Goal: Task Accomplishment & Management: Manage account settings

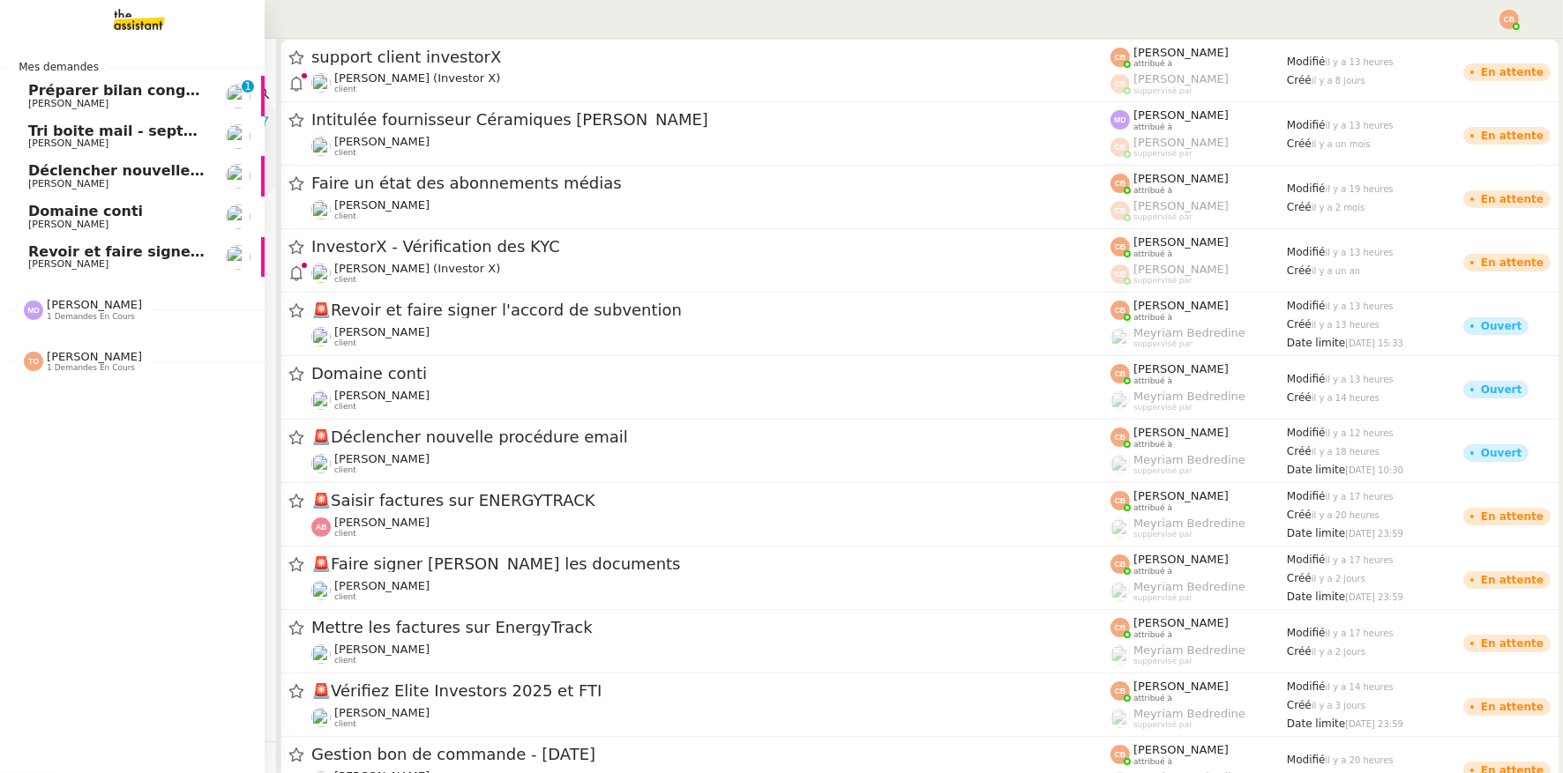
click at [81, 208] on span "Domaine conti" at bounding box center [85, 211] width 115 height 17
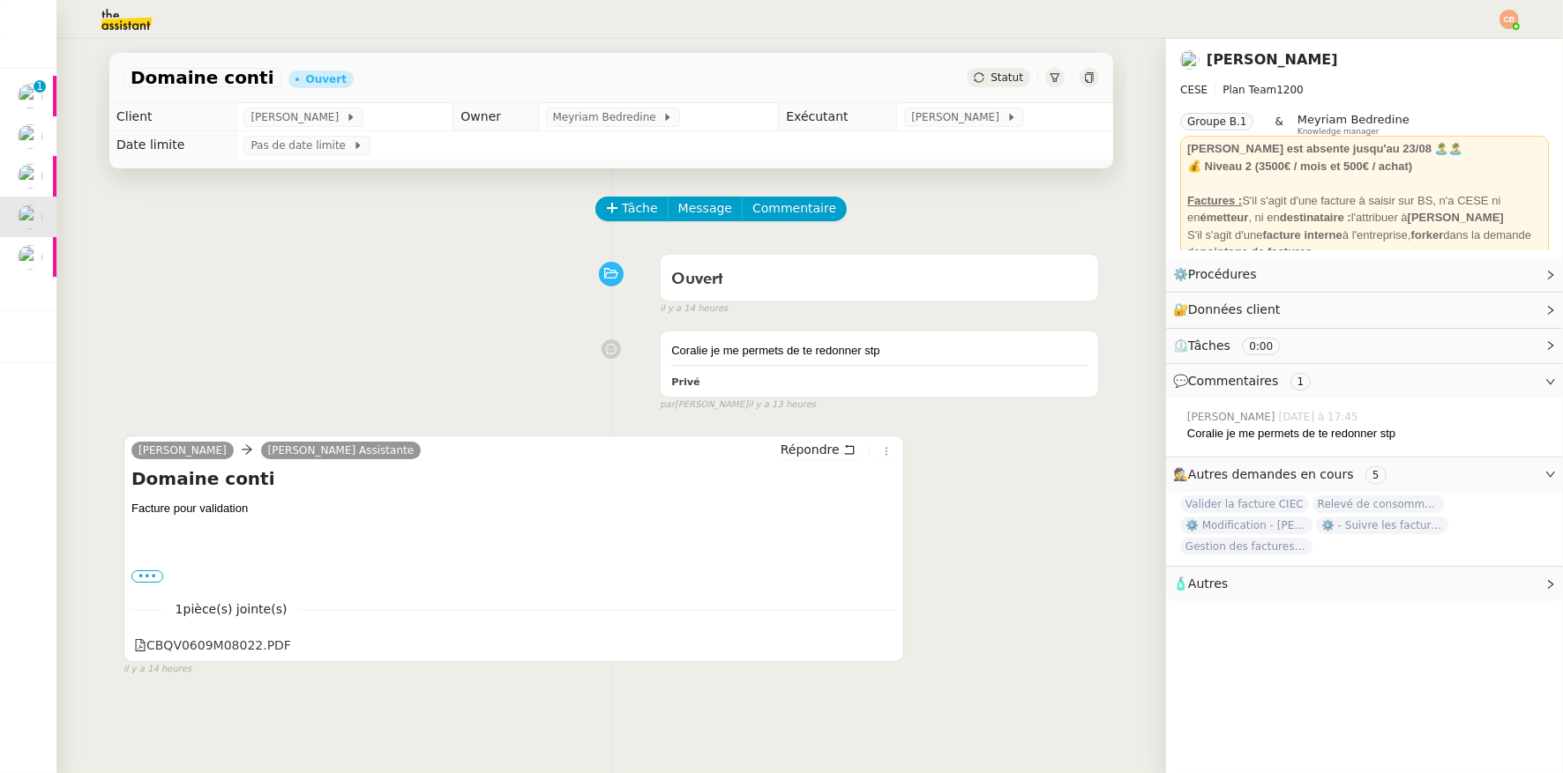
click at [104, 32] on img at bounding box center [112, 19] width 137 height 39
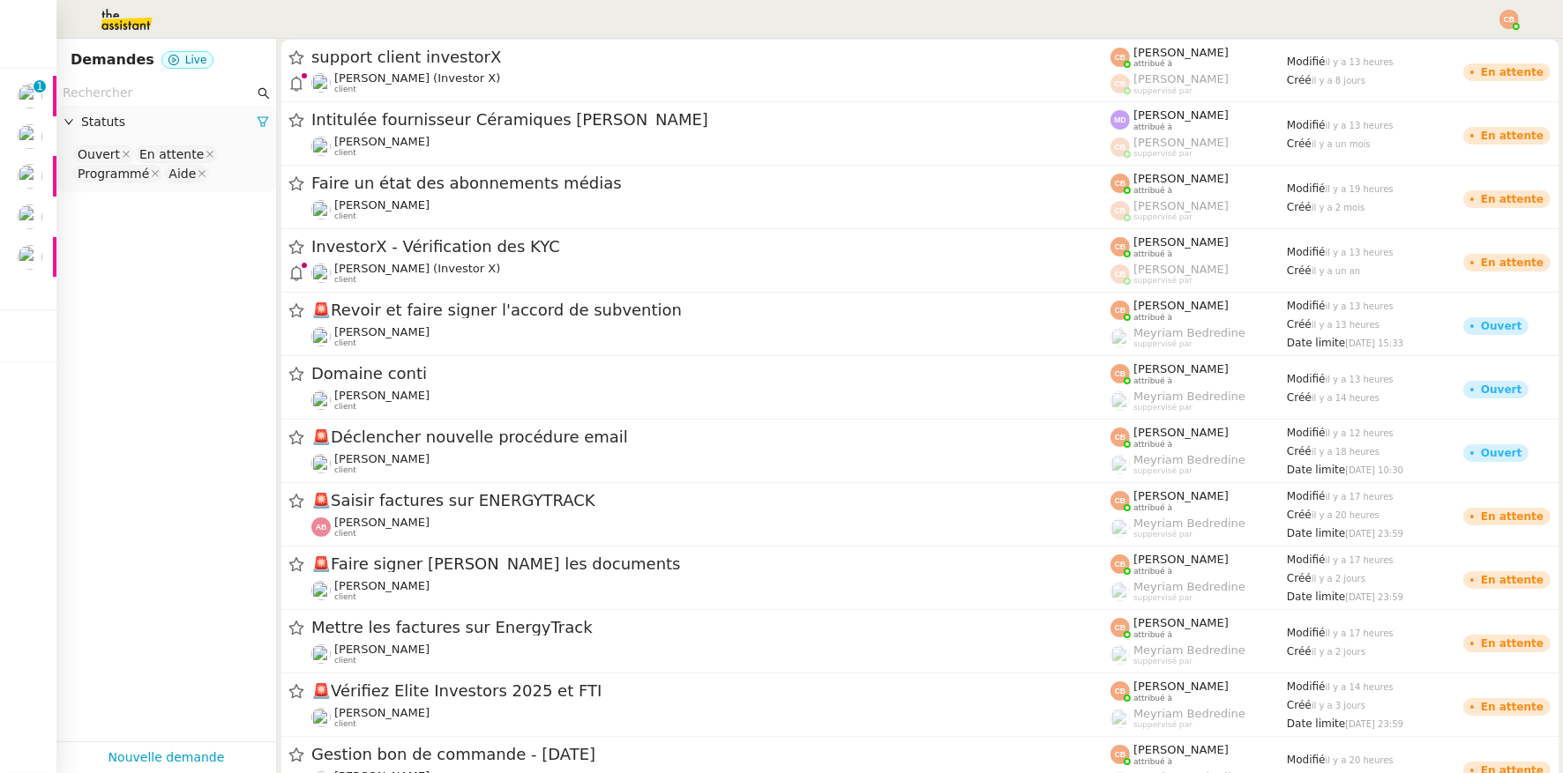
click at [109, 91] on input "text" at bounding box center [158, 93] width 191 height 20
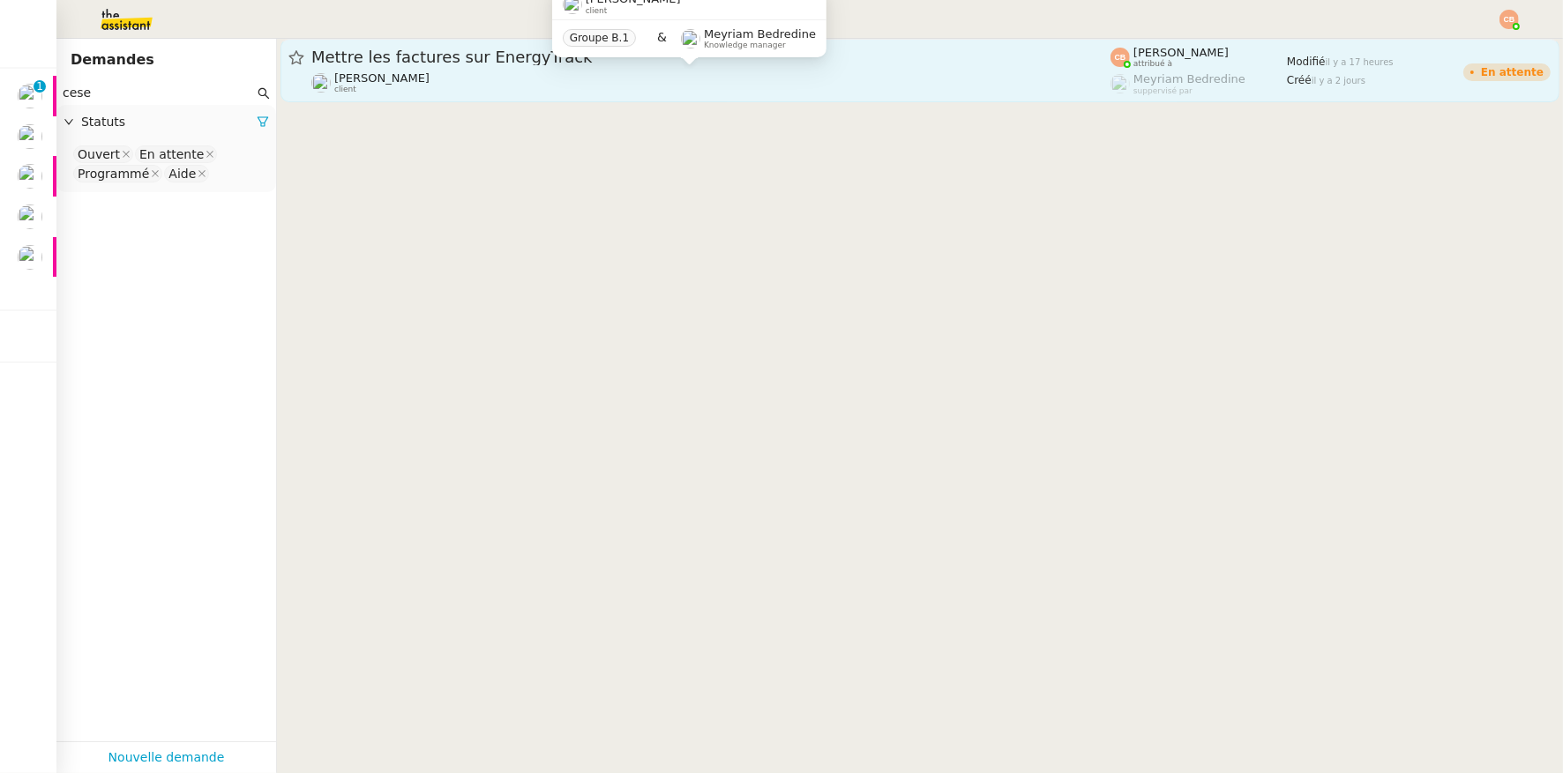
type input "cese"
click at [445, 89] on div "[PERSON_NAME] client" at bounding box center [710, 82] width 799 height 23
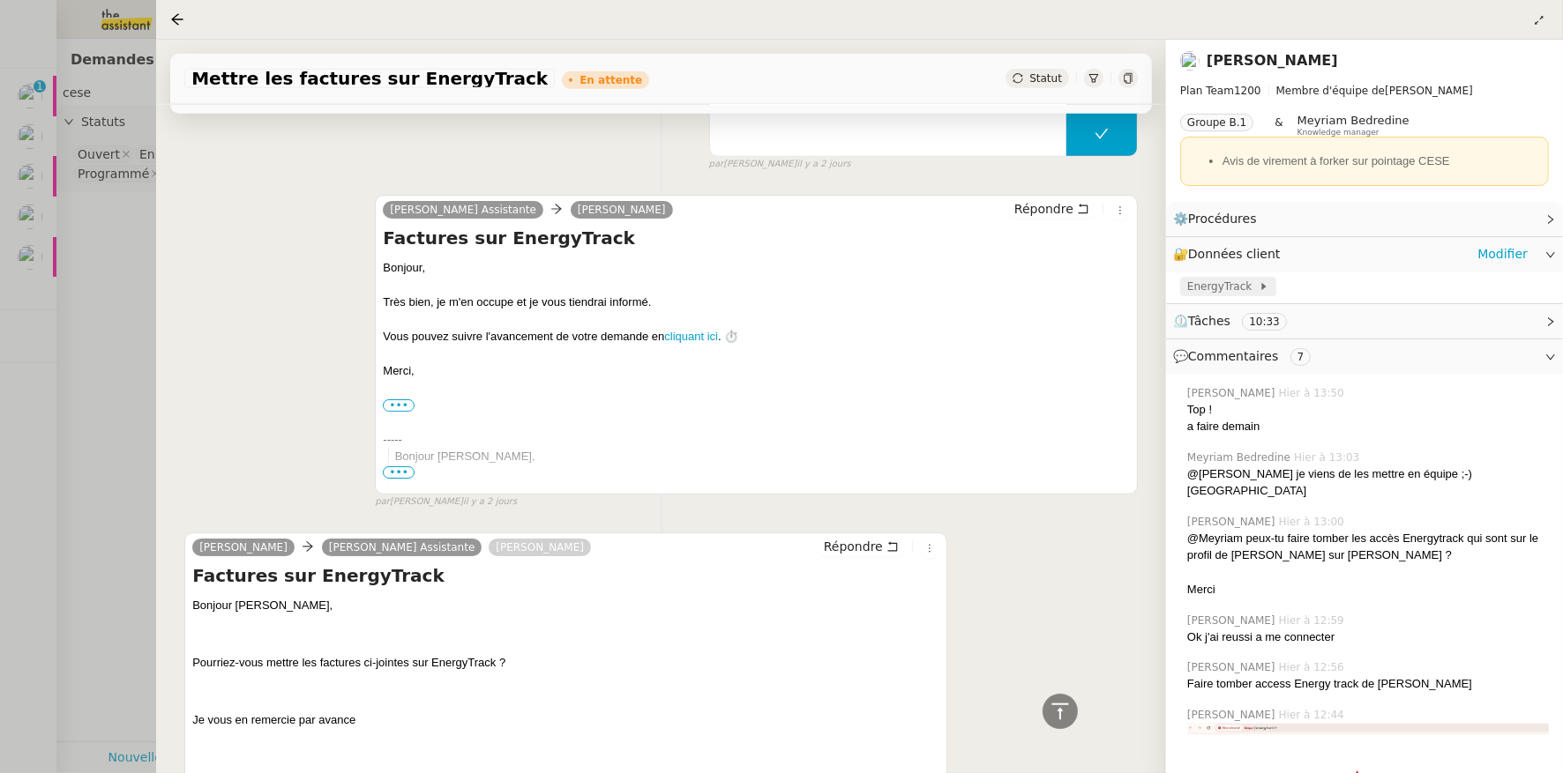
click at [1197, 280] on span "EnergyTrack" at bounding box center [1222, 287] width 71 height 18
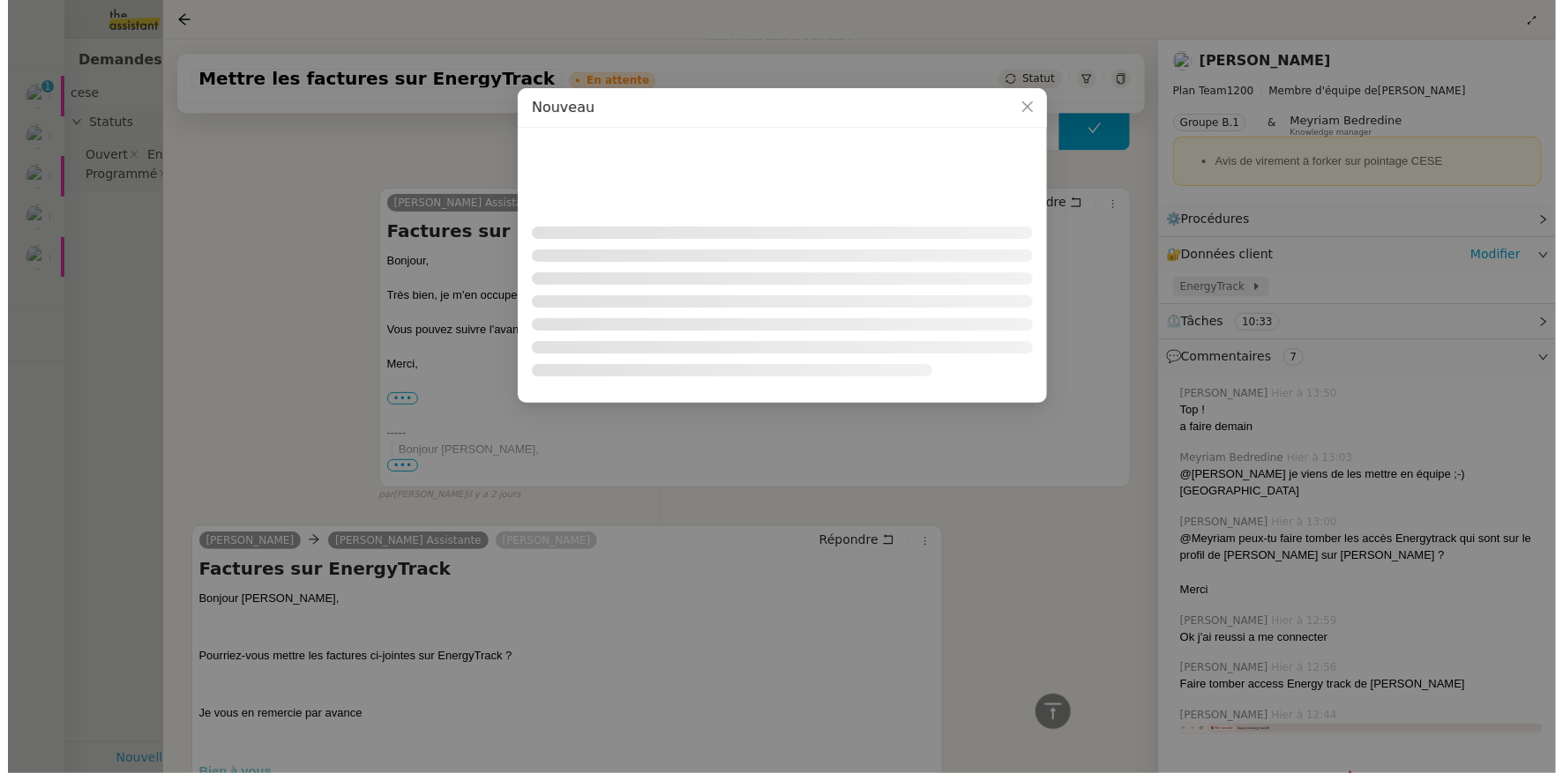
scroll to position [1792, 0]
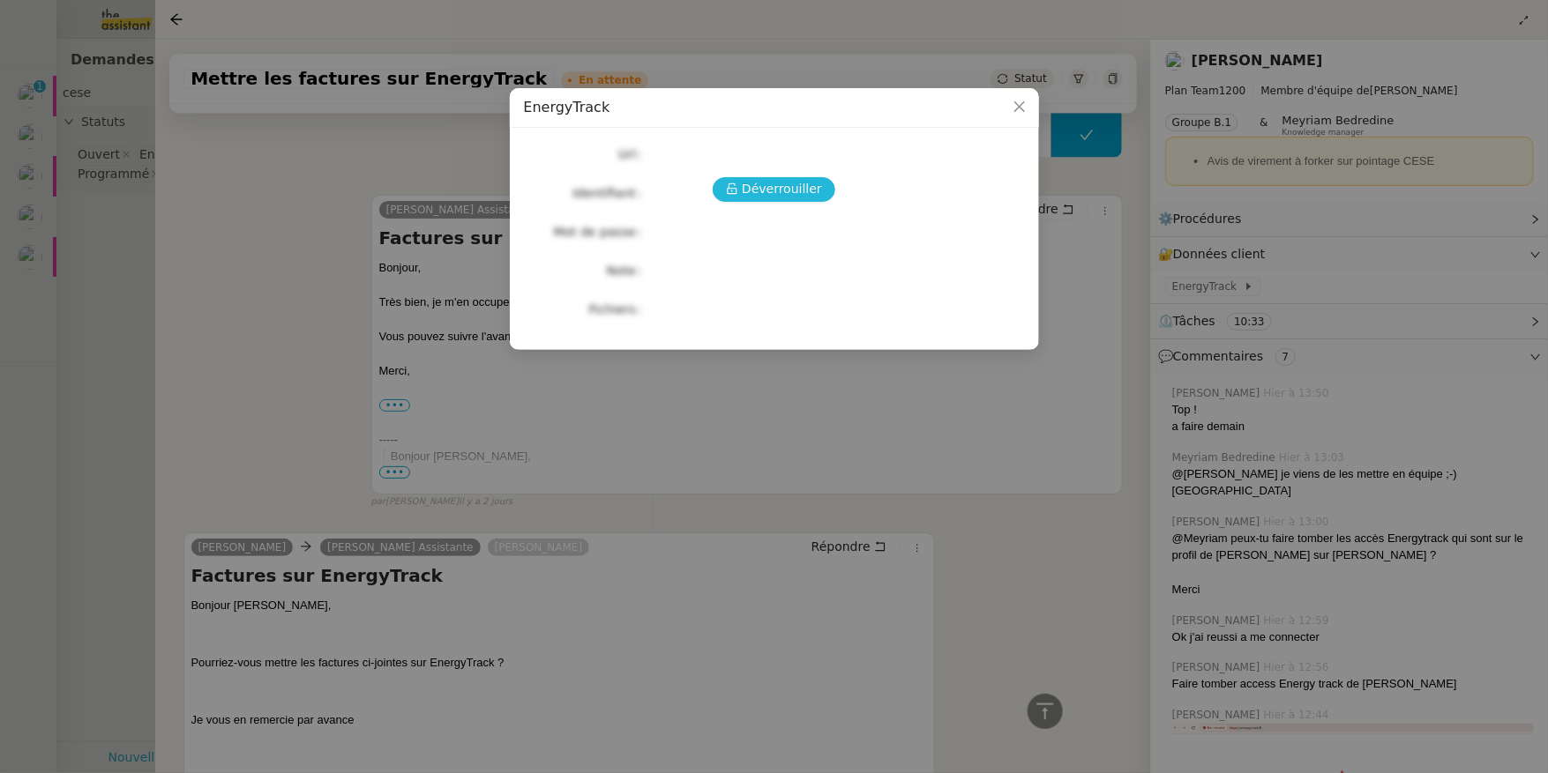
click at [772, 201] on button "Déverrouiller" at bounding box center [774, 189] width 123 height 25
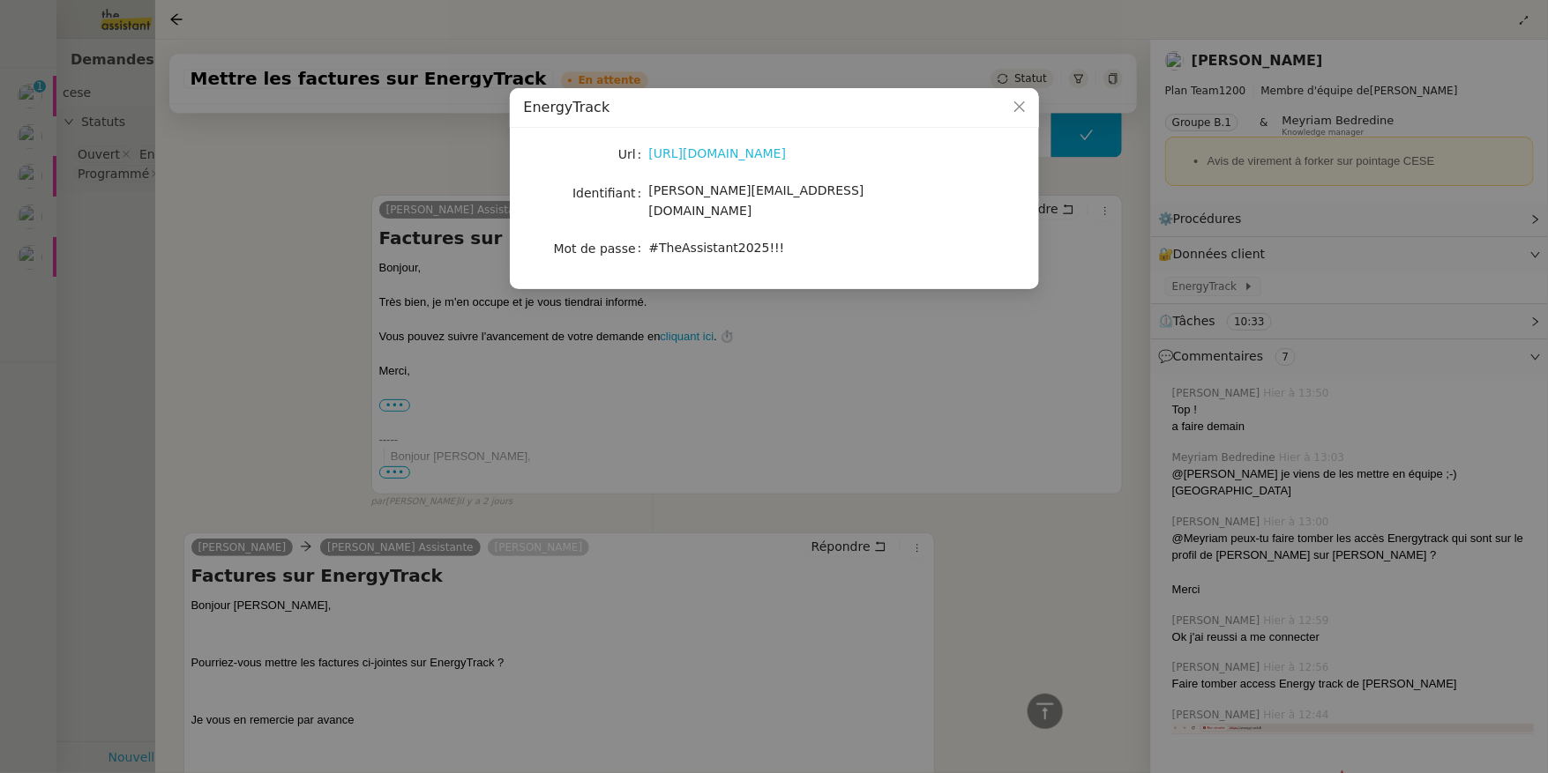
click at [750, 152] on link "[URL][DOMAIN_NAME]" at bounding box center [718, 153] width 138 height 14
drag, startPoint x: 780, startPoint y: 155, endPoint x: 652, endPoint y: 152, distance: 128.8
click at [652, 152] on div "[URL][DOMAIN_NAME]" at bounding box center [795, 154] width 292 height 20
copy link "[URL][DOMAIN_NAME]"
click at [1015, 107] on icon "Close" at bounding box center [1019, 107] width 14 height 14
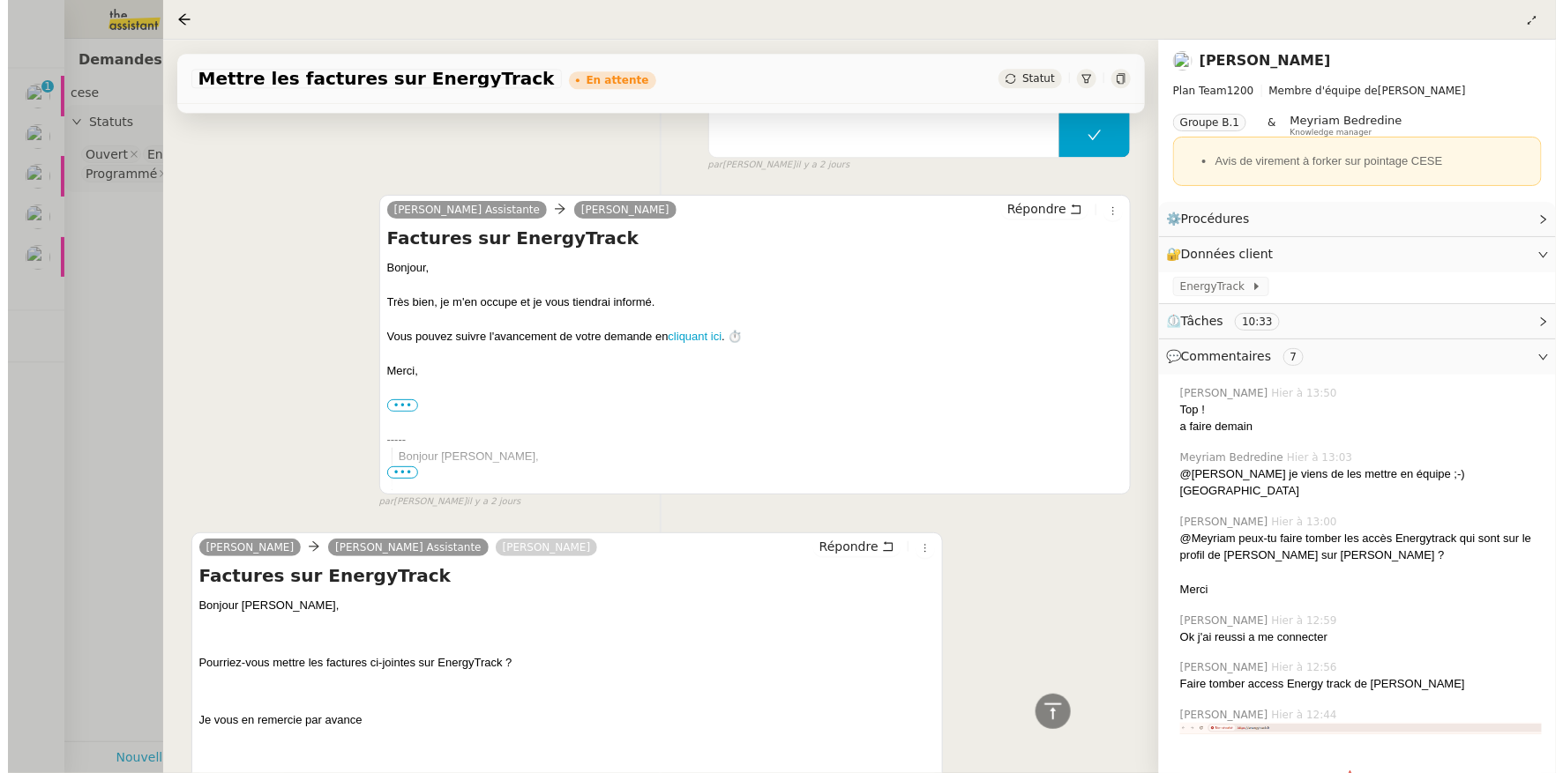
scroll to position [1799, 0]
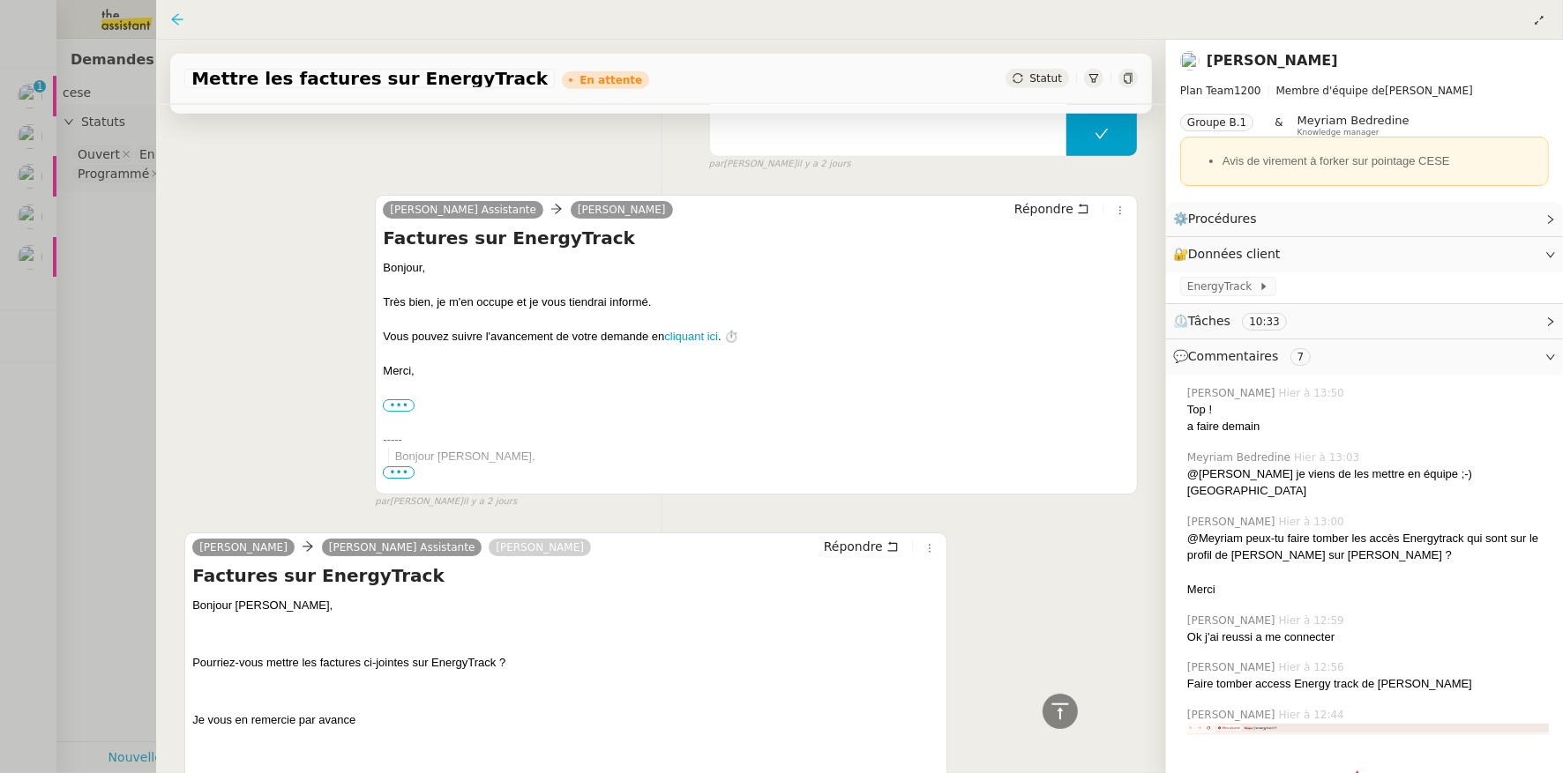
click at [179, 14] on icon at bounding box center [177, 19] width 14 height 14
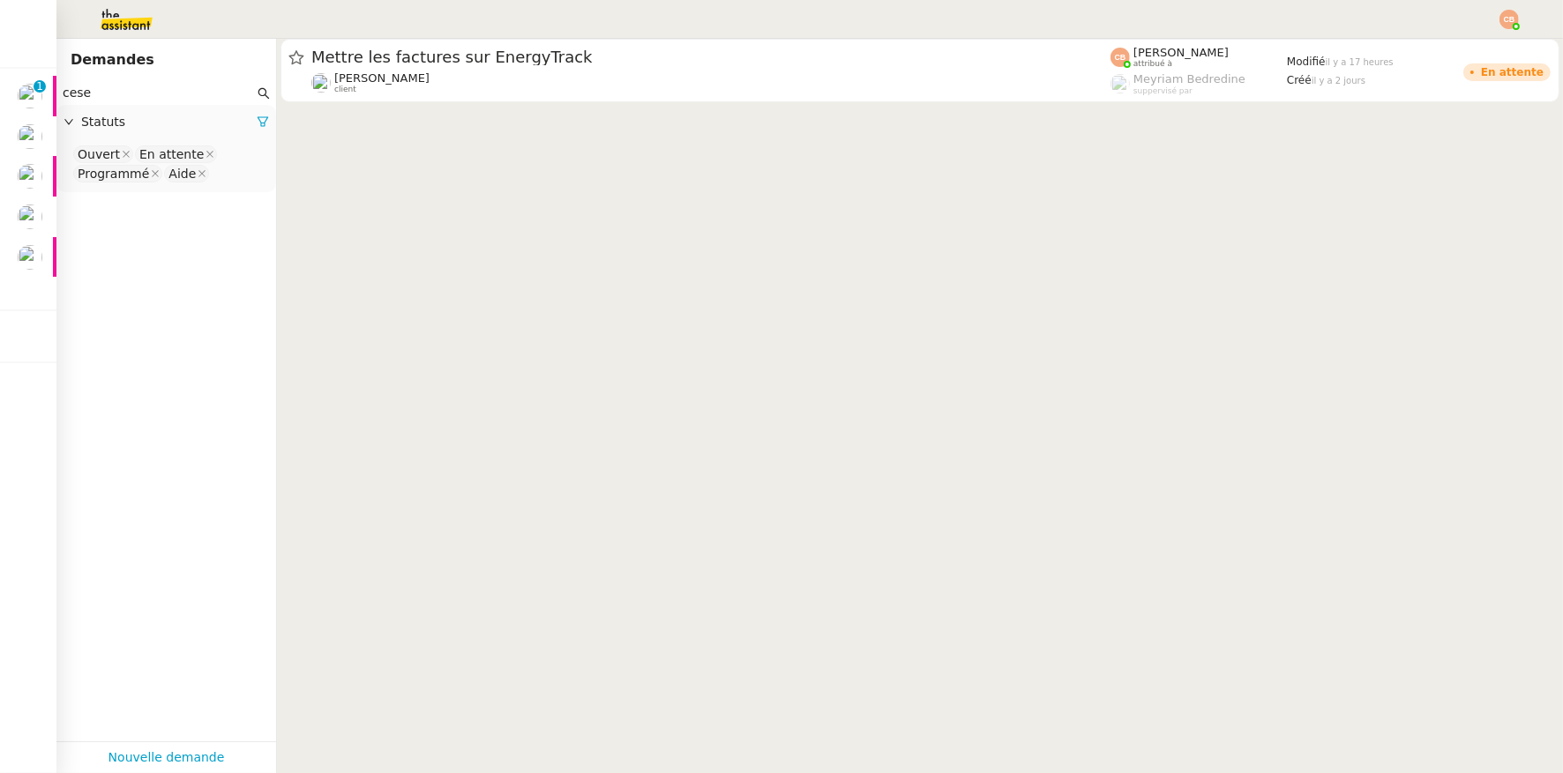
click at [170, 90] on input "cese" at bounding box center [158, 93] width 191 height 20
drag, startPoint x: 136, startPoint y: 86, endPoint x: 57, endPoint y: 86, distance: 78.5
click at [57, 86] on nz-input-group "cese" at bounding box center [166, 93] width 220 height 24
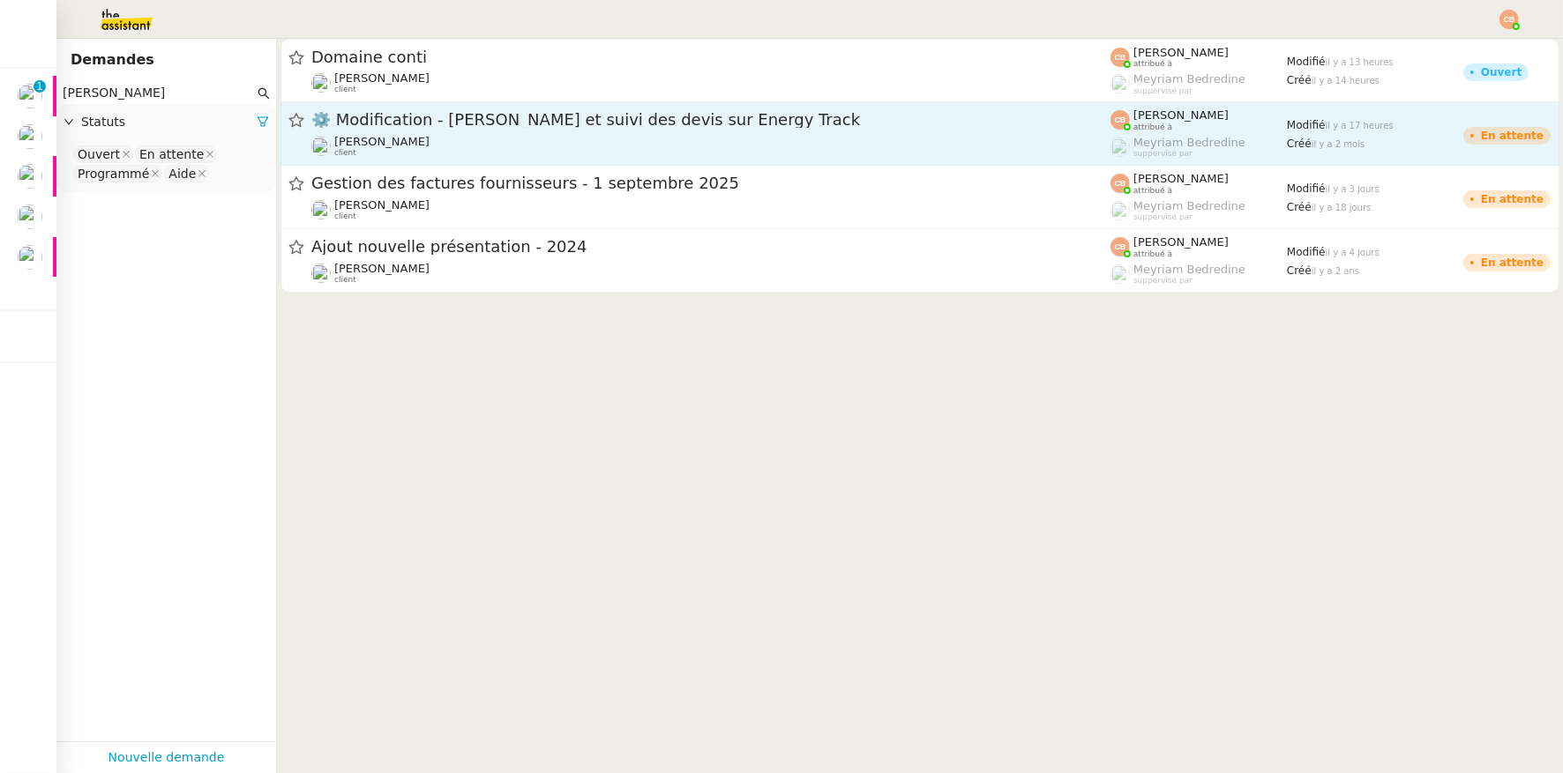
type input "[PERSON_NAME]"
click at [405, 131] on div "⚙️ Modification - Saisie et suivi des devis sur Energy Track [PERSON_NAME] Conc…" at bounding box center [710, 133] width 799 height 48
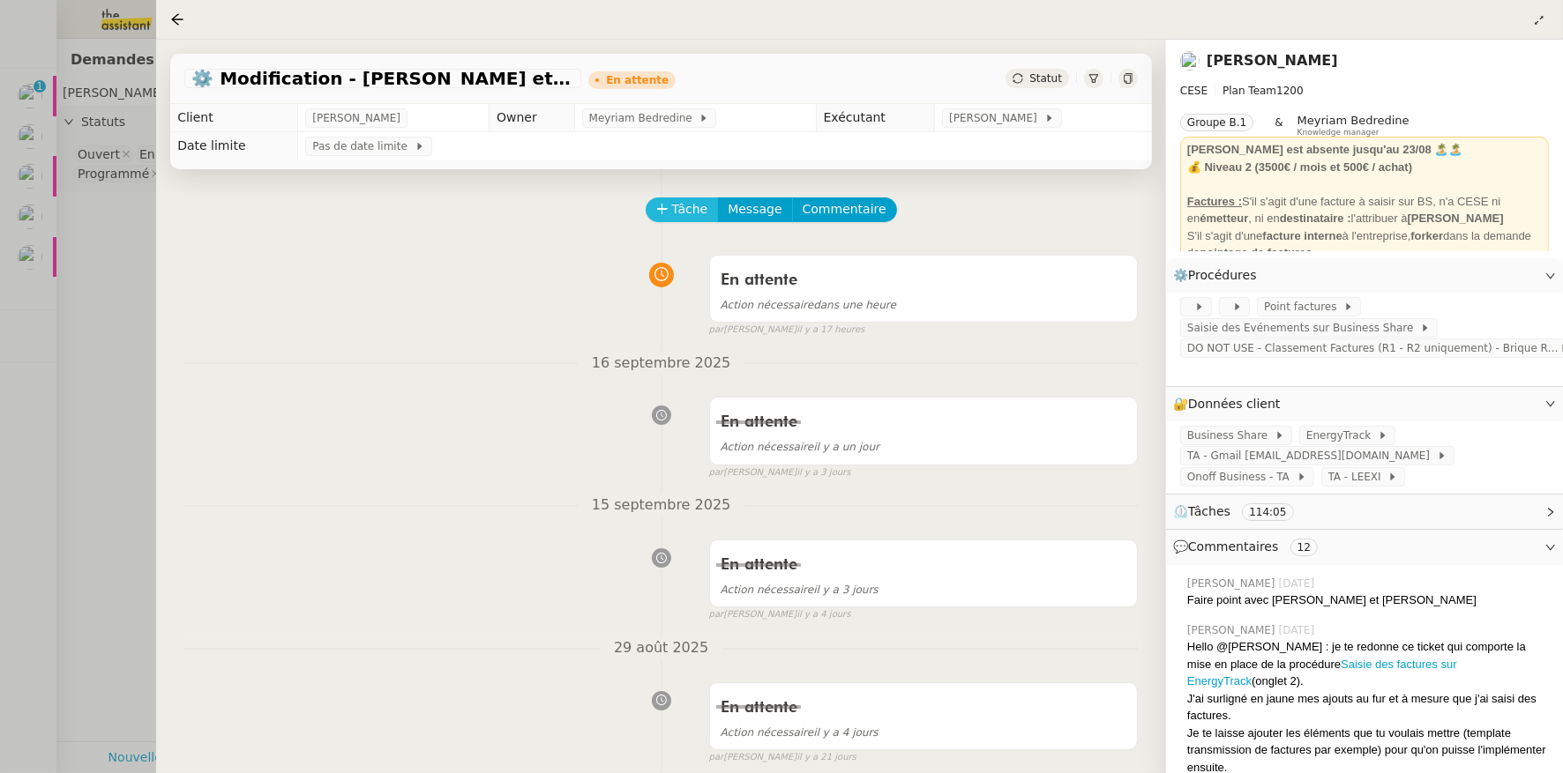
click at [672, 213] on span "Tâche" at bounding box center [690, 209] width 36 height 20
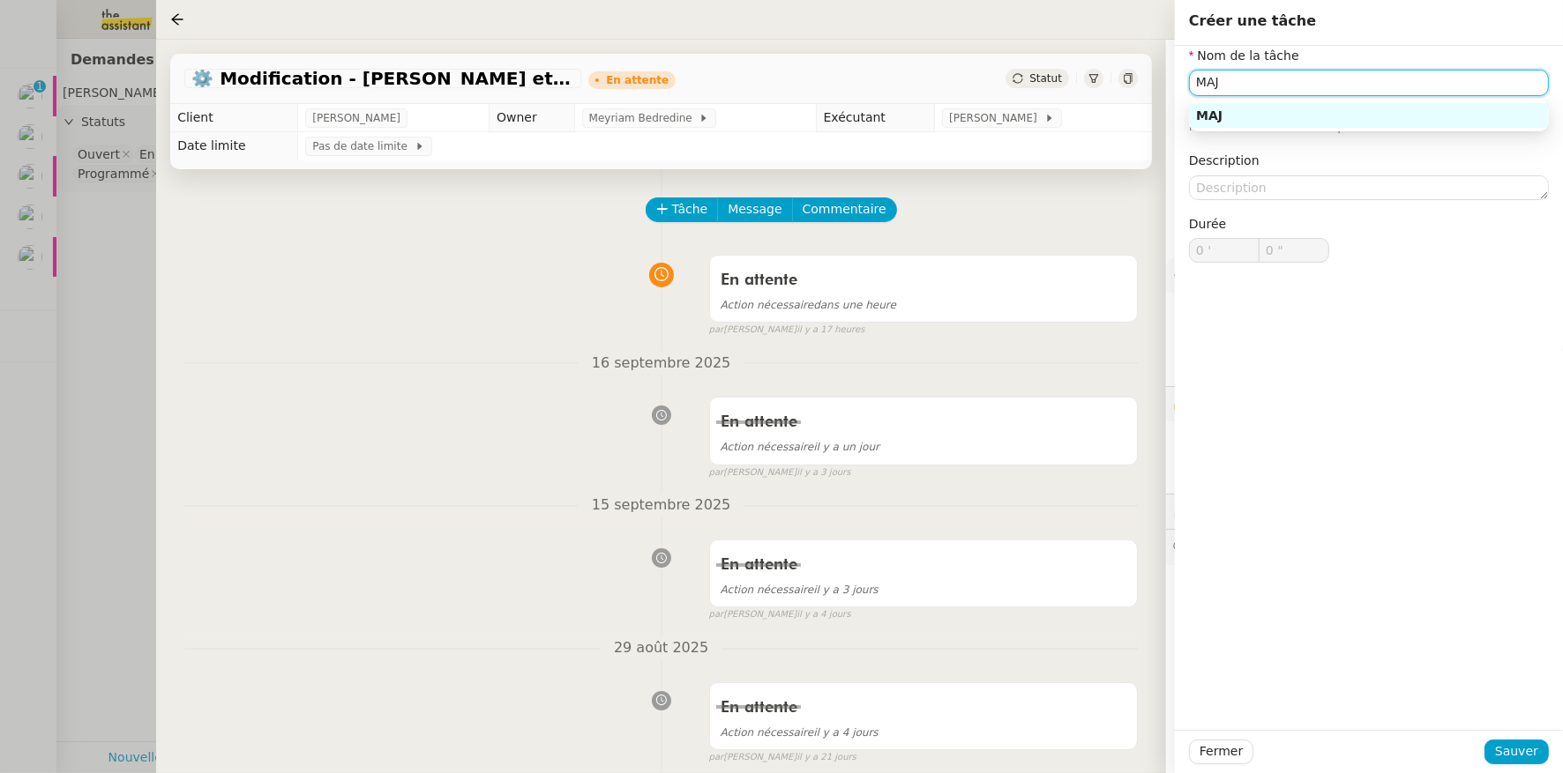
click at [1243, 120] on div "MAJ" at bounding box center [1369, 116] width 346 height 16
type input "MAJ"
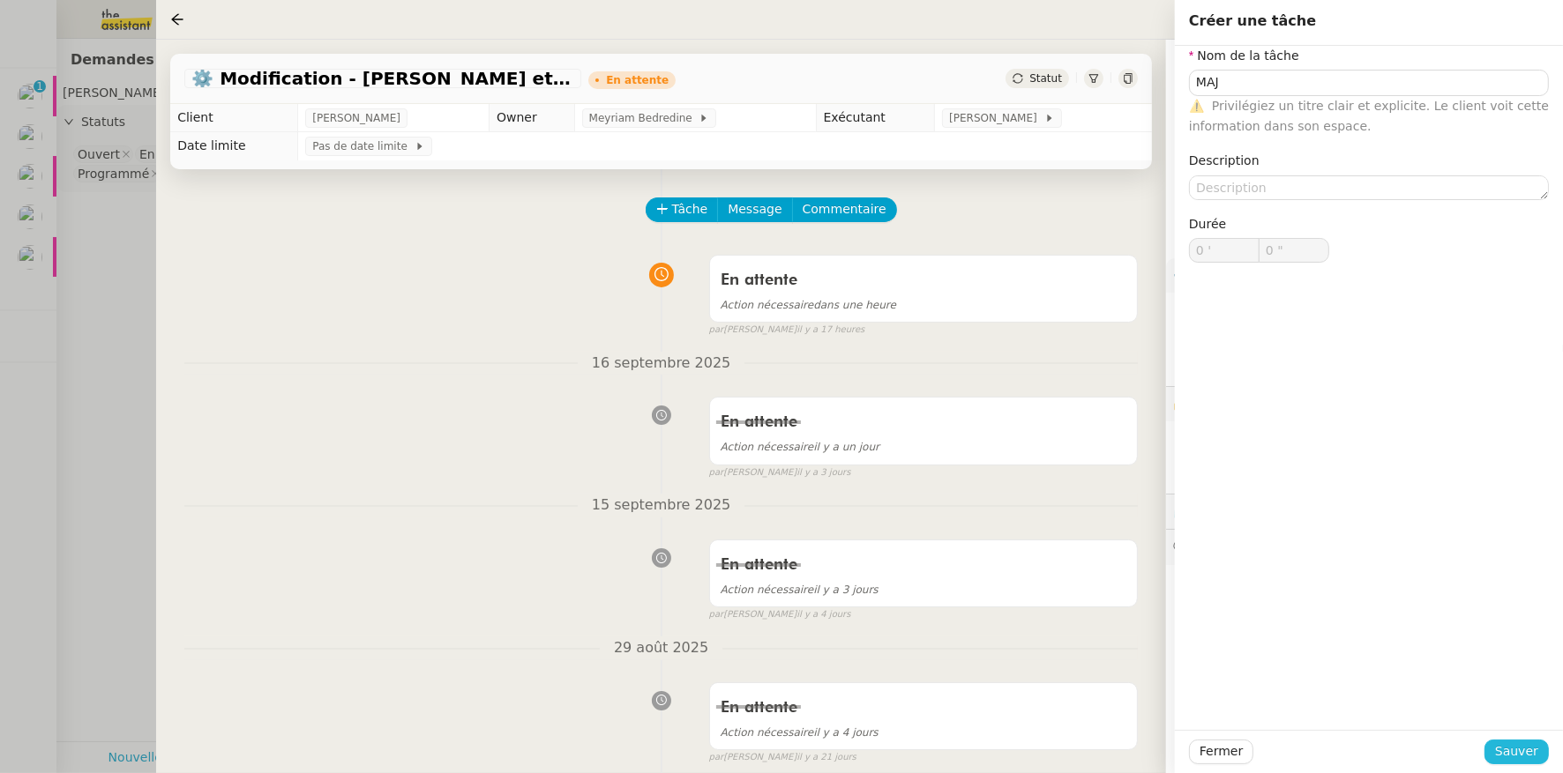
click at [1507, 743] on span "Sauver" at bounding box center [1516, 752] width 43 height 20
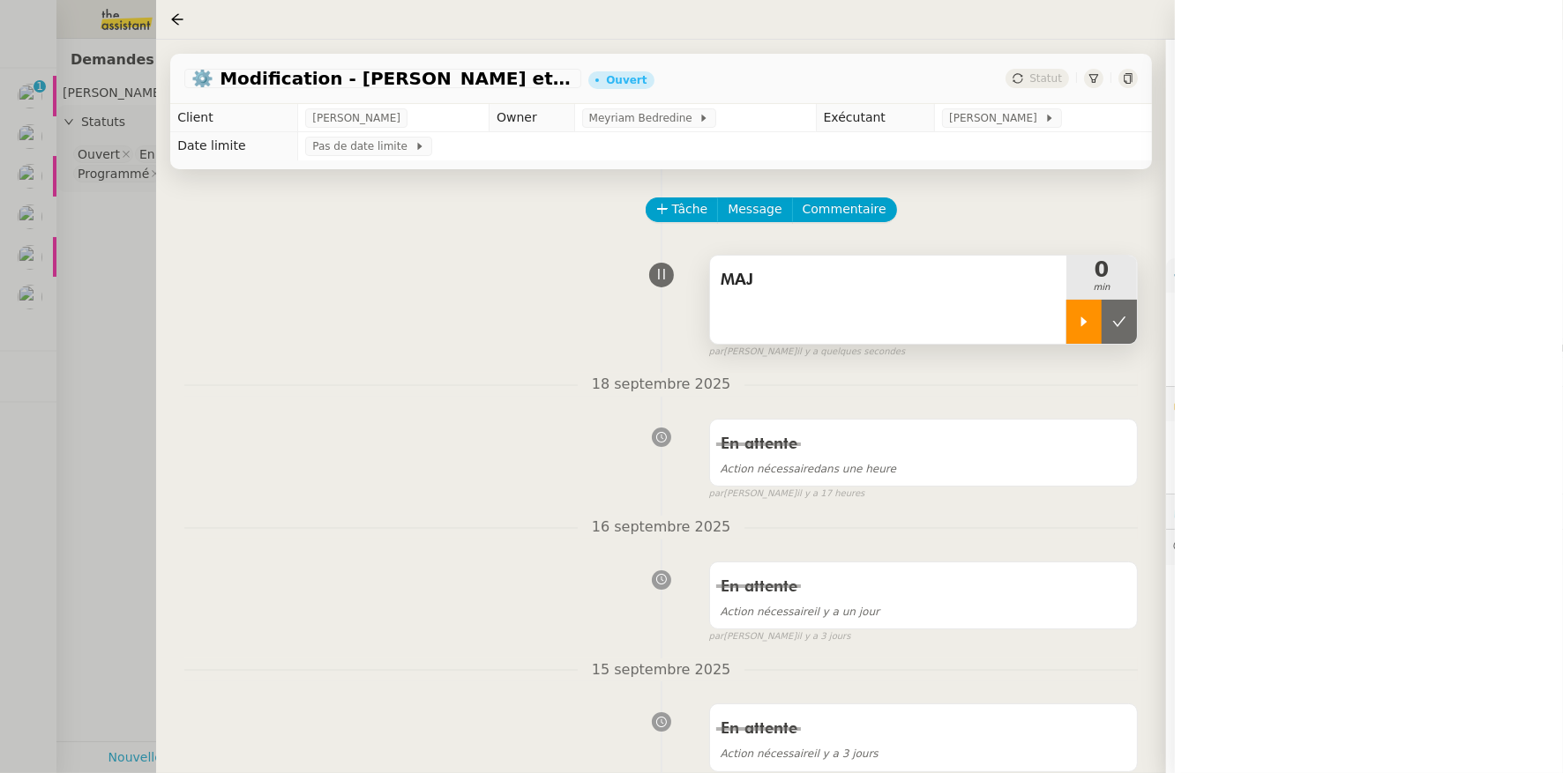
click at [1077, 317] on icon at bounding box center [1084, 322] width 14 height 14
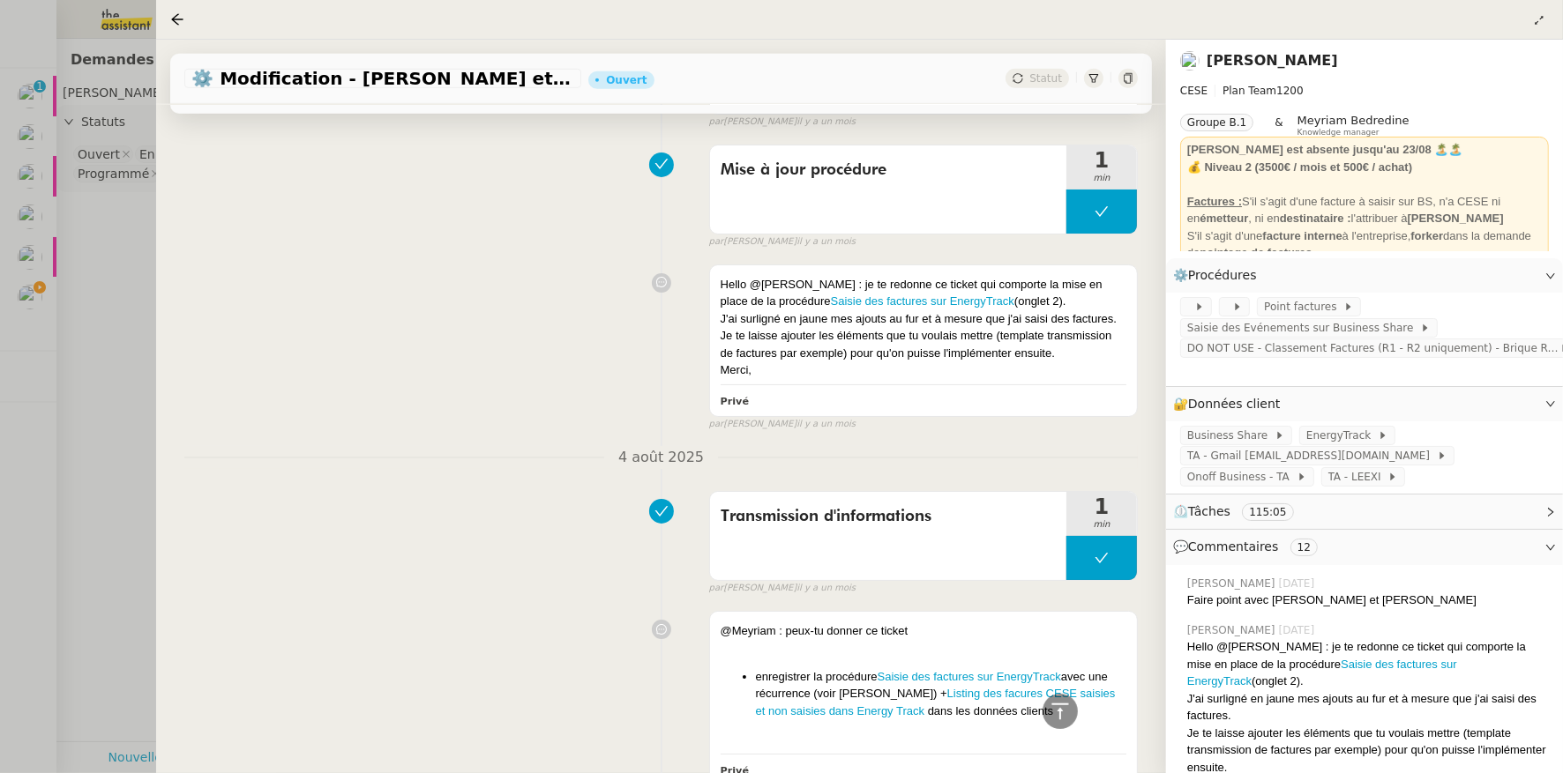
scroll to position [1483, 0]
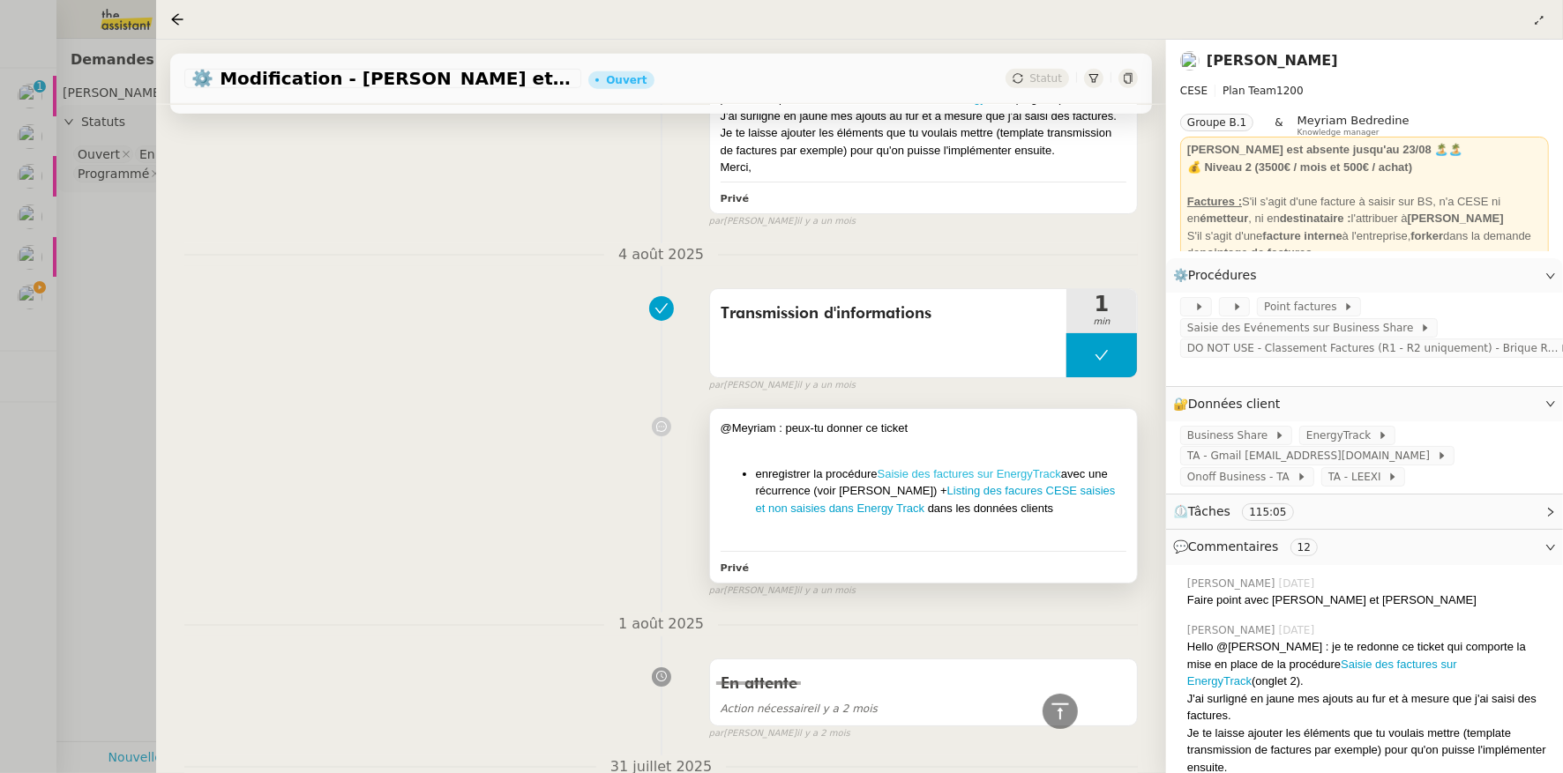
click at [908, 474] on link "Saisie des factures sur EnergyTrack" at bounding box center [968, 473] width 183 height 13
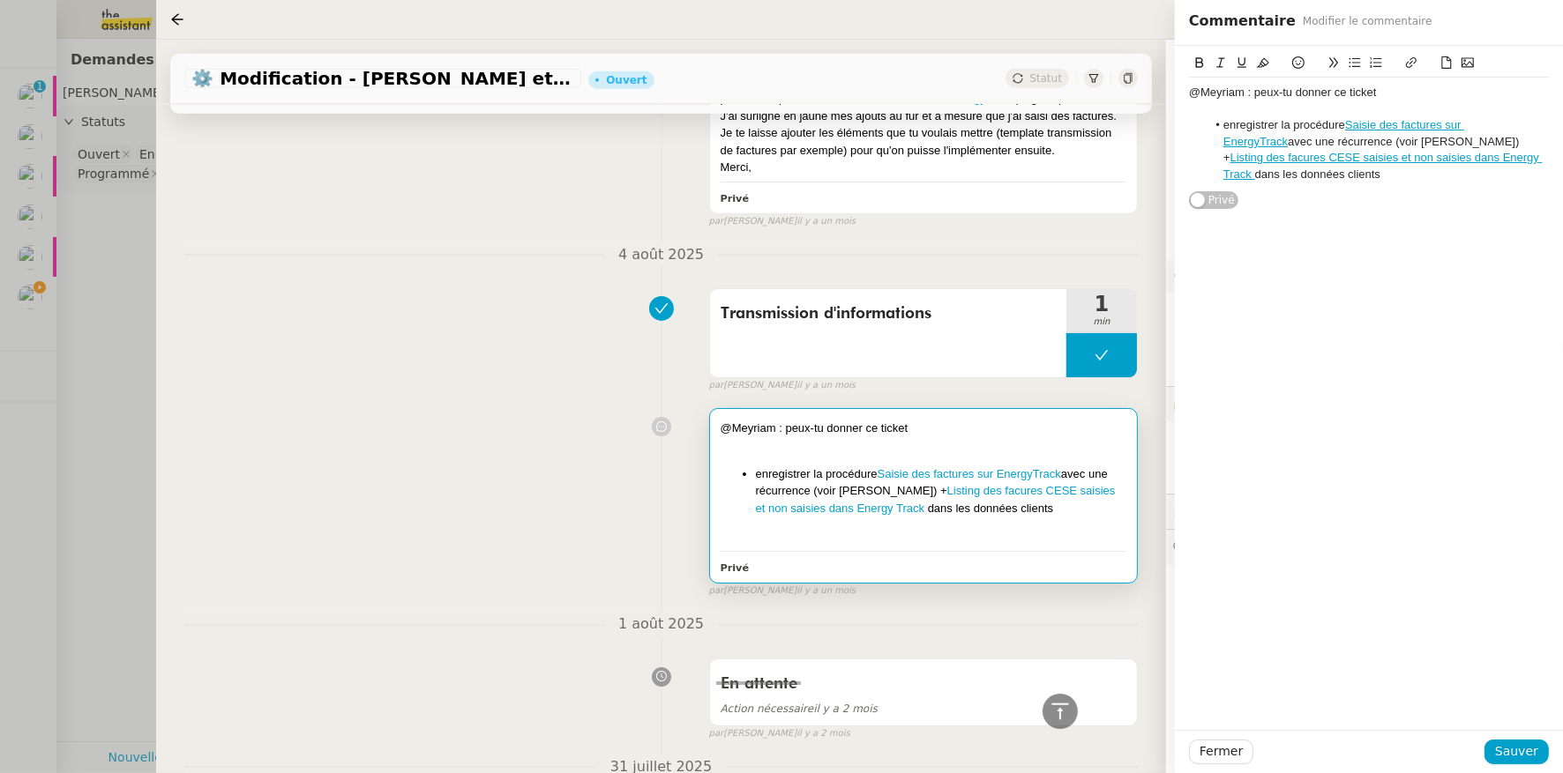
click at [287, 495] on div "@Meyriam : peux-tu donner ce ticket enregistrer la procédure Saisie des facture…" at bounding box center [660, 499] width 953 height 198
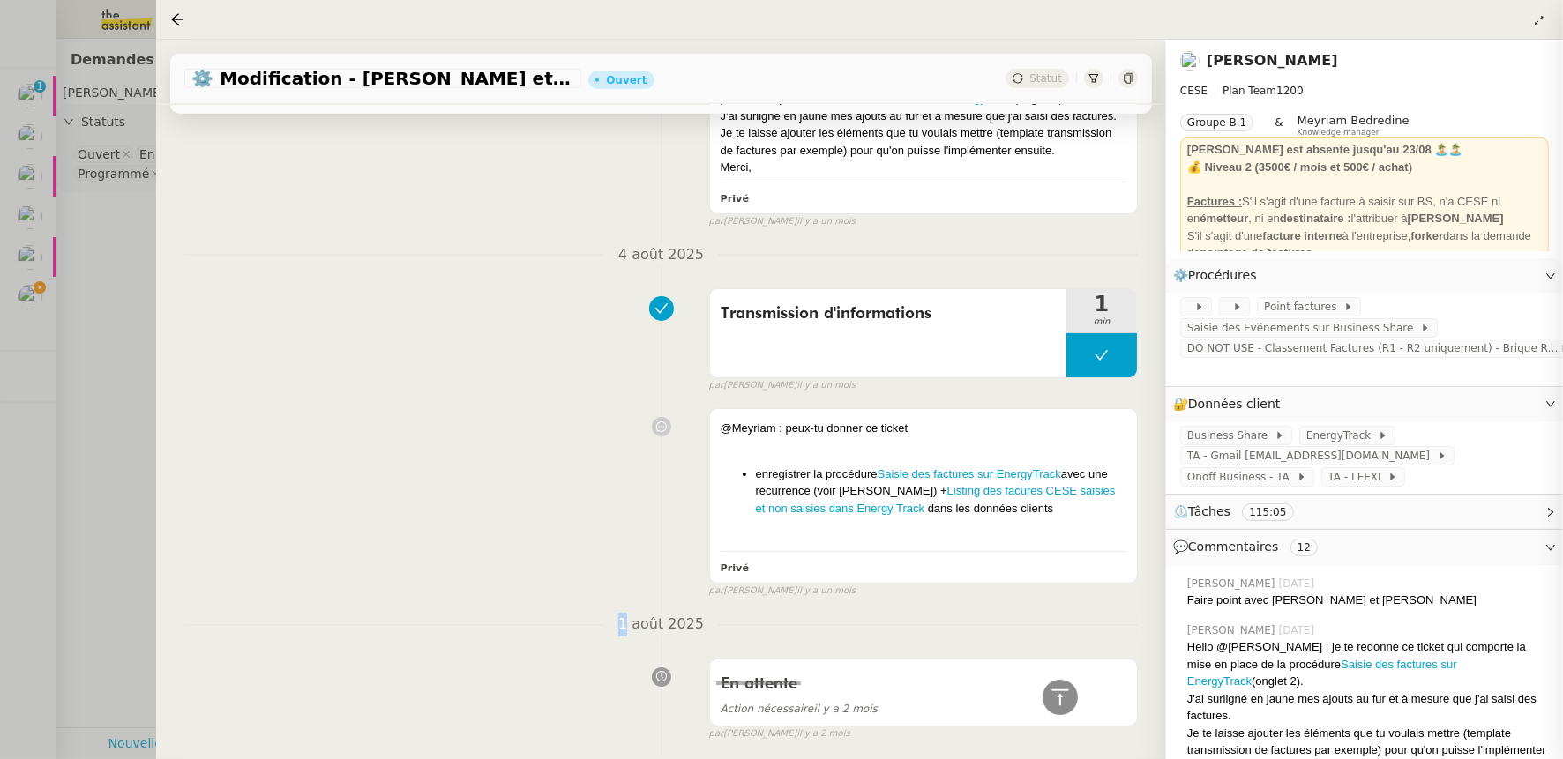
click at [287, 495] on div "@Meyriam : peux-tu donner ce ticket enregistrer la procédure Saisie des facture…" at bounding box center [660, 499] width 953 height 198
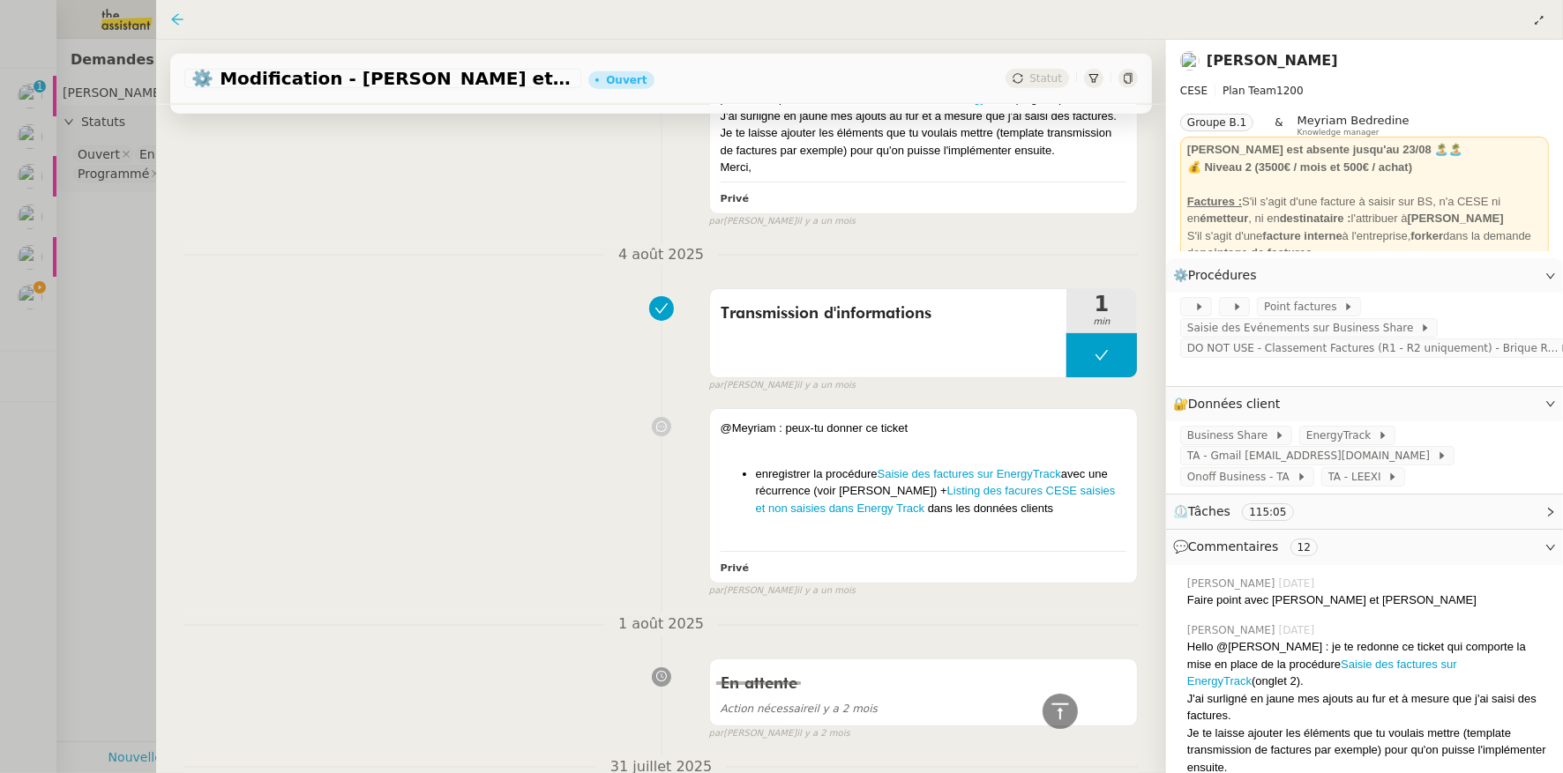
click at [178, 19] on icon at bounding box center [177, 18] width 11 height 11
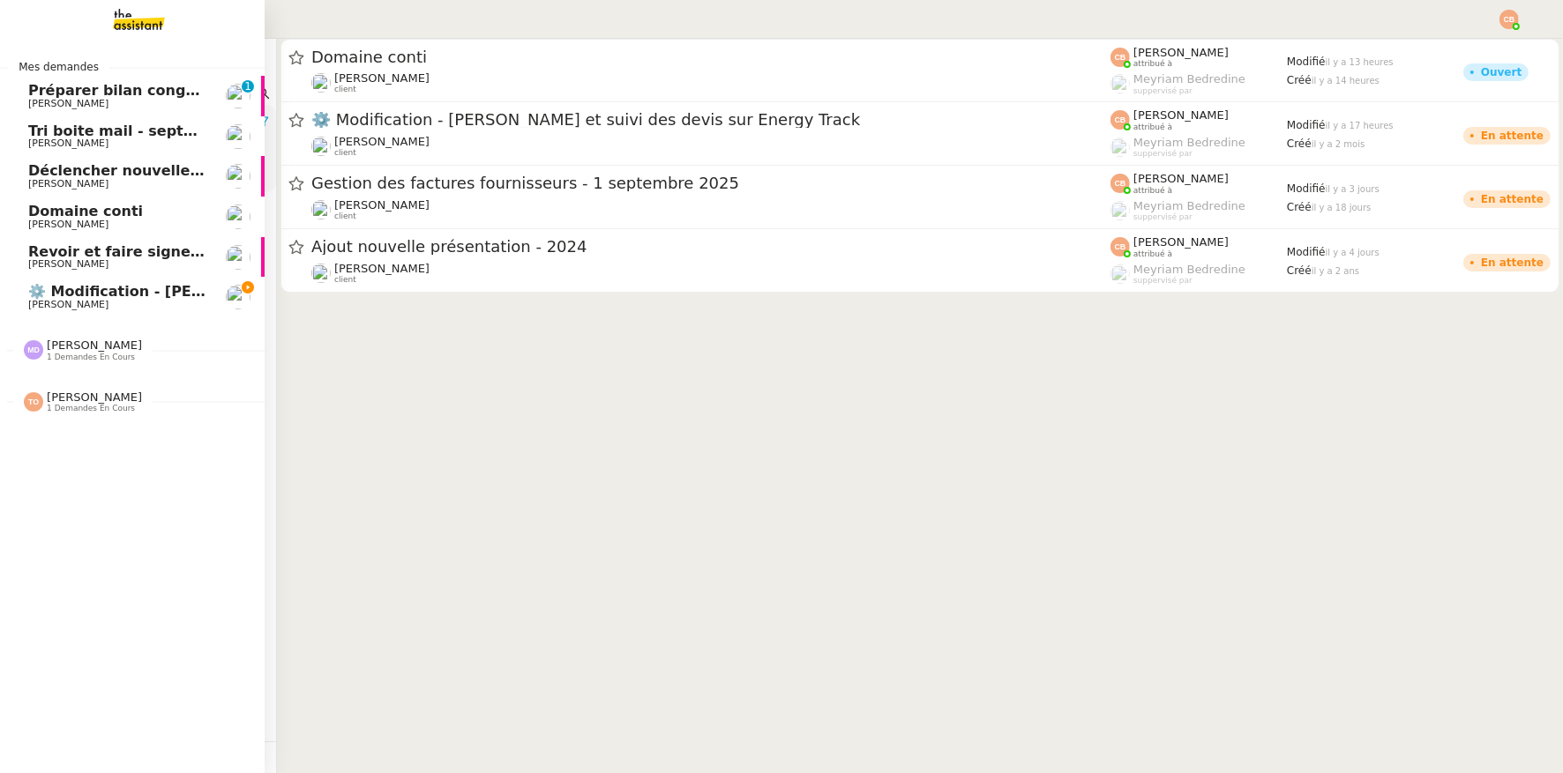
click at [57, 177] on span "Déclencher nouvelle procédure email" at bounding box center [176, 170] width 296 height 17
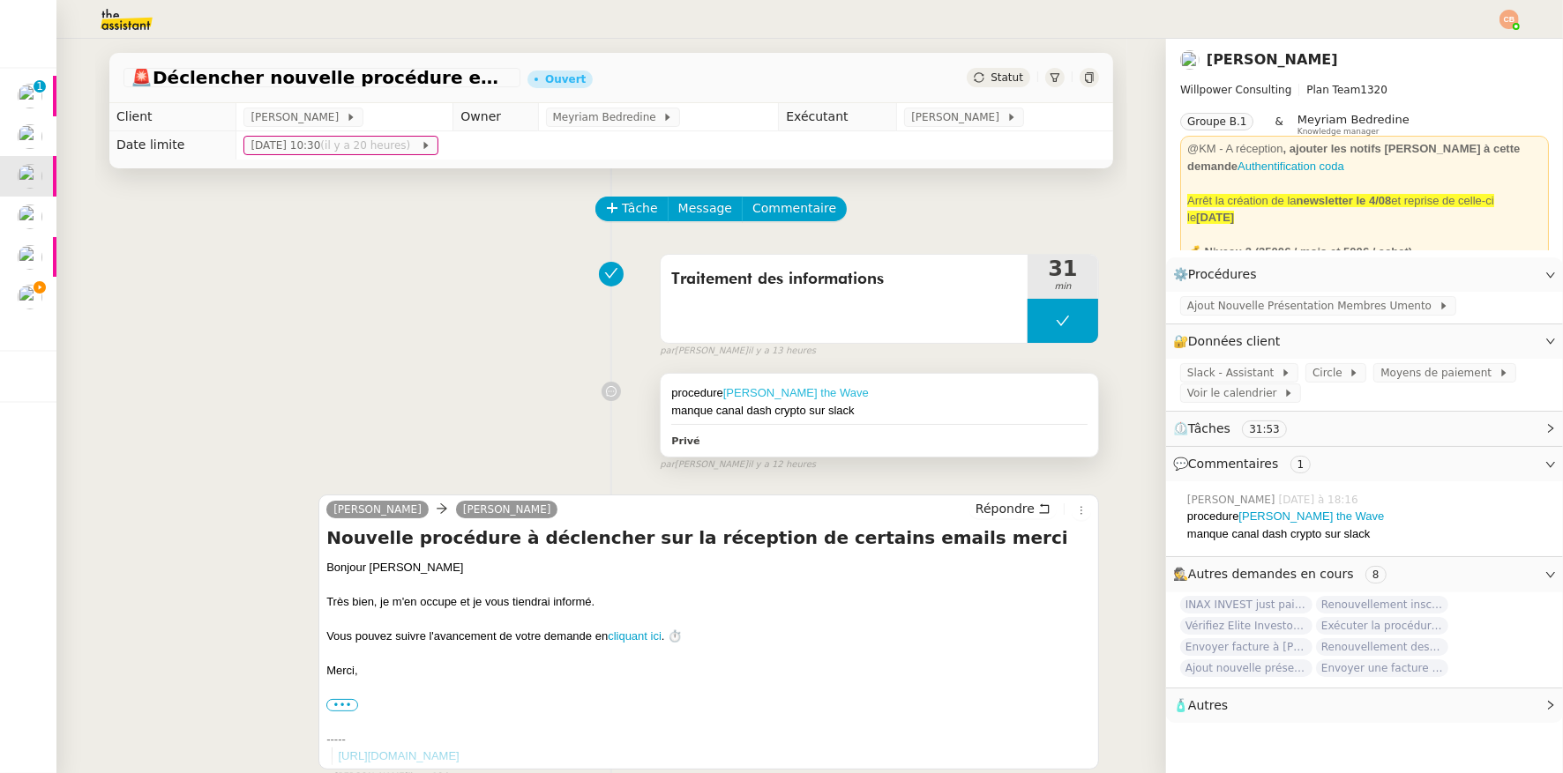
click at [738, 391] on link "[PERSON_NAME] the Wave" at bounding box center [795, 392] width 145 height 13
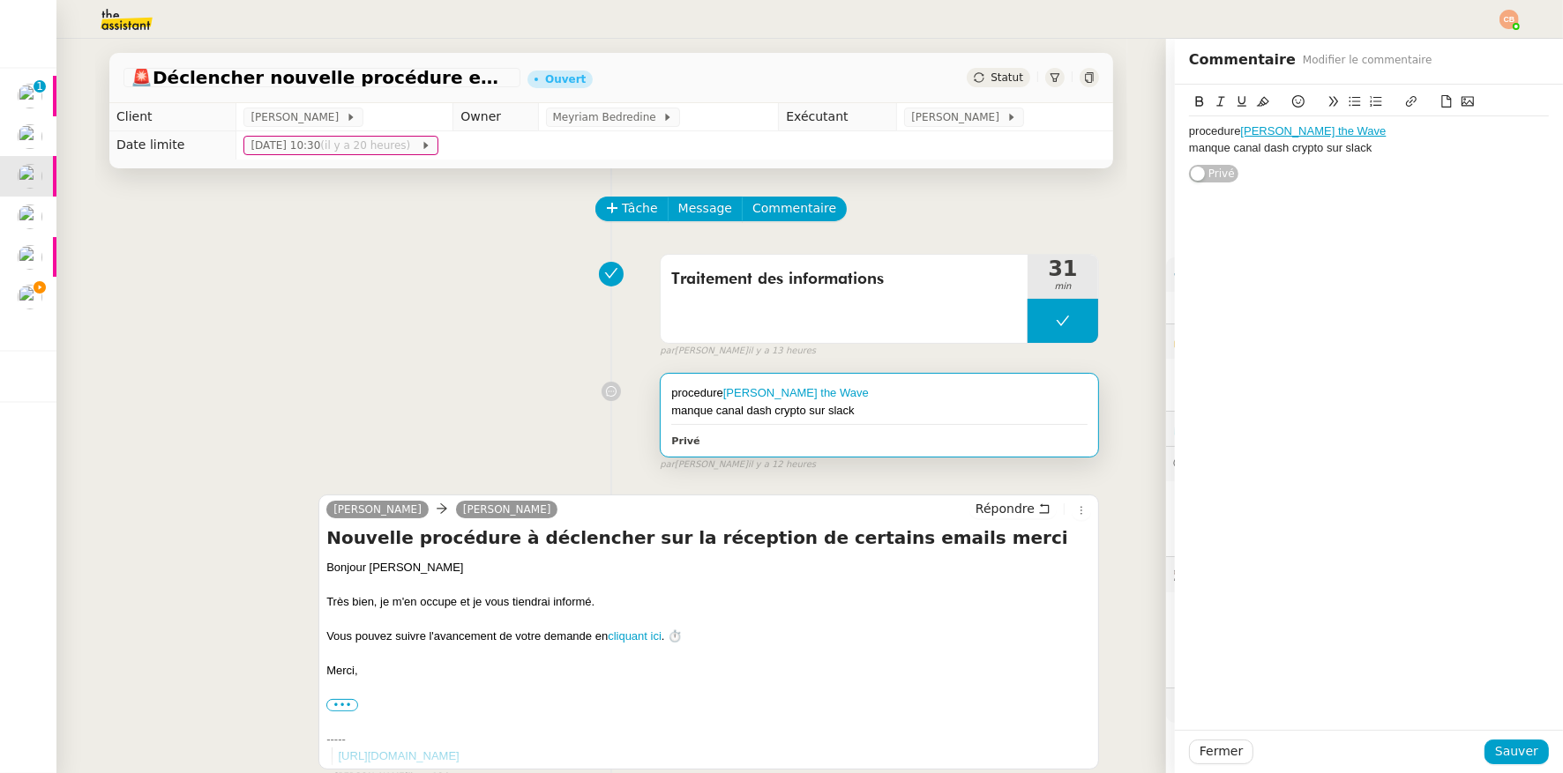
drag, startPoint x: 307, startPoint y: 250, endPoint x: 49, endPoint y: 265, distance: 258.0
click at [297, 250] on div "Traitement des informations 31 min false par [PERSON_NAME] il y a 13 heures" at bounding box center [610, 302] width 975 height 113
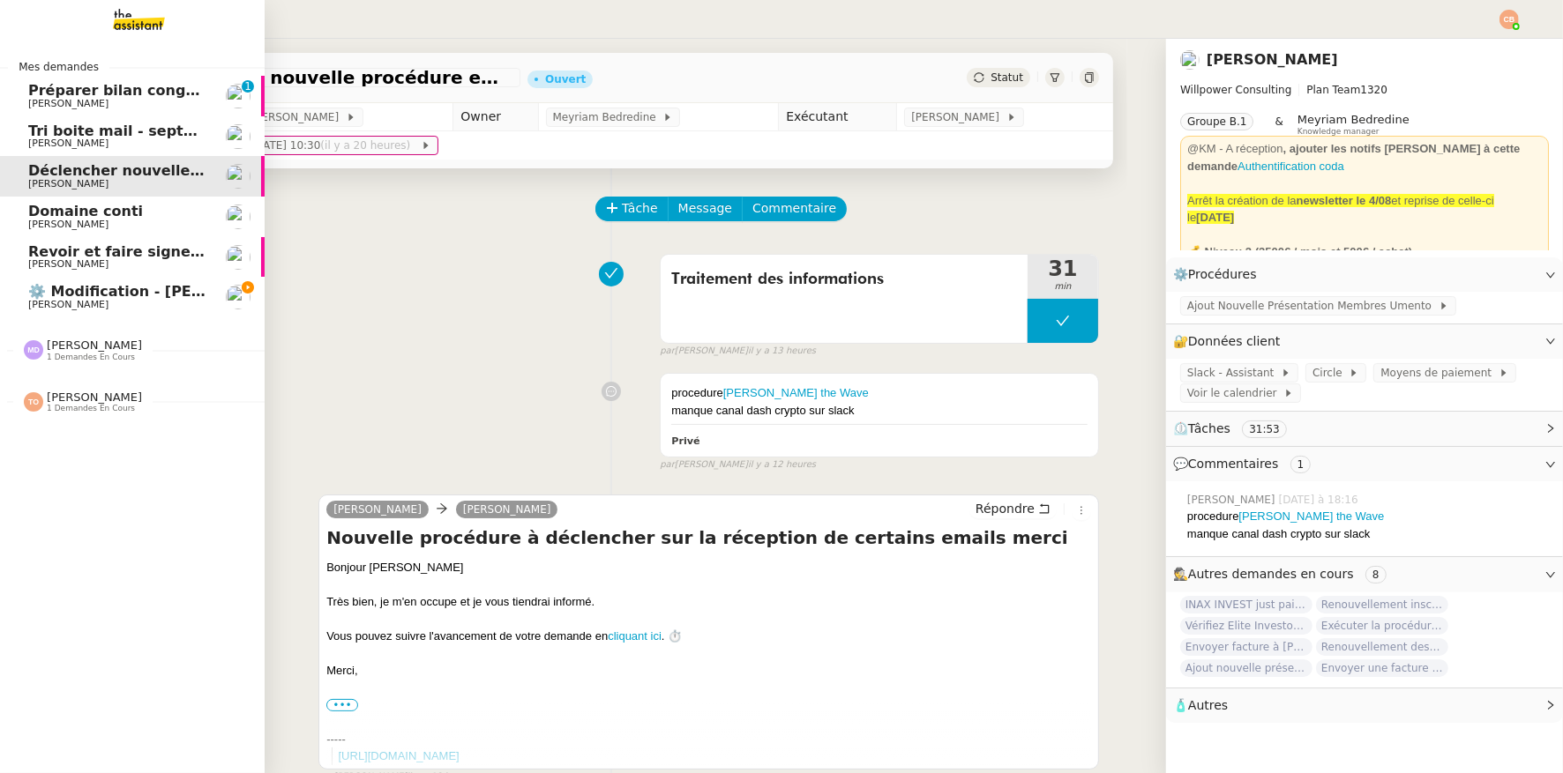
click at [72, 306] on span "[PERSON_NAME]" at bounding box center [68, 304] width 80 height 11
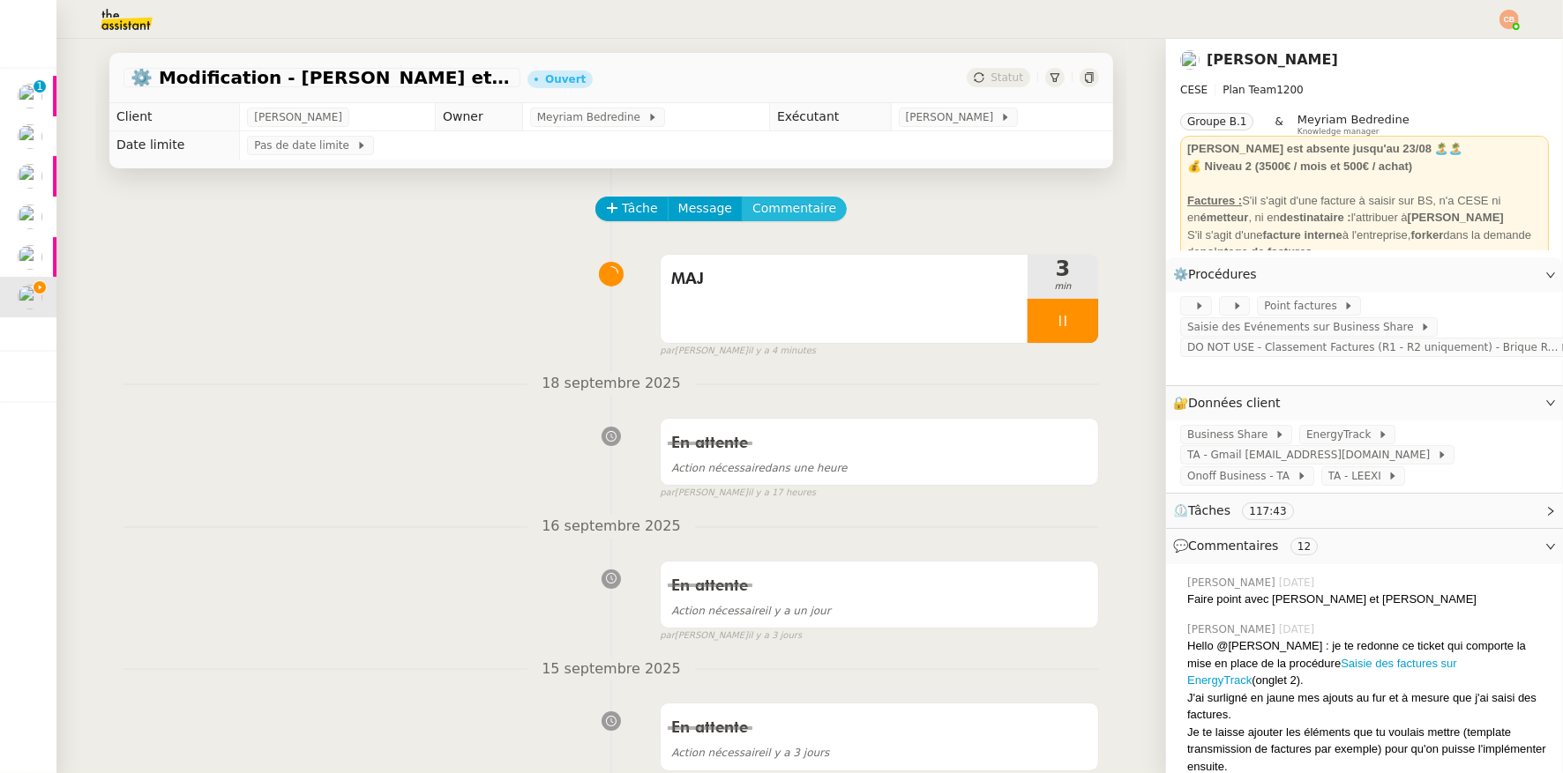
click at [742, 218] on button "Commentaire" at bounding box center [794, 209] width 105 height 25
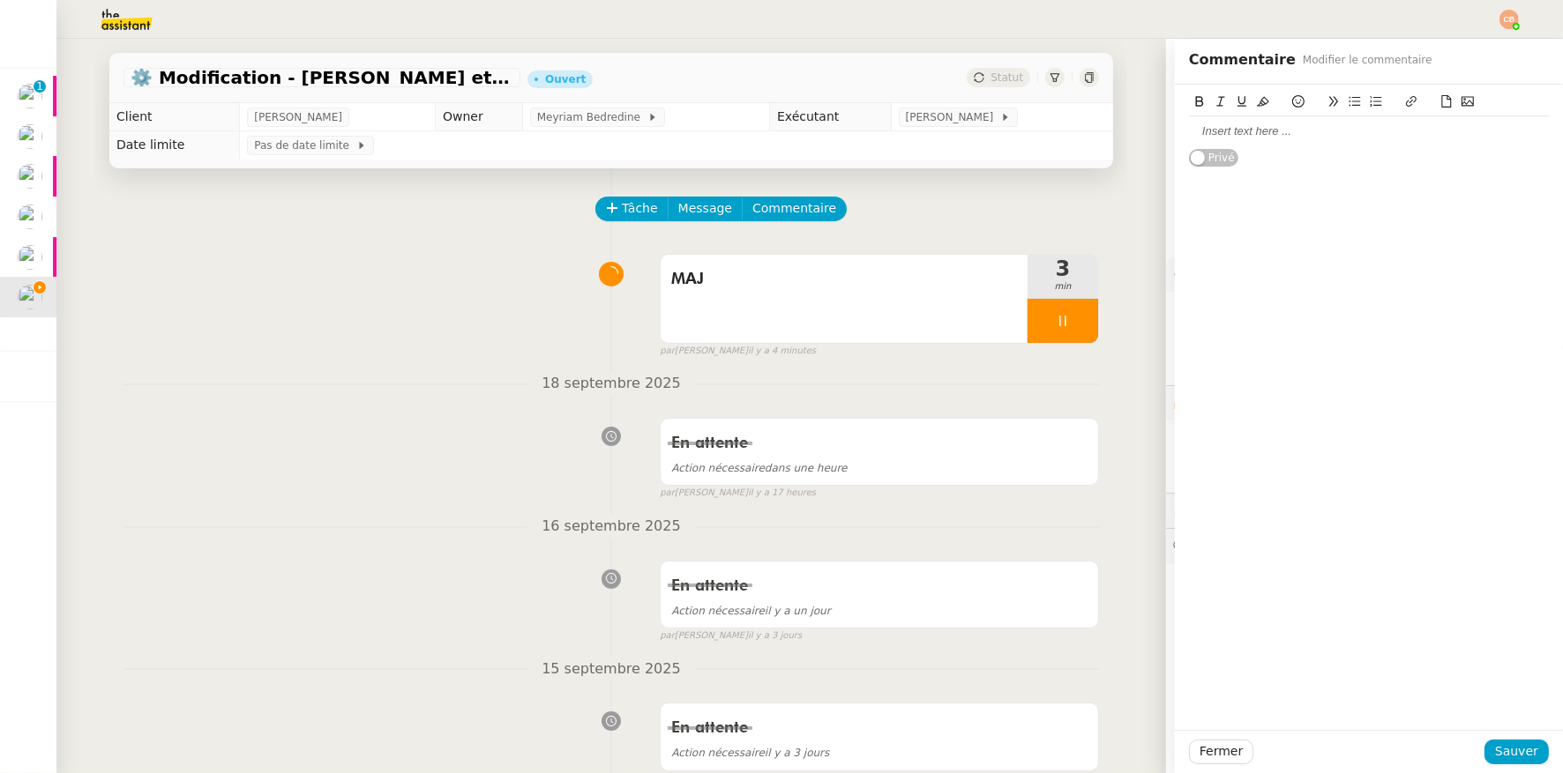
click at [1225, 129] on div at bounding box center [1369, 131] width 360 height 16
click at [1495, 747] on span "Sauver" at bounding box center [1516, 752] width 43 height 20
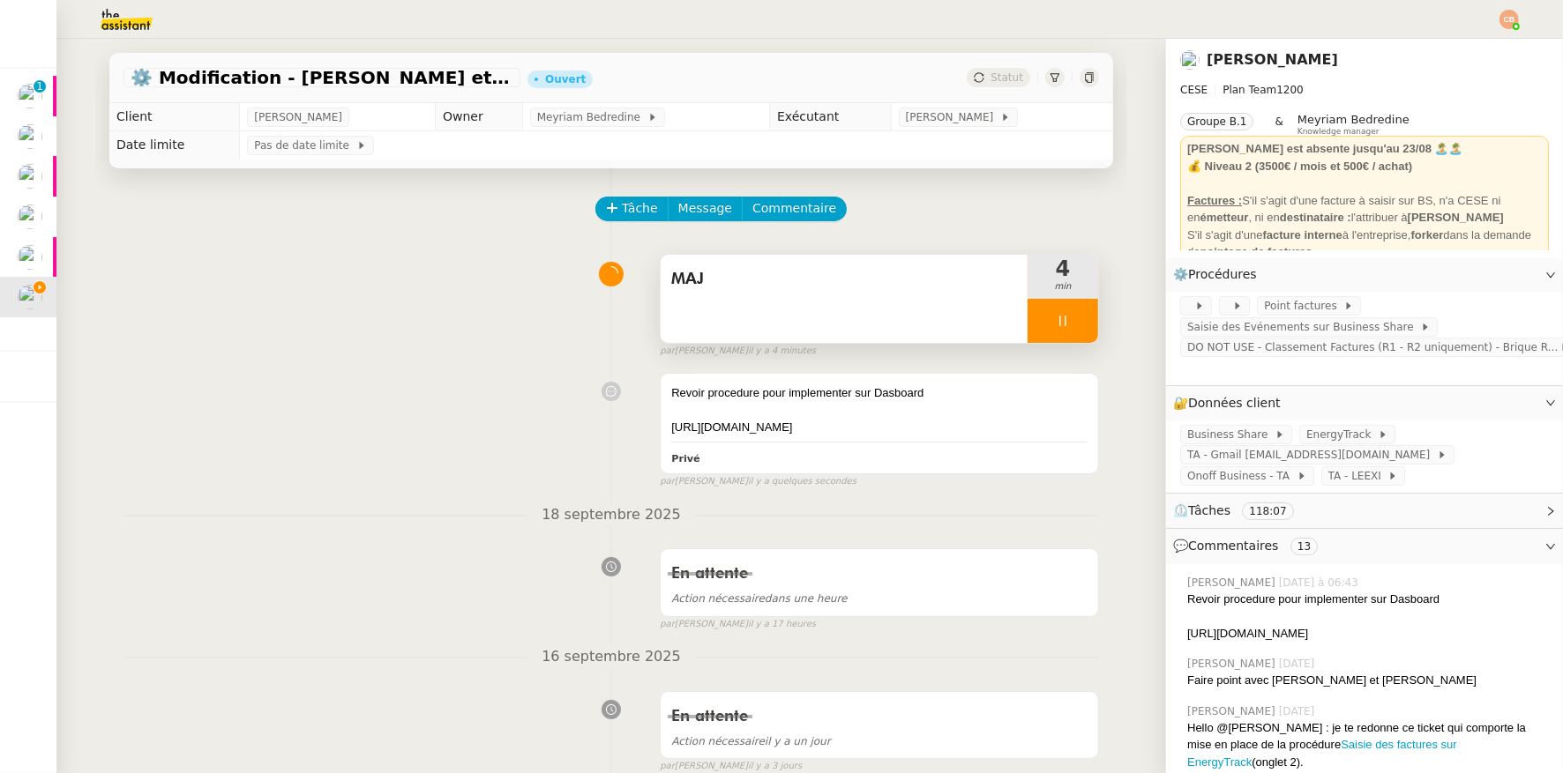
click at [1068, 321] on div at bounding box center [1062, 321] width 71 height 44
click at [1074, 321] on icon at bounding box center [1080, 321] width 13 height 10
click at [192, 206] on div "Tâche Message Commentaire" at bounding box center [610, 218] width 975 height 42
click at [140, 21] on img at bounding box center [112, 19] width 137 height 39
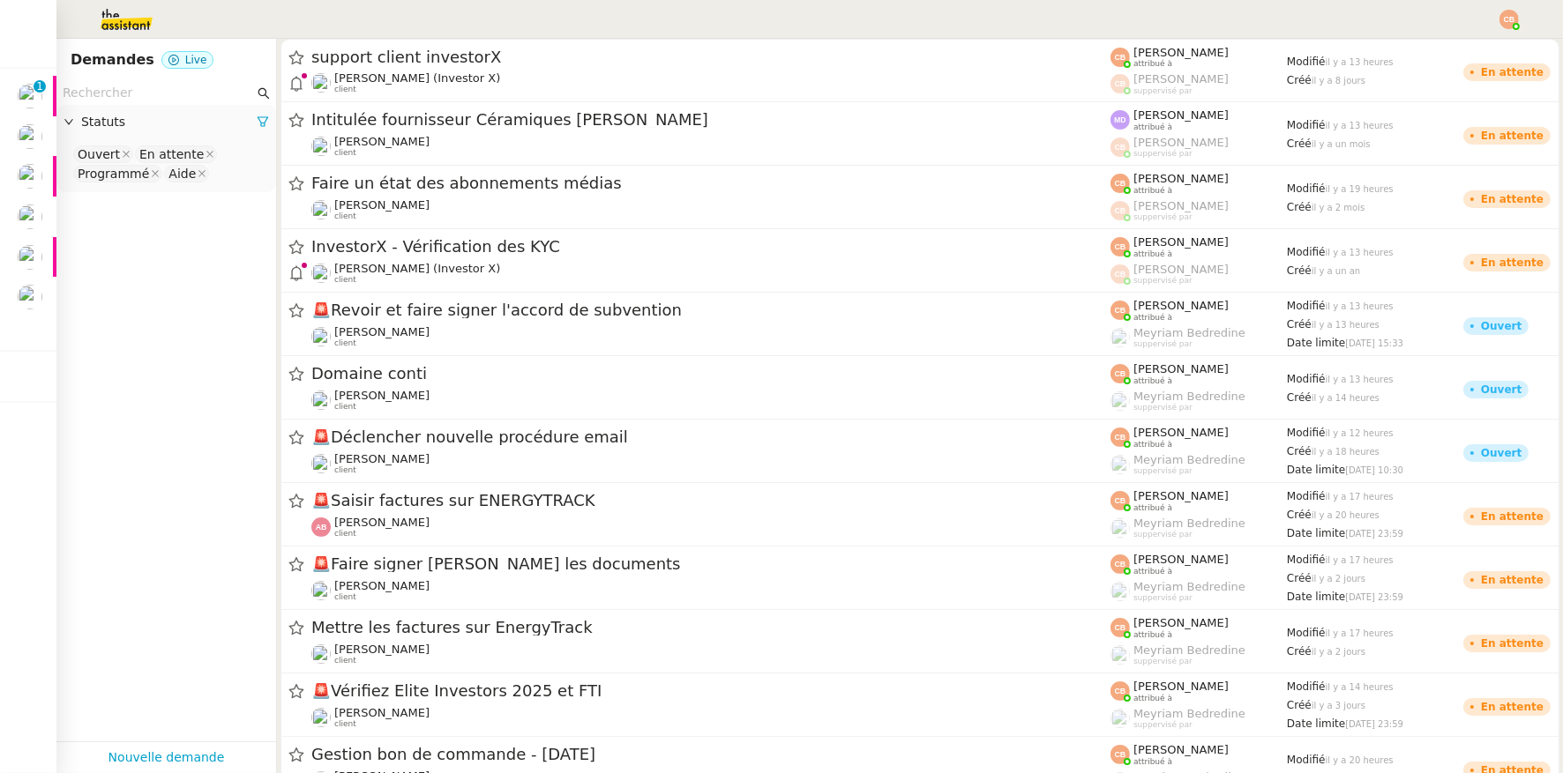
click at [131, 86] on input "text" at bounding box center [158, 93] width 191 height 20
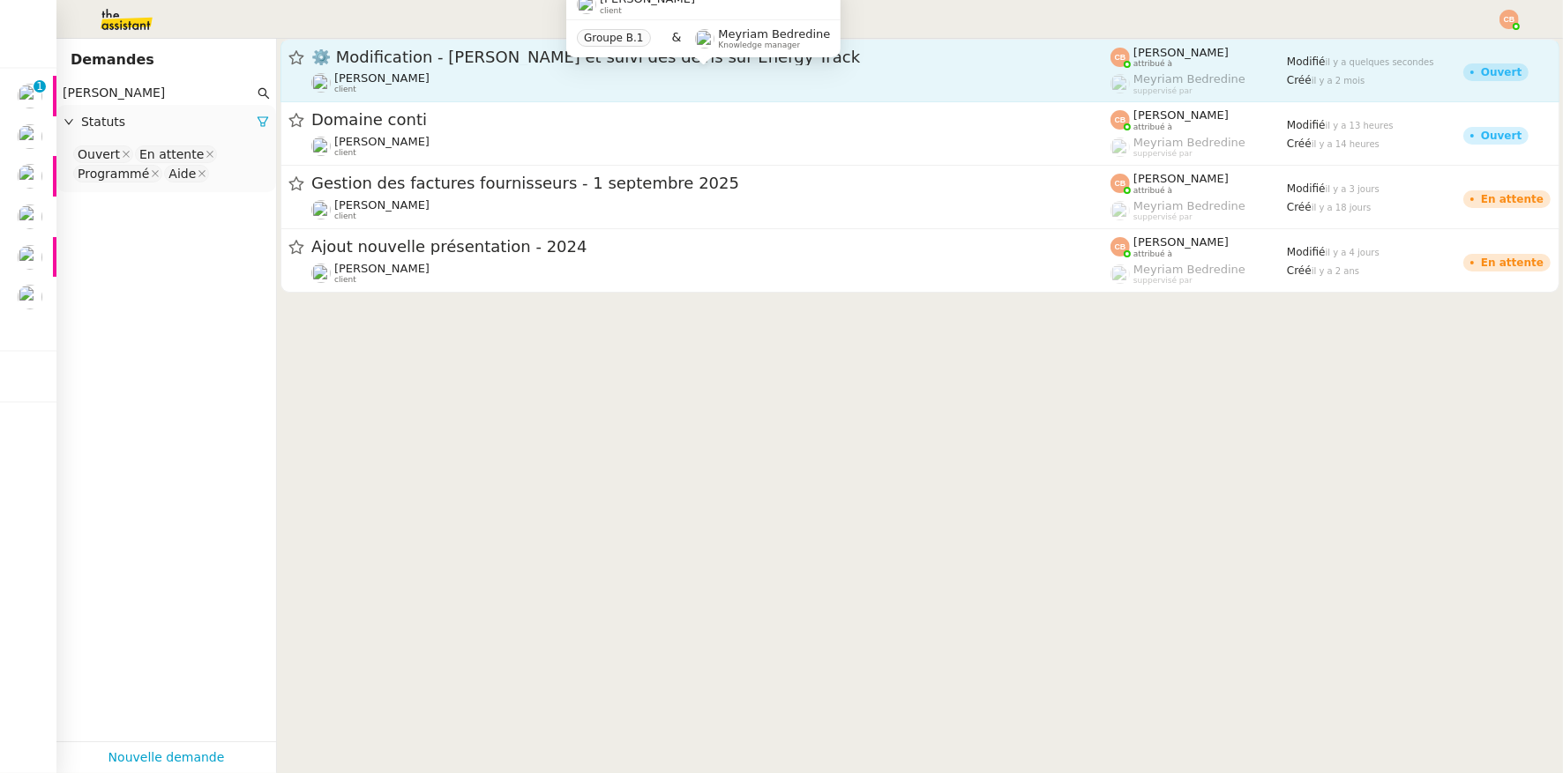
type input "[PERSON_NAME]"
click at [399, 78] on span "[PERSON_NAME]" at bounding box center [381, 77] width 95 height 13
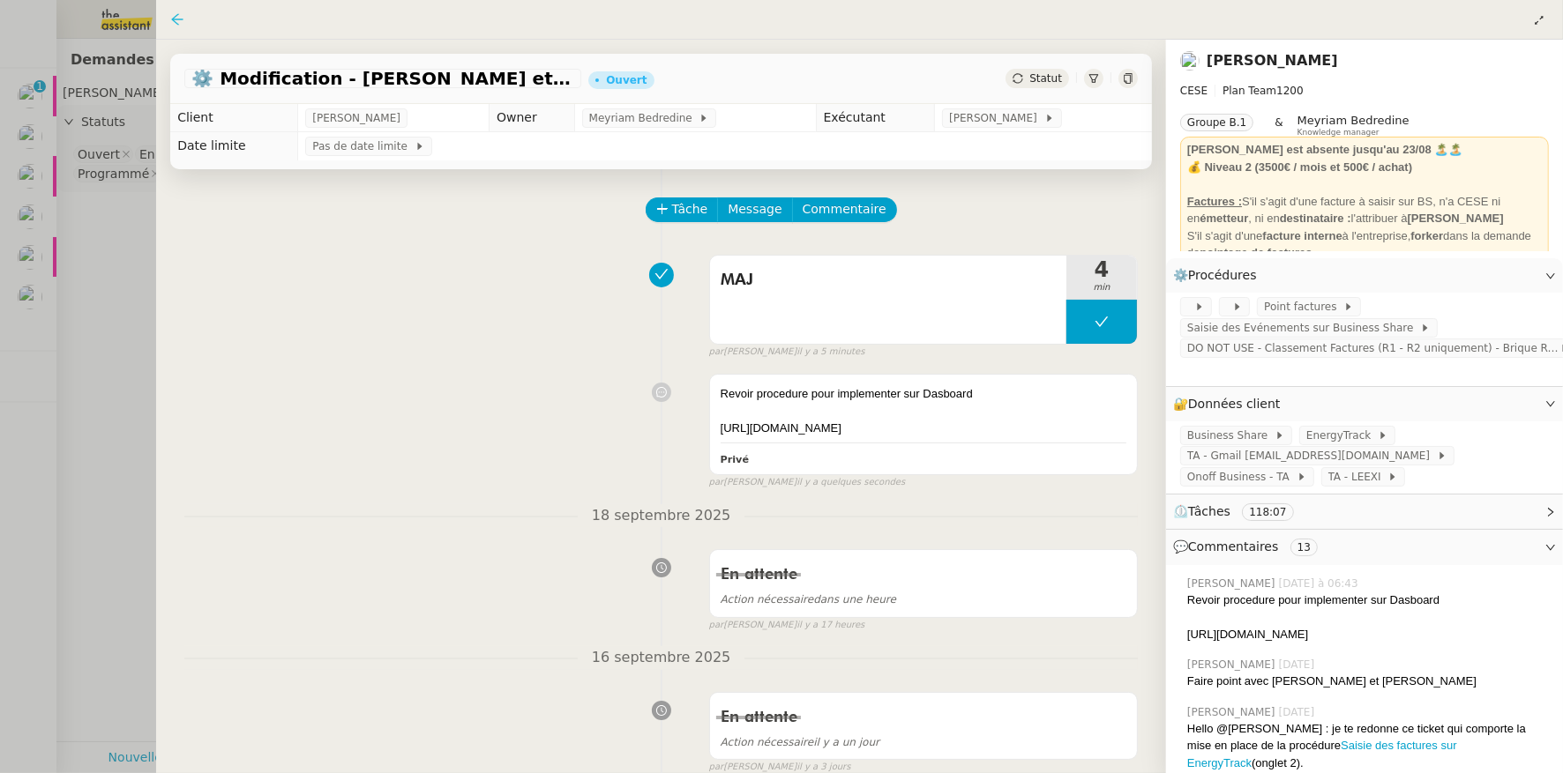
click at [178, 12] on icon at bounding box center [177, 19] width 14 height 14
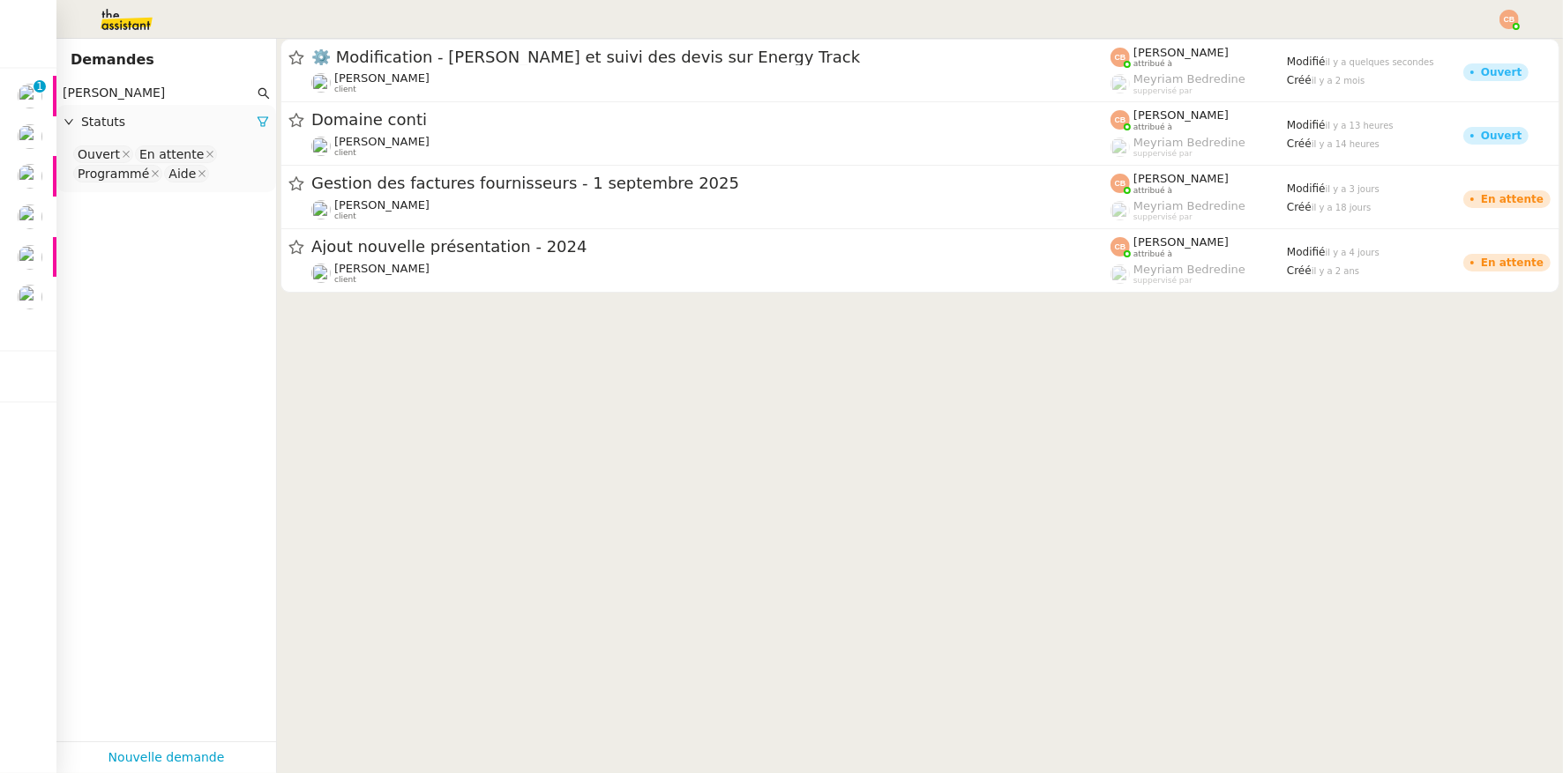
click at [144, 97] on input "[PERSON_NAME]" at bounding box center [158, 93] width 191 height 20
drag, startPoint x: 121, startPoint y: 97, endPoint x: 63, endPoint y: 92, distance: 57.6
click at [63, 92] on input "[PERSON_NAME]" at bounding box center [158, 93] width 191 height 20
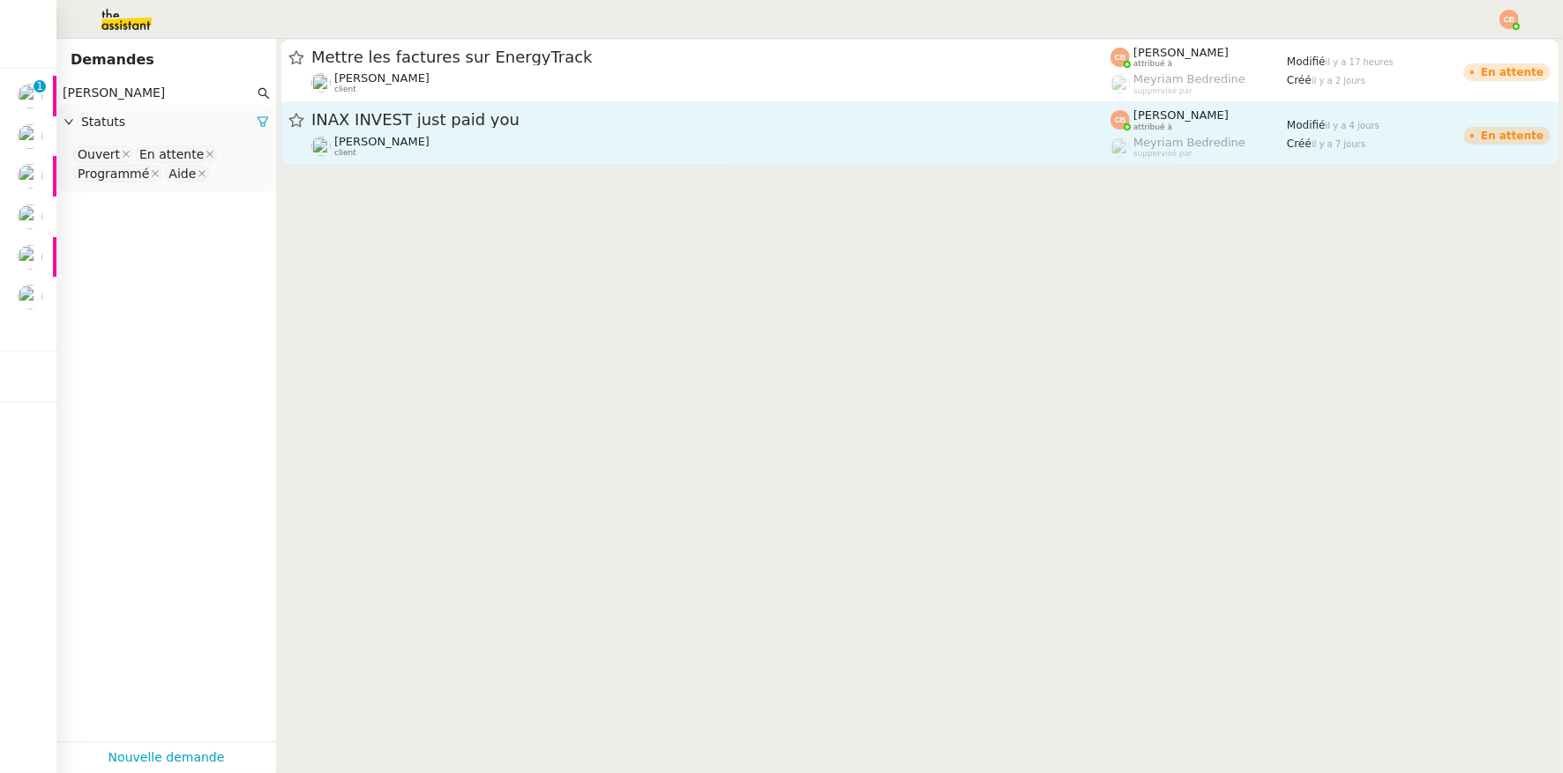
type input "[PERSON_NAME]"
click at [362, 102] on link "INAX INVEST just paid you [PERSON_NAME] client [PERSON_NAME] attribué à Meyriam…" at bounding box center [919, 133] width 1279 height 63
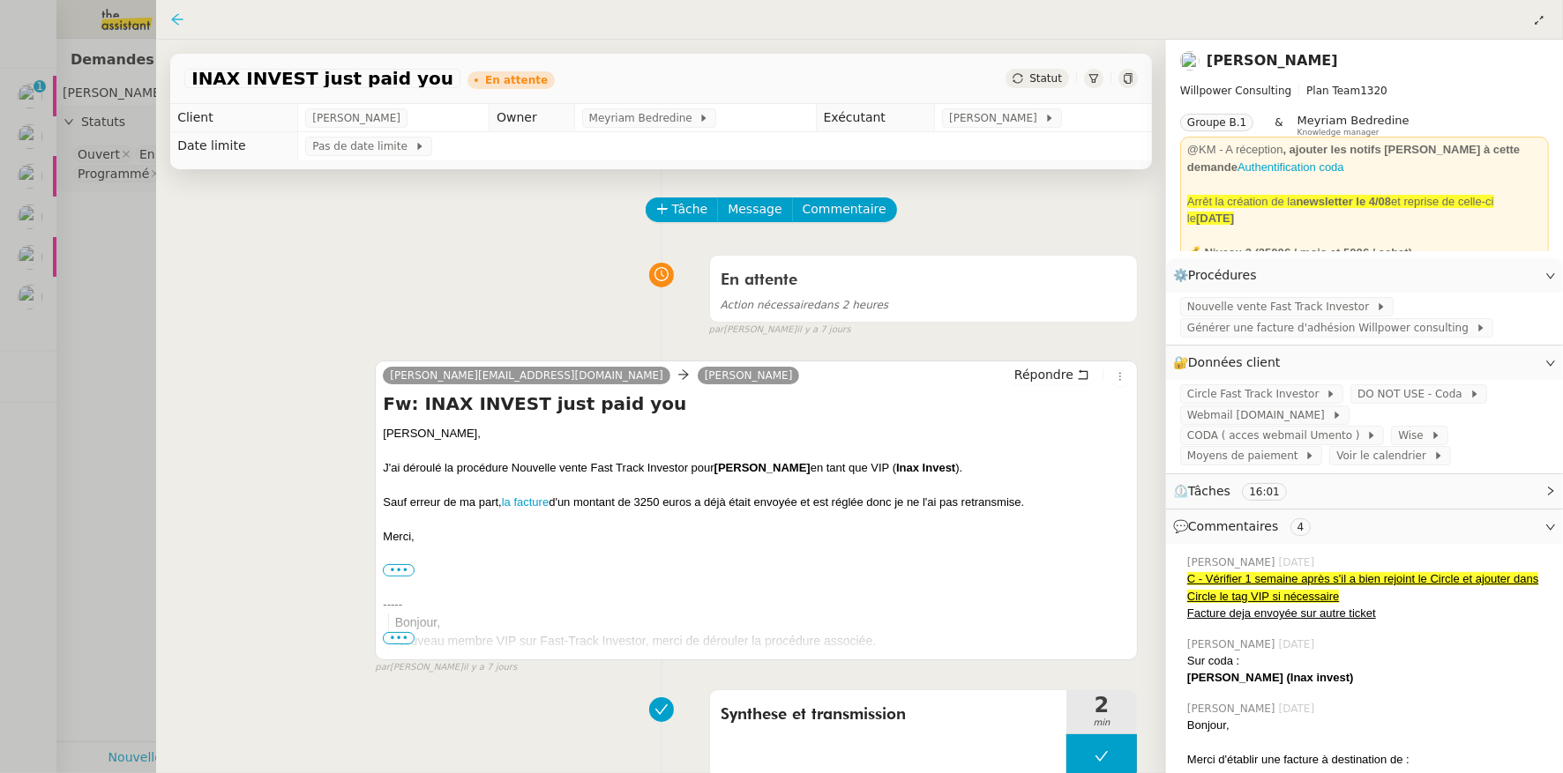
click at [182, 13] on icon at bounding box center [177, 19] width 14 height 14
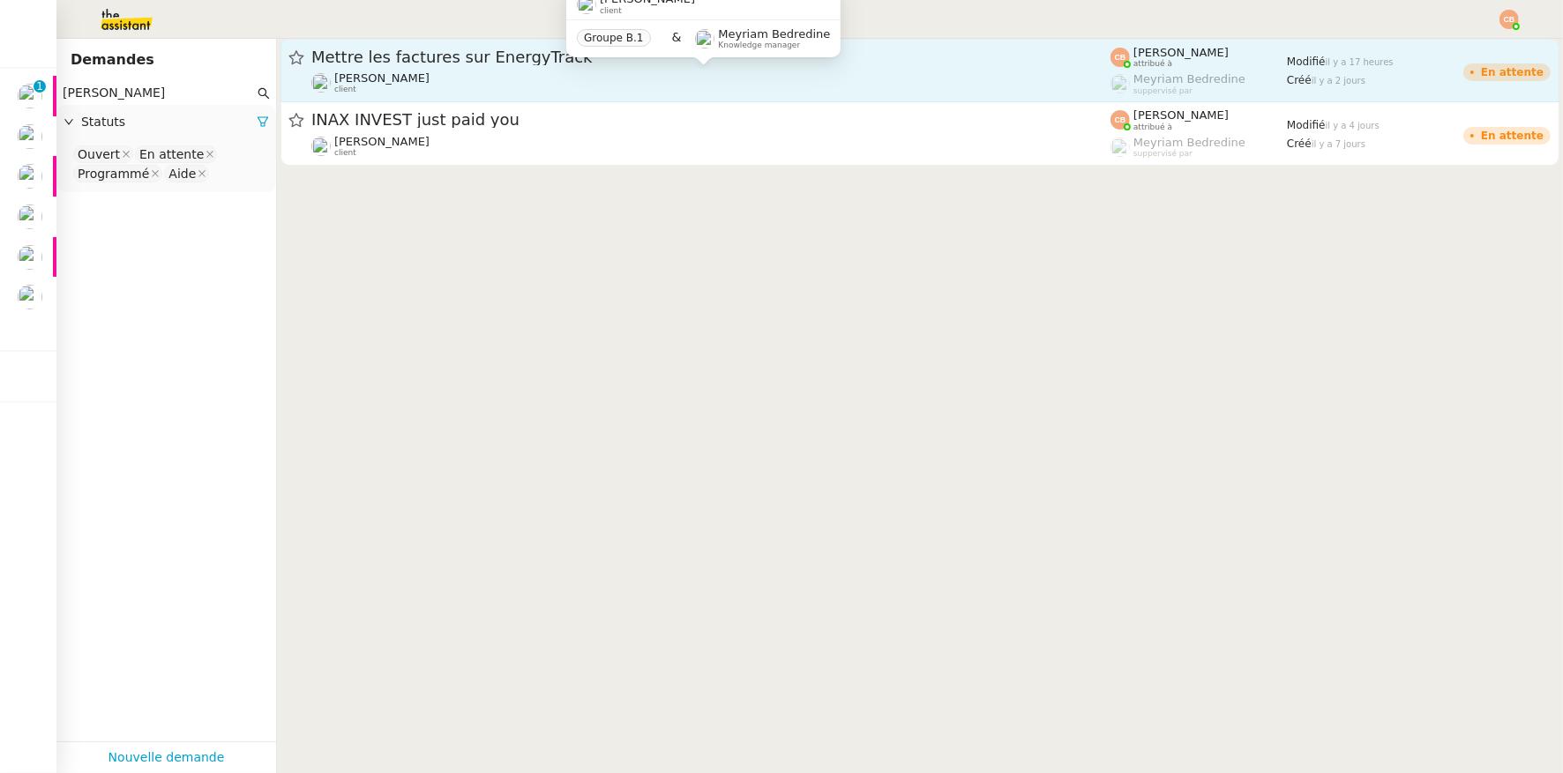
click at [365, 79] on span "[PERSON_NAME]" at bounding box center [381, 77] width 95 height 13
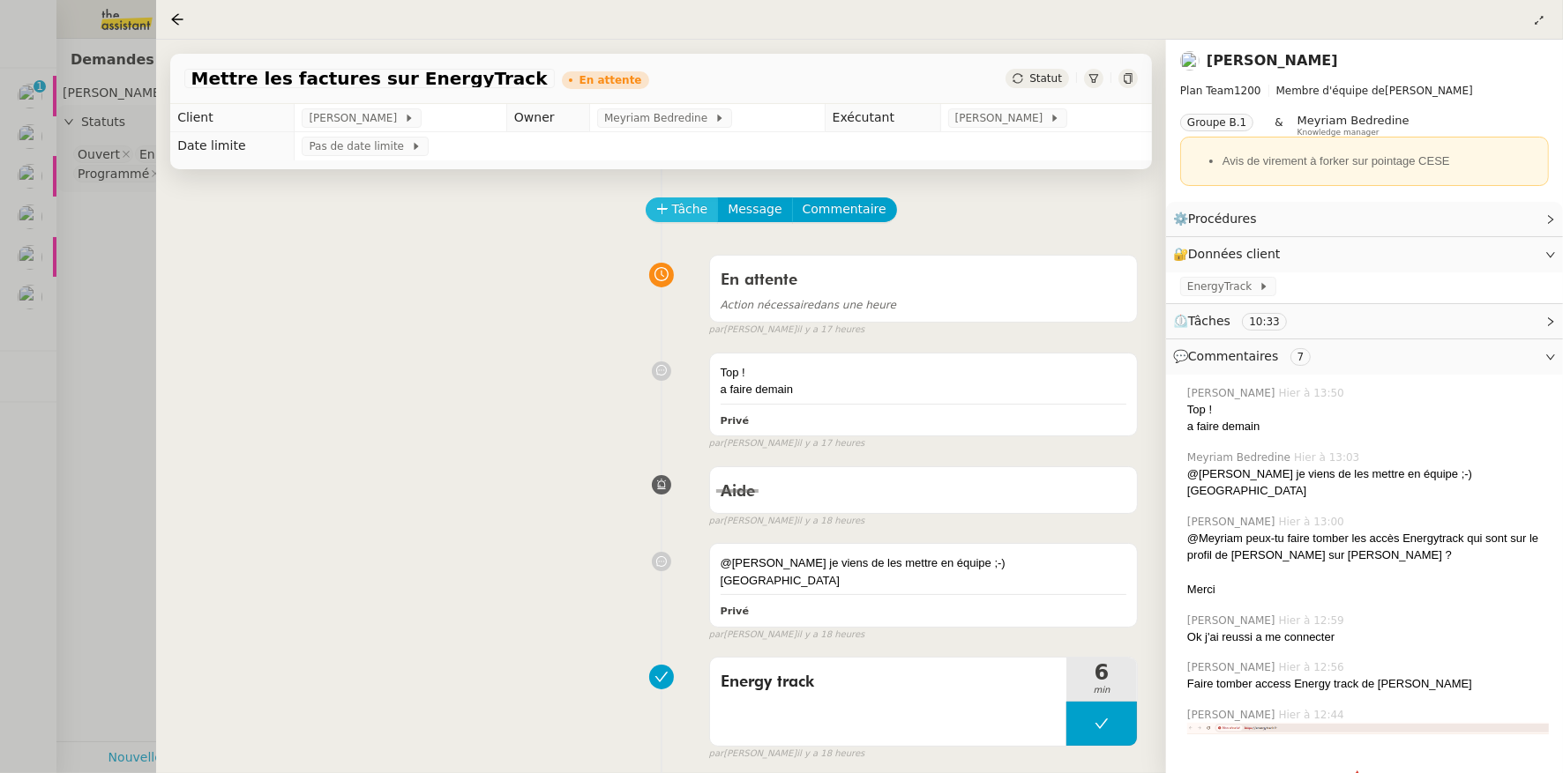
click at [674, 216] on span "Tâche" at bounding box center [690, 209] width 36 height 20
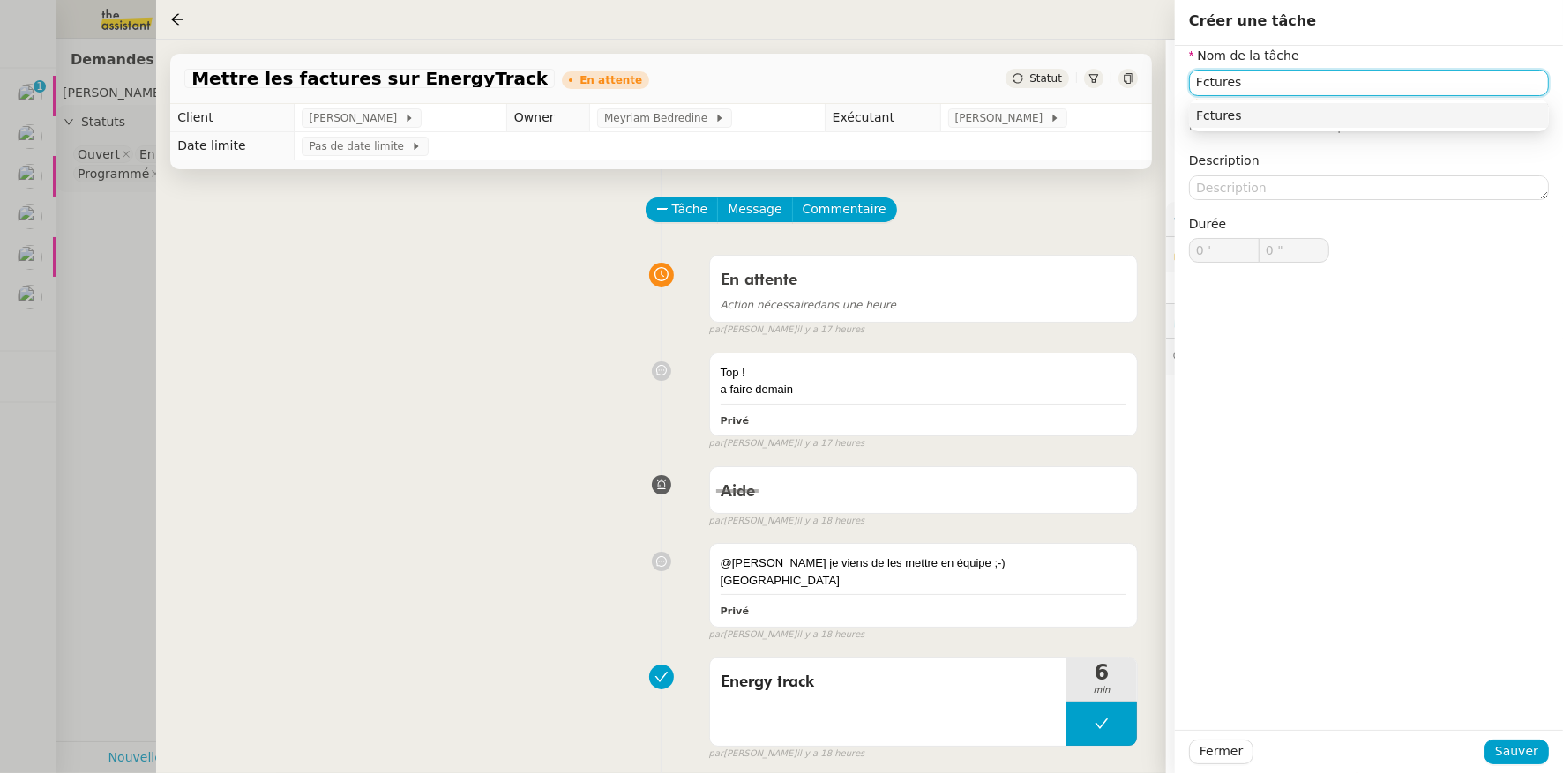
click at [1204, 86] on input "Fctures" at bounding box center [1369, 83] width 360 height 26
click at [1215, 112] on div "Factures" at bounding box center [1369, 116] width 346 height 16
type input "Factures"
click at [1521, 742] on span "Sauver" at bounding box center [1516, 752] width 43 height 20
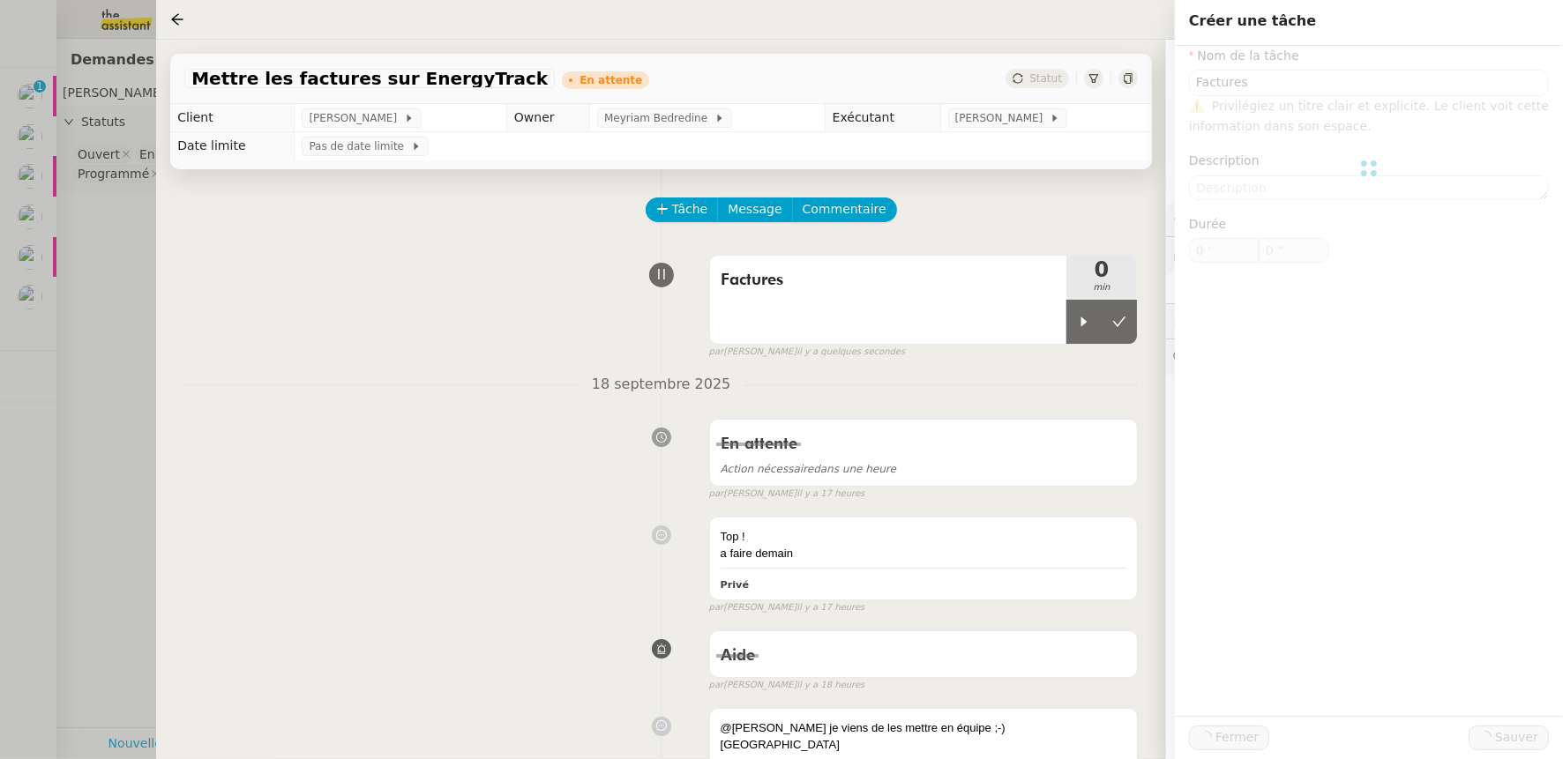
drag, startPoint x: 1082, startPoint y: 322, endPoint x: 965, endPoint y: 393, distance: 137.3
click at [1082, 322] on icon at bounding box center [1084, 322] width 6 height 10
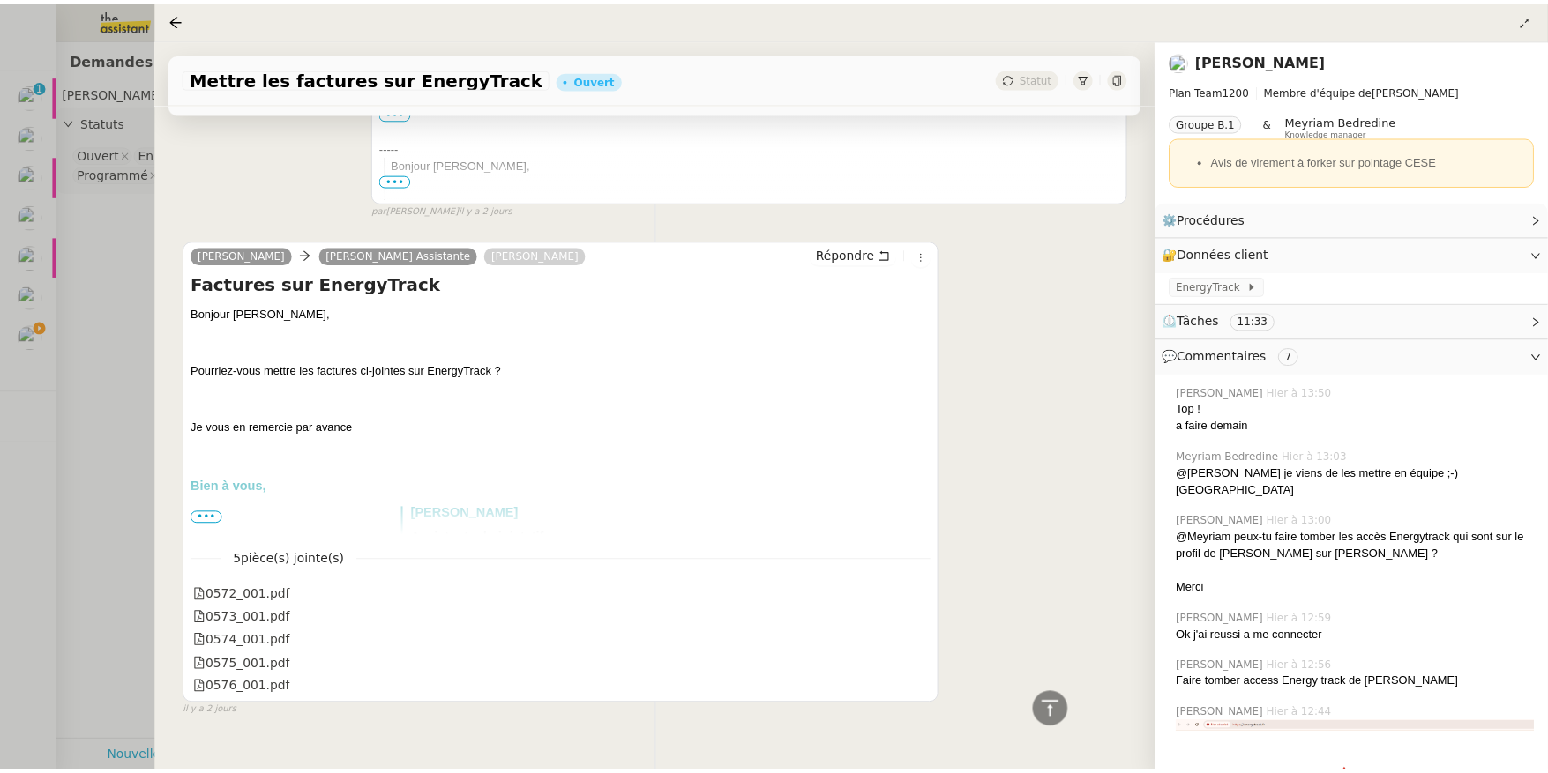
scroll to position [2273, 0]
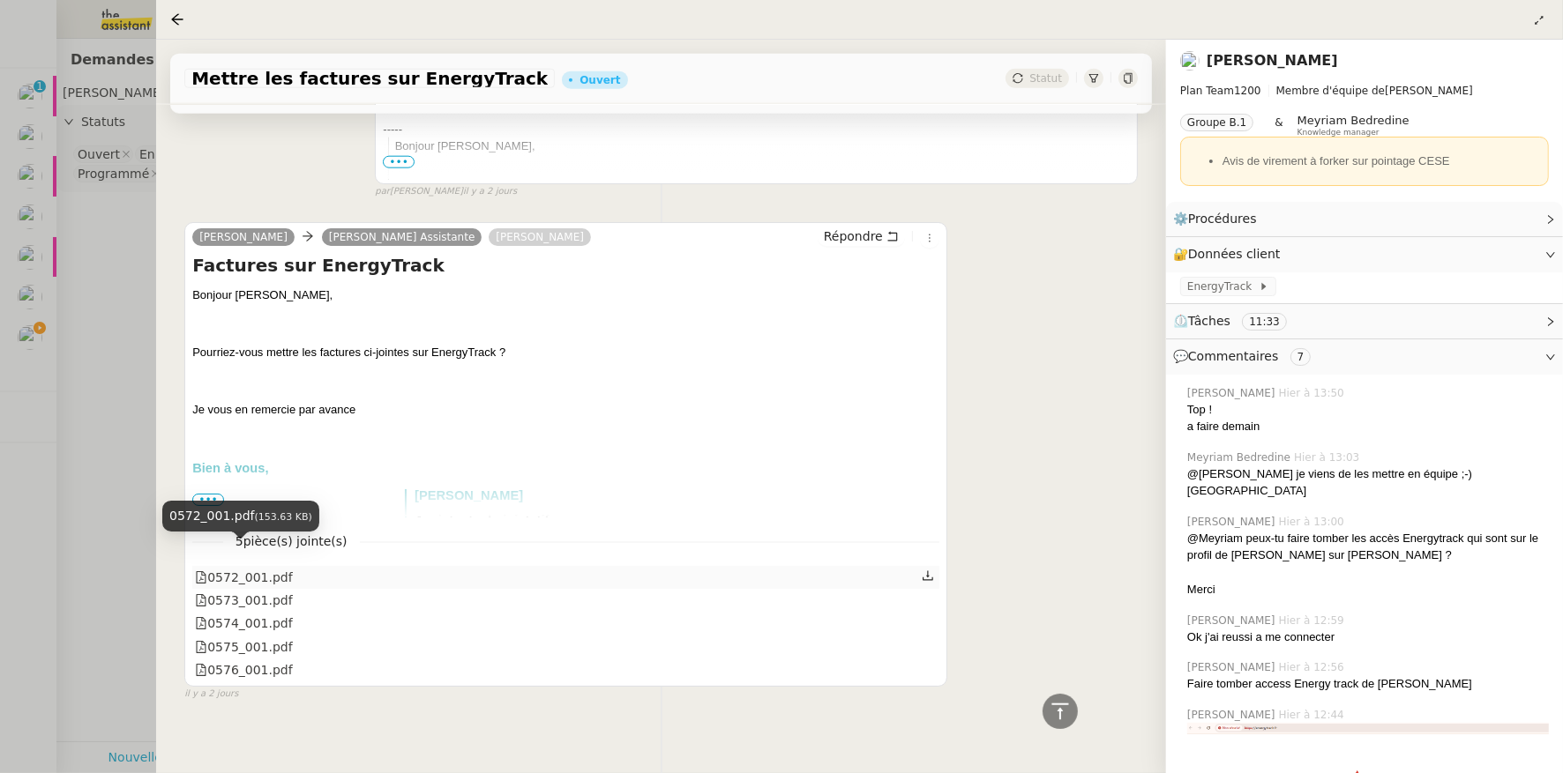
click at [229, 568] on div "0572_001.pdf" at bounding box center [244, 578] width 98 height 20
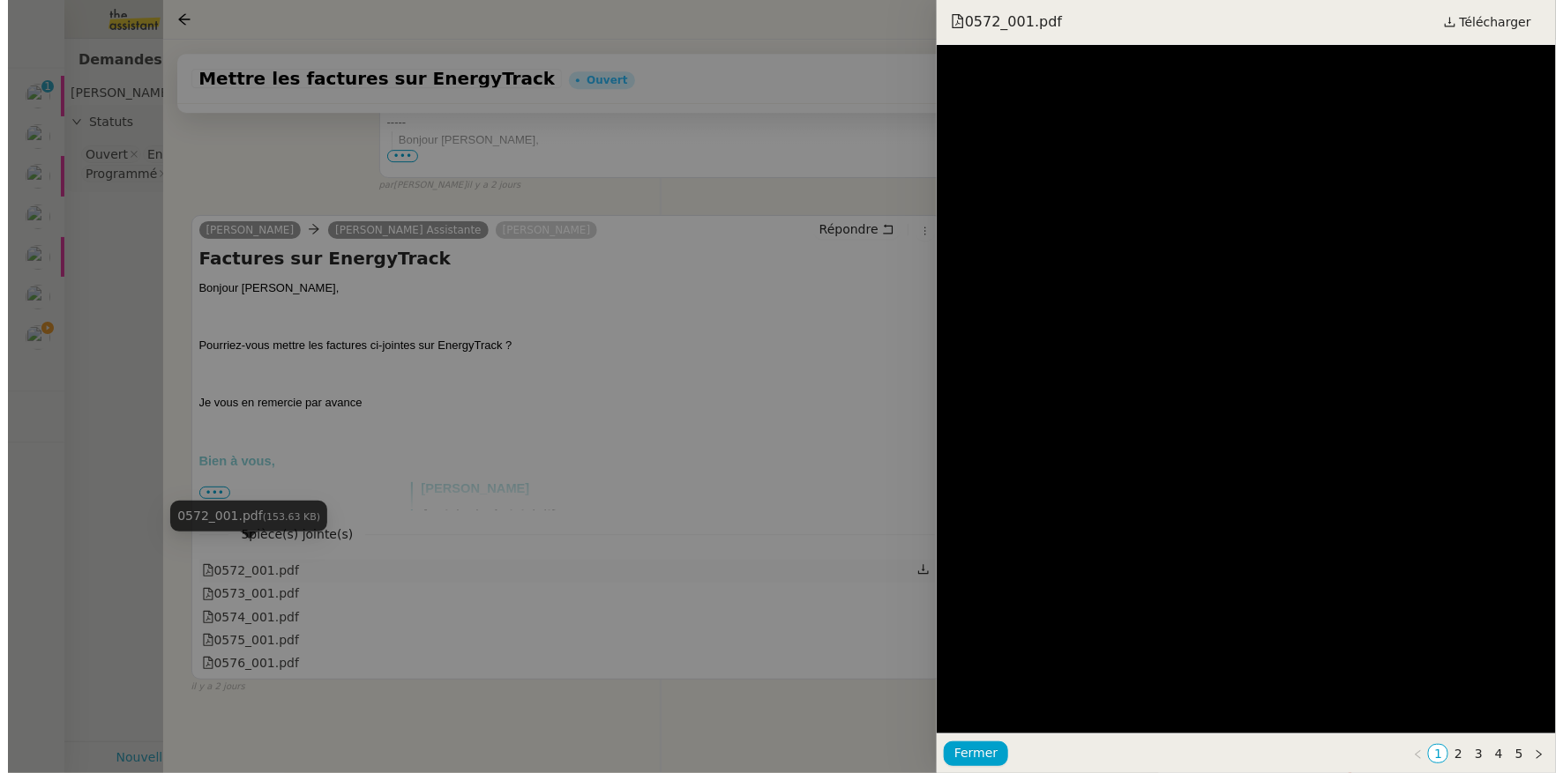
scroll to position [2267, 0]
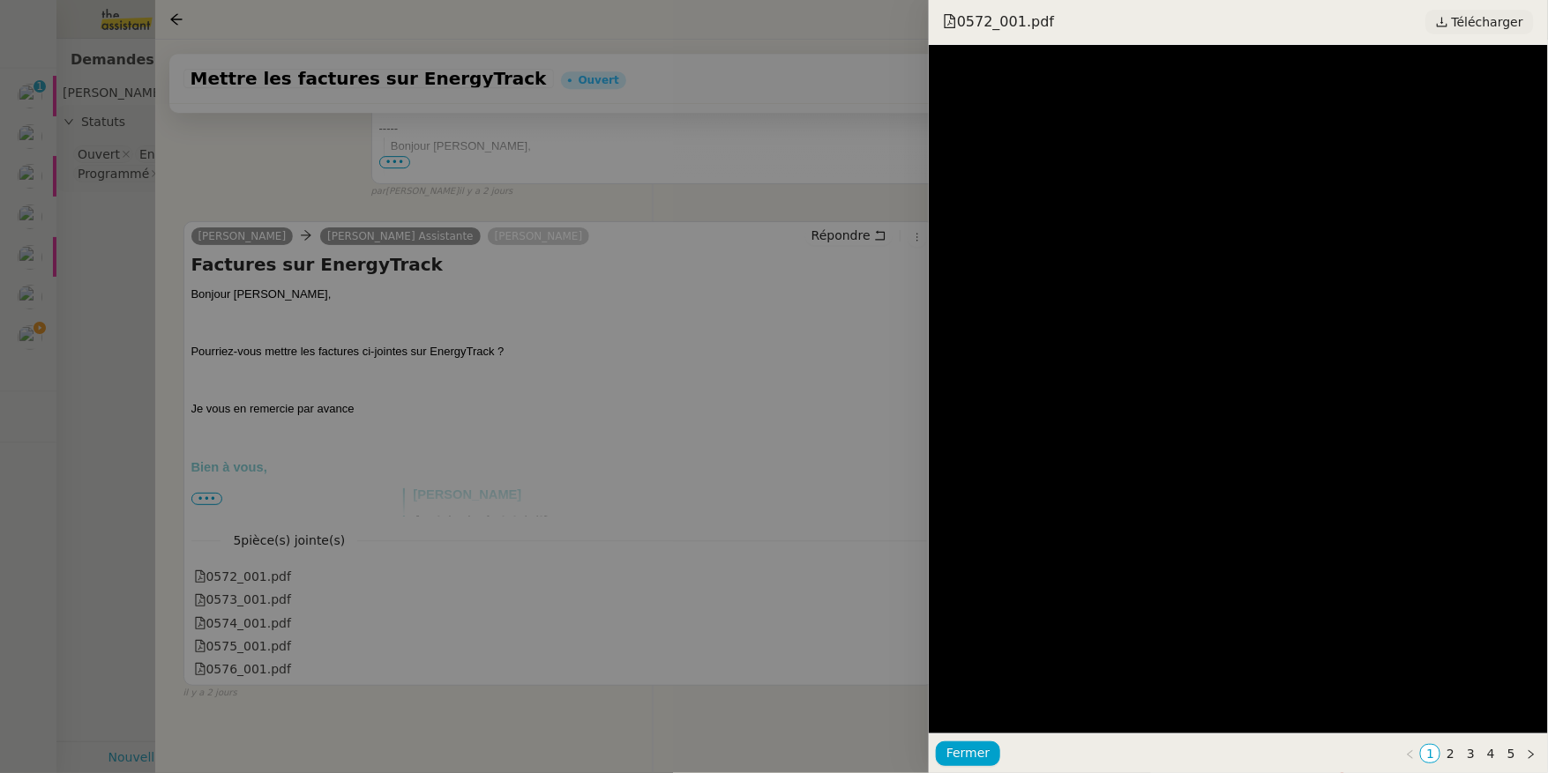
click at [1469, 15] on span "Télécharger" at bounding box center [1486, 22] width 71 height 23
click at [288, 316] on div at bounding box center [774, 386] width 1548 height 773
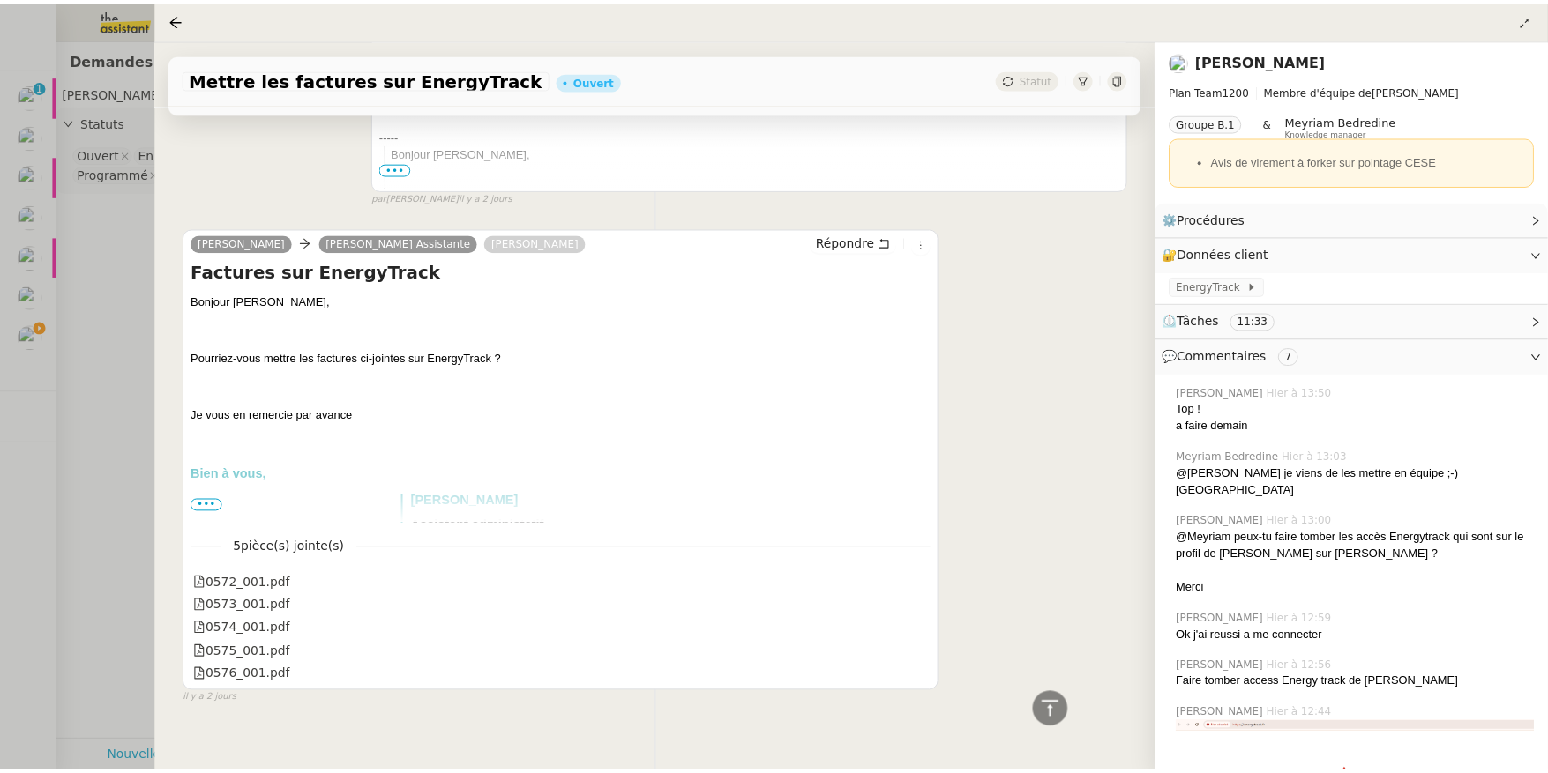
scroll to position [2273, 0]
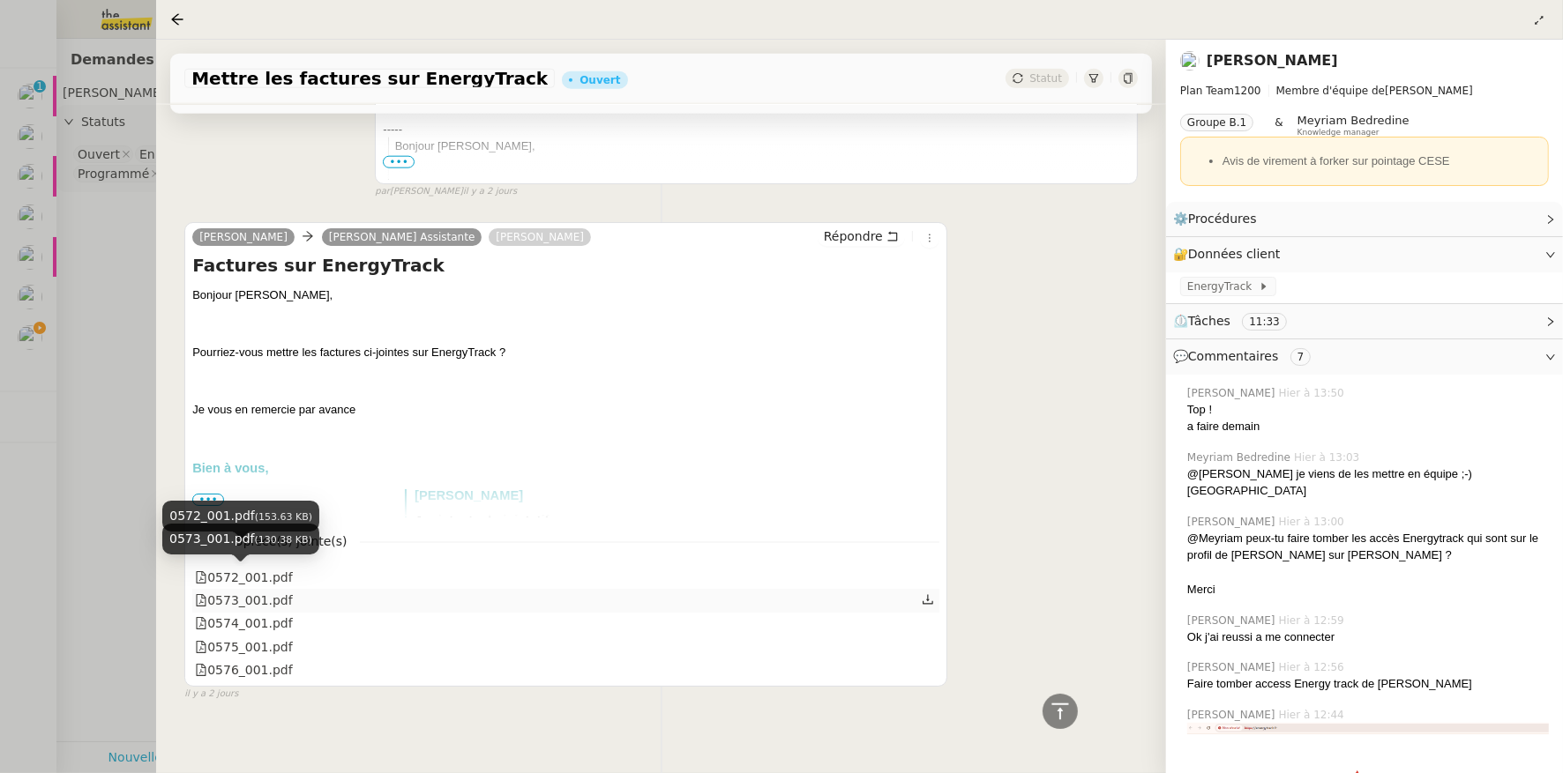
click at [247, 591] on div "0573_001.pdf" at bounding box center [244, 601] width 98 height 20
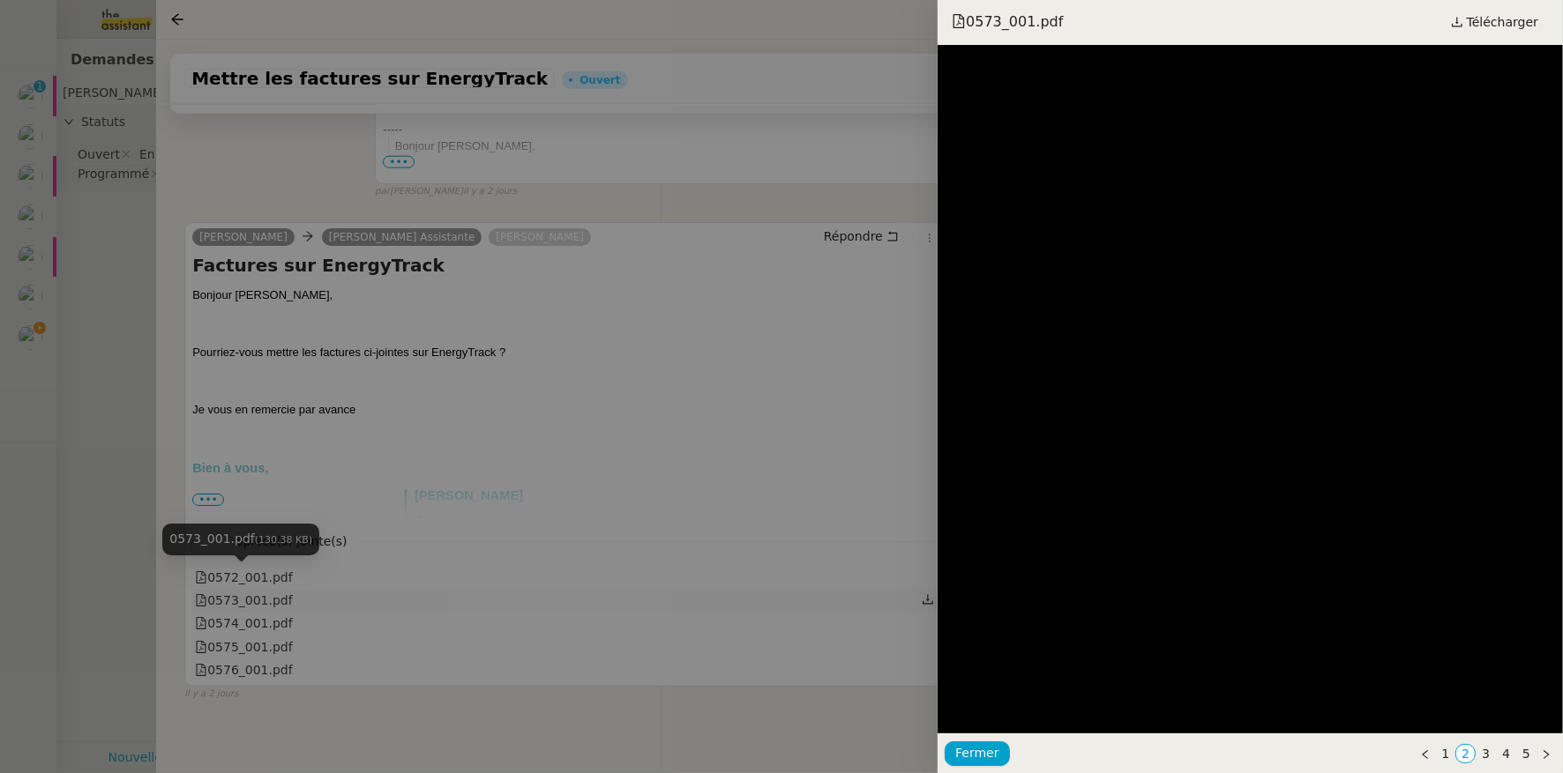
scroll to position [2267, 0]
click at [1474, 22] on span "Télécharger" at bounding box center [1486, 22] width 71 height 23
click at [249, 588] on div at bounding box center [774, 386] width 1548 height 773
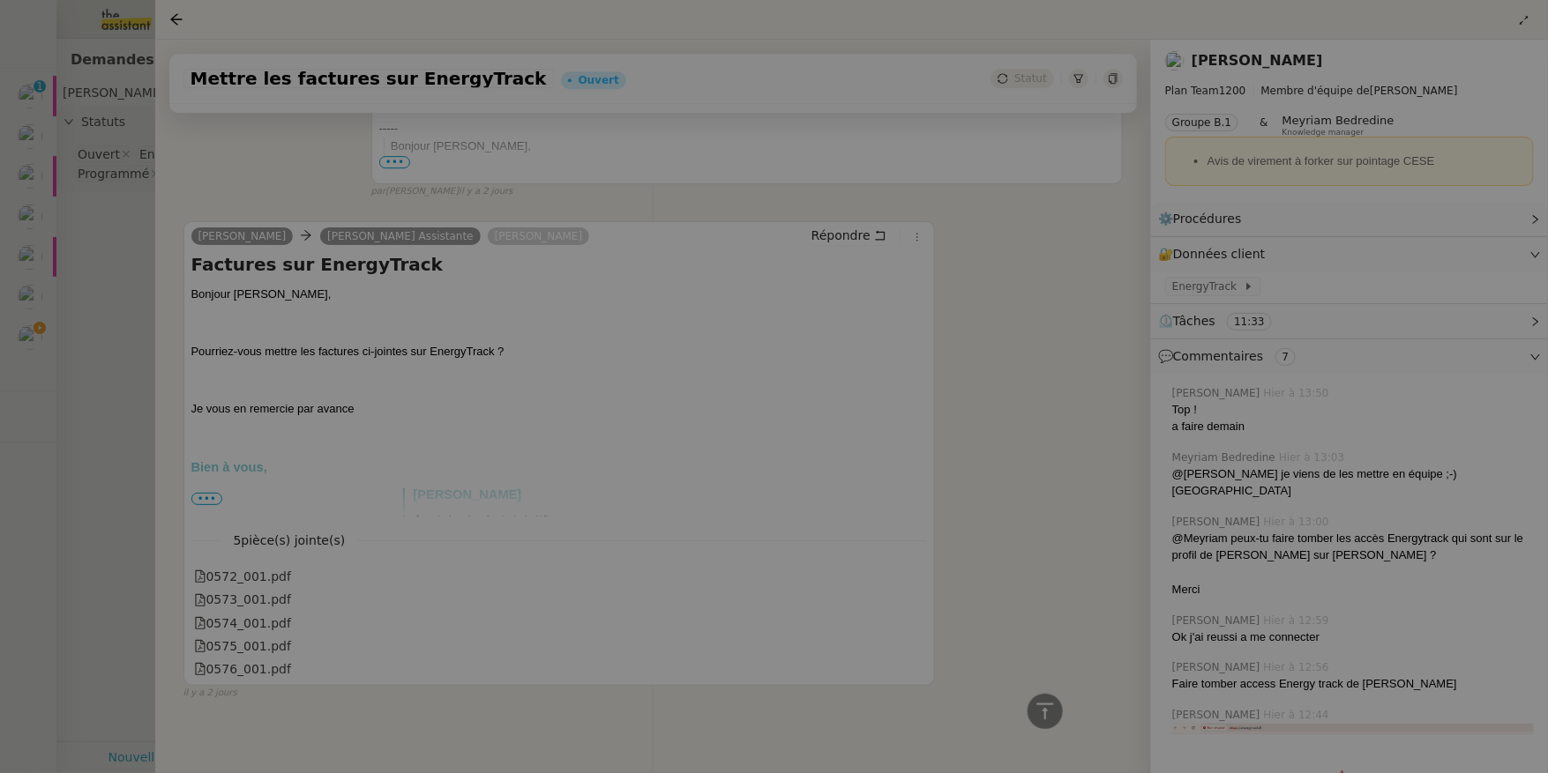
scroll to position [2273, 0]
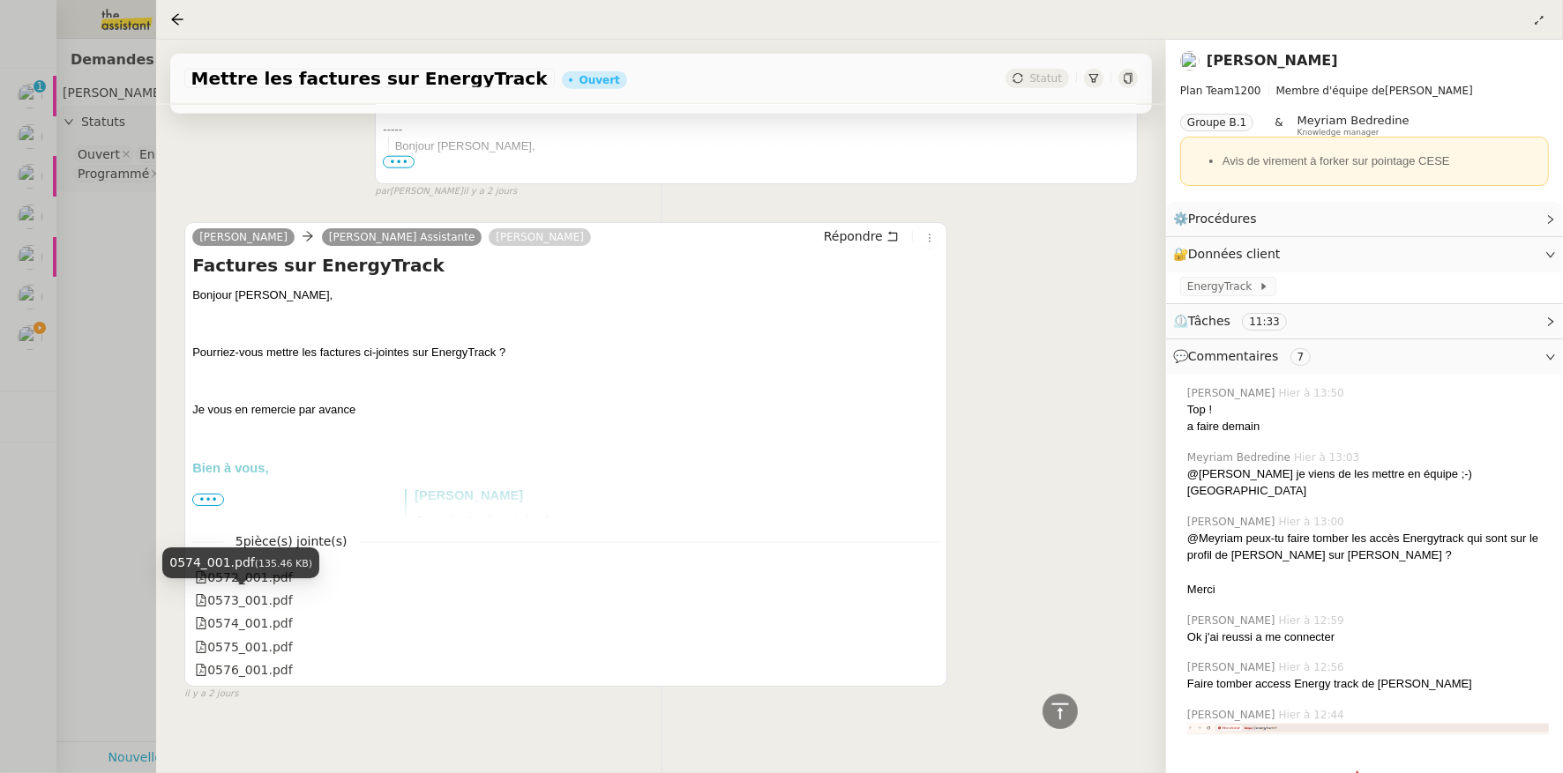
click at [246, 614] on div "0574_001.pdf" at bounding box center [244, 624] width 98 height 20
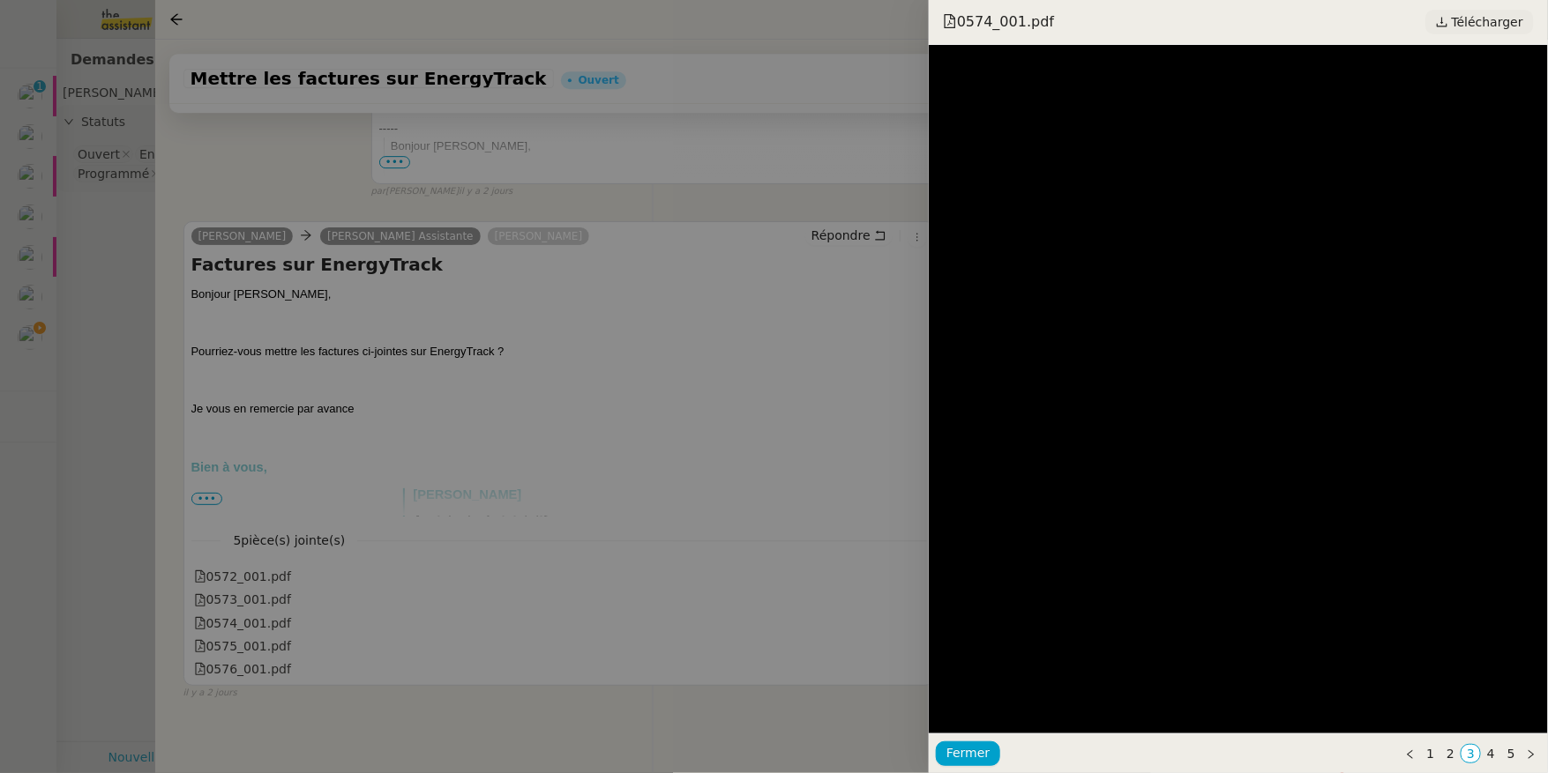
click at [1486, 16] on span "Télécharger" at bounding box center [1486, 22] width 71 height 23
click at [263, 624] on div at bounding box center [774, 386] width 1548 height 773
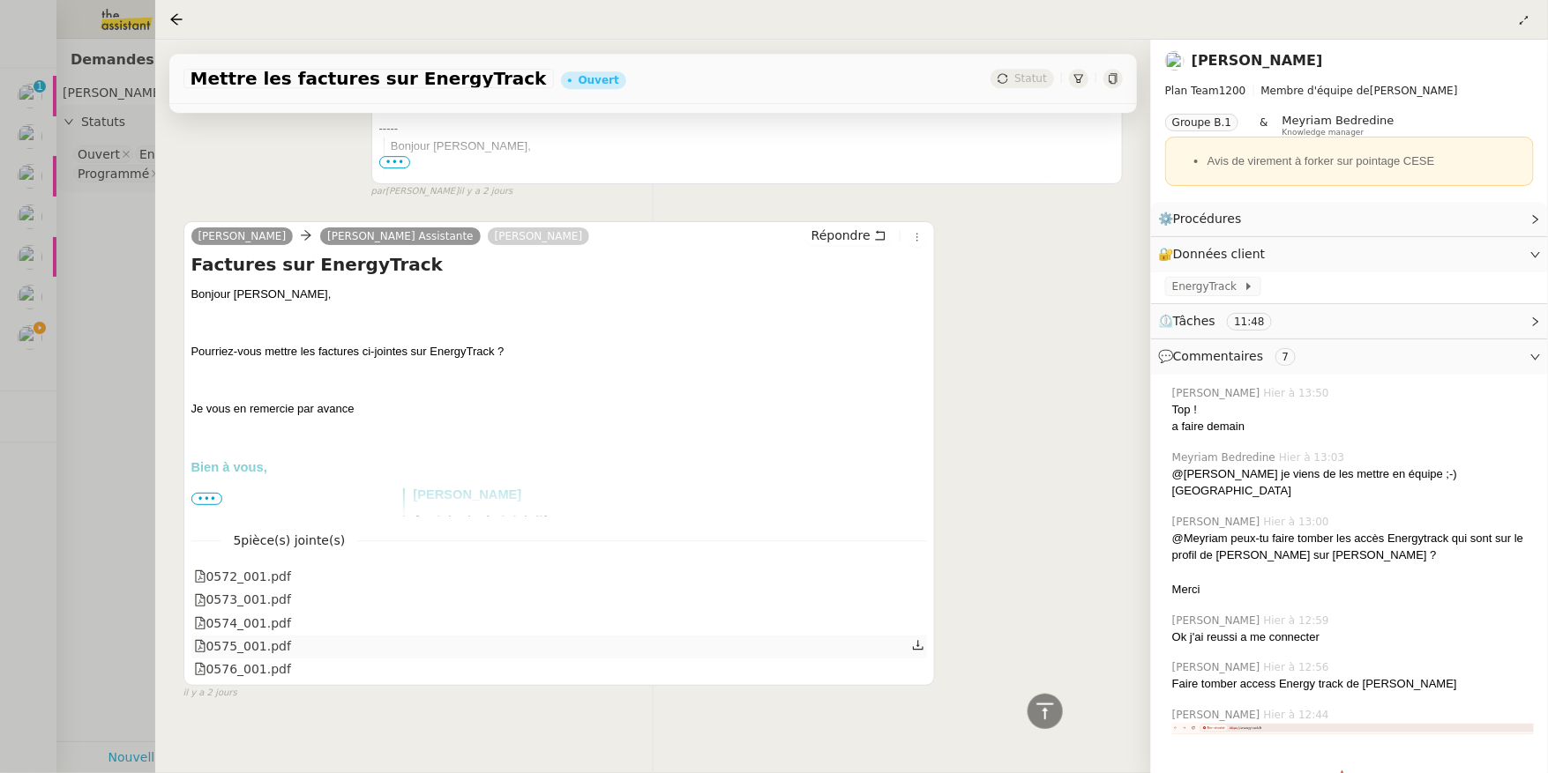
scroll to position [2273, 0]
click at [247, 638] on div "0575_001.pdf" at bounding box center [244, 648] width 98 height 20
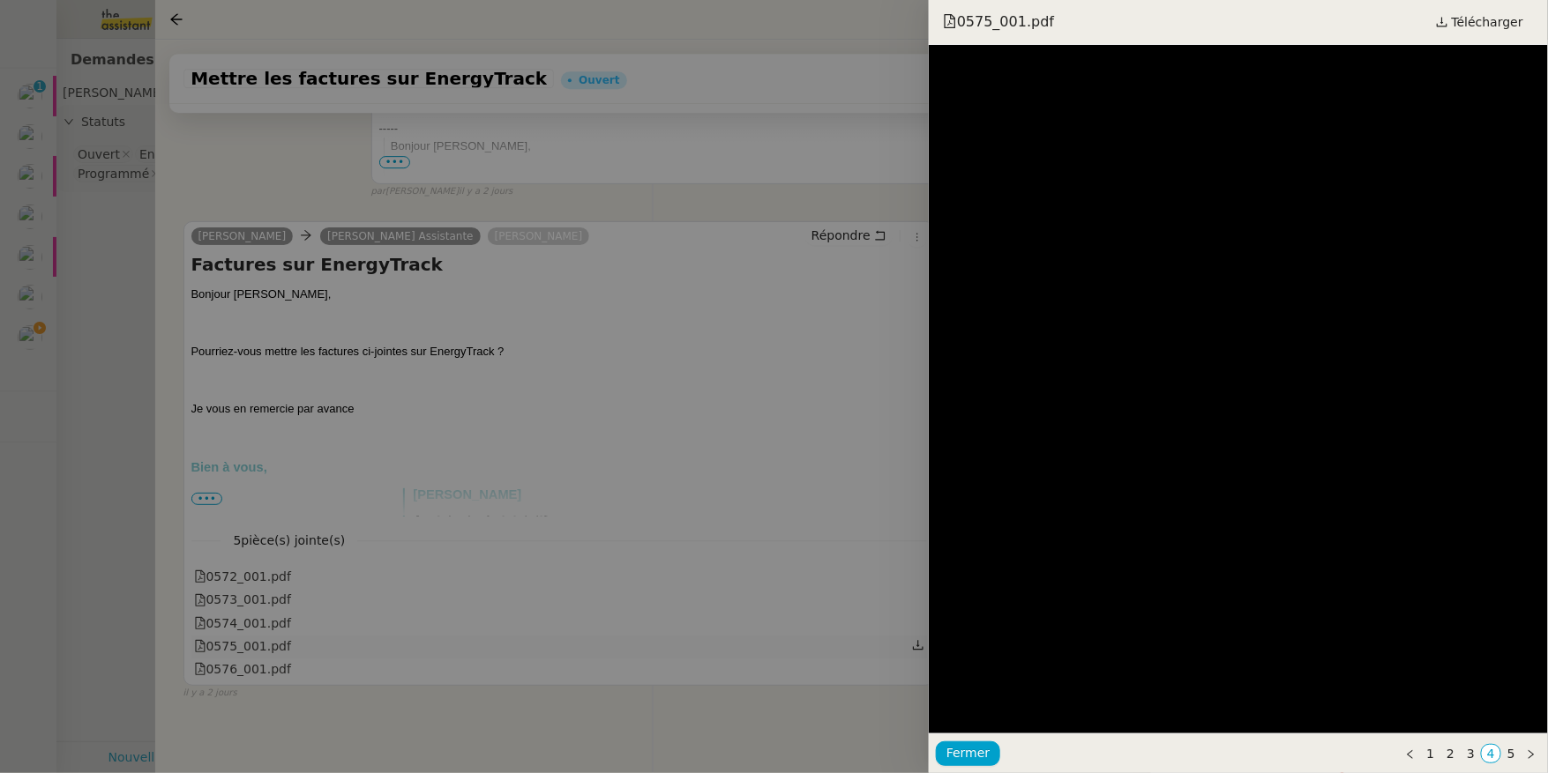
click at [247, 628] on div at bounding box center [774, 386] width 1548 height 773
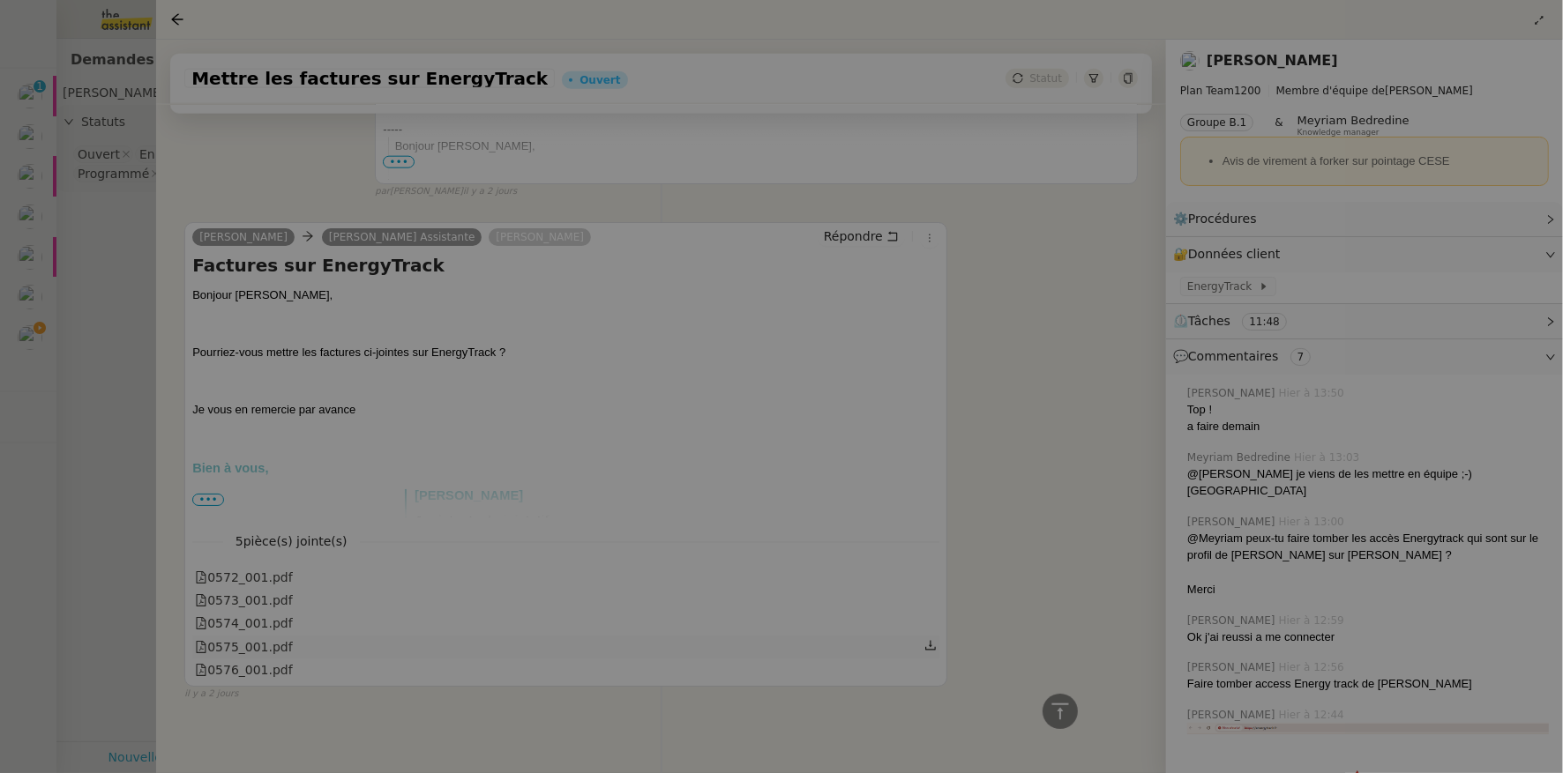
click at [247, 638] on div "0575_001.pdf" at bounding box center [244, 648] width 98 height 20
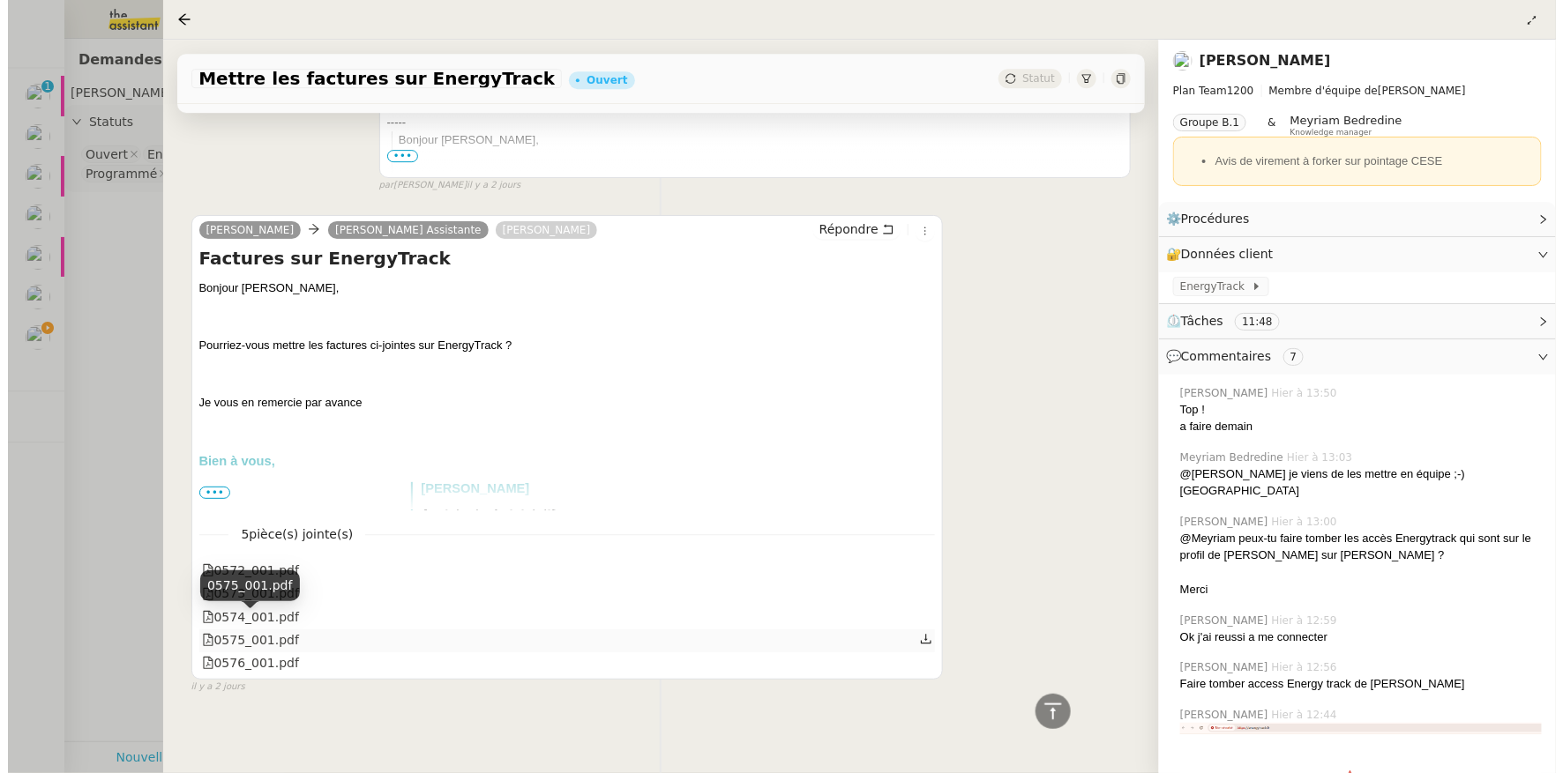
scroll to position [2267, 0]
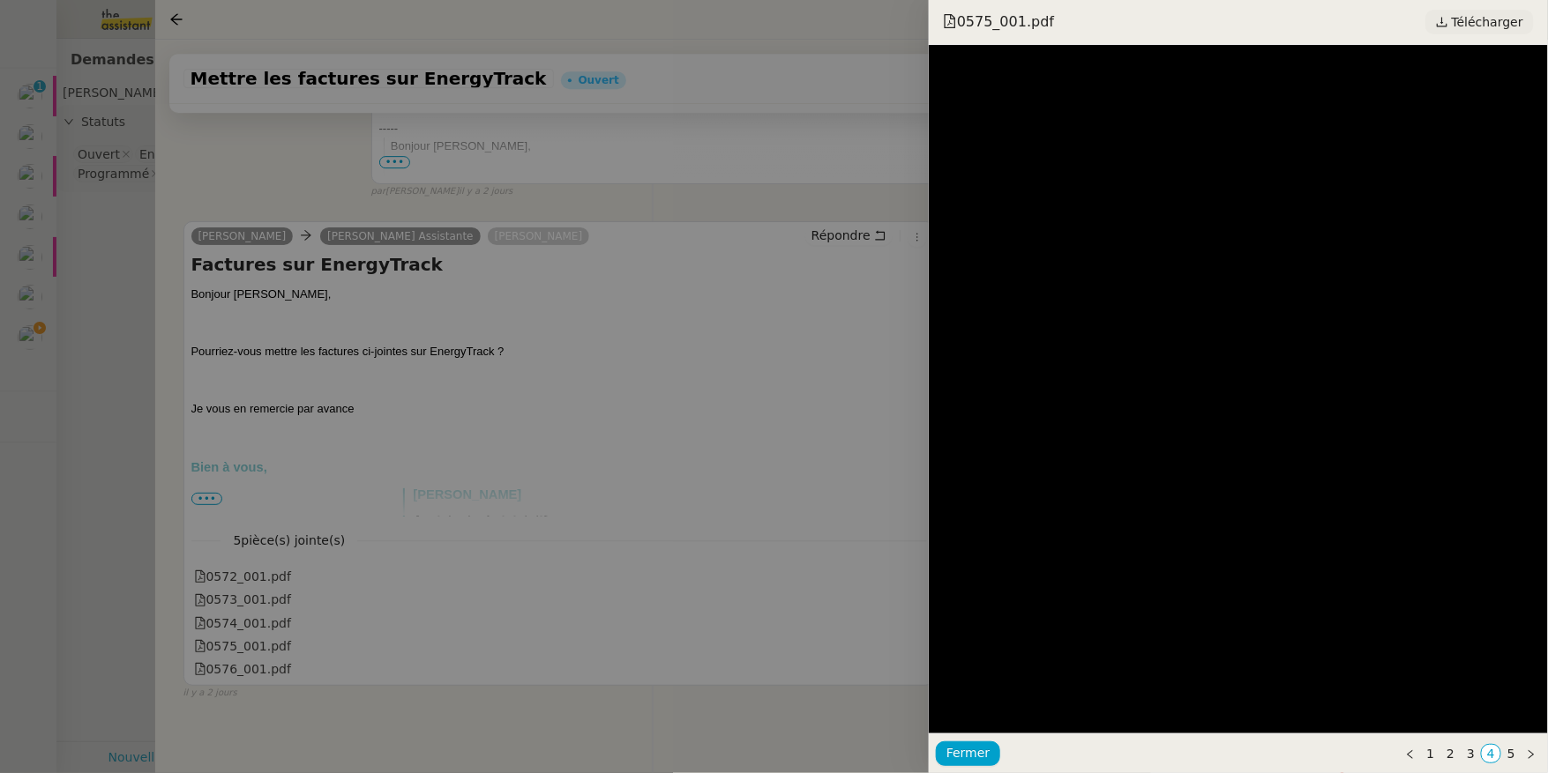
click at [1482, 13] on span "Télécharger" at bounding box center [1486, 22] width 71 height 23
click at [387, 352] on div at bounding box center [774, 386] width 1548 height 773
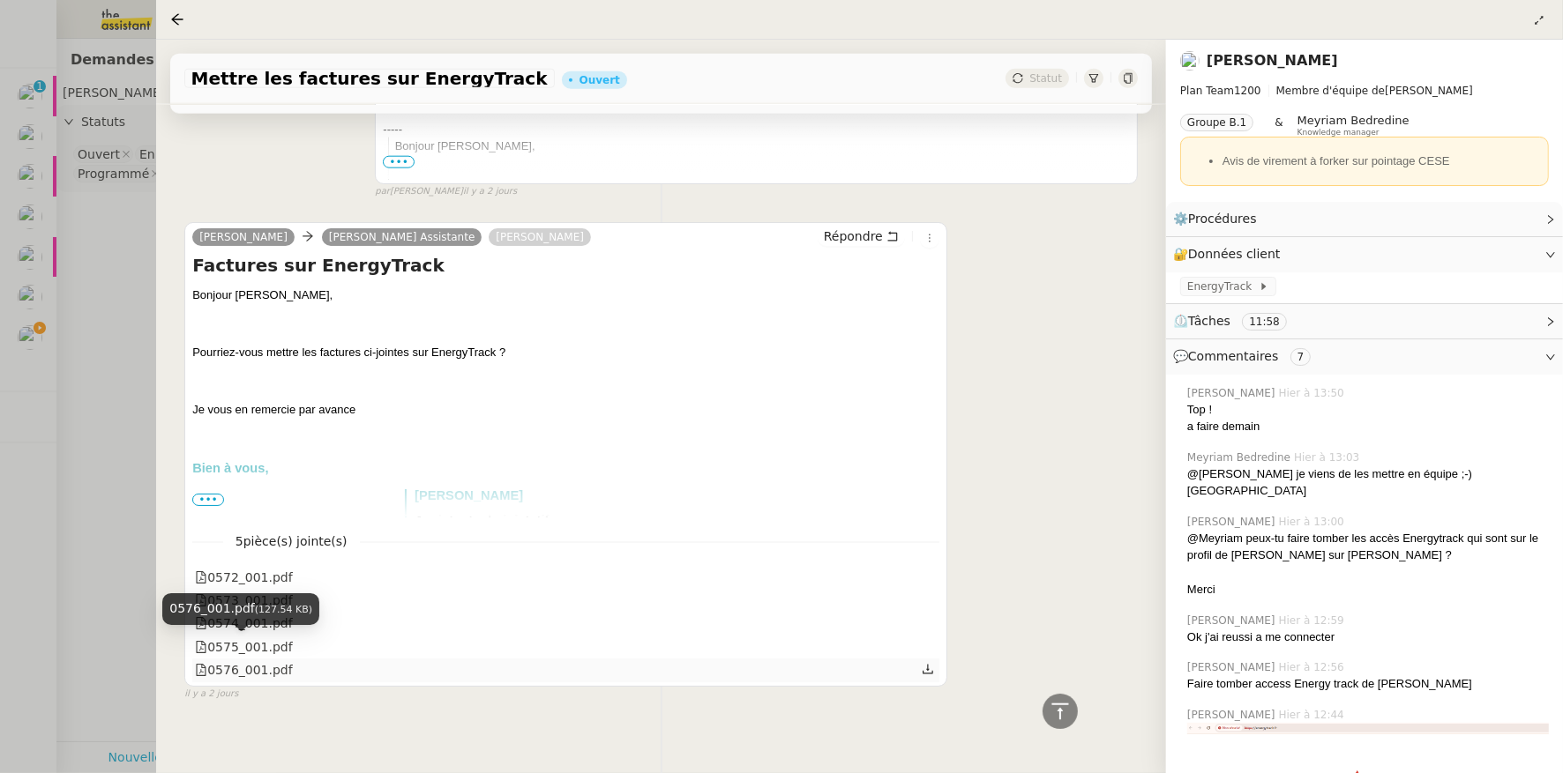
click at [243, 660] on div "0576_001.pdf" at bounding box center [244, 670] width 98 height 20
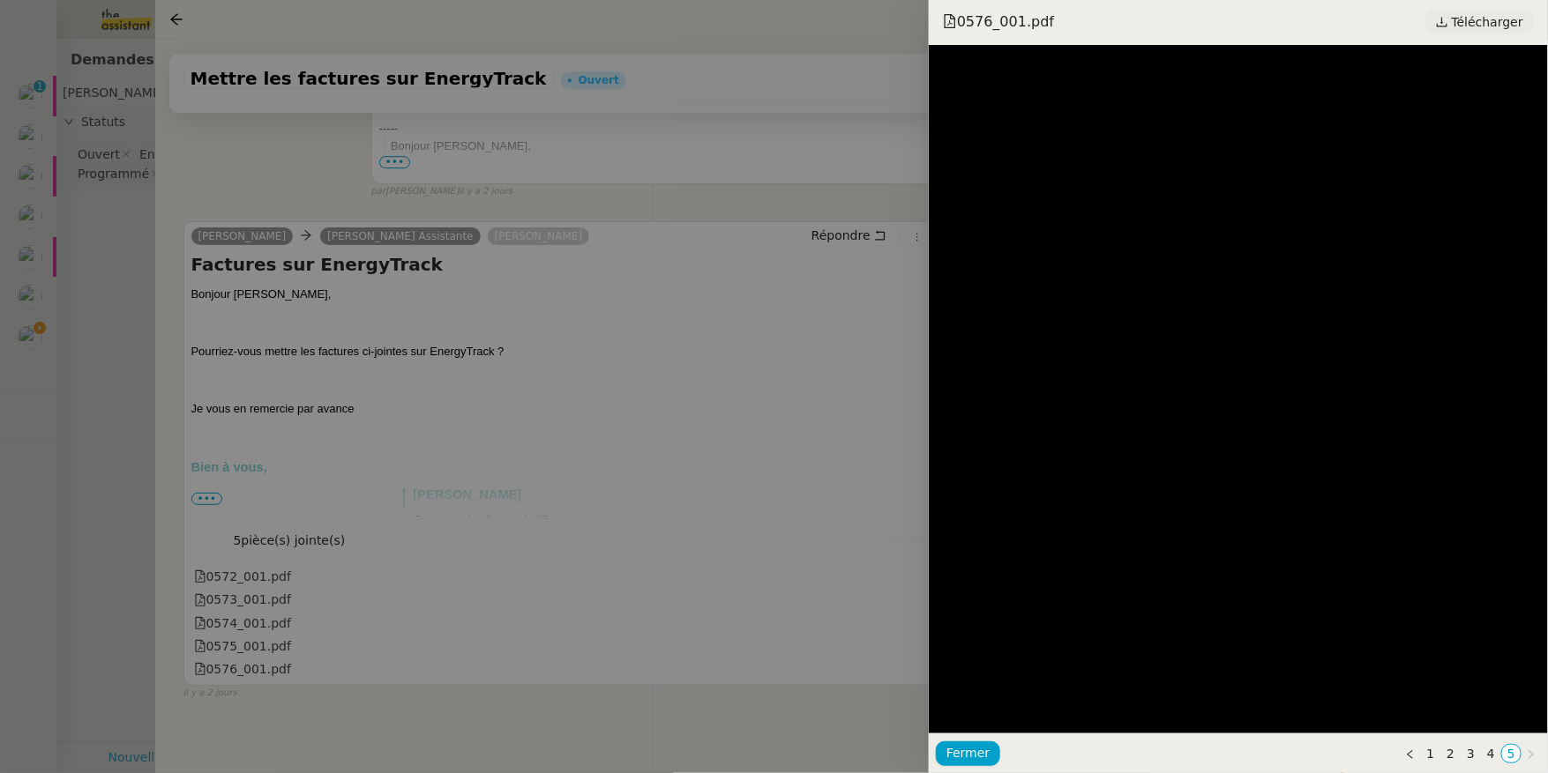
click at [1477, 19] on span "Télécharger" at bounding box center [1486, 22] width 71 height 23
click at [310, 237] on div at bounding box center [774, 386] width 1548 height 773
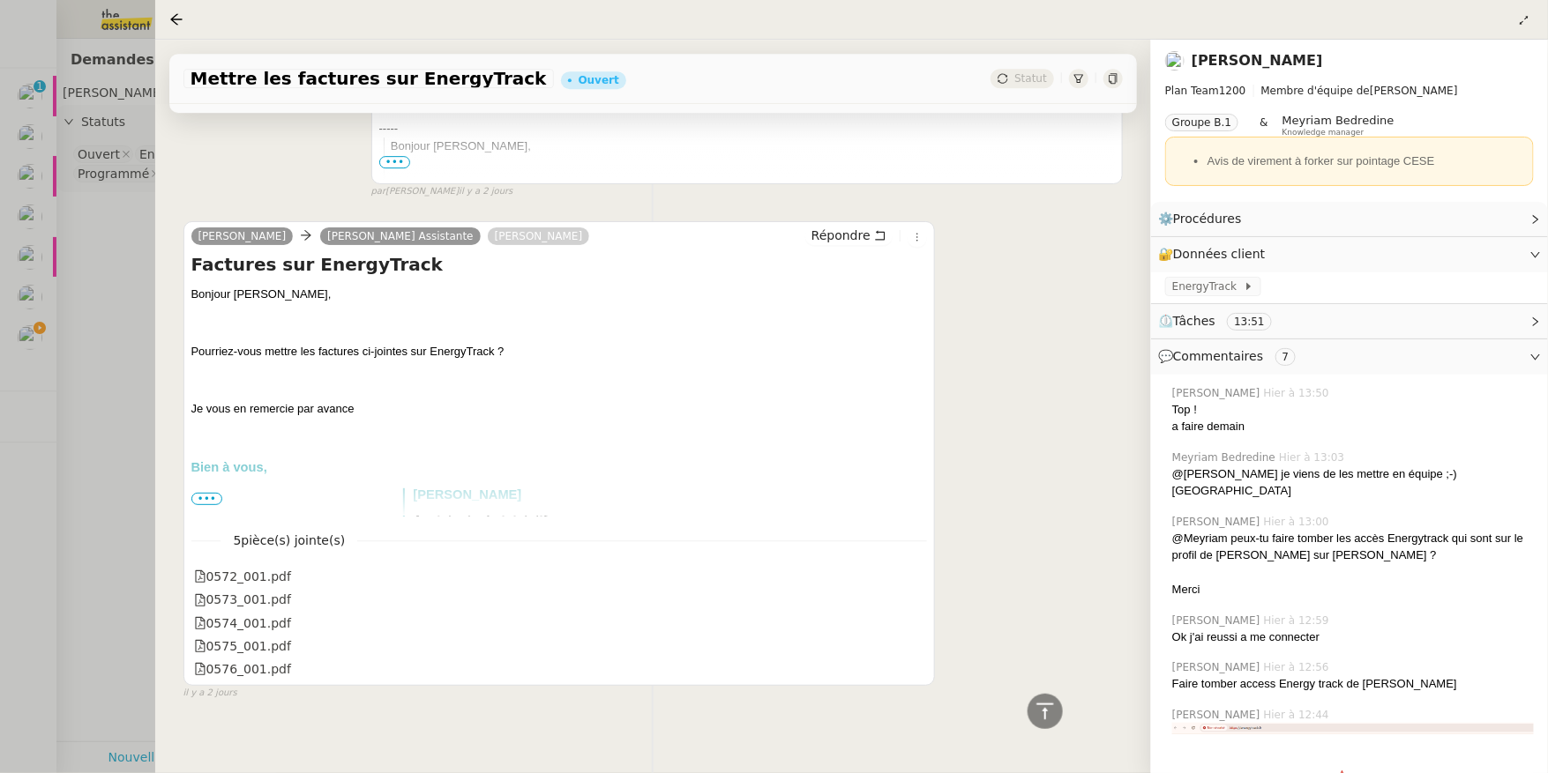
scroll to position [2273, 0]
click at [250, 638] on div "0575_001.pdf" at bounding box center [244, 648] width 98 height 20
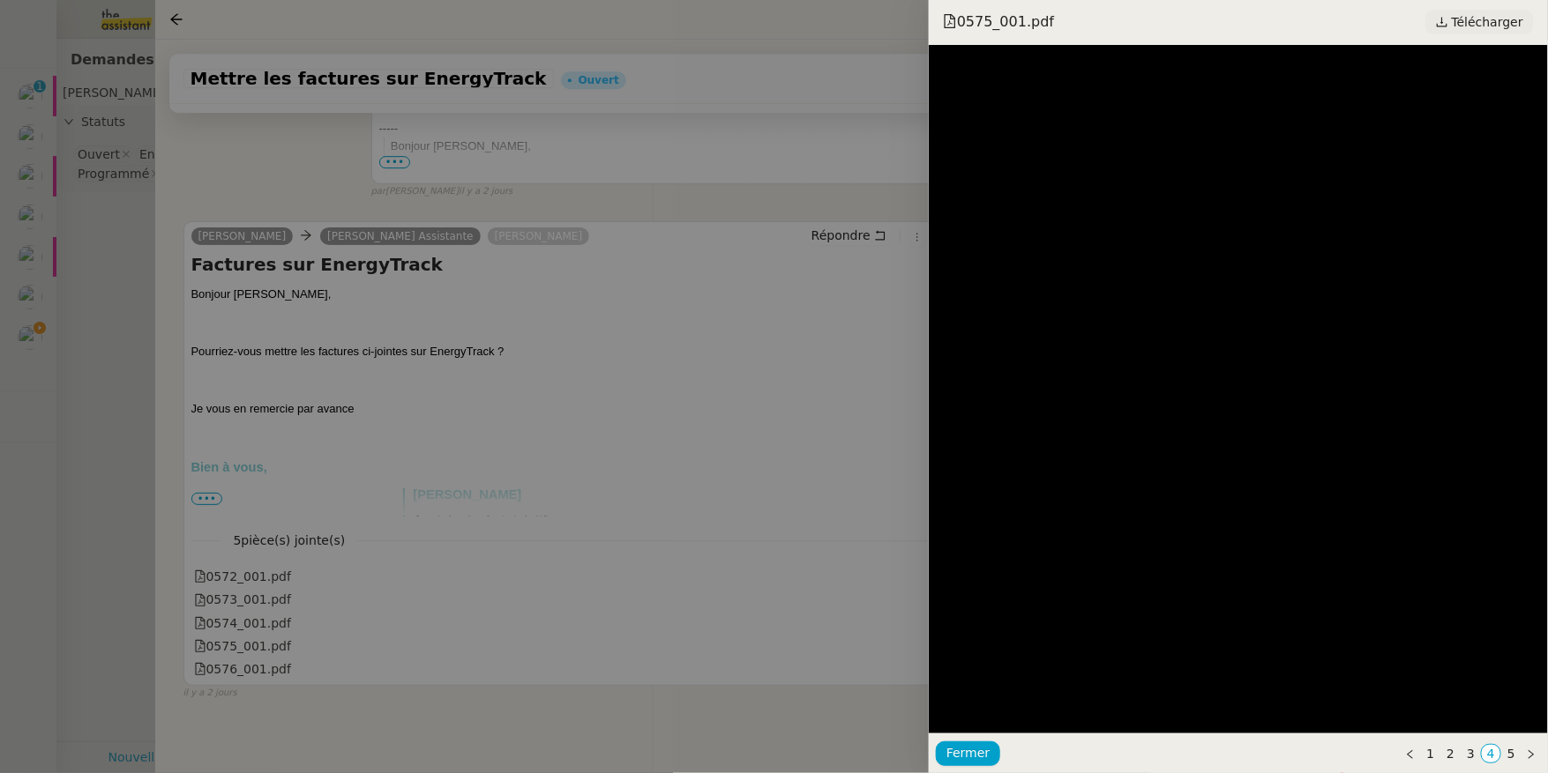
click at [1457, 20] on span "Télécharger" at bounding box center [1486, 22] width 71 height 23
click at [734, 372] on div at bounding box center [774, 386] width 1548 height 773
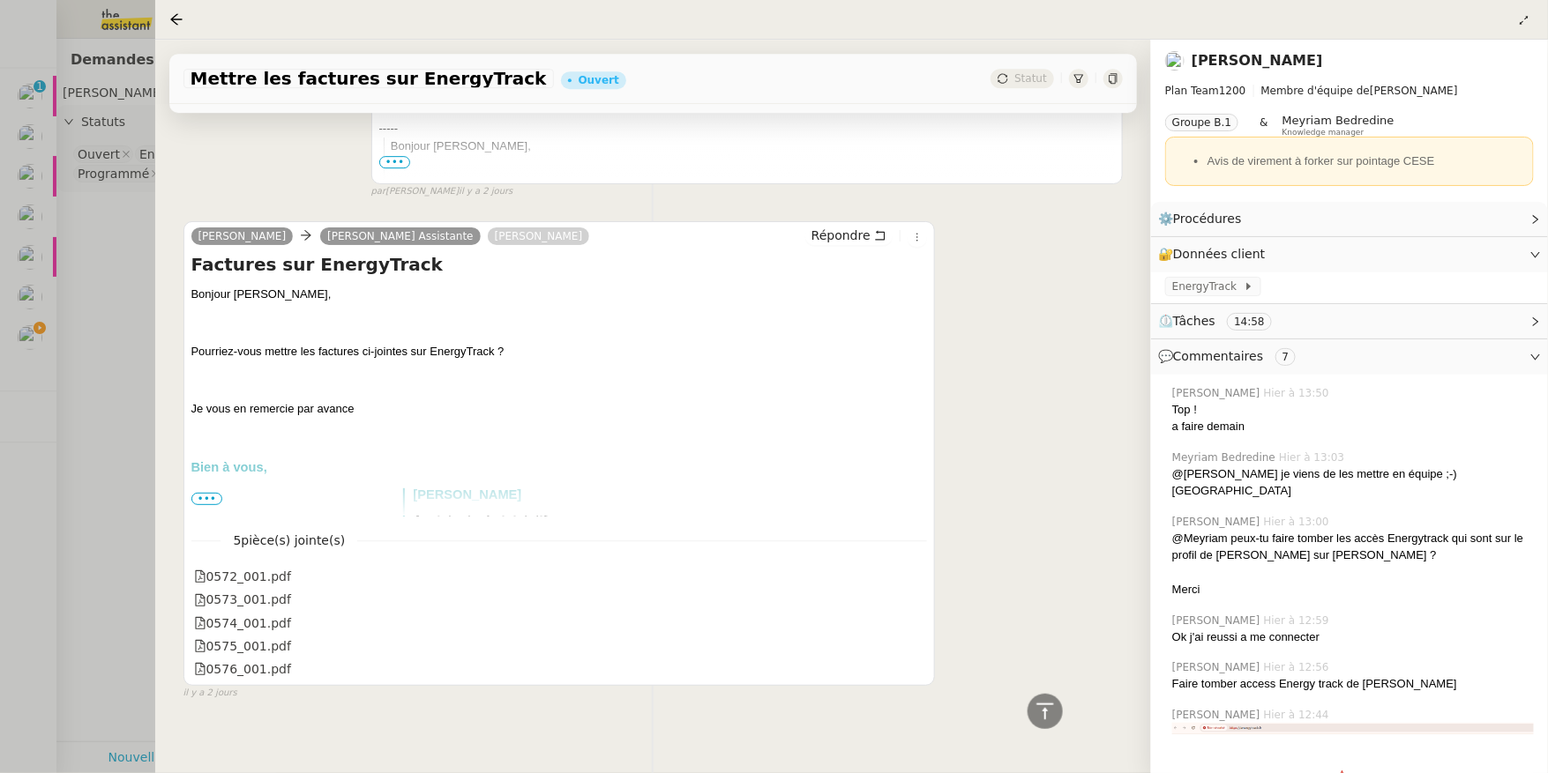
click at [734, 372] on div at bounding box center [774, 386] width 1548 height 773
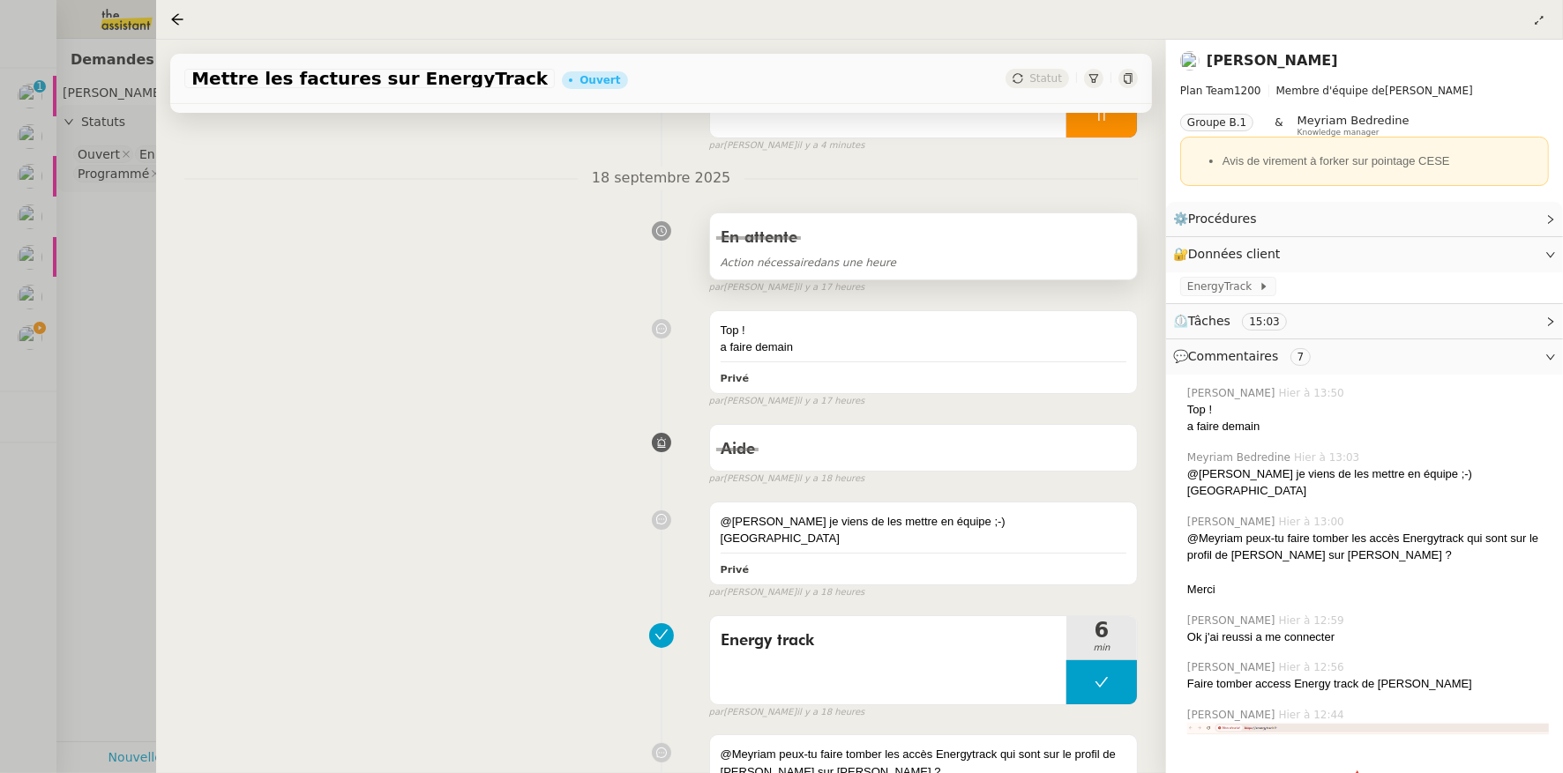
scroll to position [0, 0]
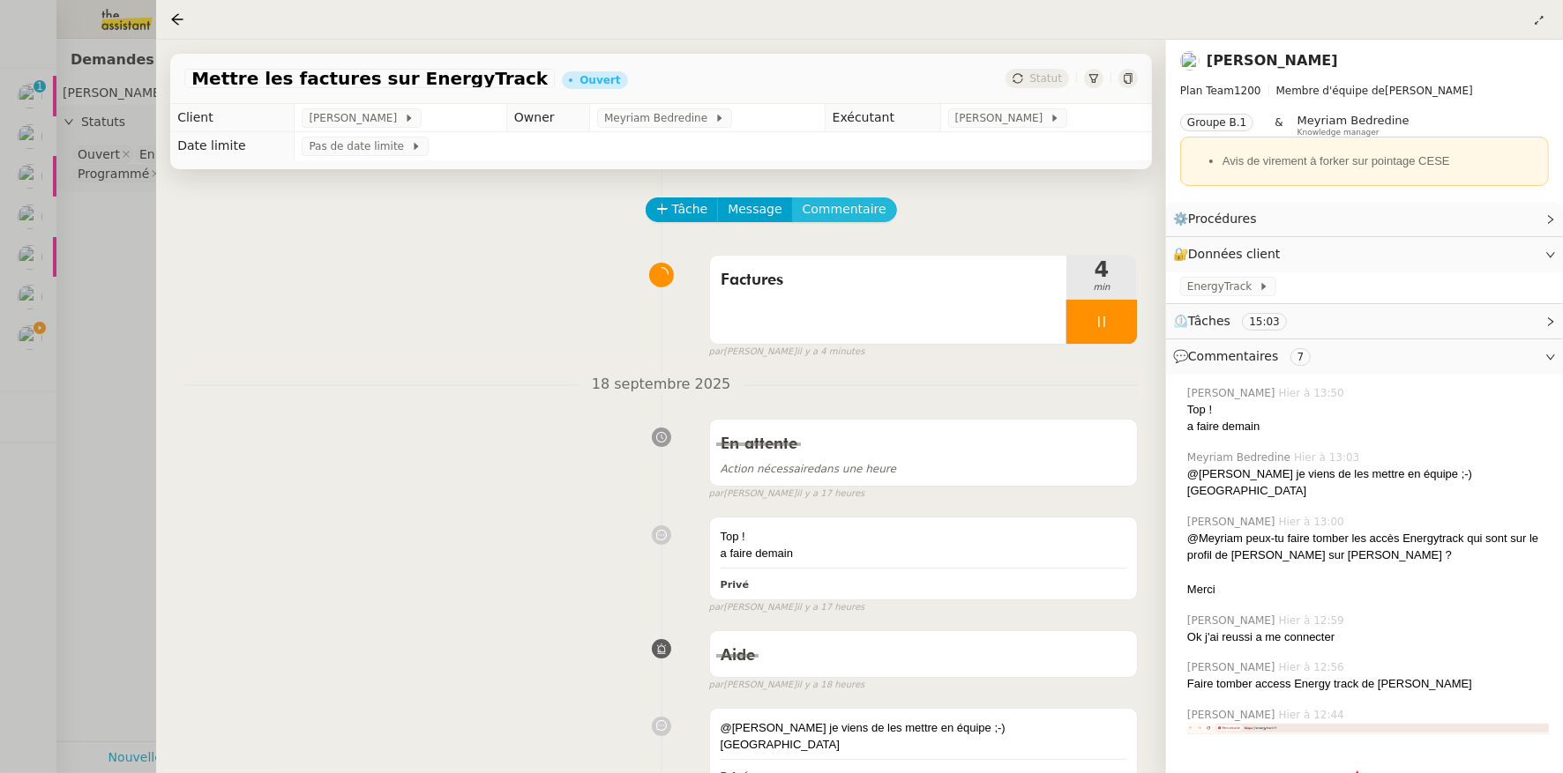
click at [839, 208] on span "Commentaire" at bounding box center [844, 209] width 84 height 20
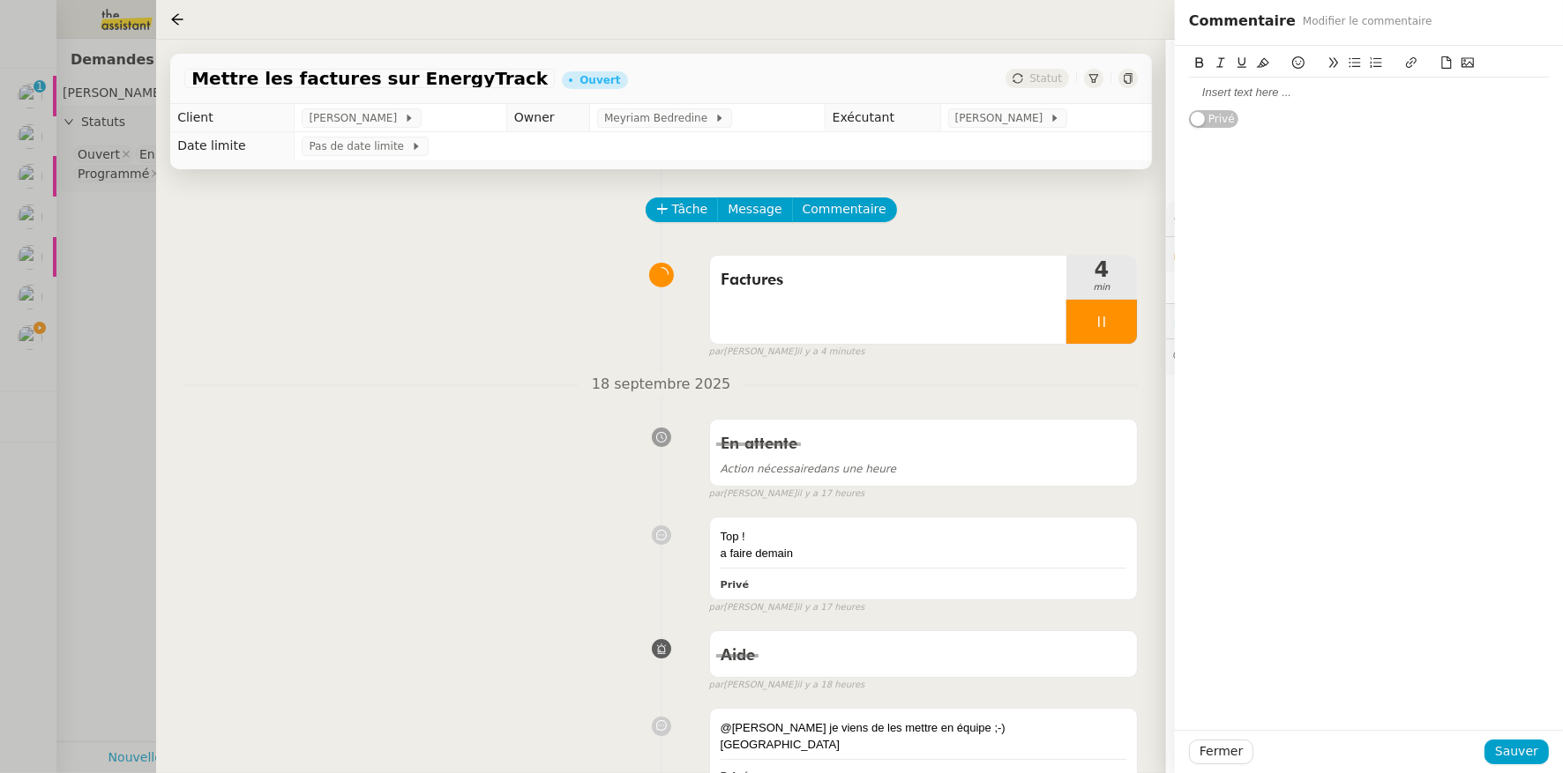
click at [1253, 92] on div at bounding box center [1369, 93] width 360 height 16
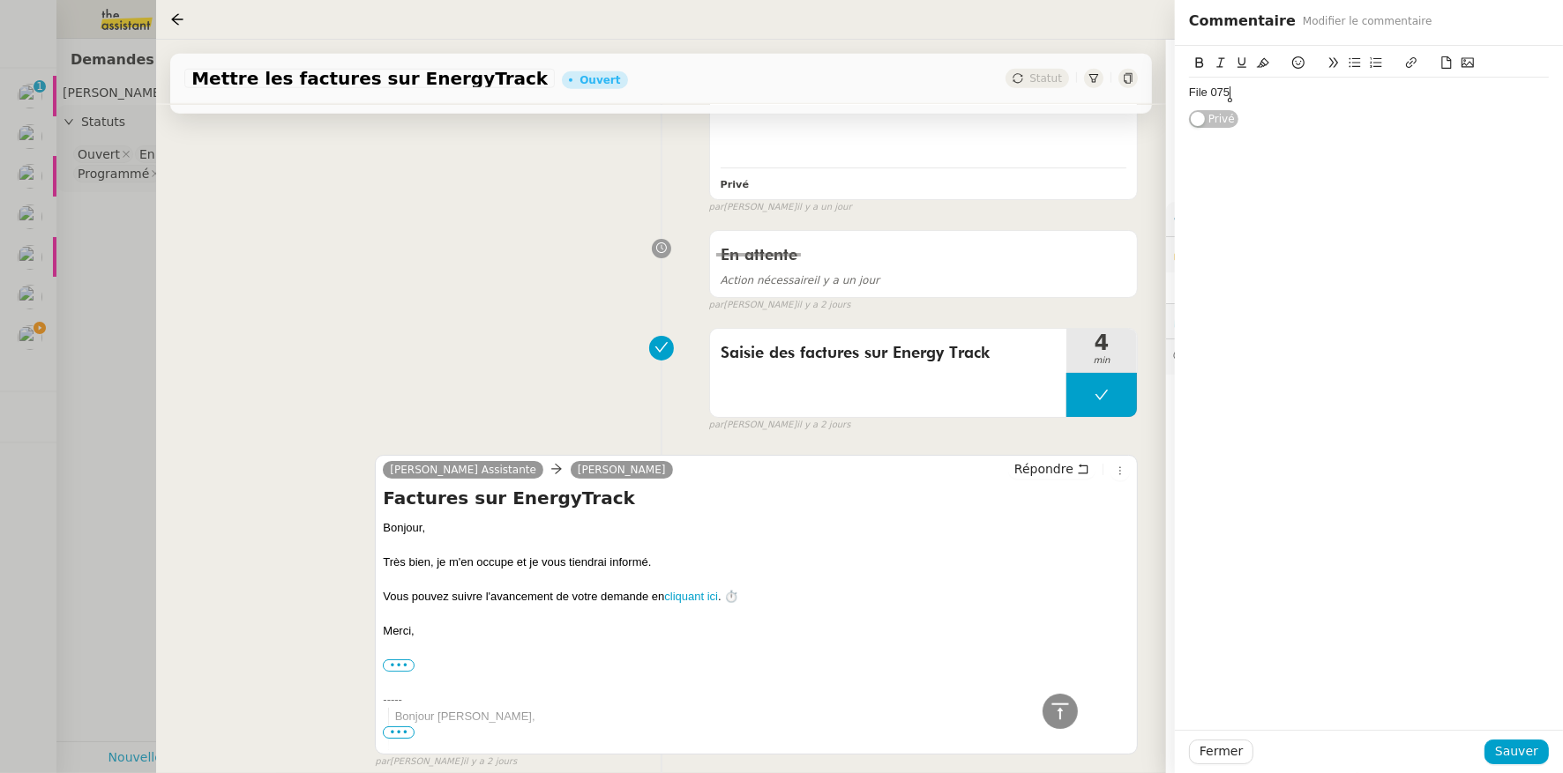
scroll to position [2273, 0]
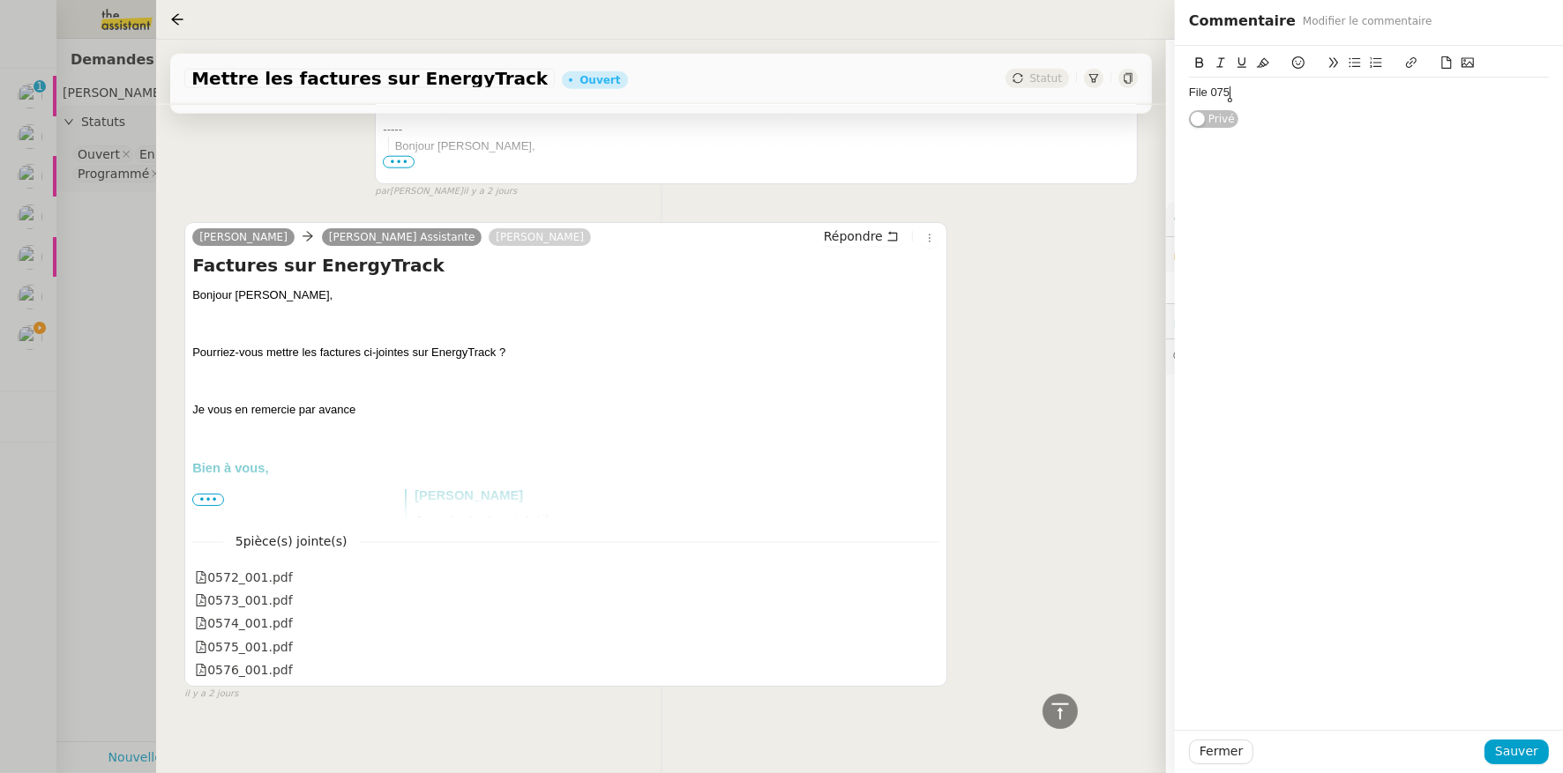
click at [1217, 93] on div "File 075" at bounding box center [1369, 93] width 360 height 16
click at [1259, 98] on div "File 0575" at bounding box center [1369, 93] width 360 height 16
drag, startPoint x: 1372, startPoint y: 93, endPoint x: 1178, endPoint y: 95, distance: 194.0
click at [1178, 95] on div "File 0575_001 can not be opened Privé" at bounding box center [1369, 87] width 388 height 83
click at [1264, 58] on icon at bounding box center [1263, 63] width 12 height 10
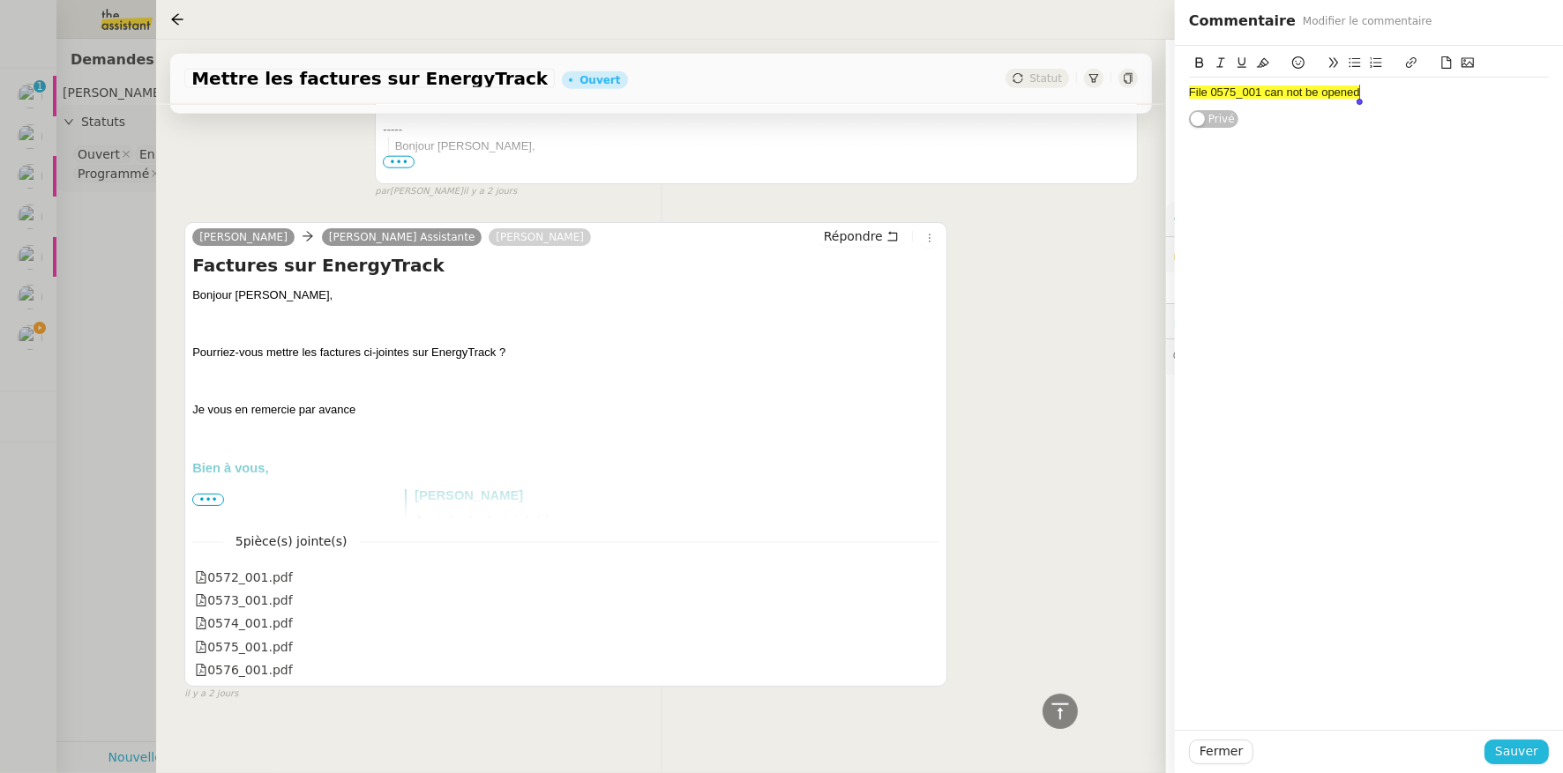
click at [1517, 756] on span "Sauver" at bounding box center [1516, 752] width 43 height 20
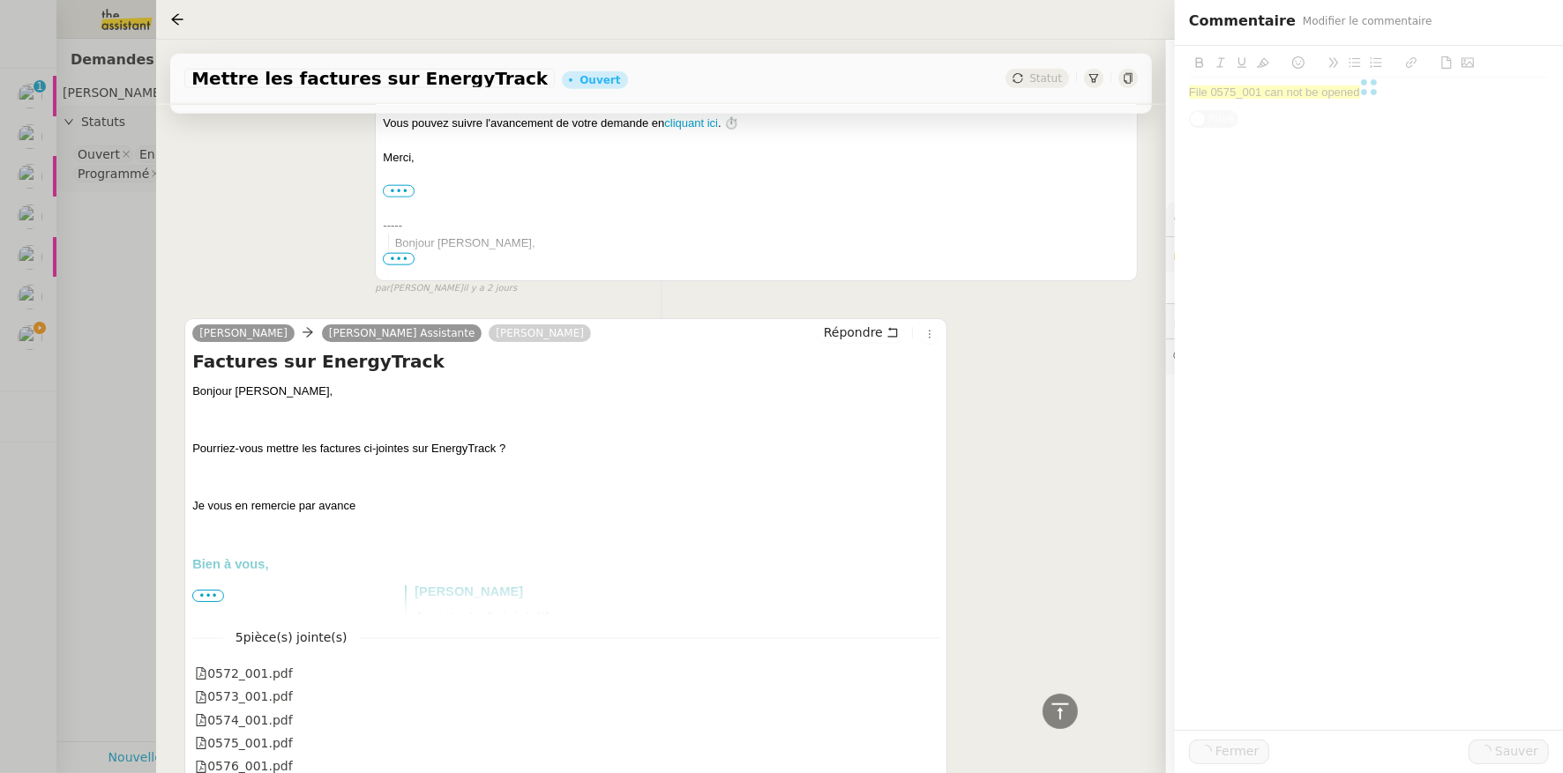
scroll to position [2370, 0]
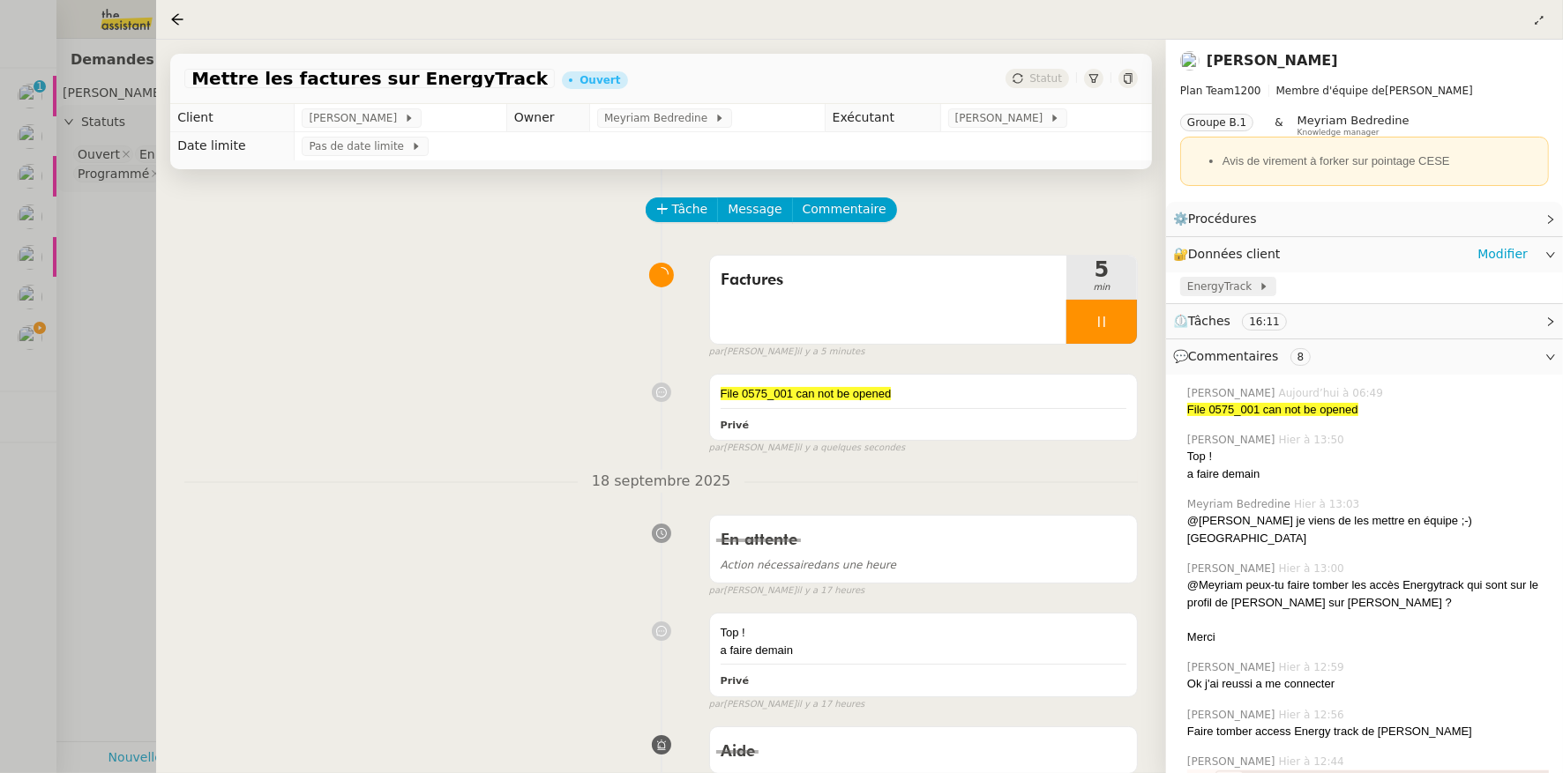
click at [1227, 288] on span "EnergyTrack" at bounding box center [1222, 287] width 71 height 18
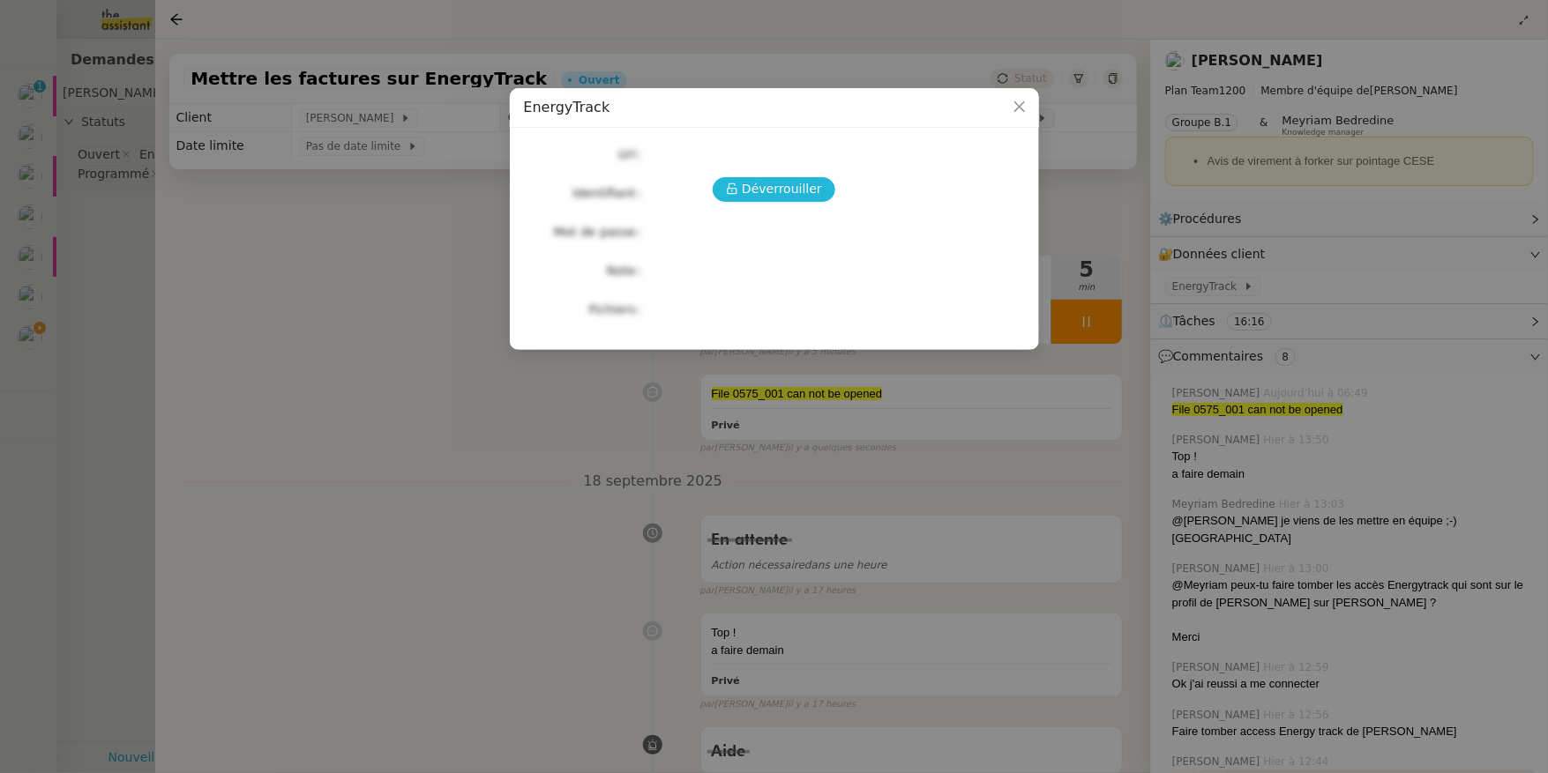
click at [784, 198] on span "Déverrouiller" at bounding box center [782, 189] width 80 height 20
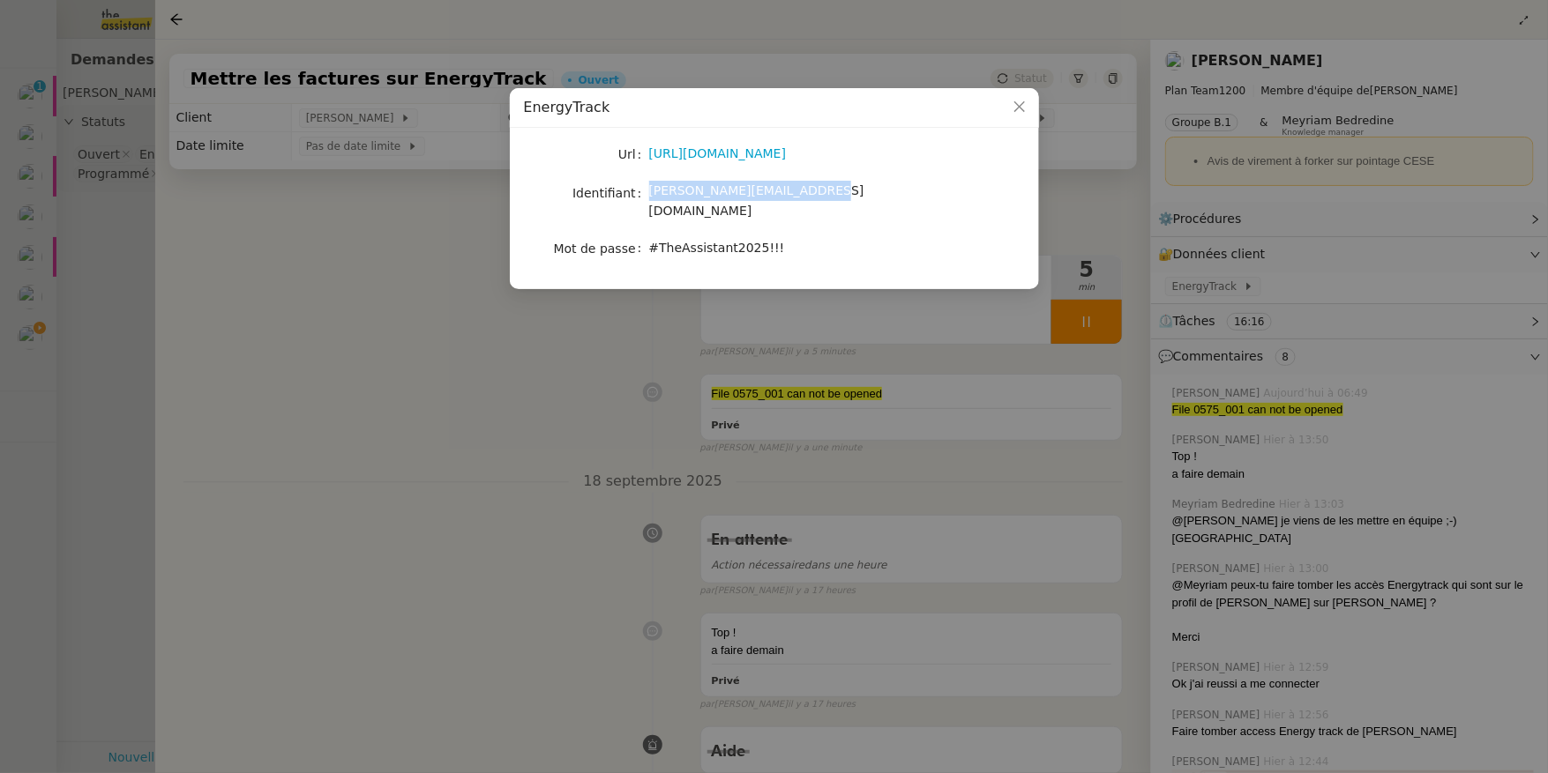
drag, startPoint x: 650, startPoint y: 196, endPoint x: 809, endPoint y: 184, distance: 159.1
click at [809, 184] on div "[PERSON_NAME][EMAIL_ADDRESS][DOMAIN_NAME]" at bounding box center [795, 201] width 292 height 41
copy span "[PERSON_NAME][EMAIL_ADDRESS][DOMAIN_NAME]"
drag, startPoint x: 650, startPoint y: 235, endPoint x: 796, endPoint y: 228, distance: 146.6
click at [796, 238] on div "#TheAssistant2025!!!" at bounding box center [795, 248] width 292 height 20
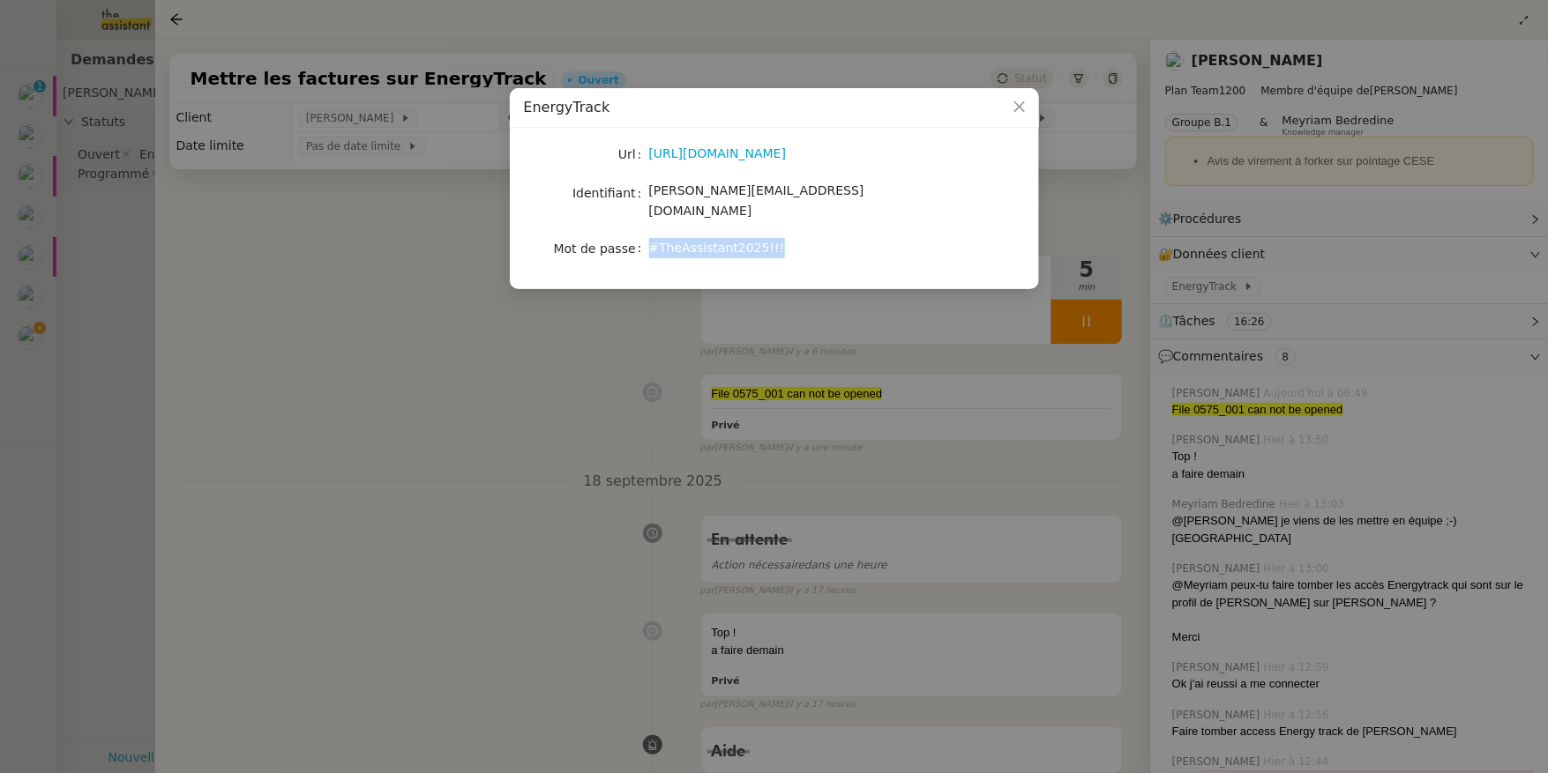
copy span "#TheAssistant2025!!!"
click at [321, 284] on nz-modal-container "EnergyTrack Url [URL][DOMAIN_NAME] Identifiant [PERSON_NAME][EMAIL_ADDRESS][DOM…" at bounding box center [774, 386] width 1548 height 773
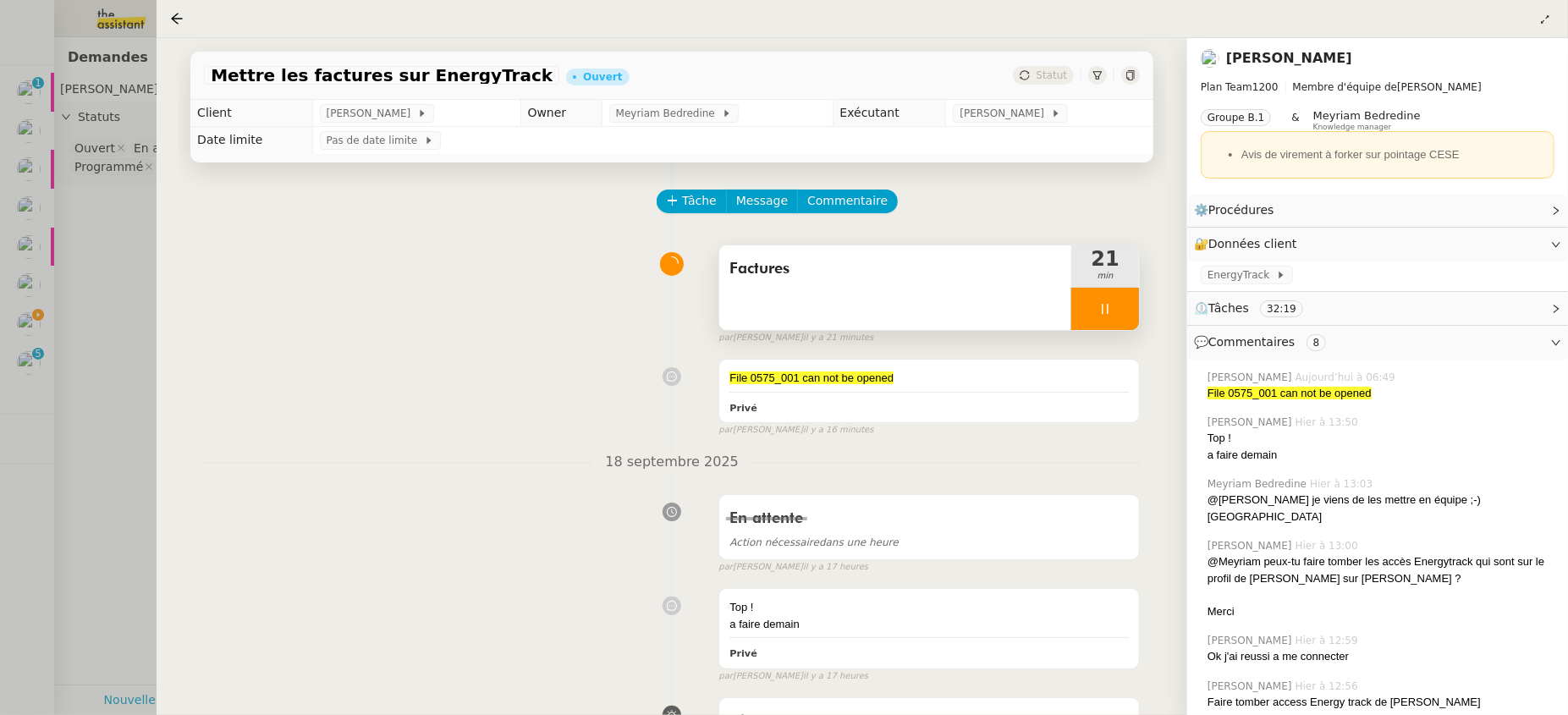
click at [1089, 316] on div at bounding box center [1105, 309] width 68 height 42
click at [132, 226] on div at bounding box center [784, 357] width 1568 height 715
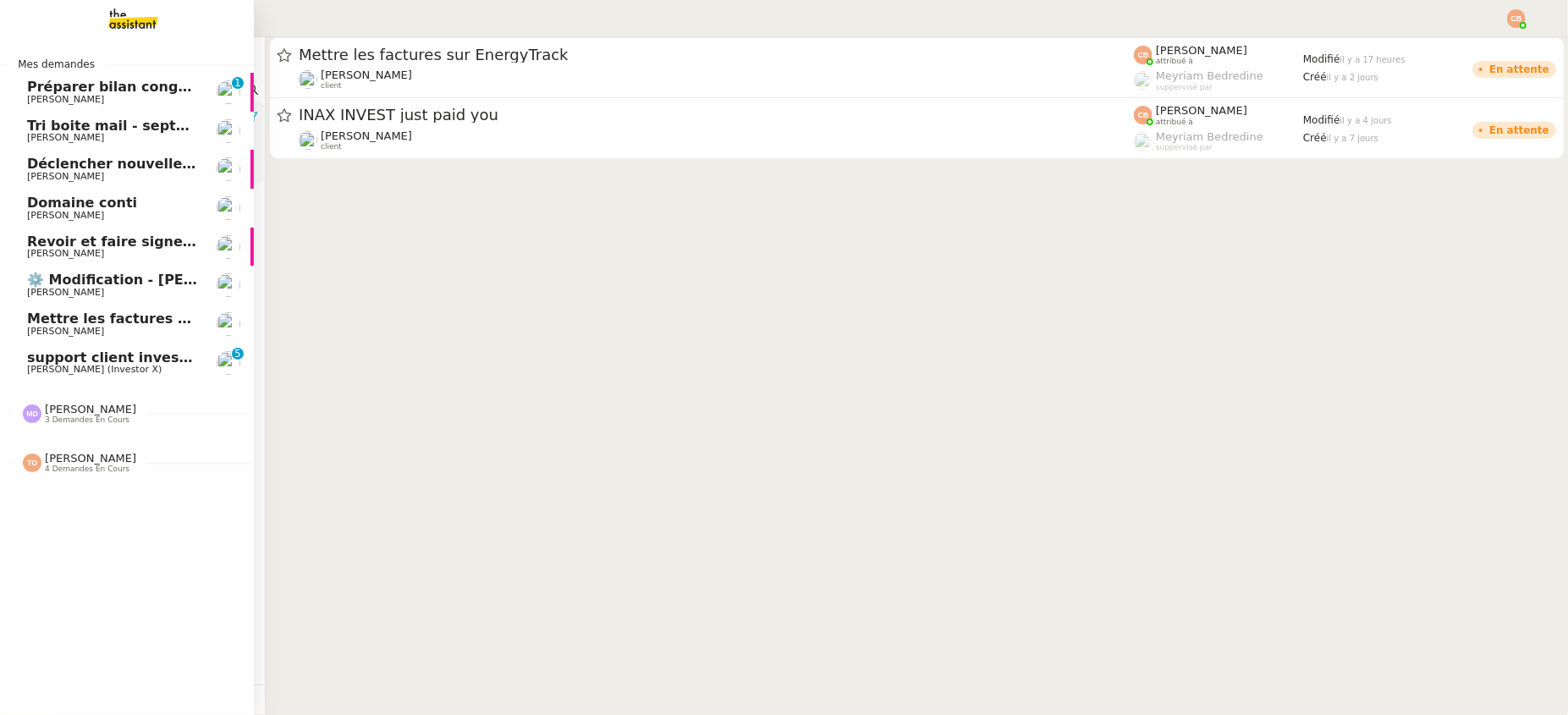
click at [53, 280] on span "⚙️ Modification - [PERSON_NAME] et suivi des devis sur Energy Track" at bounding box center [290, 279] width 527 height 16
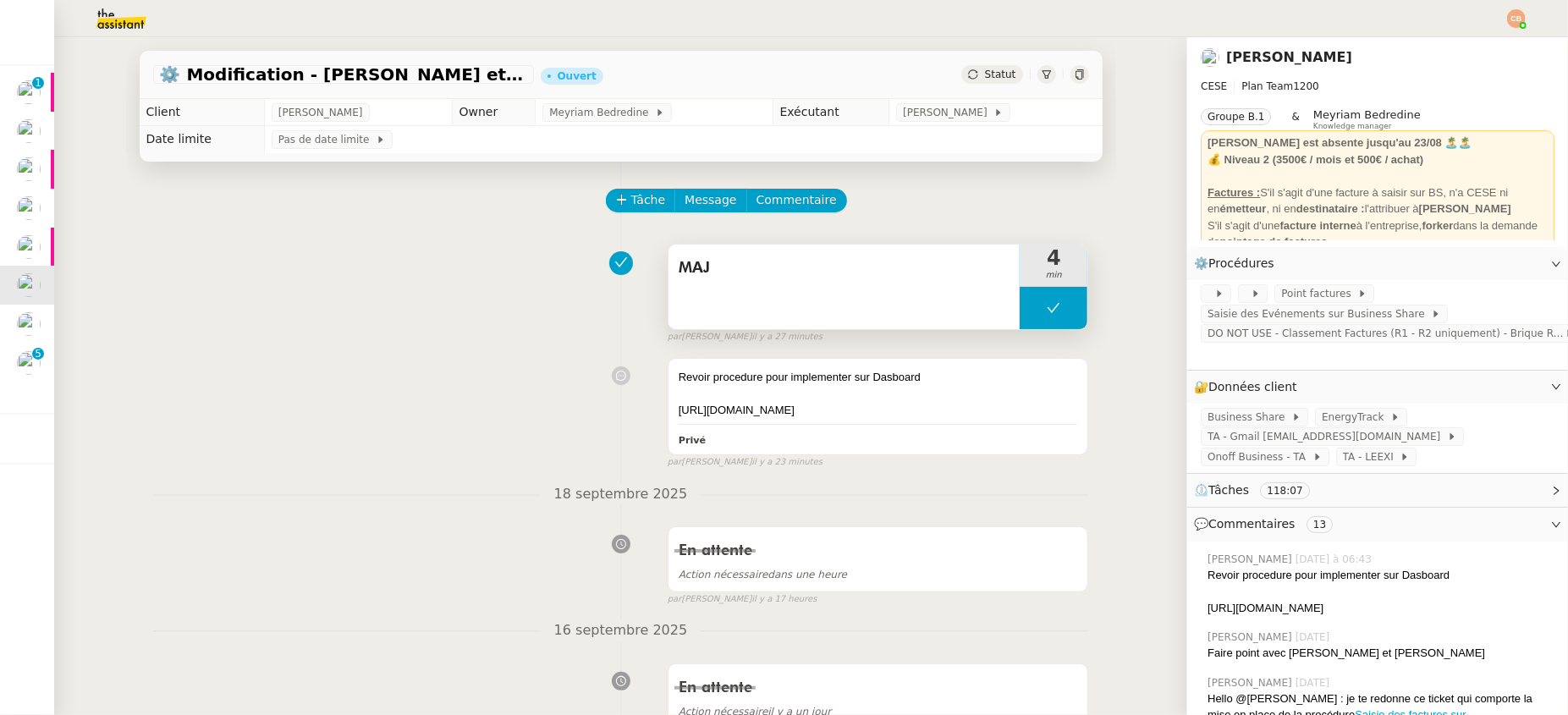
click at [1043, 317] on button at bounding box center [1054, 308] width 68 height 42
click at [1033, 316] on div at bounding box center [1036, 308] width 34 height 42
click at [1028, 311] on div at bounding box center [1054, 308] width 68 height 42
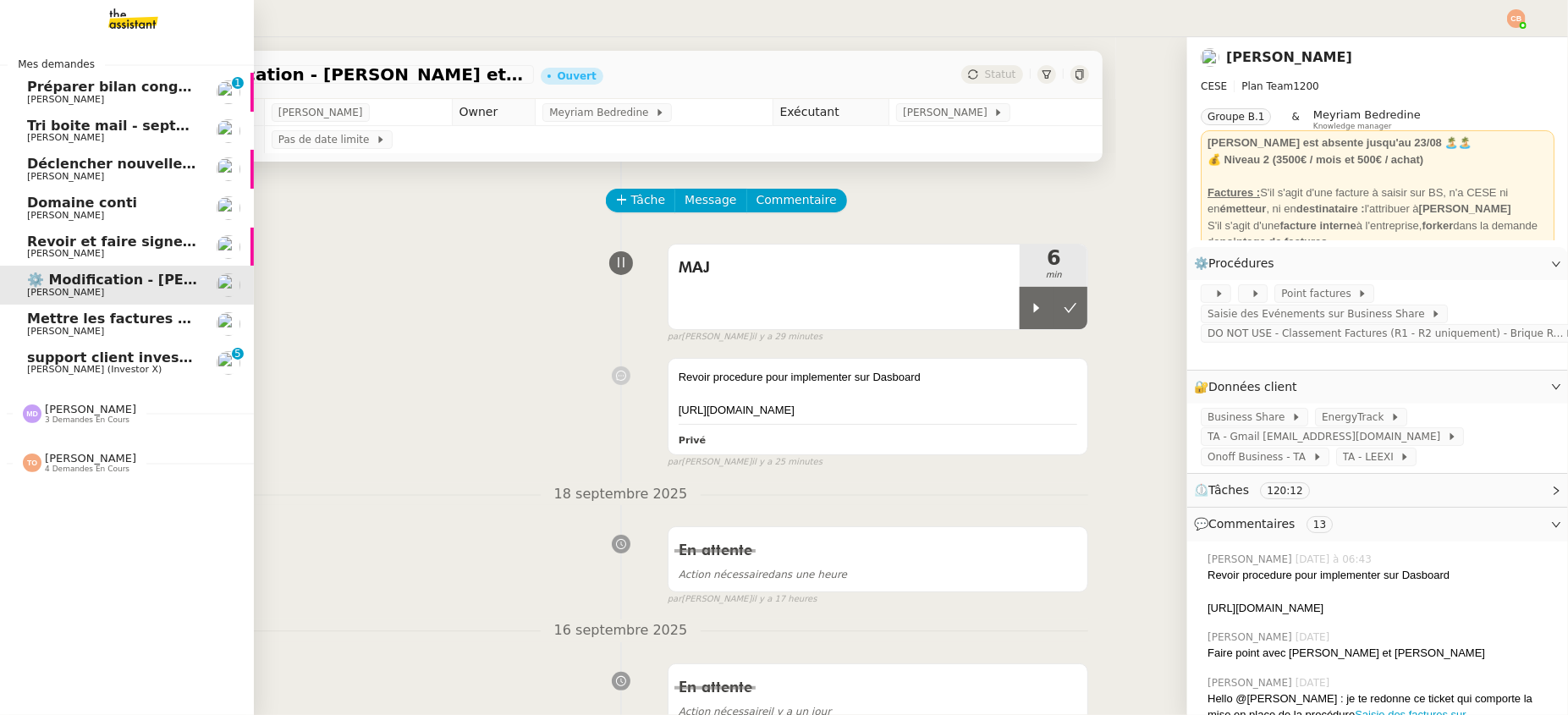
click at [74, 315] on span "Mettre les factures sur EnergyTrack" at bounding box center [163, 319] width 273 height 16
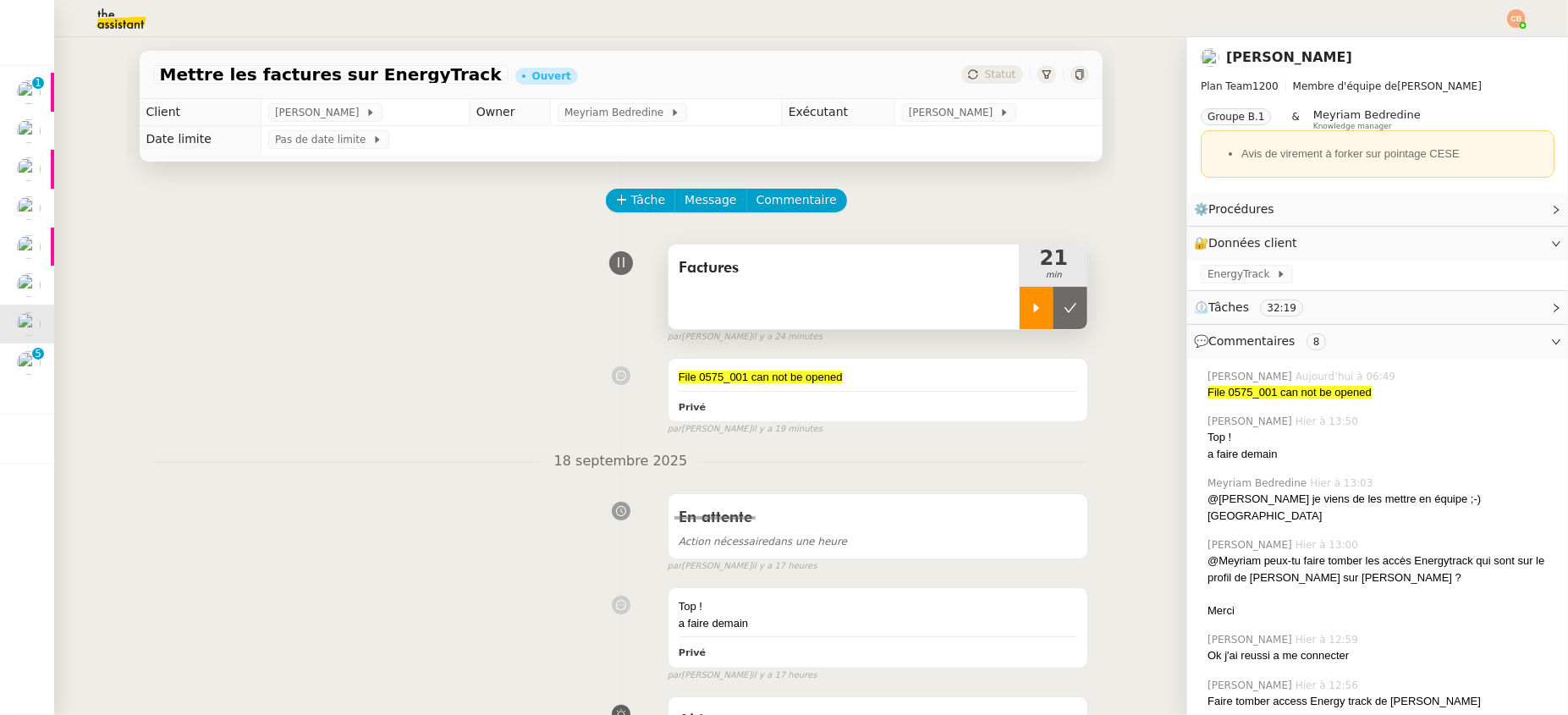
click at [1032, 317] on div at bounding box center [1036, 308] width 34 height 42
click at [1062, 319] on div at bounding box center [1054, 308] width 68 height 42
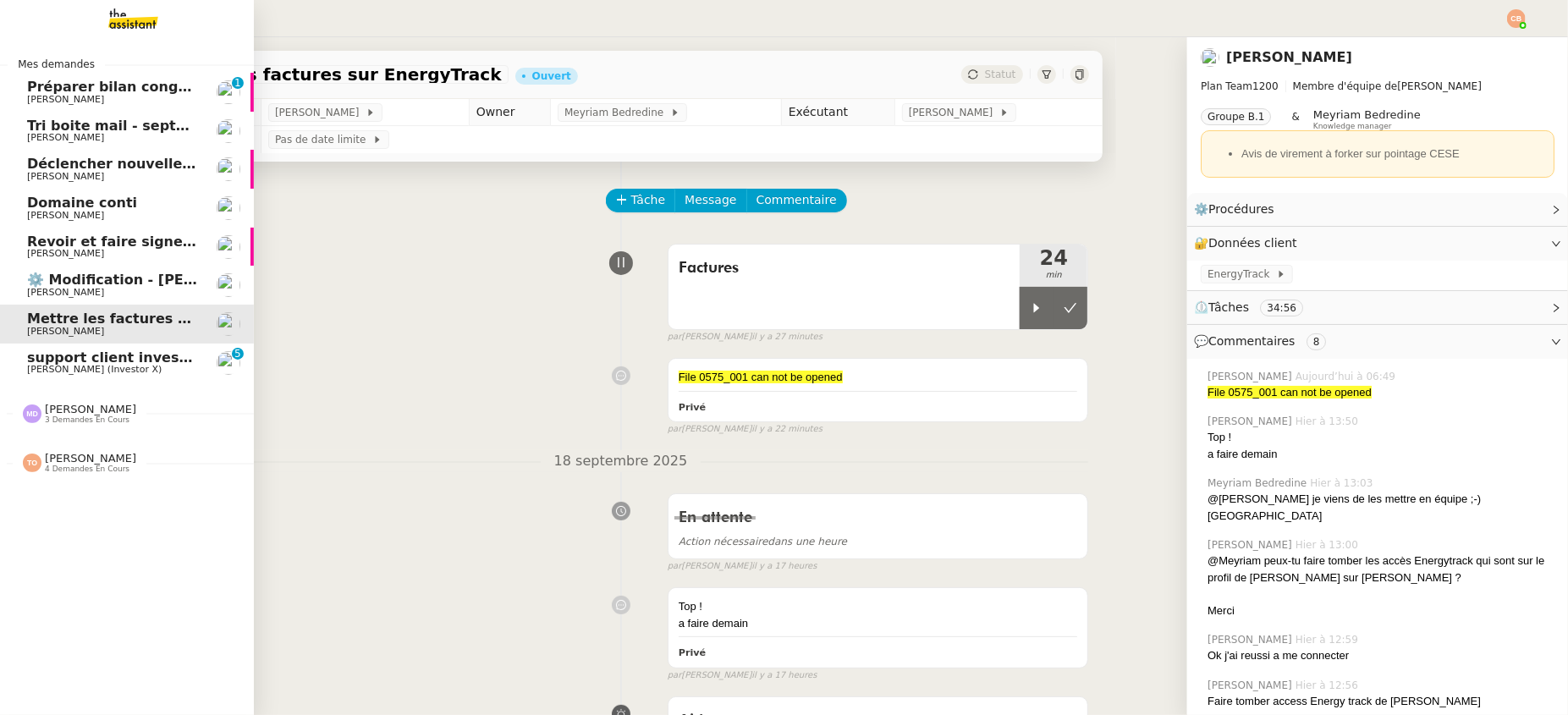
click at [84, 283] on span "⚙️ Modification - [PERSON_NAME] et suivi des devis sur Energy Track" at bounding box center [290, 279] width 527 height 16
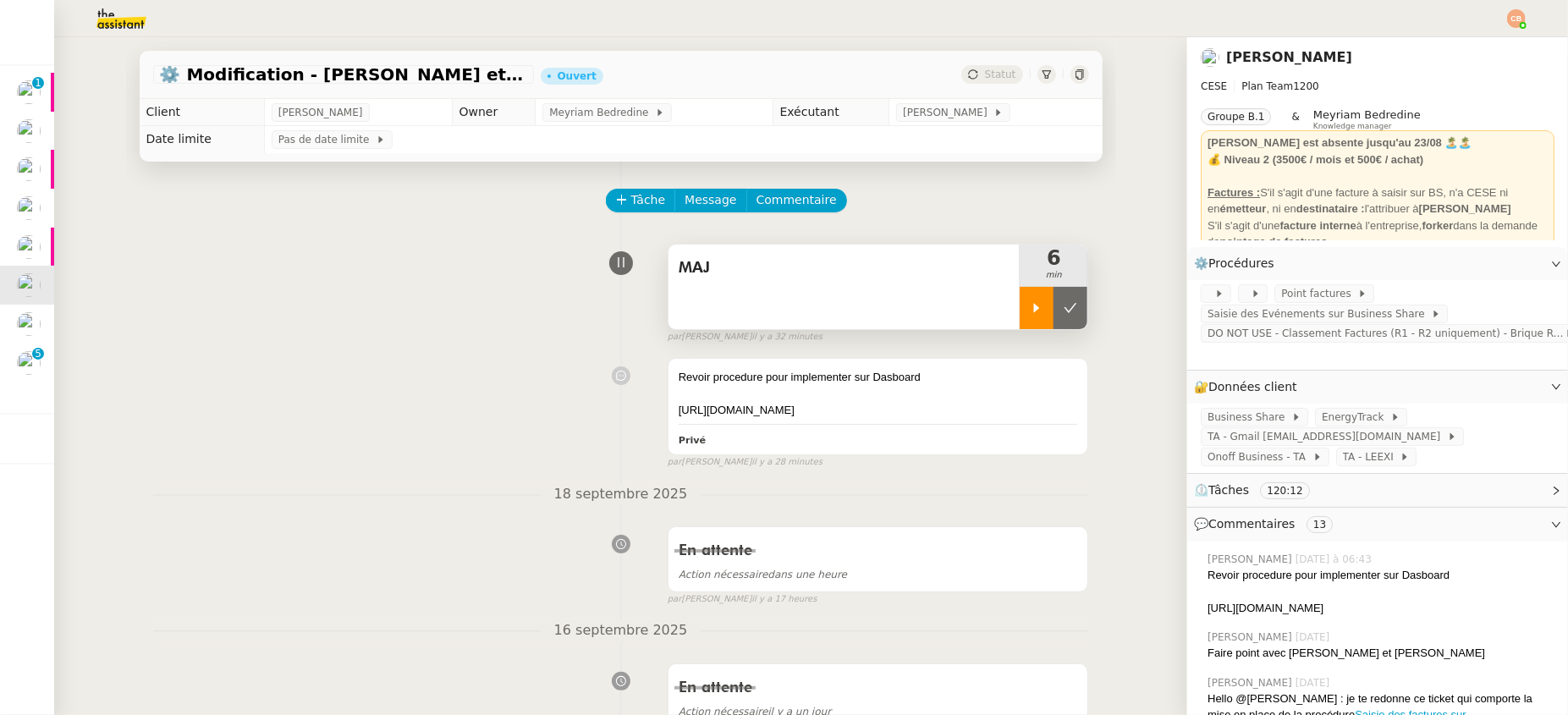
click at [1031, 317] on div at bounding box center [1036, 308] width 34 height 42
click at [1072, 302] on div at bounding box center [1054, 308] width 68 height 42
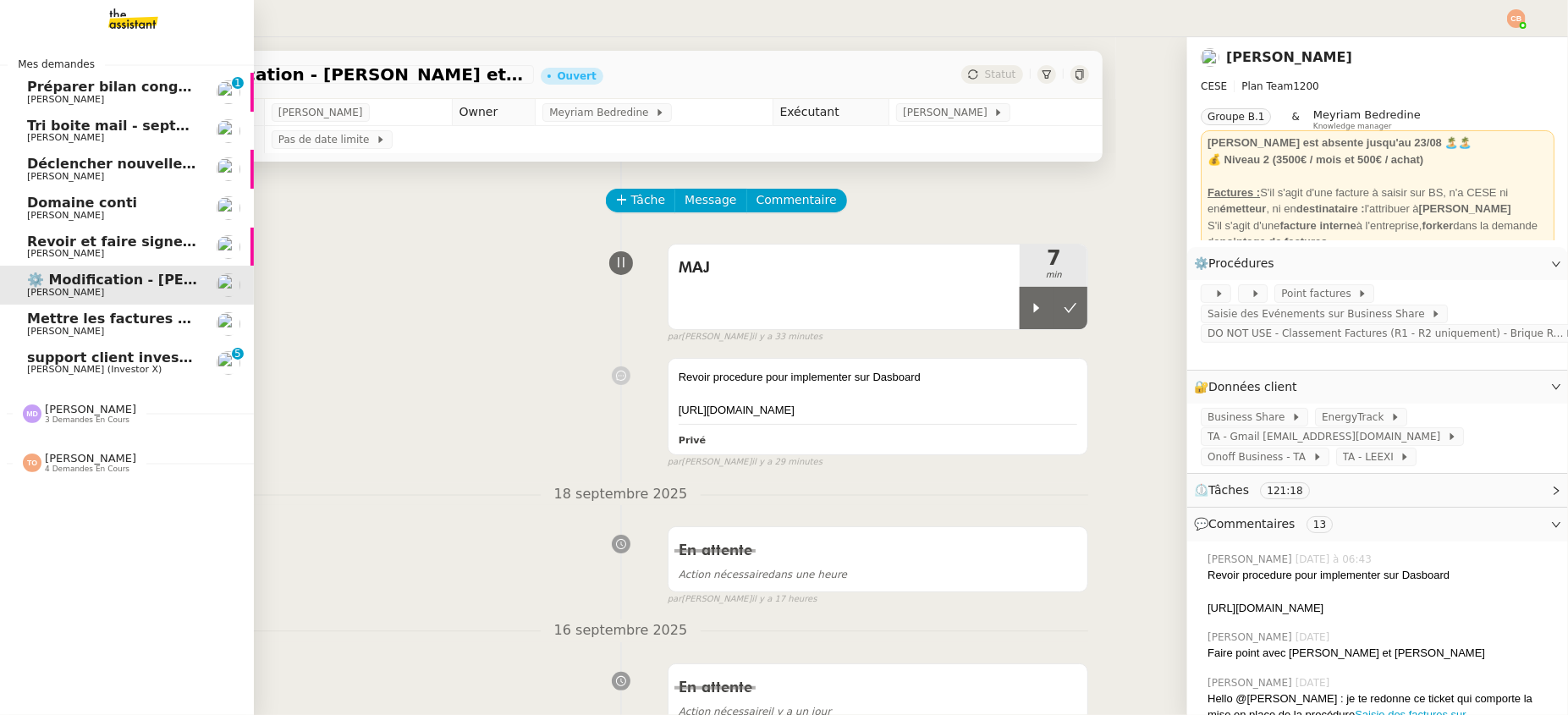
click at [84, 326] on span "[PERSON_NAME]" at bounding box center [112, 331] width 171 height 11
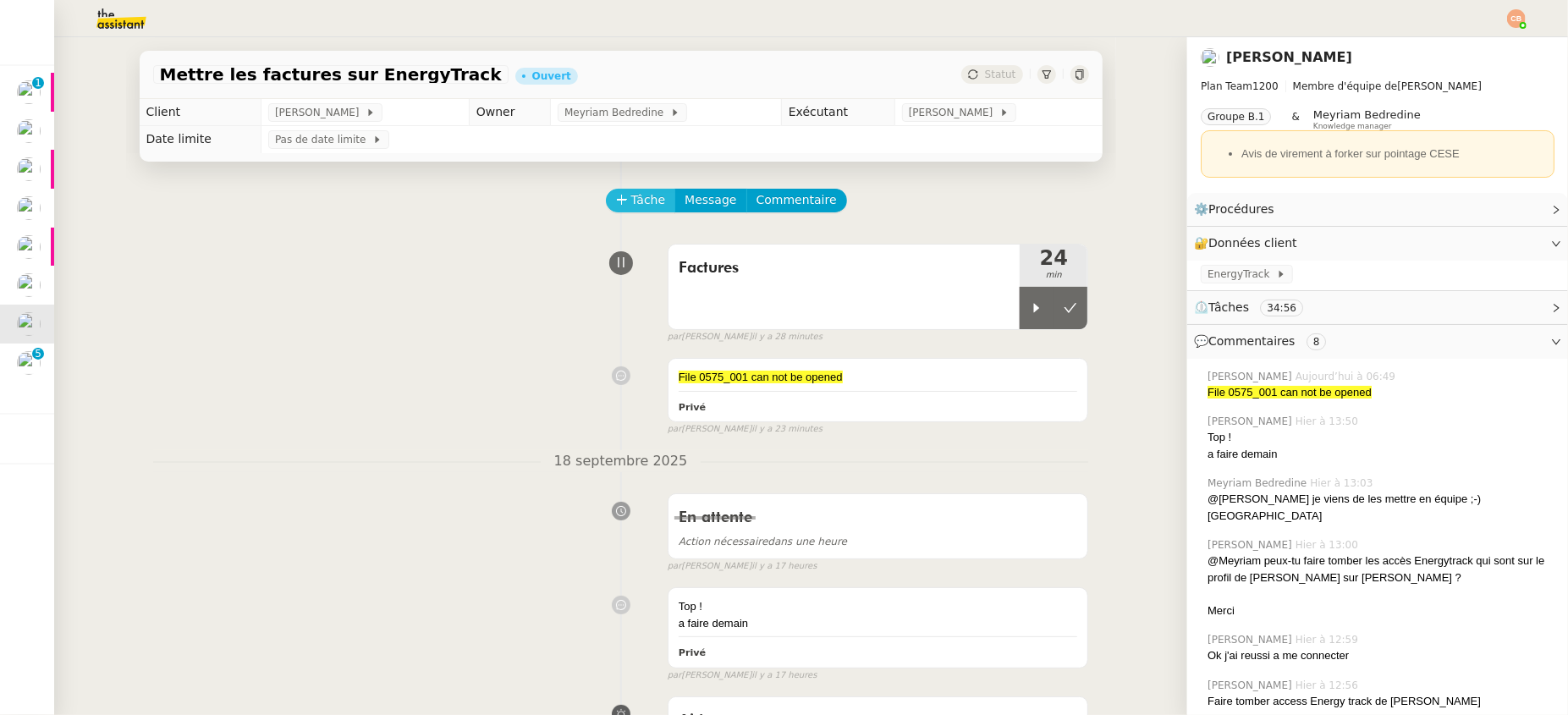
click at [633, 201] on span "Tâche" at bounding box center [649, 200] width 35 height 19
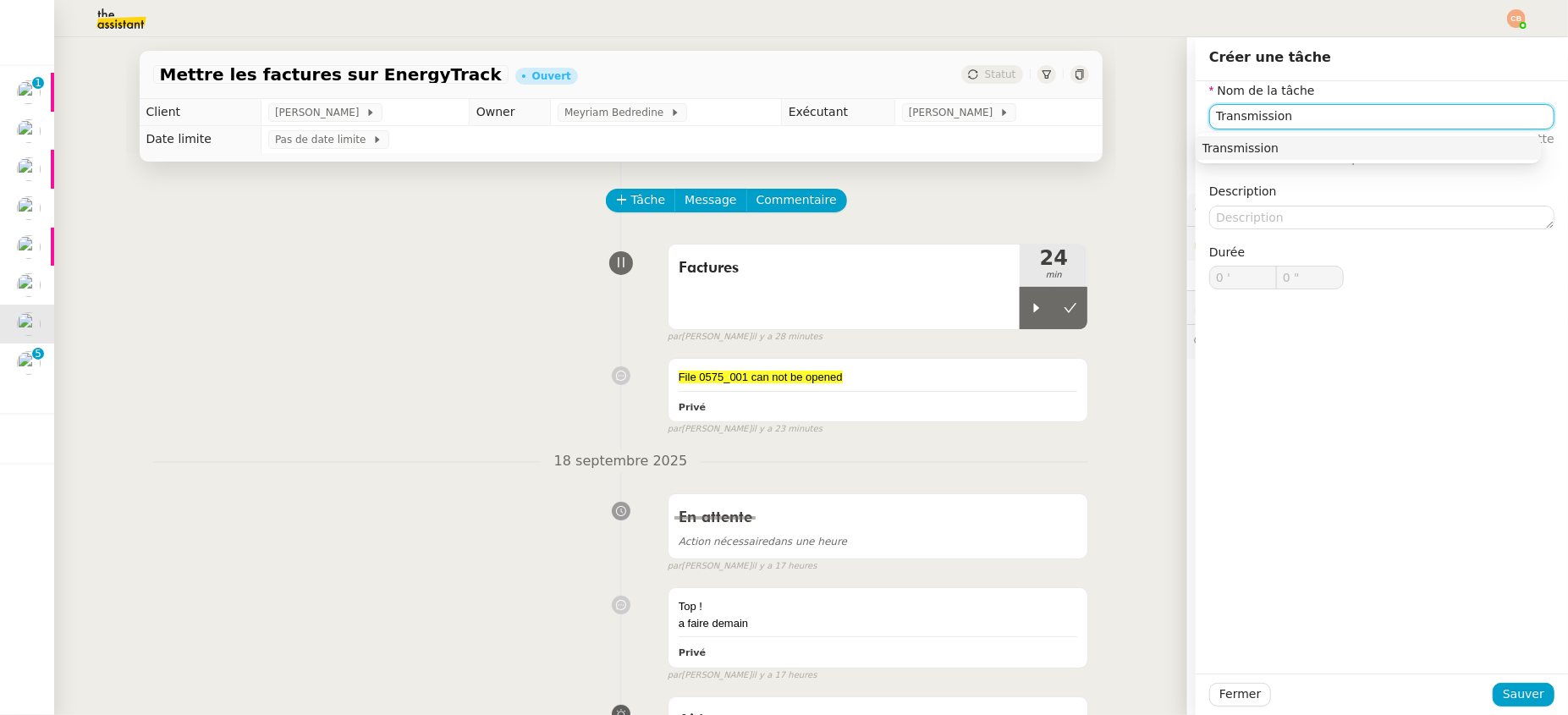
click at [1349, 149] on div "Transmission" at bounding box center [1368, 148] width 332 height 15
type input "Transmission"
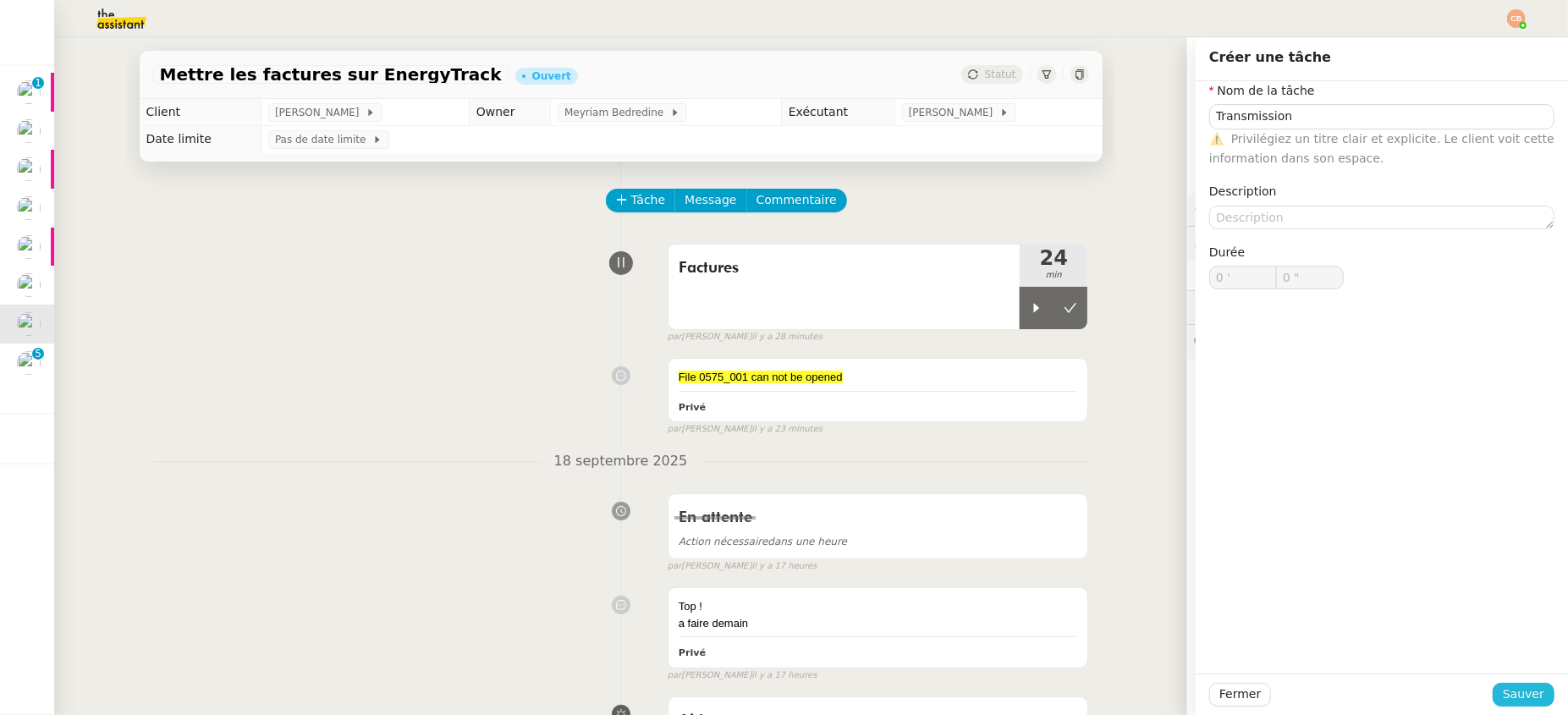
click at [1499, 699] on span "Sauver" at bounding box center [1523, 694] width 41 height 19
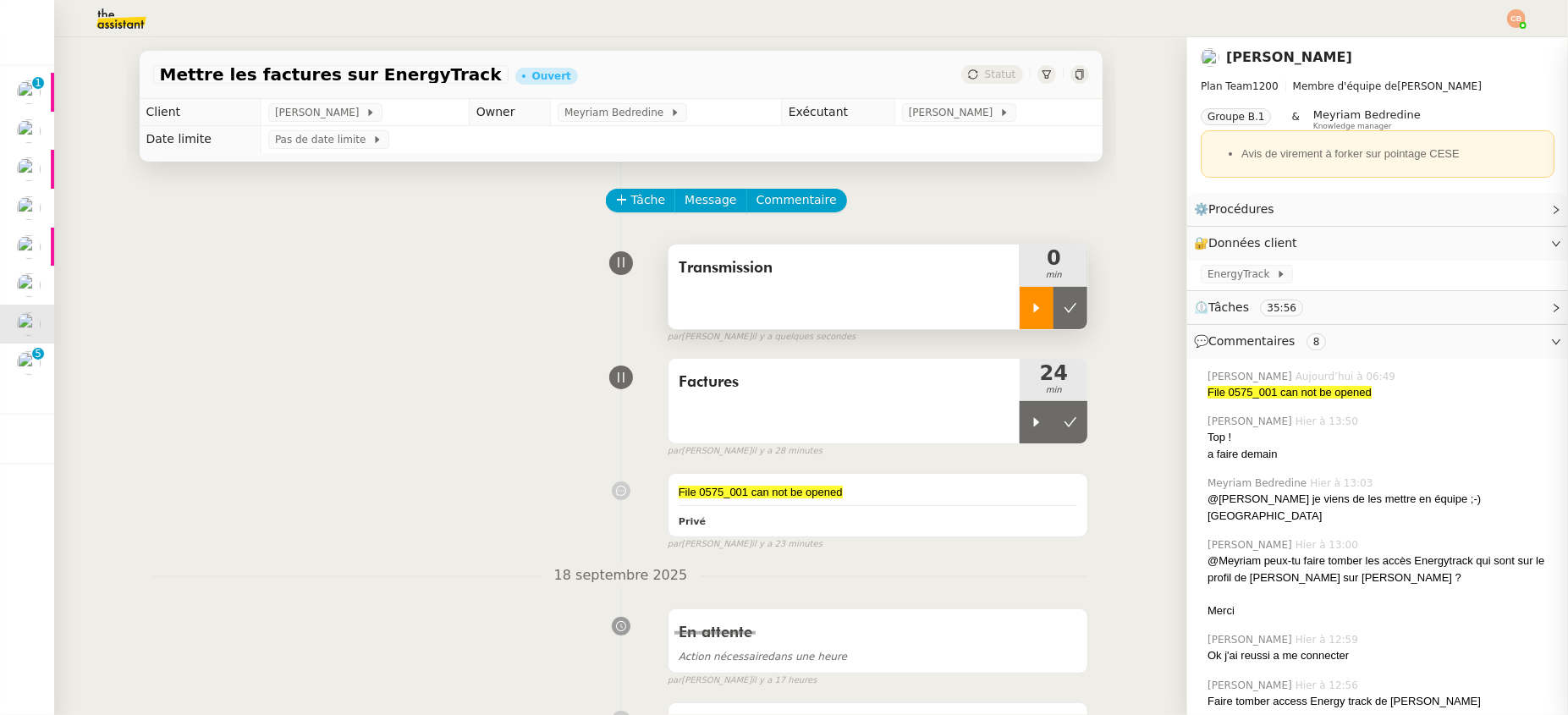
click at [1035, 322] on div at bounding box center [1036, 308] width 34 height 42
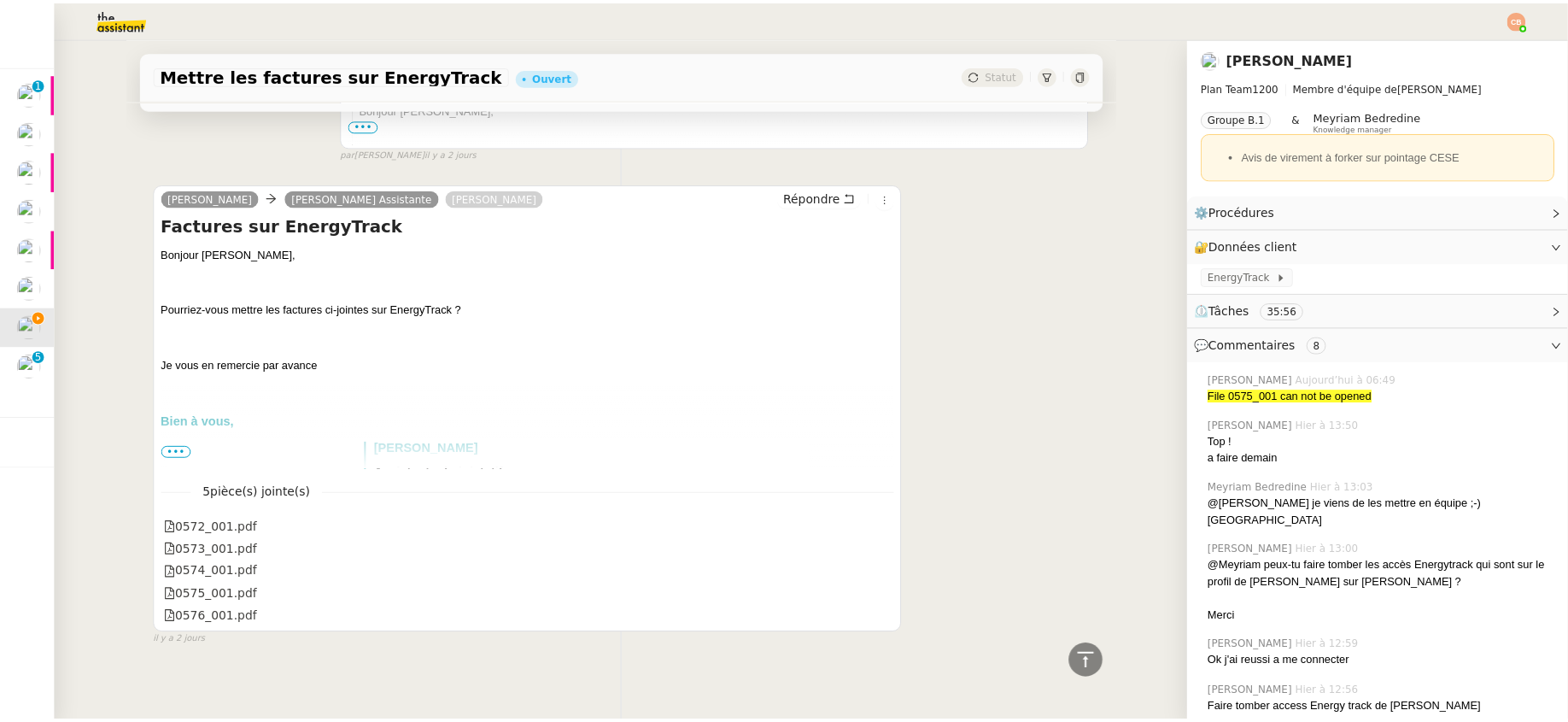
scroll to position [2451, 0]
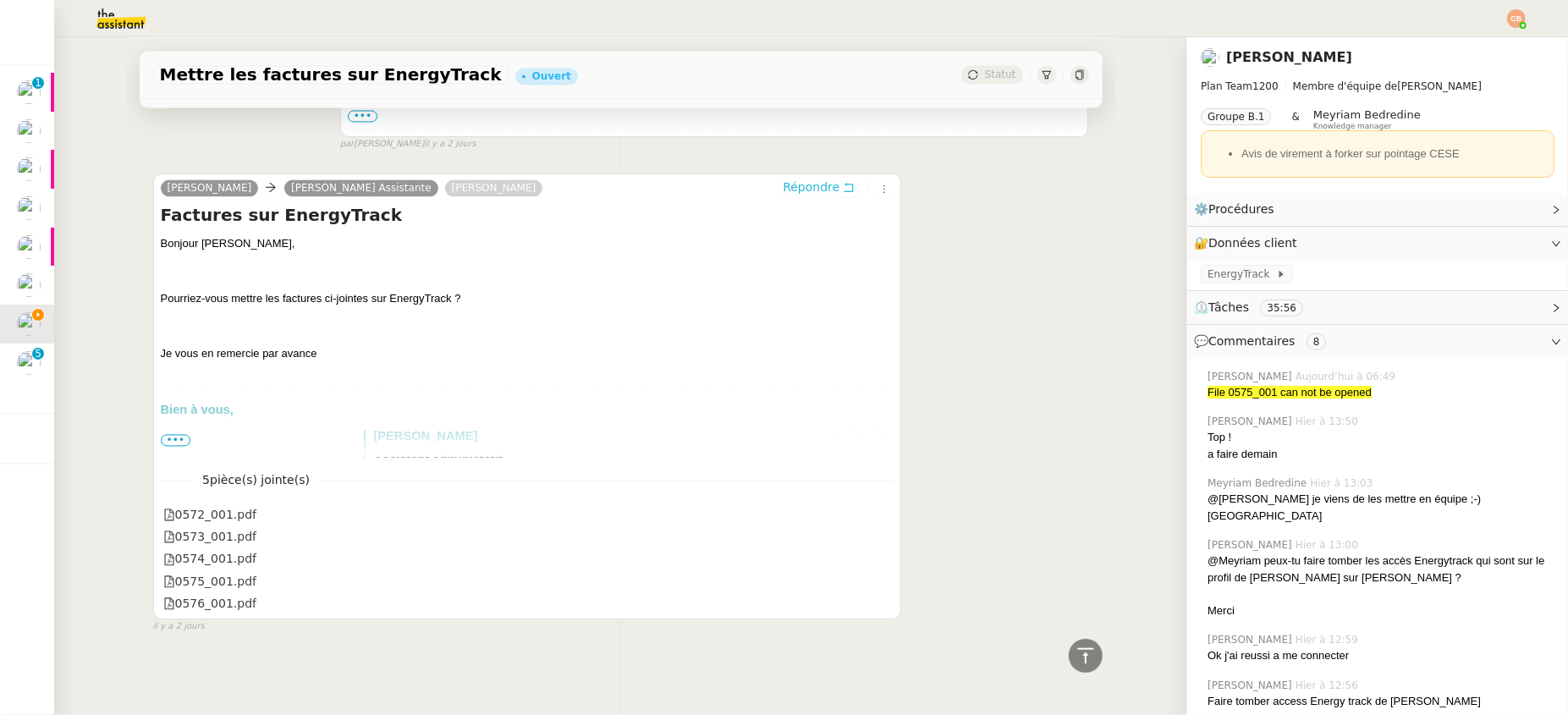
click at [798, 179] on span "Répondre" at bounding box center [811, 187] width 57 height 17
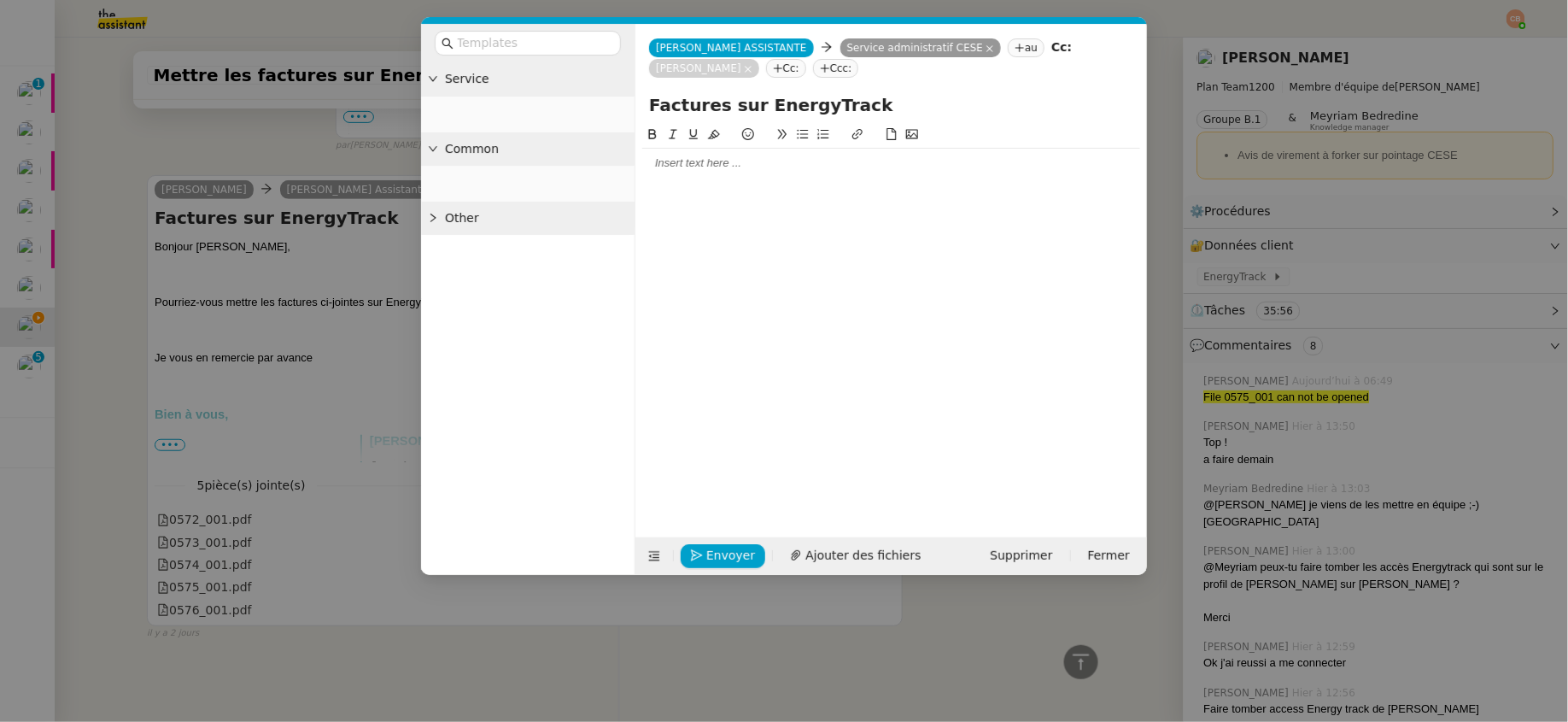
scroll to position [2585, 0]
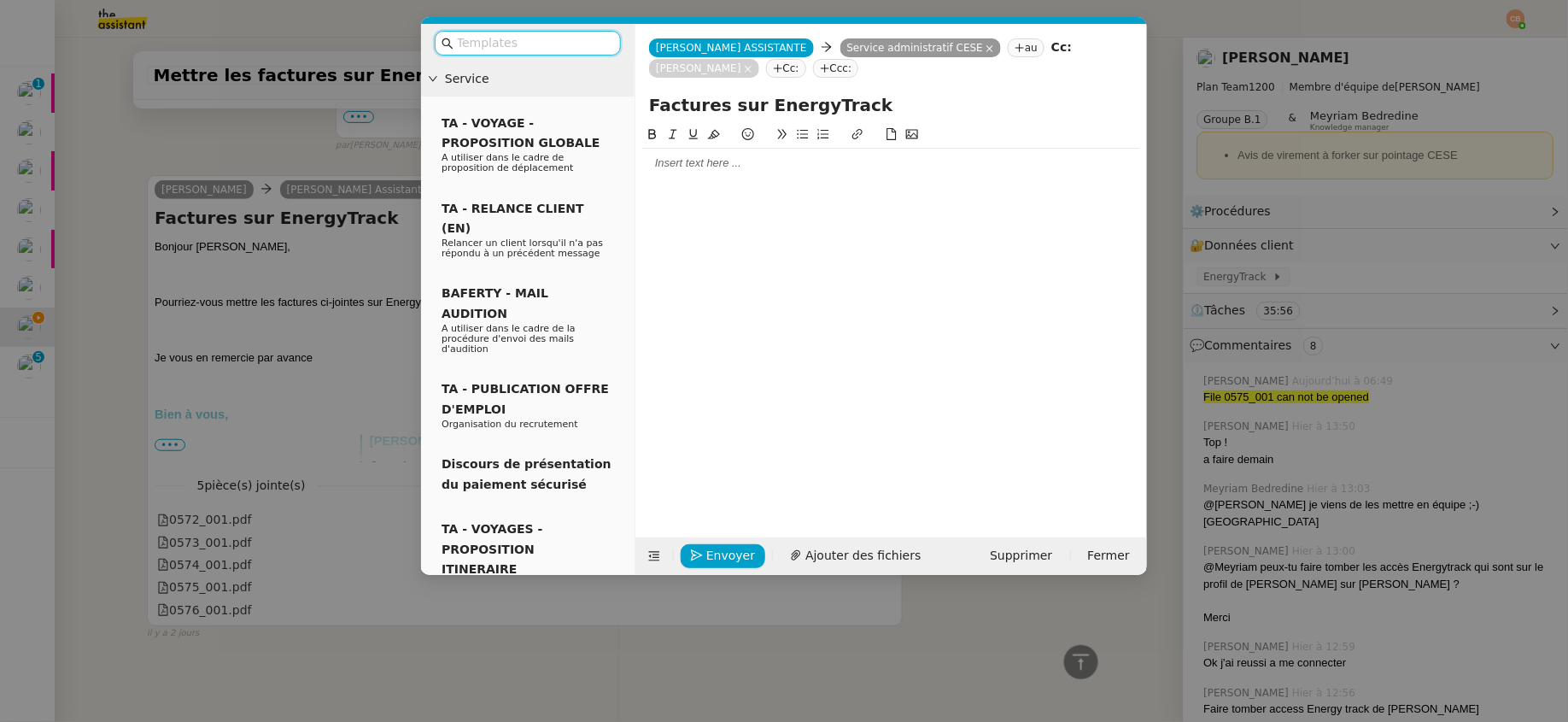
click at [692, 160] on div at bounding box center [891, 163] width 498 height 16
click at [801, 194] on strong "[STREET_ADDRESS]" at bounding box center [843, 194] width 112 height 13
drag, startPoint x: 1053, startPoint y: 196, endPoint x: 913, endPoint y: 199, distance: 140.0
click at [913, 199] on div "J'ai ajouté les 4 factures pour [STREET_ADDRESS]" at bounding box center [891, 195] width 498 height 16
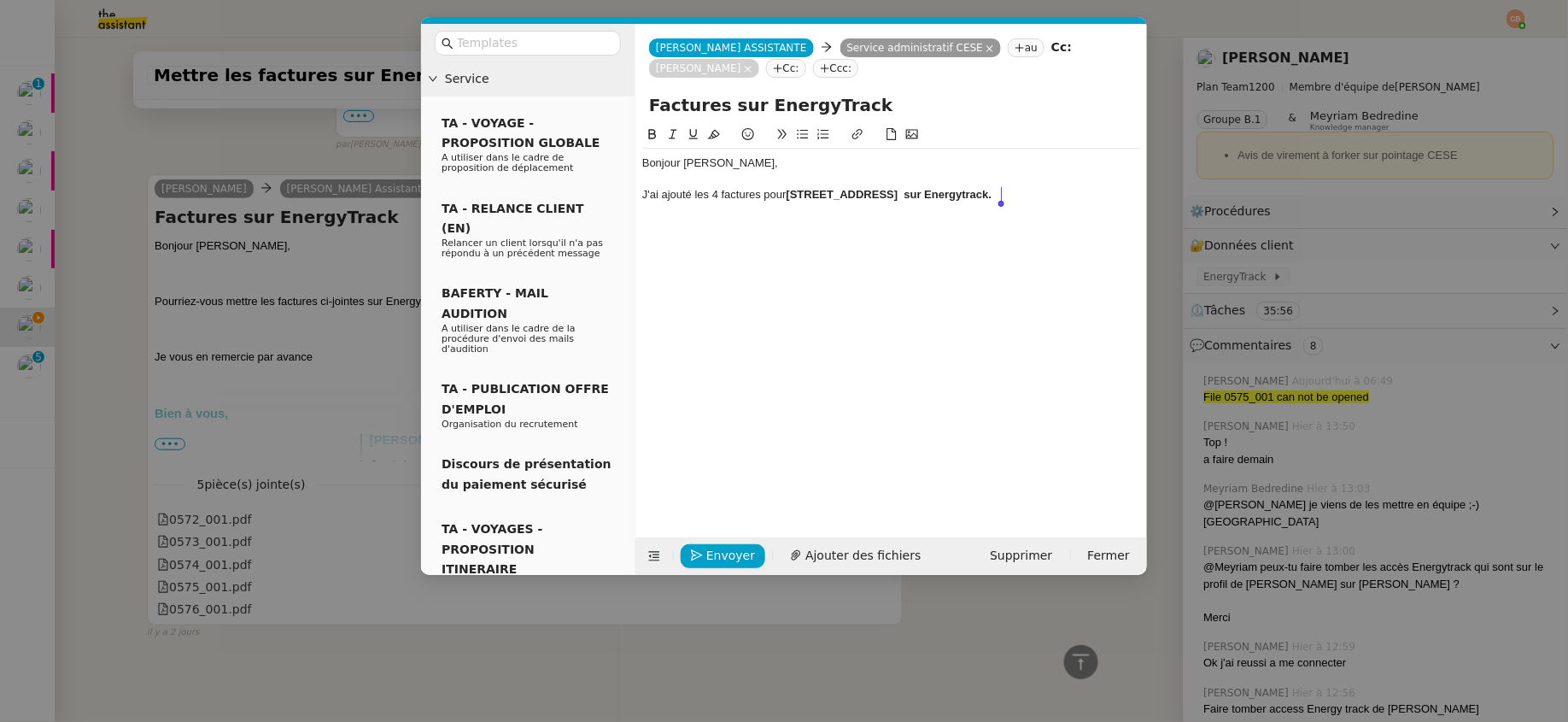
drag, startPoint x: 909, startPoint y: 195, endPoint x: 1034, endPoint y: 199, distance: 125.1
click at [1034, 199] on div "J'ai ajouté les 4 factures pour [STREET_ADDRESS] sur Energytrack." at bounding box center [891, 195] width 498 height 16
click at [651, 133] on icon at bounding box center [653, 134] width 12 height 12
click at [913, 197] on div "J'ai ajouté les 4 factures pour [STREET_ADDRESS] sur Energytrack." at bounding box center [891, 195] width 498 height 16
drag, startPoint x: 905, startPoint y: 196, endPoint x: 791, endPoint y: 200, distance: 114.1
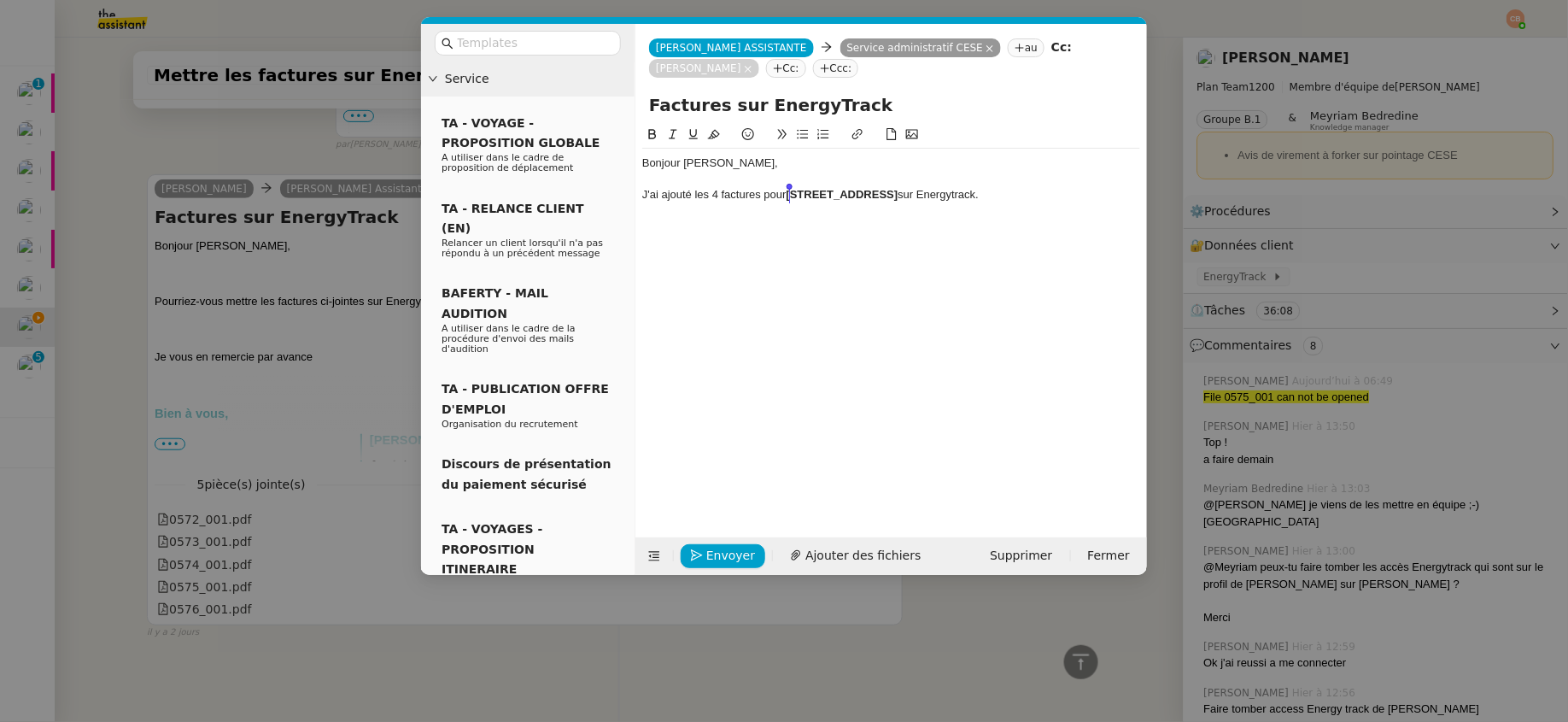
click at [791, 200] on strong "[STREET_ADDRESS]" at bounding box center [843, 194] width 112 height 13
click at [859, 139] on icon at bounding box center [857, 134] width 12 height 12
type input "[STREET_ADDRESS]"
paste input "[URL][DOMAIN_NAME]"
type input "[URL][DOMAIN_NAME]"
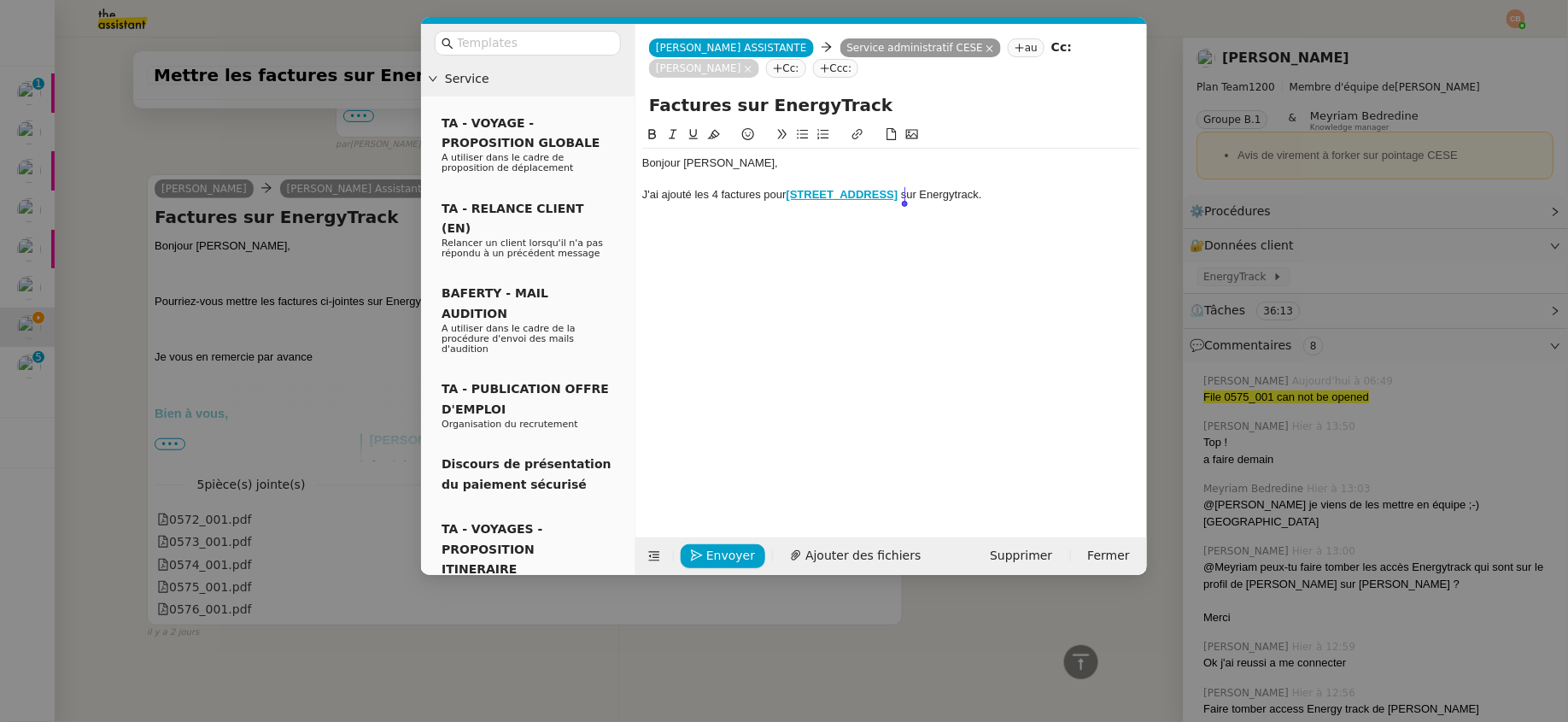
click at [1037, 197] on div "J'ai ajouté les 4 factures pour [STREET_ADDRESS] sur Energytrack." at bounding box center [891, 195] width 498 height 16
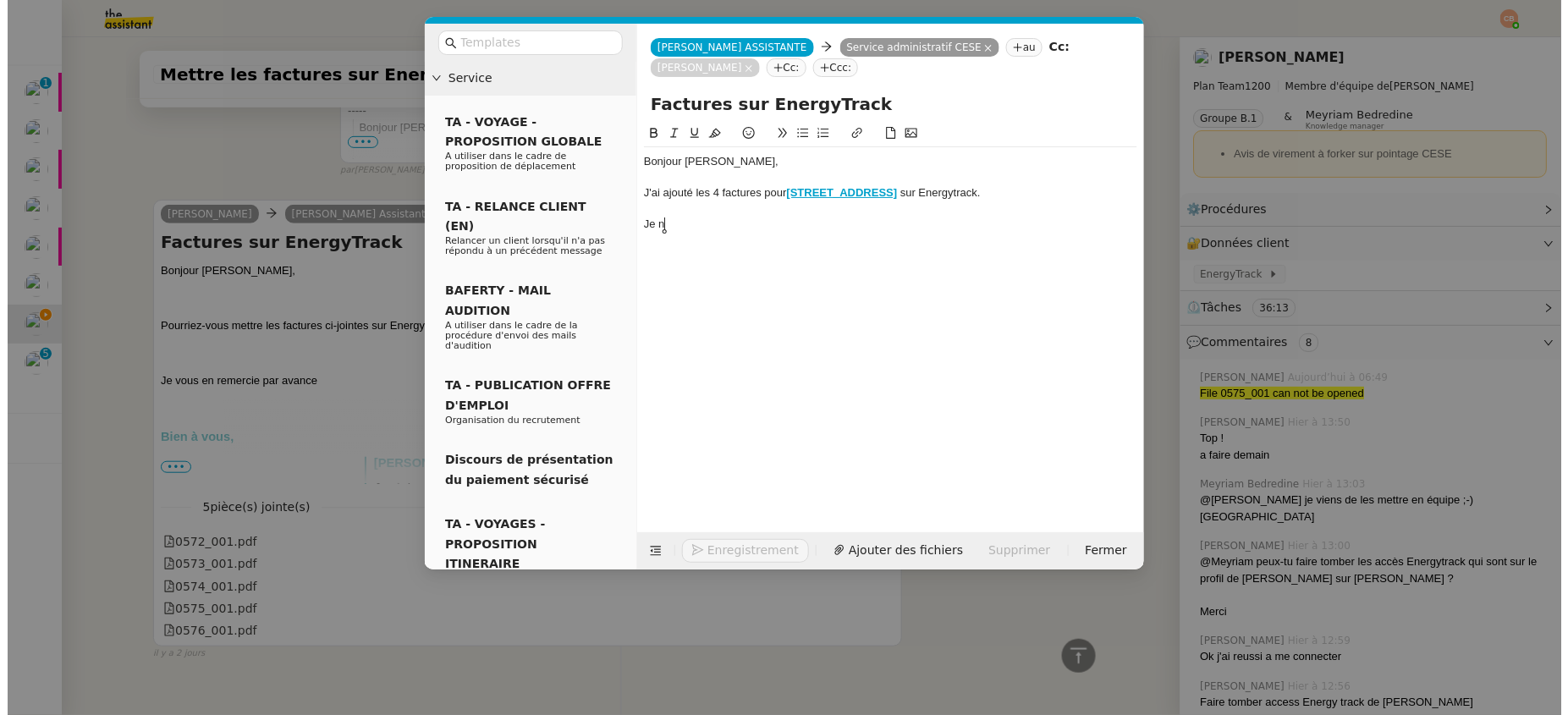
scroll to position [2641, 0]
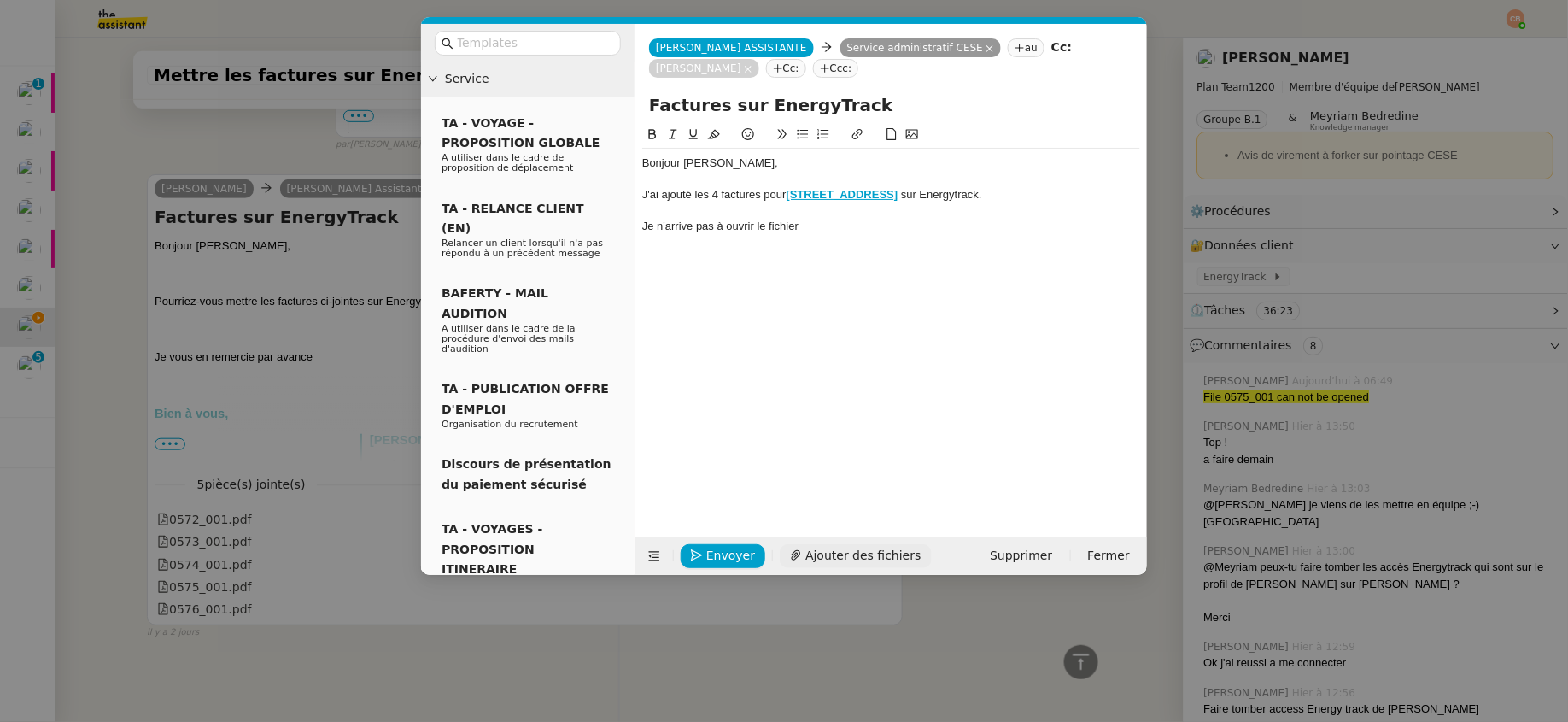
click at [826, 557] on span "Ajouter des fichiers" at bounding box center [863, 555] width 115 height 19
click at [192, 130] on nz-modal-container "Service TA - VOYAGE - PROPOSITION GLOBALE A utiliser dans le cadre de propositi…" at bounding box center [784, 361] width 1568 height 722
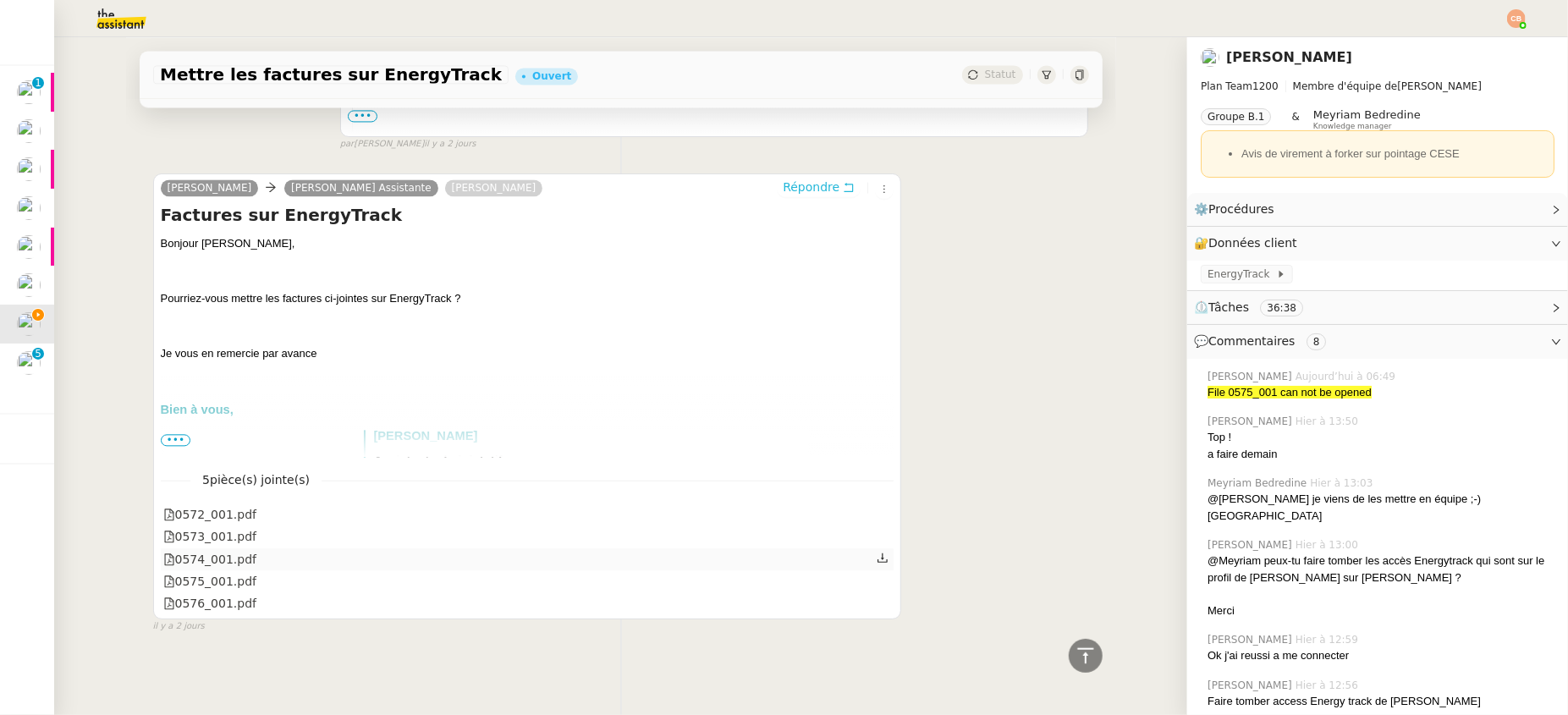
scroll to position [2636, 0]
click at [226, 572] on div "0575_001.pdf" at bounding box center [210, 582] width 94 height 19
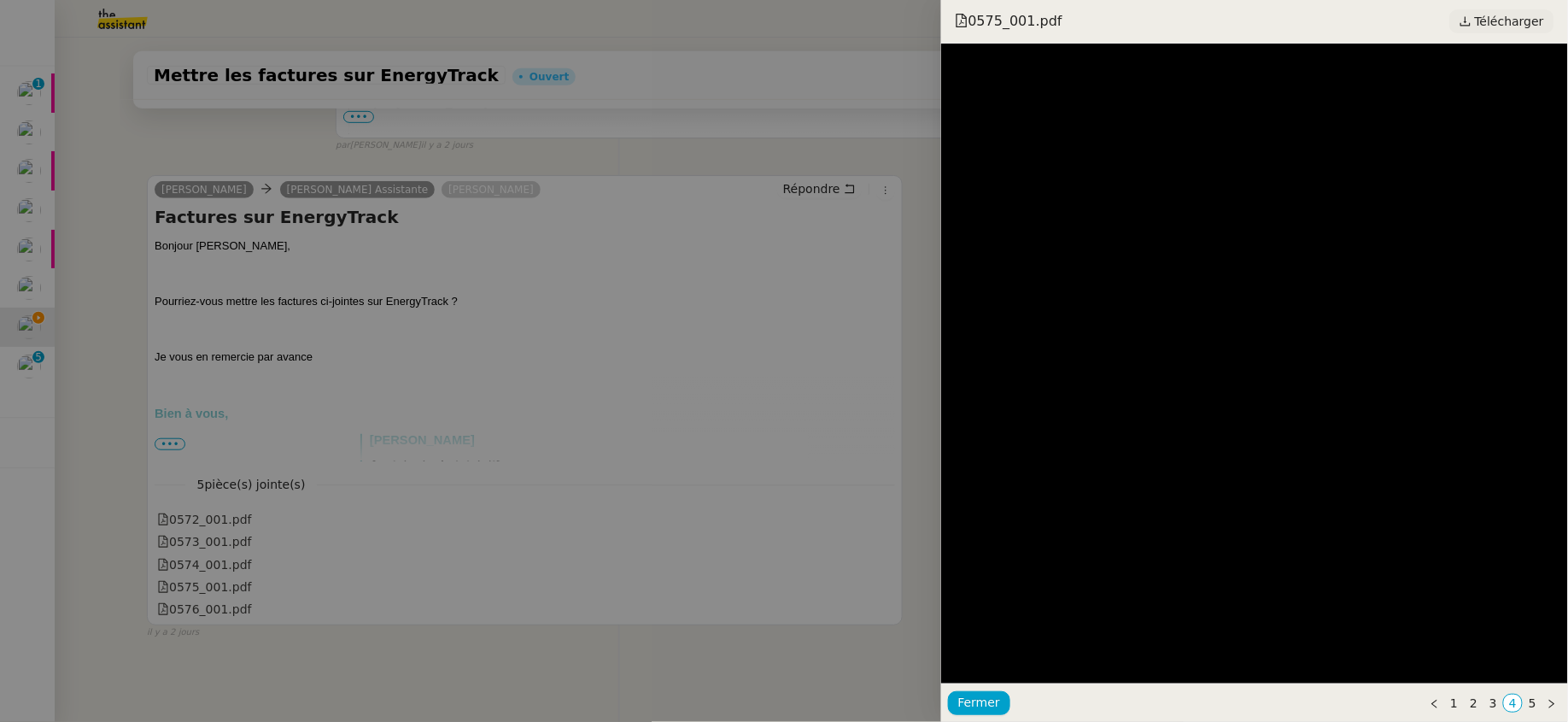
click at [1508, 23] on span "Télécharger" at bounding box center [1509, 21] width 69 height 22
click at [108, 128] on div at bounding box center [784, 361] width 1568 height 722
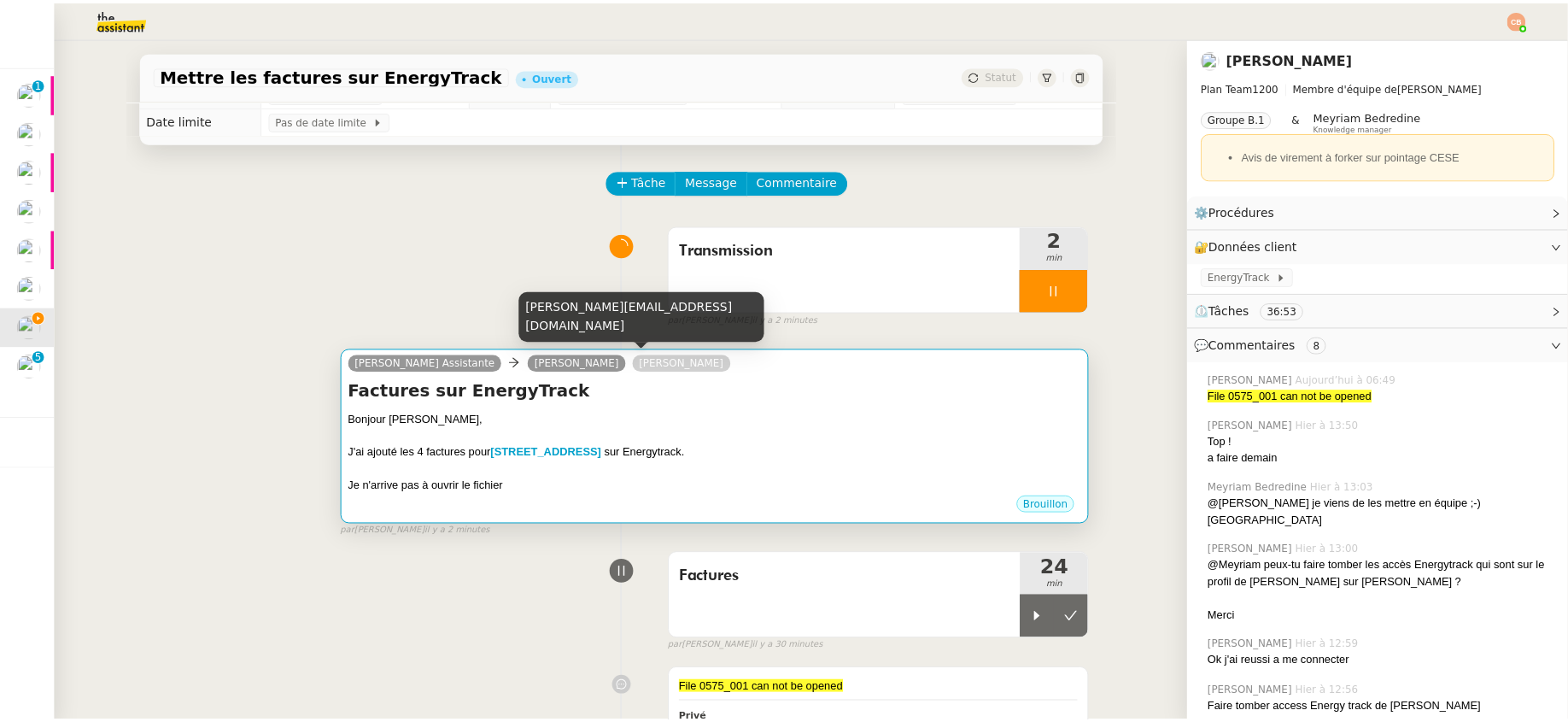
scroll to position [46, 0]
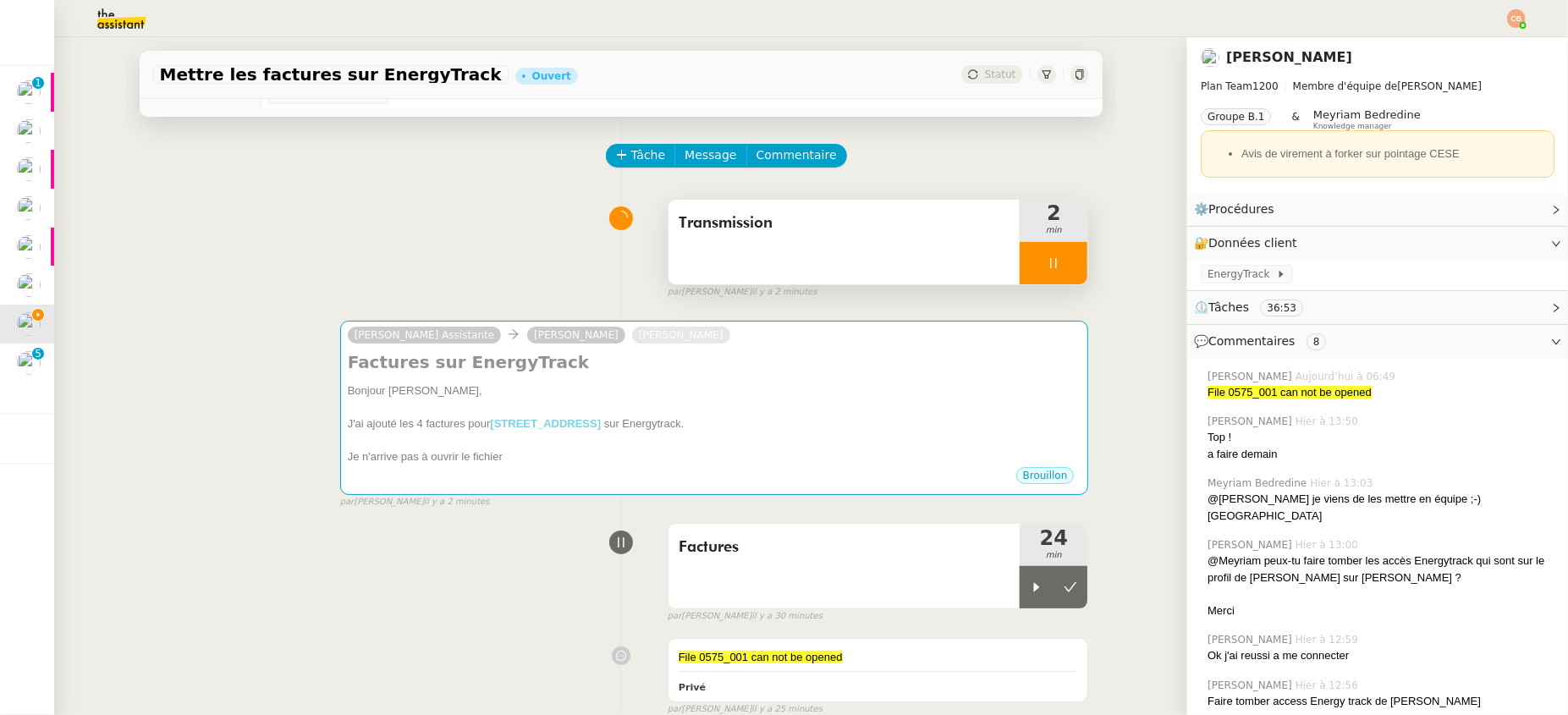
click at [1062, 262] on div at bounding box center [1054, 263] width 68 height 42
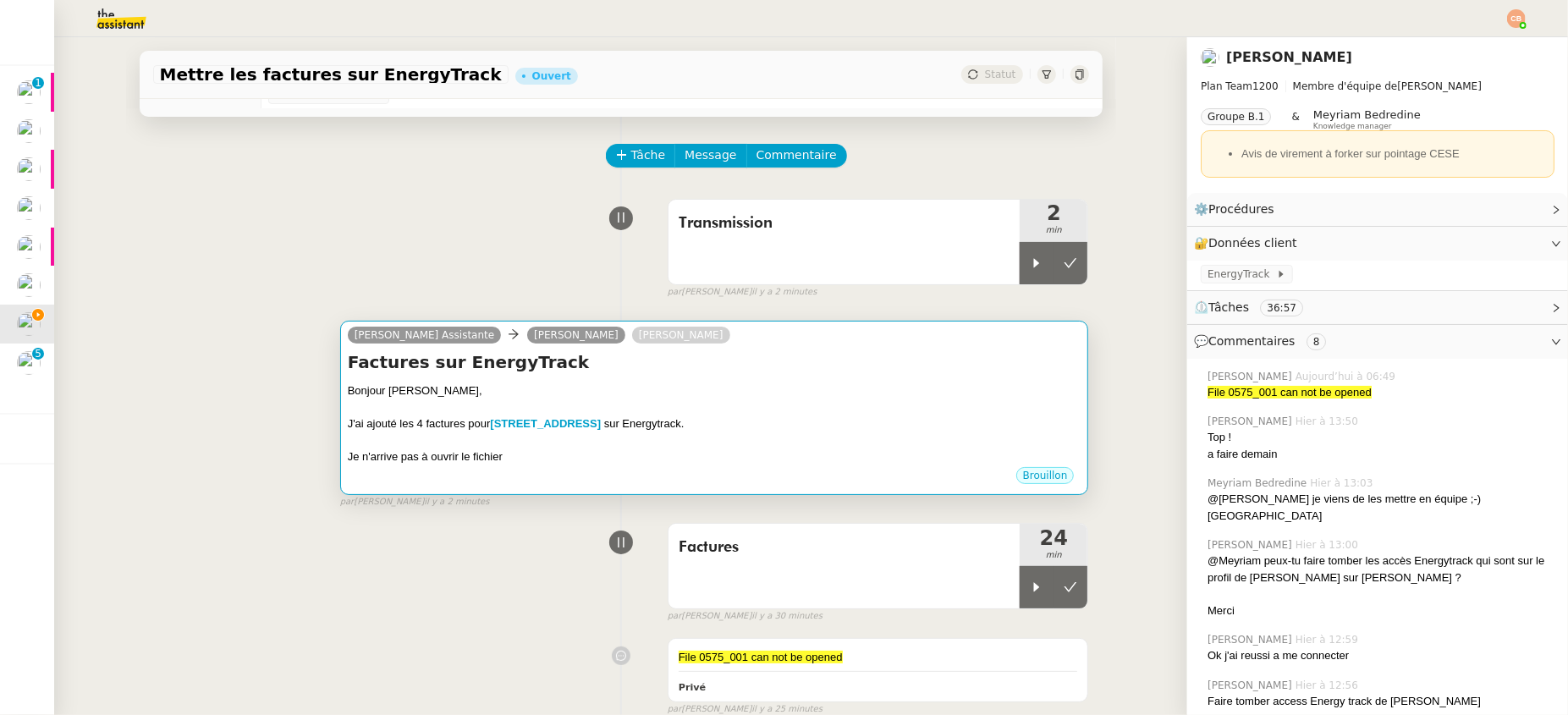
click at [721, 383] on div "Bonjour [PERSON_NAME]," at bounding box center [714, 392] width 734 height 17
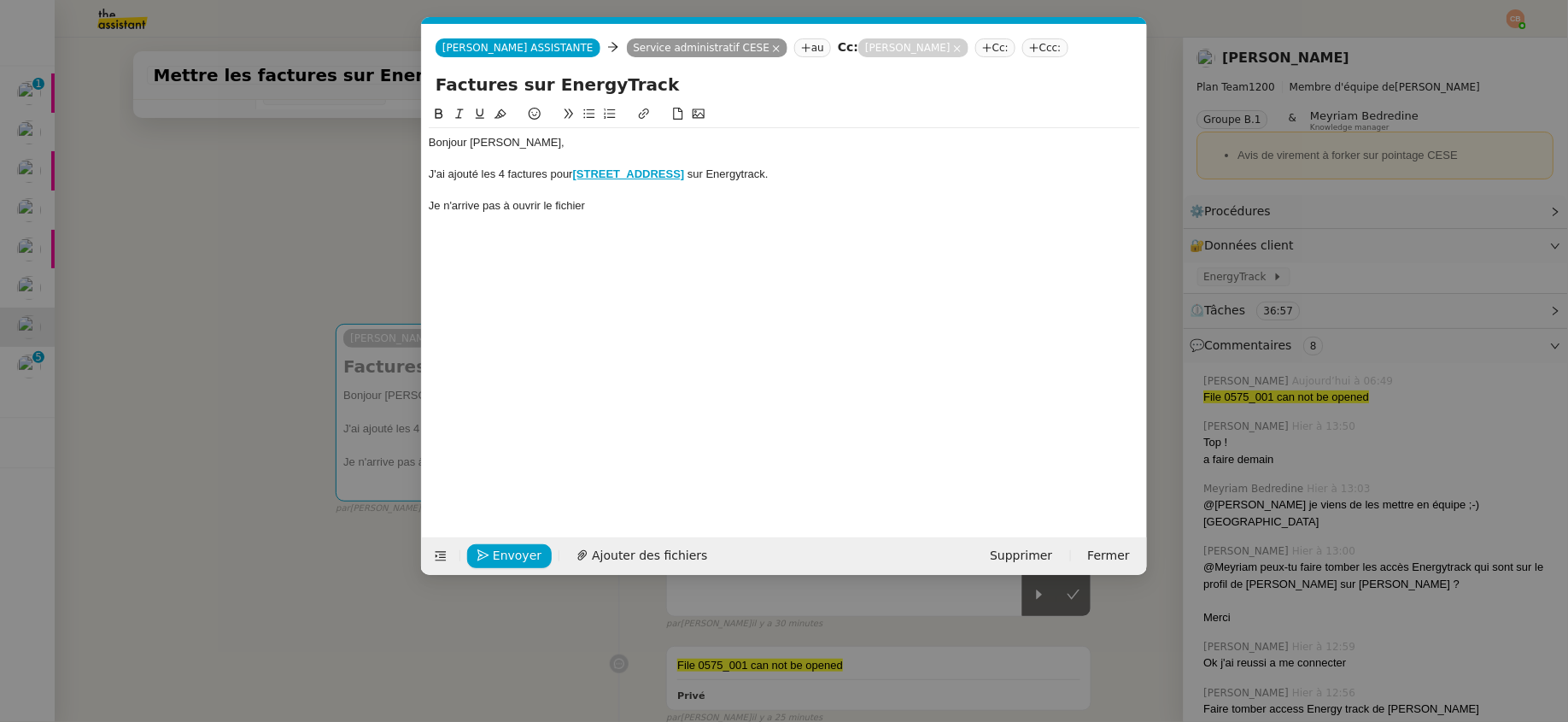
scroll to position [0, 36]
click at [600, 552] on span "Ajouter des fichiers" at bounding box center [649, 555] width 115 height 19
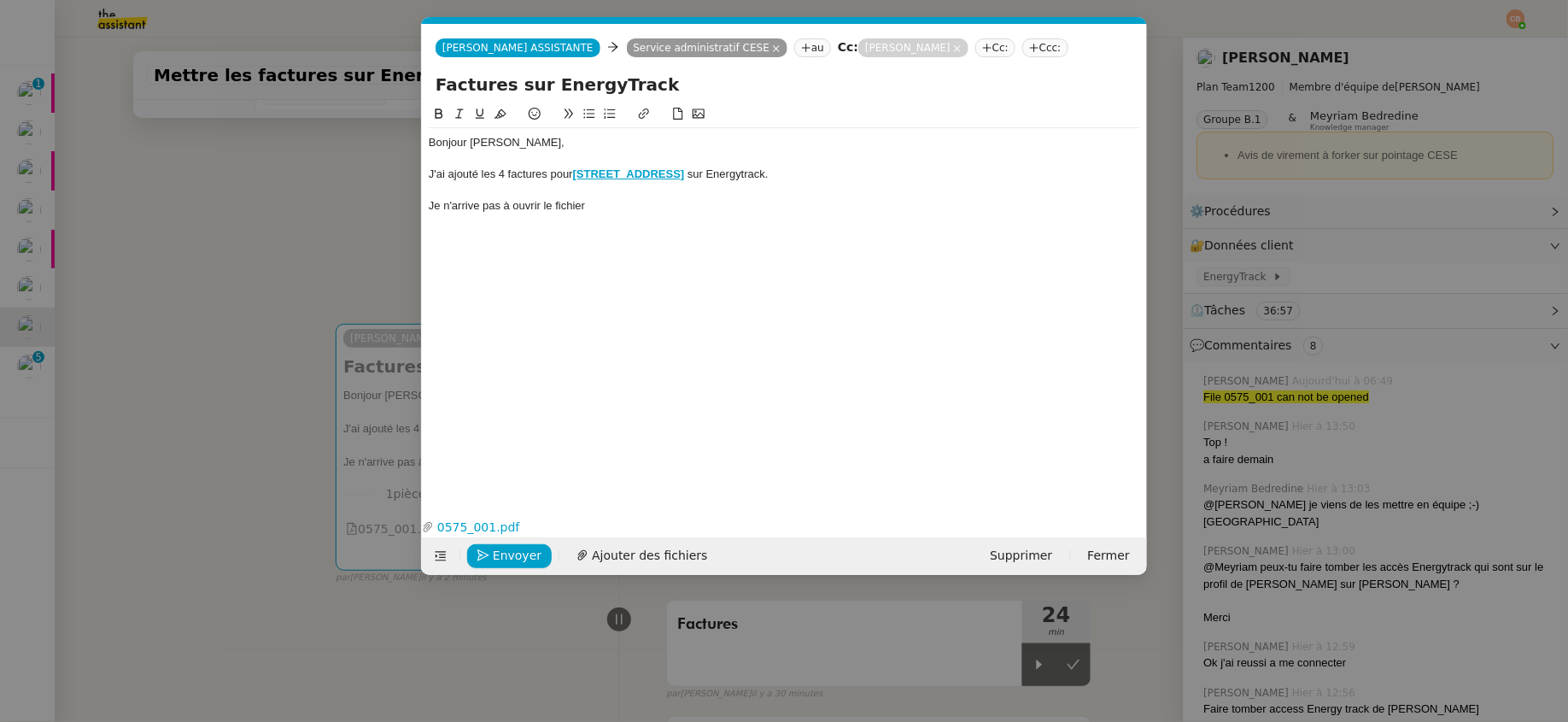
click at [612, 209] on div "Je n'arrive pas à ouvrir le fichier" at bounding box center [784, 206] width 712 height 16
click at [246, 213] on nz-modal-container "Service TA - VOYAGE - PROPOSITION GLOBALE A utiliser dans le cadre de propositi…" at bounding box center [784, 361] width 1568 height 722
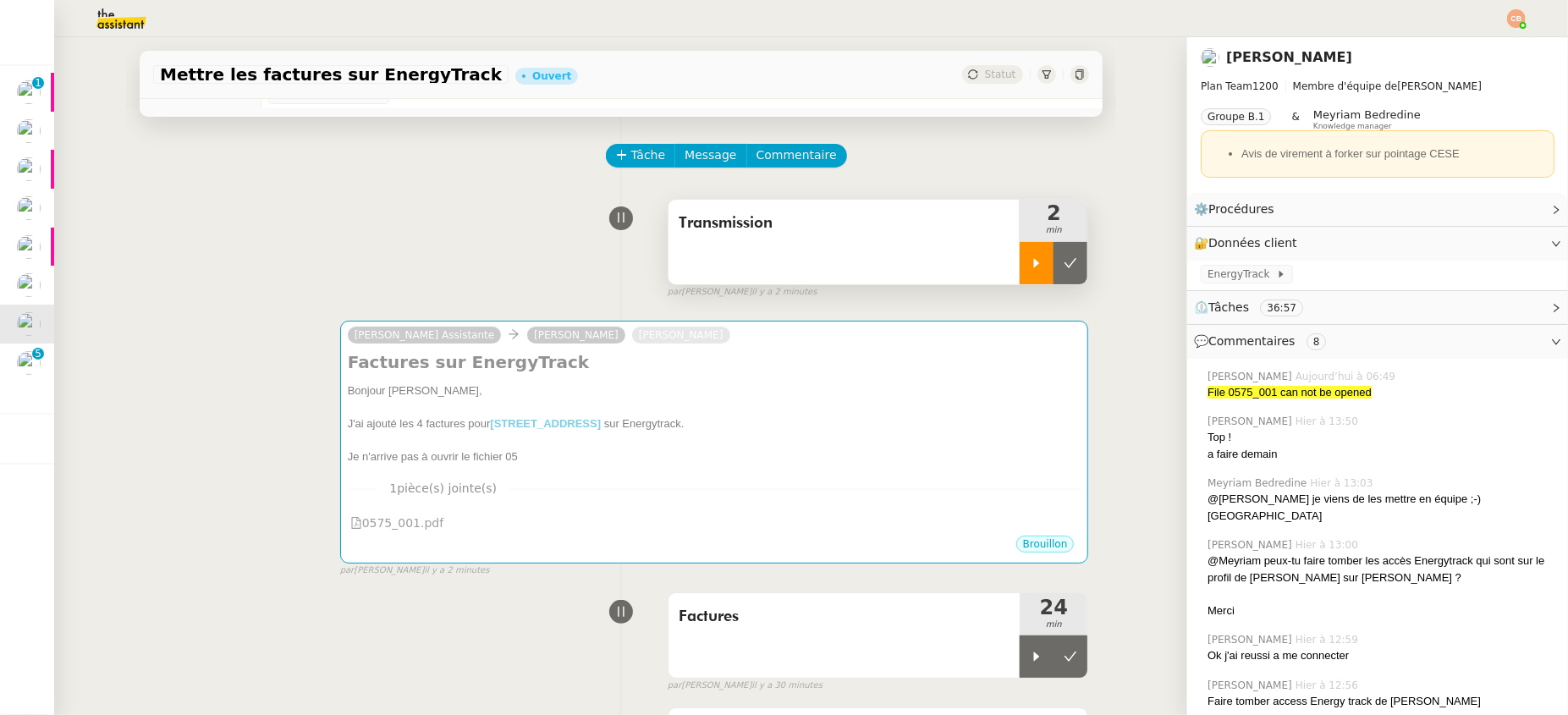
click at [1020, 274] on div at bounding box center [1036, 263] width 34 height 42
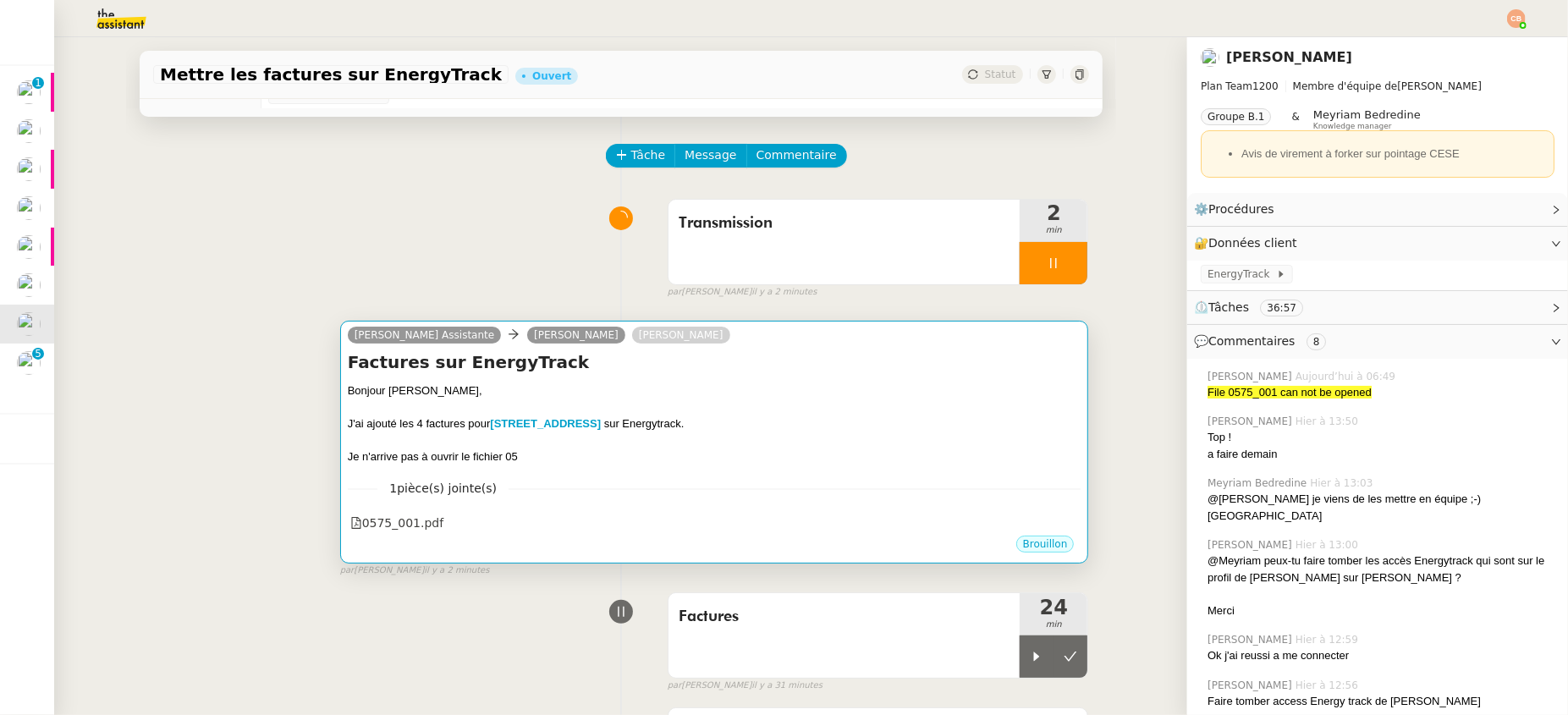
click at [810, 425] on div "J'ai ajouté les 4 factures pour [STREET_ADDRESS] sur Energytrack." at bounding box center [714, 424] width 734 height 17
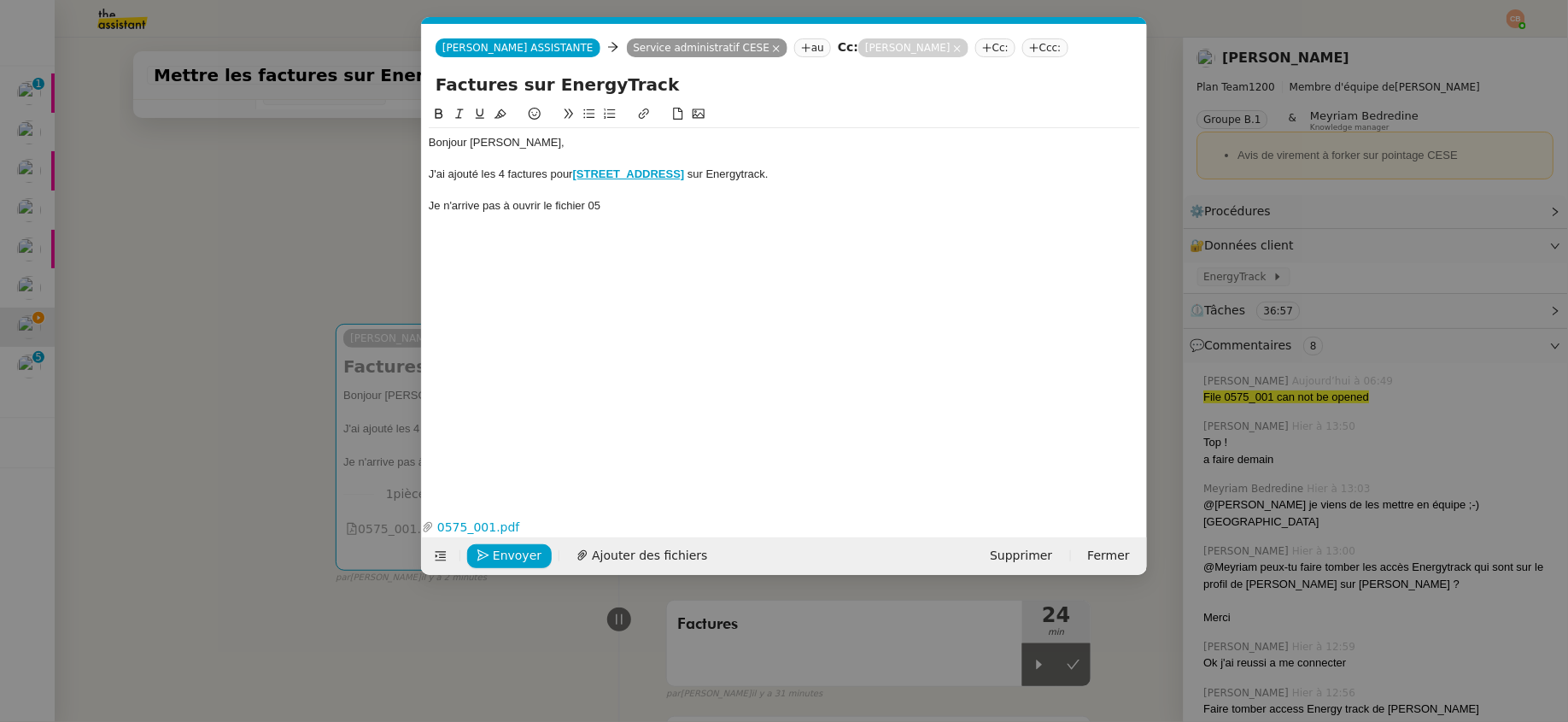
click at [625, 205] on div "Je n'arrive pas à ouvrir le fichier 05" at bounding box center [784, 206] width 712 height 16
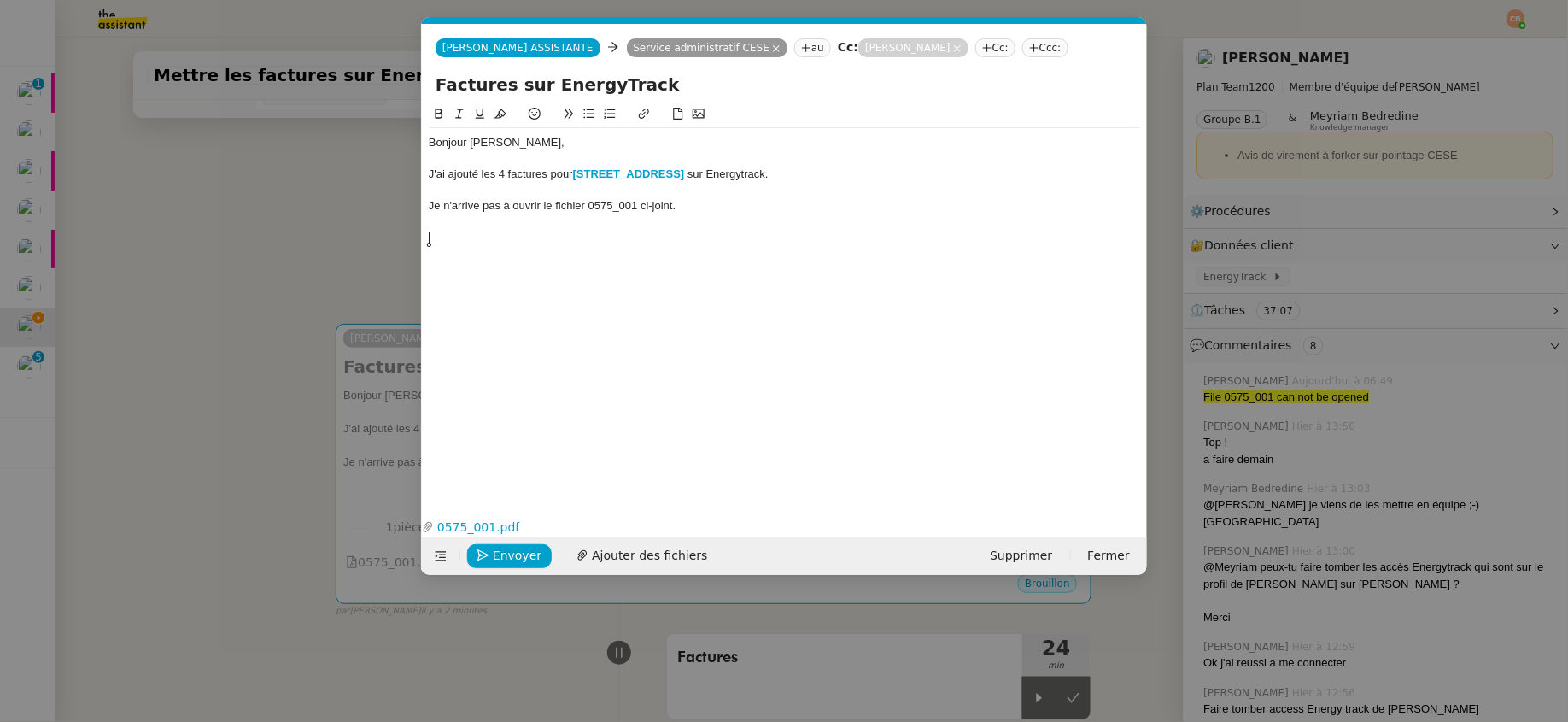
click at [591, 112] on icon at bounding box center [589, 113] width 12 height 12
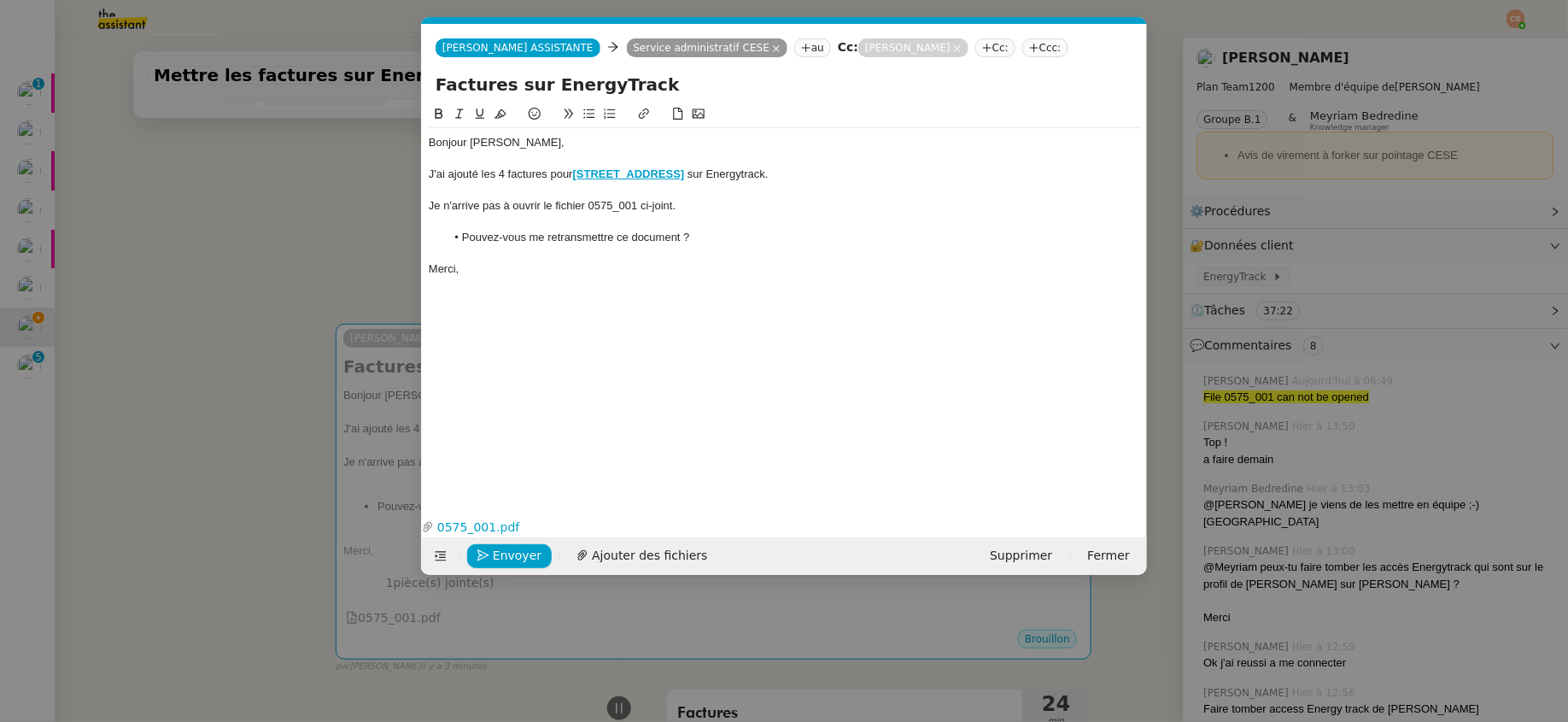
click at [192, 250] on nz-modal-container "Service TA - VOYAGE - PROPOSITION GLOBALE A utiliser dans le cadre de propositi…" at bounding box center [784, 361] width 1568 height 722
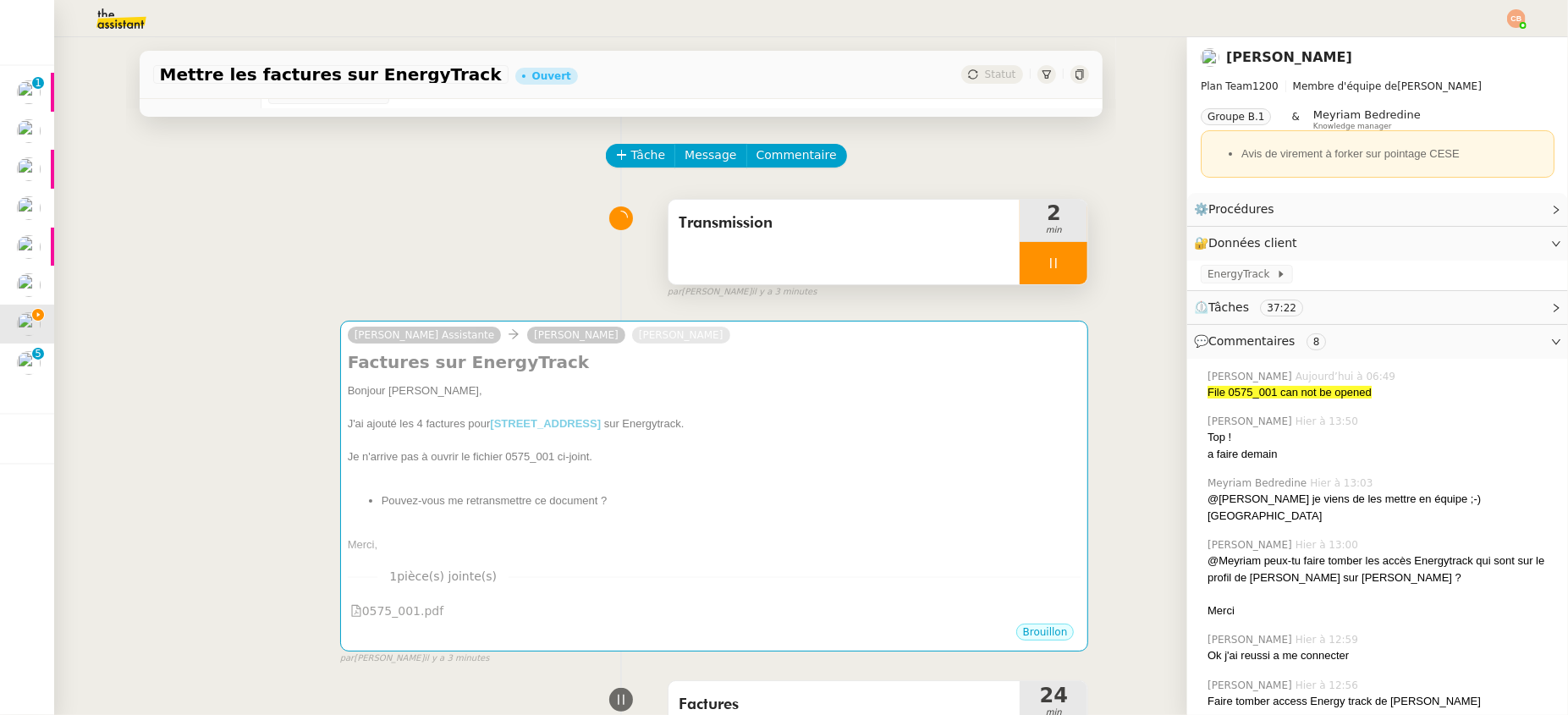
click at [1020, 247] on div at bounding box center [1054, 263] width 68 height 42
click at [1054, 250] on button at bounding box center [1070, 263] width 34 height 42
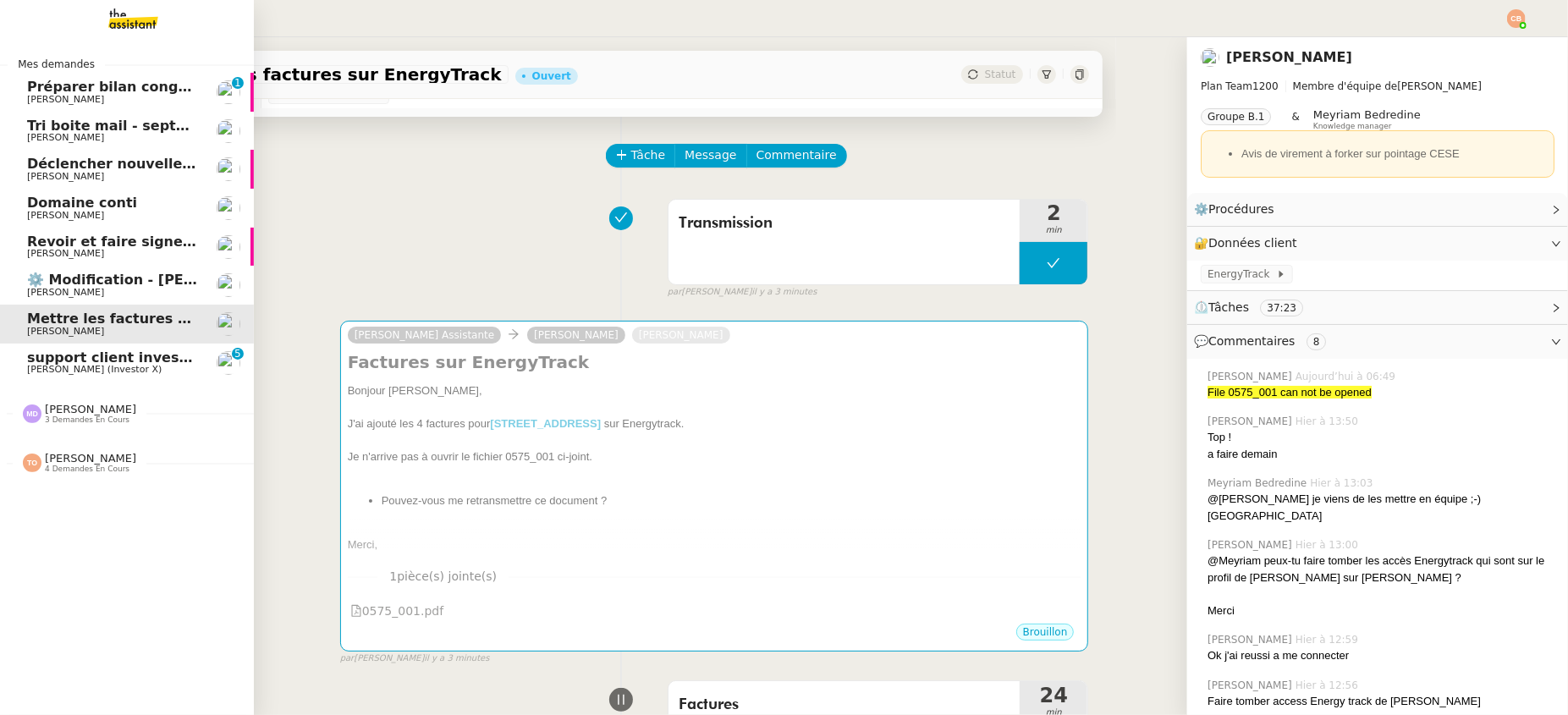
click at [50, 361] on span "support client investorX" at bounding box center [119, 357] width 184 height 16
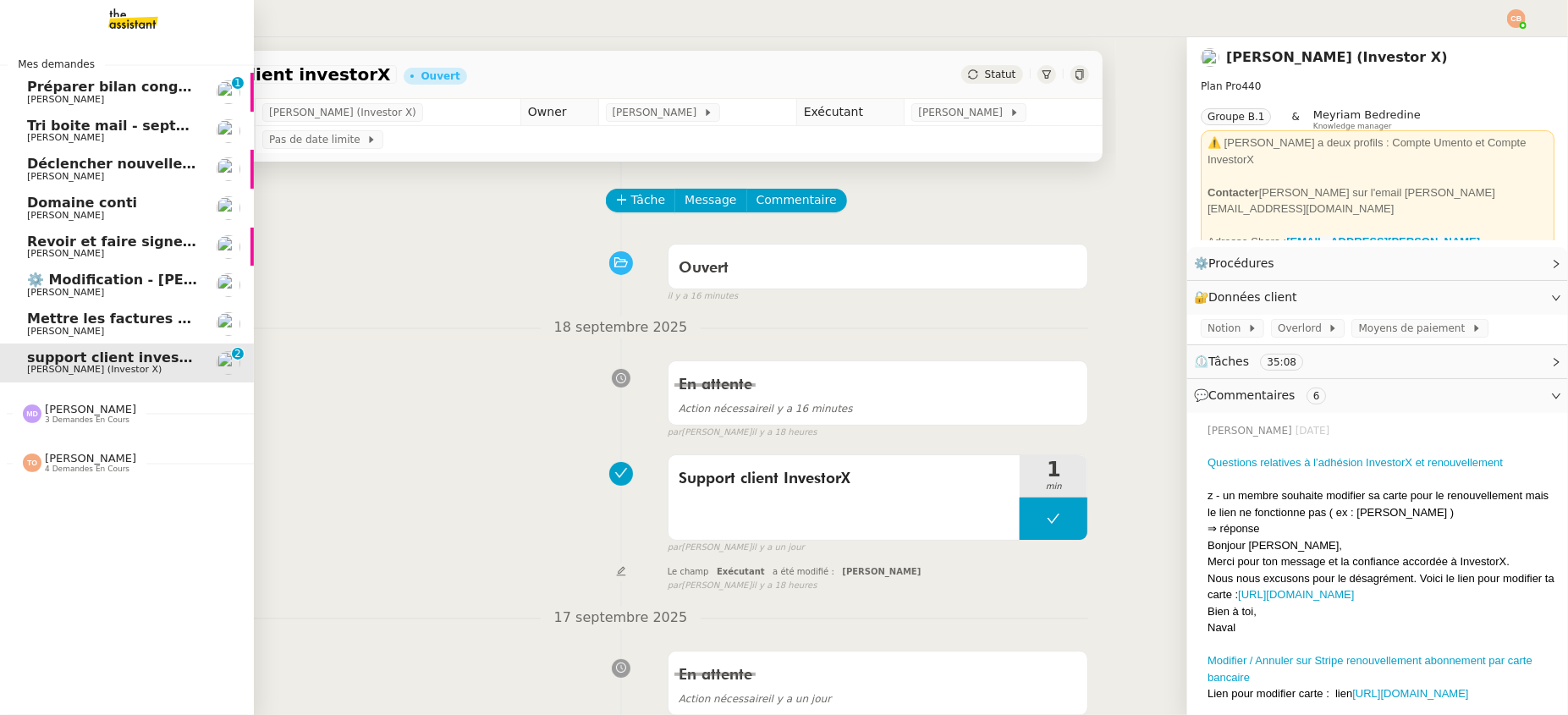
click at [70, 215] on span "[PERSON_NAME]" at bounding box center [65, 215] width 77 height 11
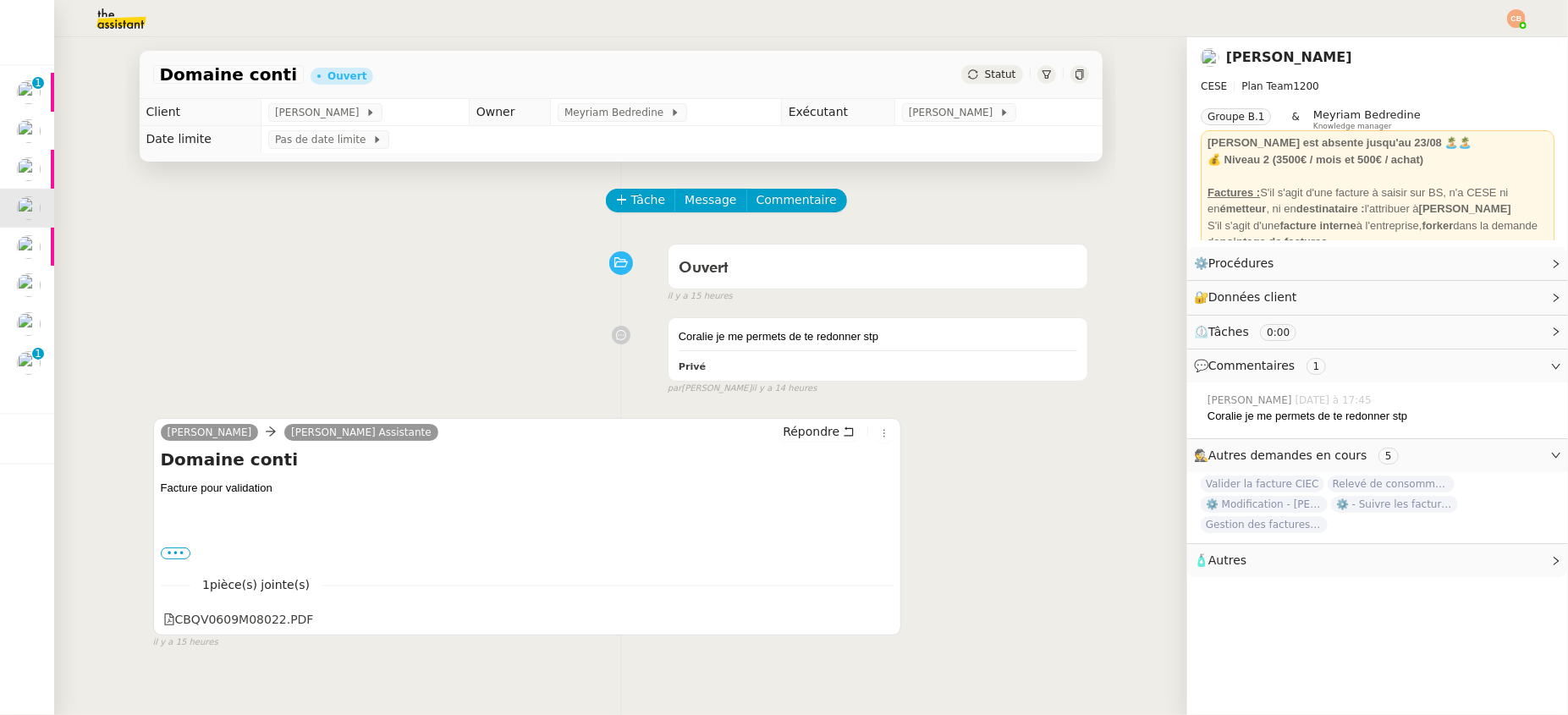
click at [121, 24] on img at bounding box center [107, 18] width 131 height 37
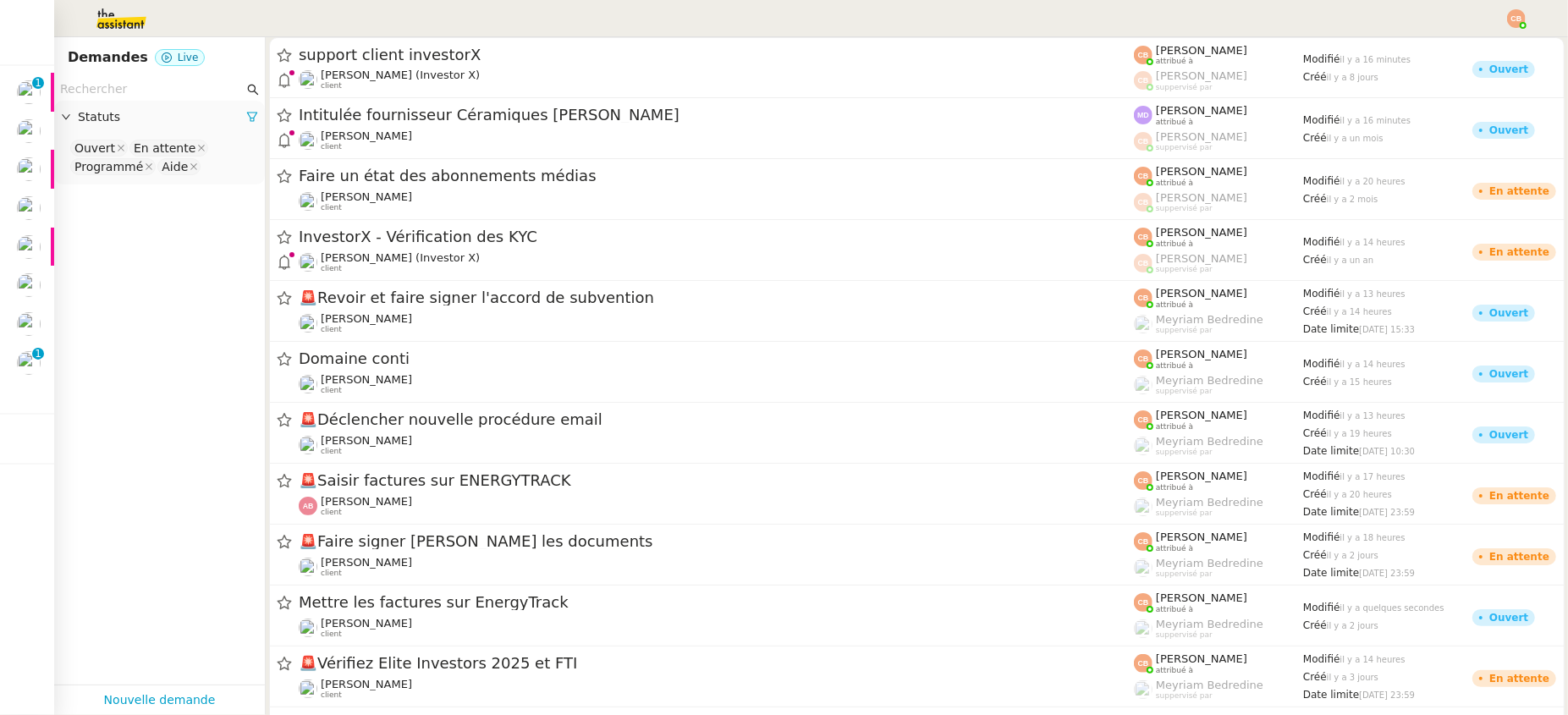
click at [102, 96] on input "text" at bounding box center [152, 89] width 183 height 19
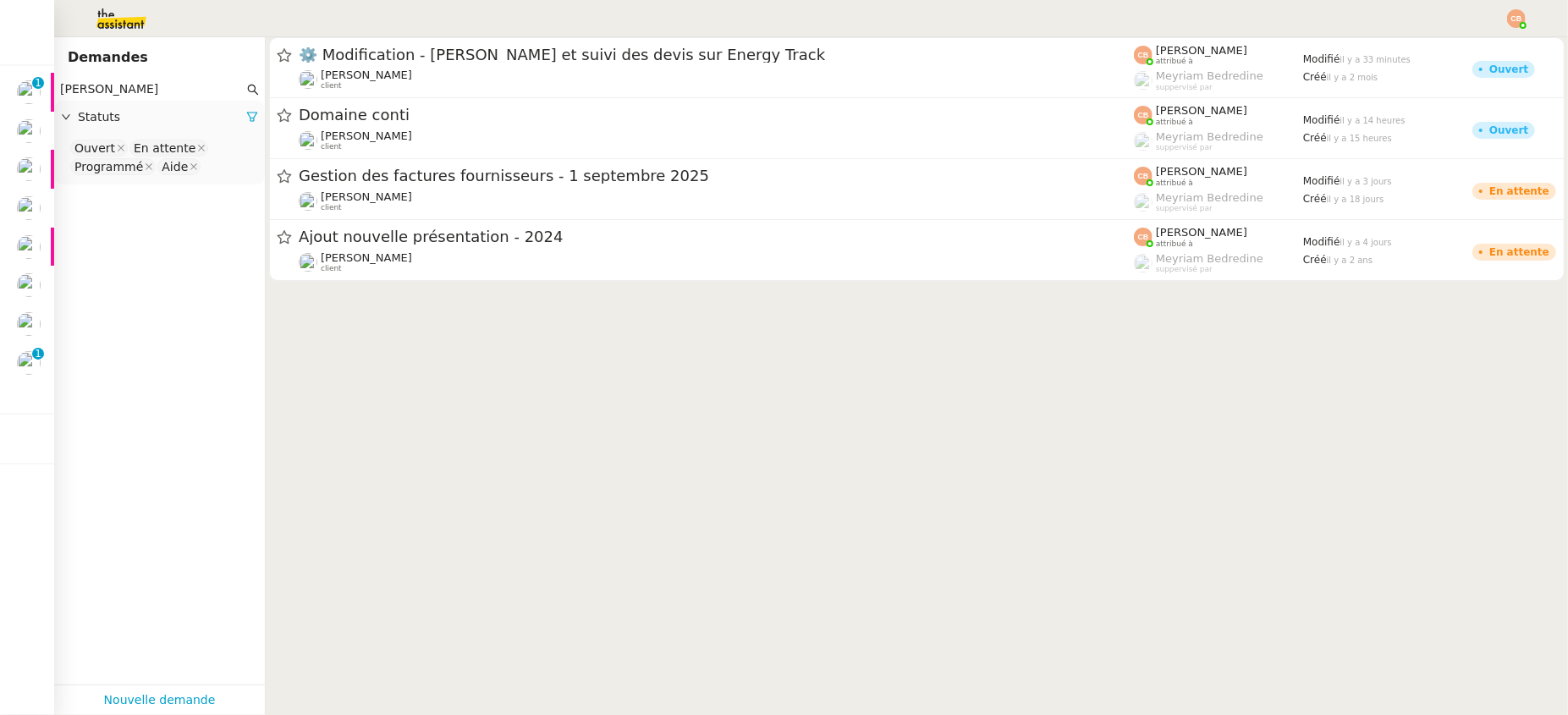
type input "[PERSON_NAME]"
click at [223, 175] on nz-select-top-control "Ouvert En attente Programmé Aide" at bounding box center [159, 157] width 183 height 39
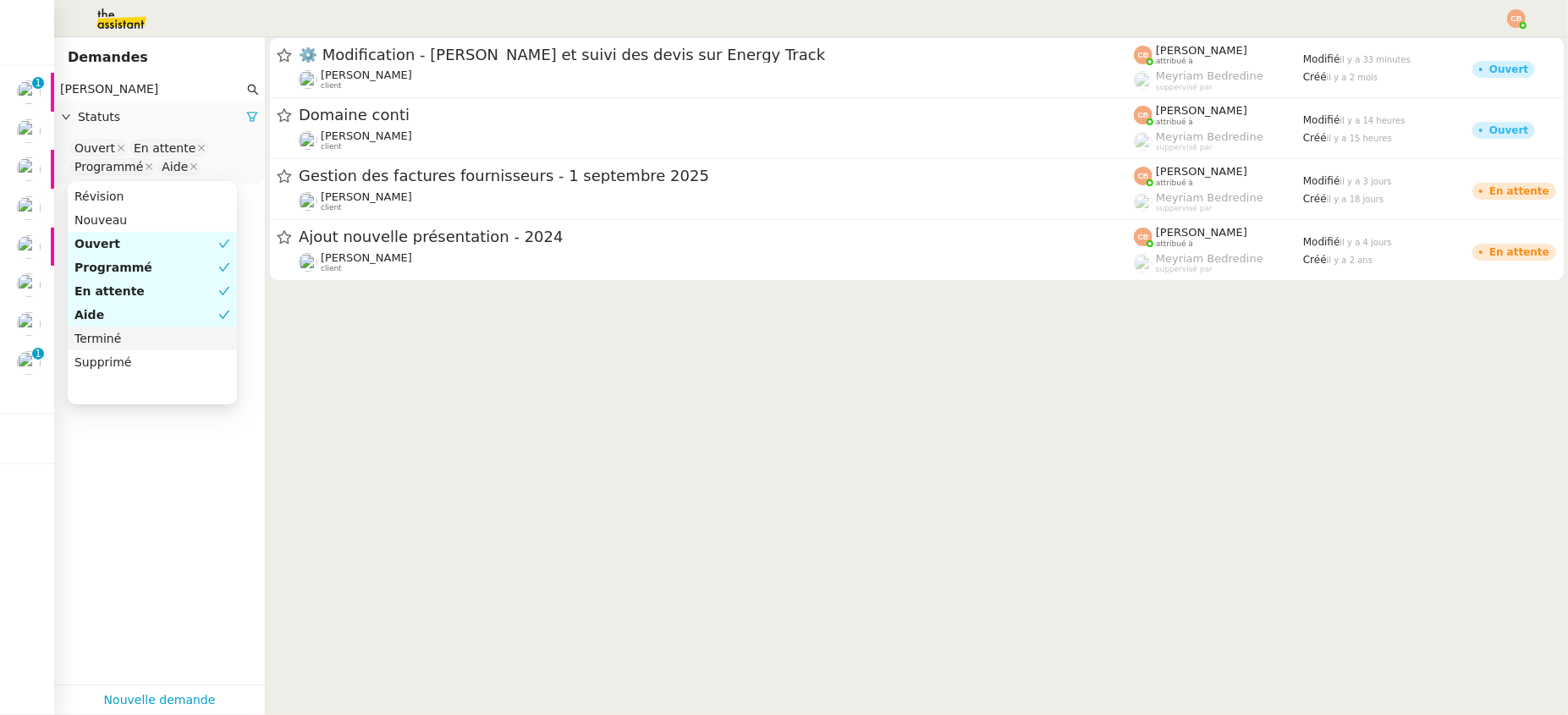
click at [172, 333] on div "Terminé" at bounding box center [153, 339] width 155 height 15
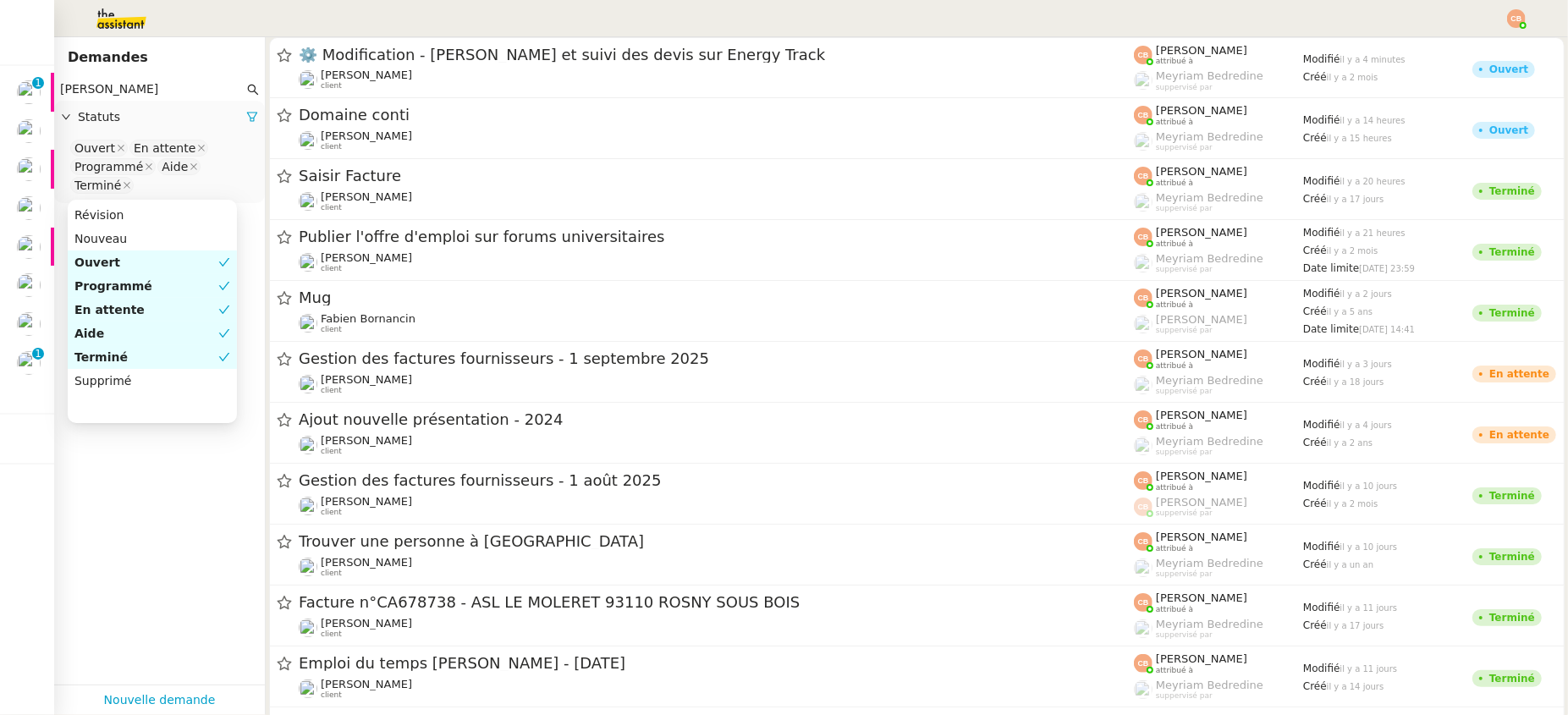
click at [126, 312] on div "En attente" at bounding box center [147, 310] width 144 height 15
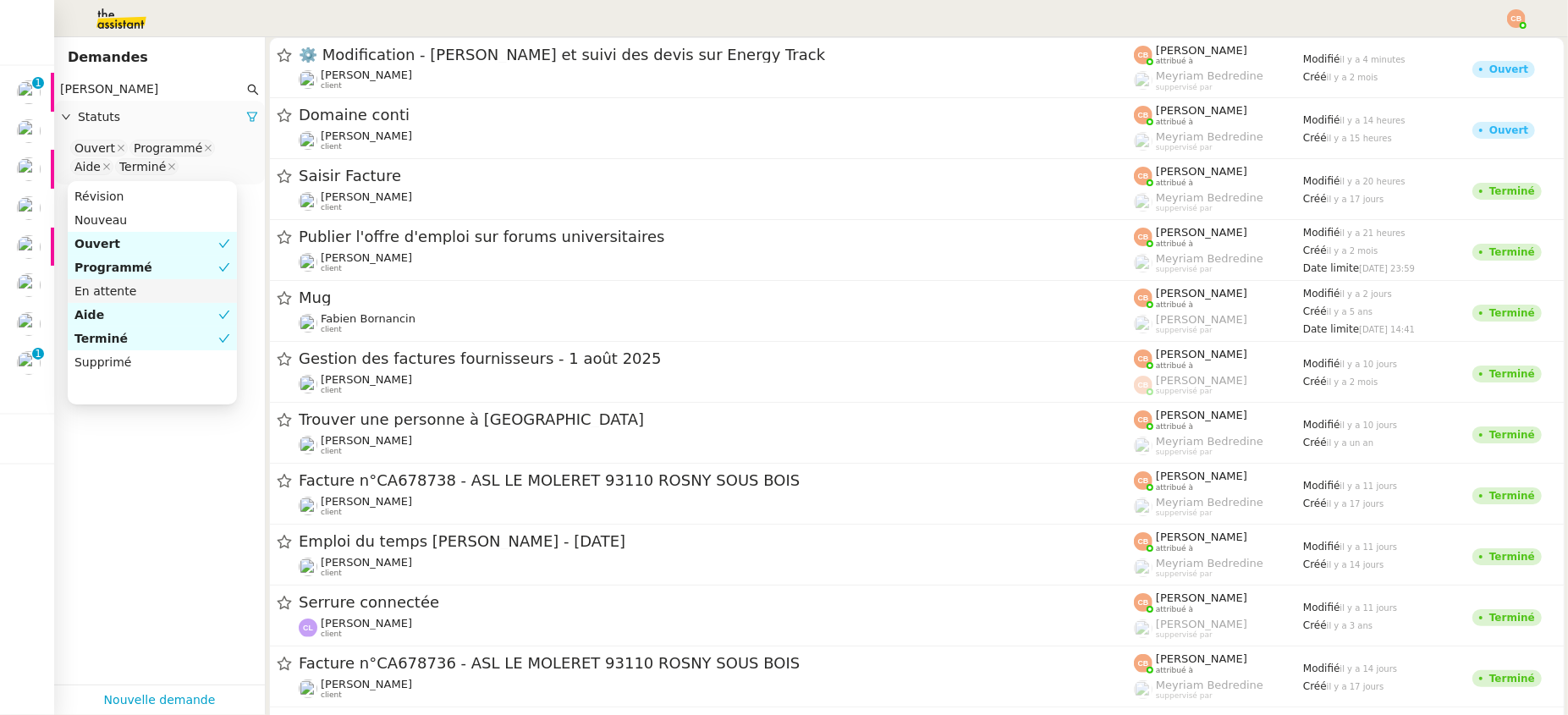
click at [119, 292] on div "En attente" at bounding box center [153, 291] width 155 height 15
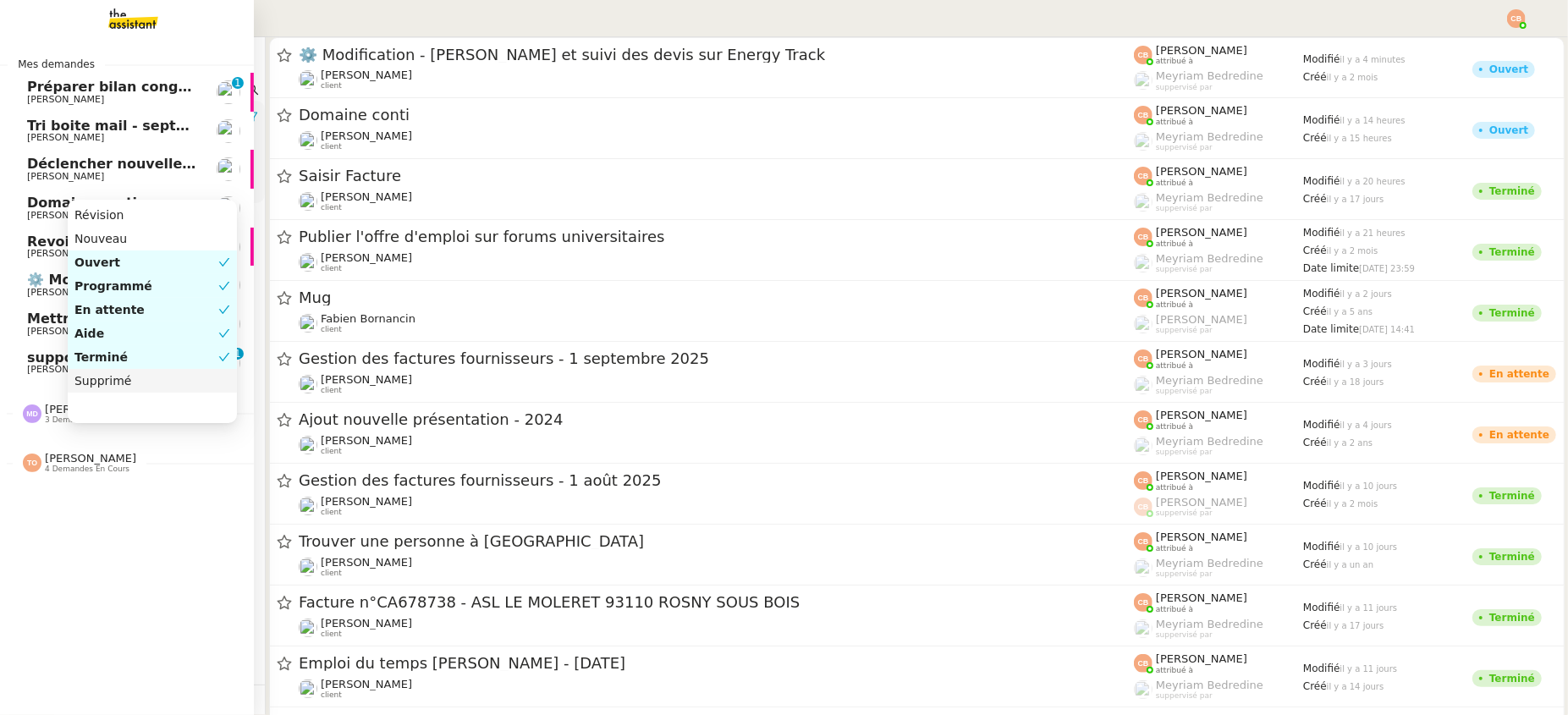
click at [43, 412] on div "[PERSON_NAME] 3 demandes en cours" at bounding box center [80, 414] width 113 height 22
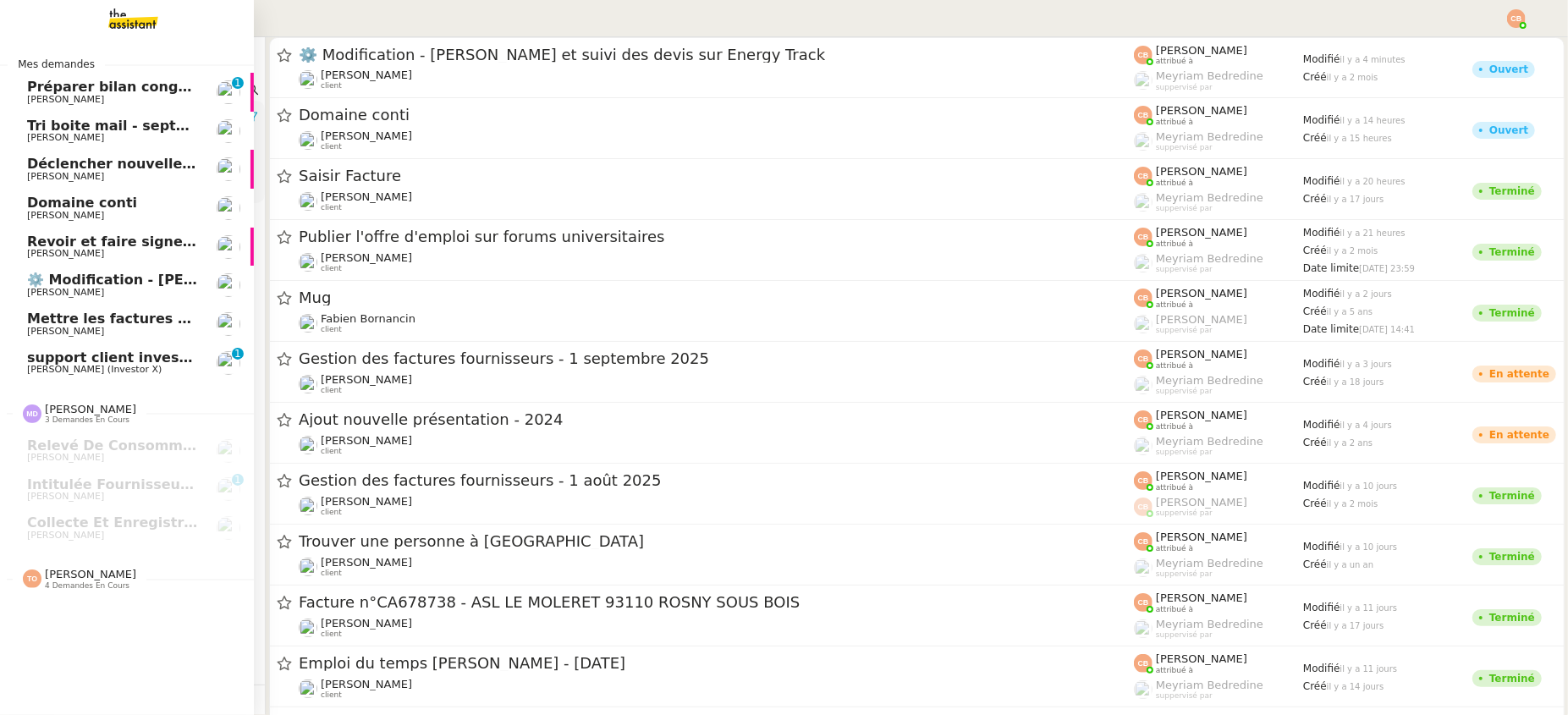
click at [64, 210] on span "[PERSON_NAME]" at bounding box center [65, 215] width 77 height 11
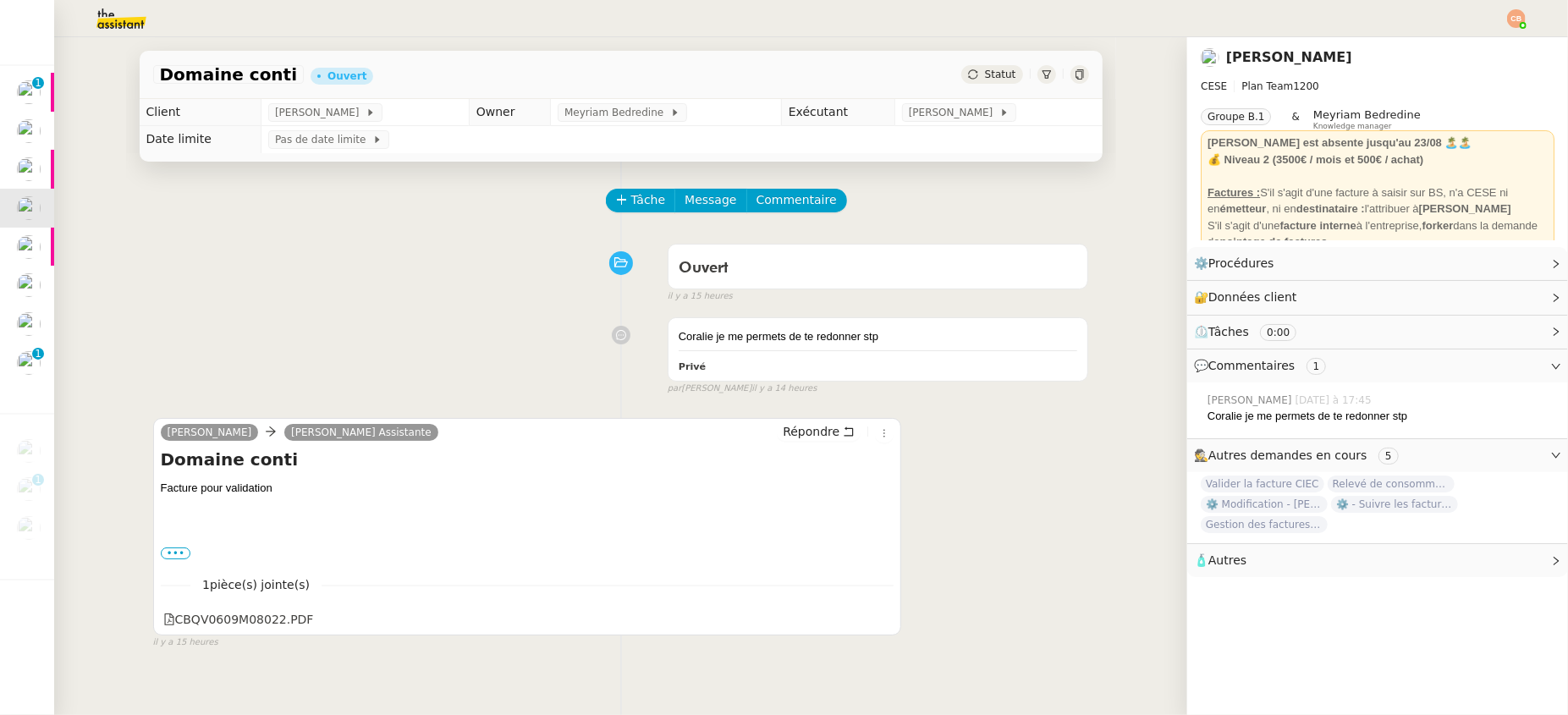
click at [113, 25] on img at bounding box center [107, 18] width 131 height 37
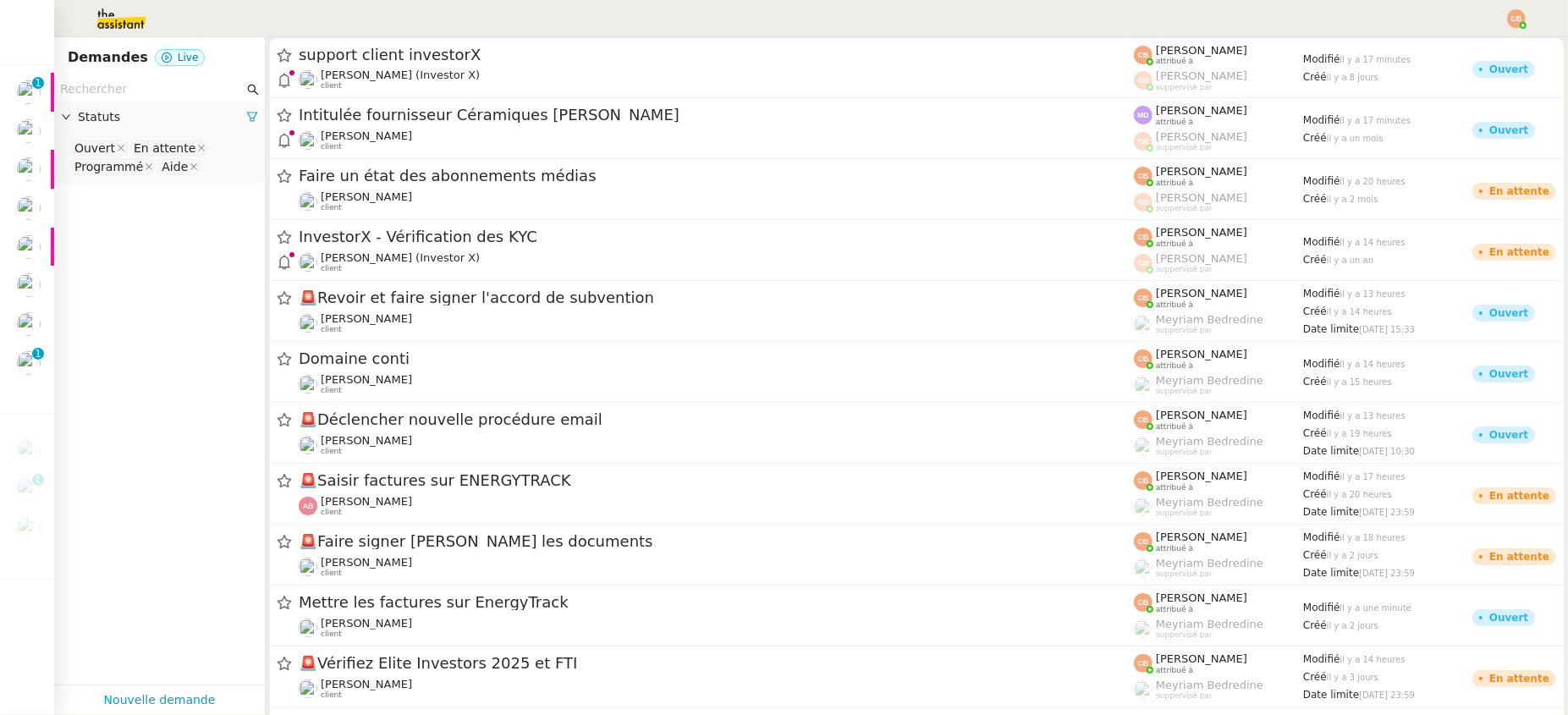
click at [103, 85] on input "text" at bounding box center [152, 89] width 183 height 19
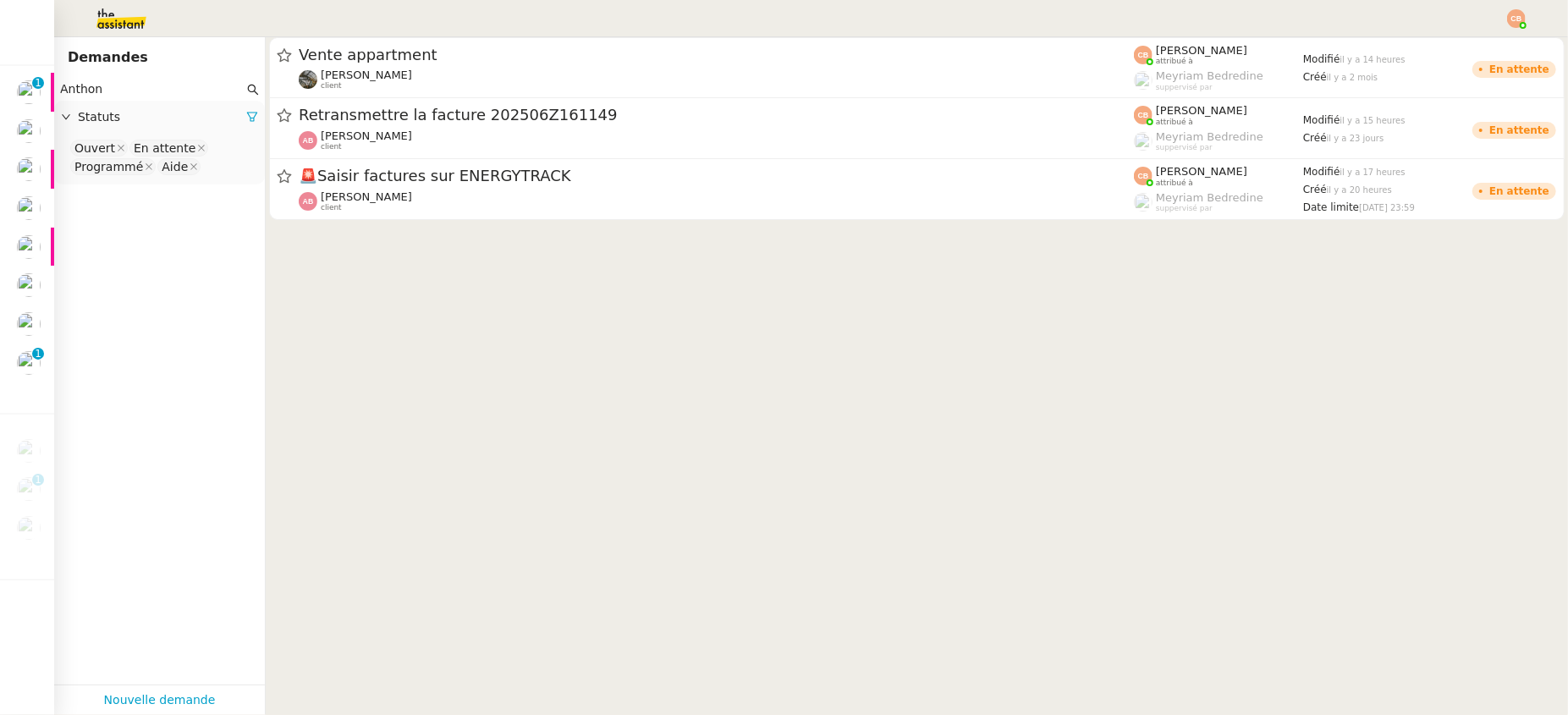
type input "[PERSON_NAME]"
drag, startPoint x: 123, startPoint y: 87, endPoint x: 60, endPoint y: 85, distance: 63.0
click at [60, 85] on input "[PERSON_NAME]" at bounding box center [152, 89] width 183 height 19
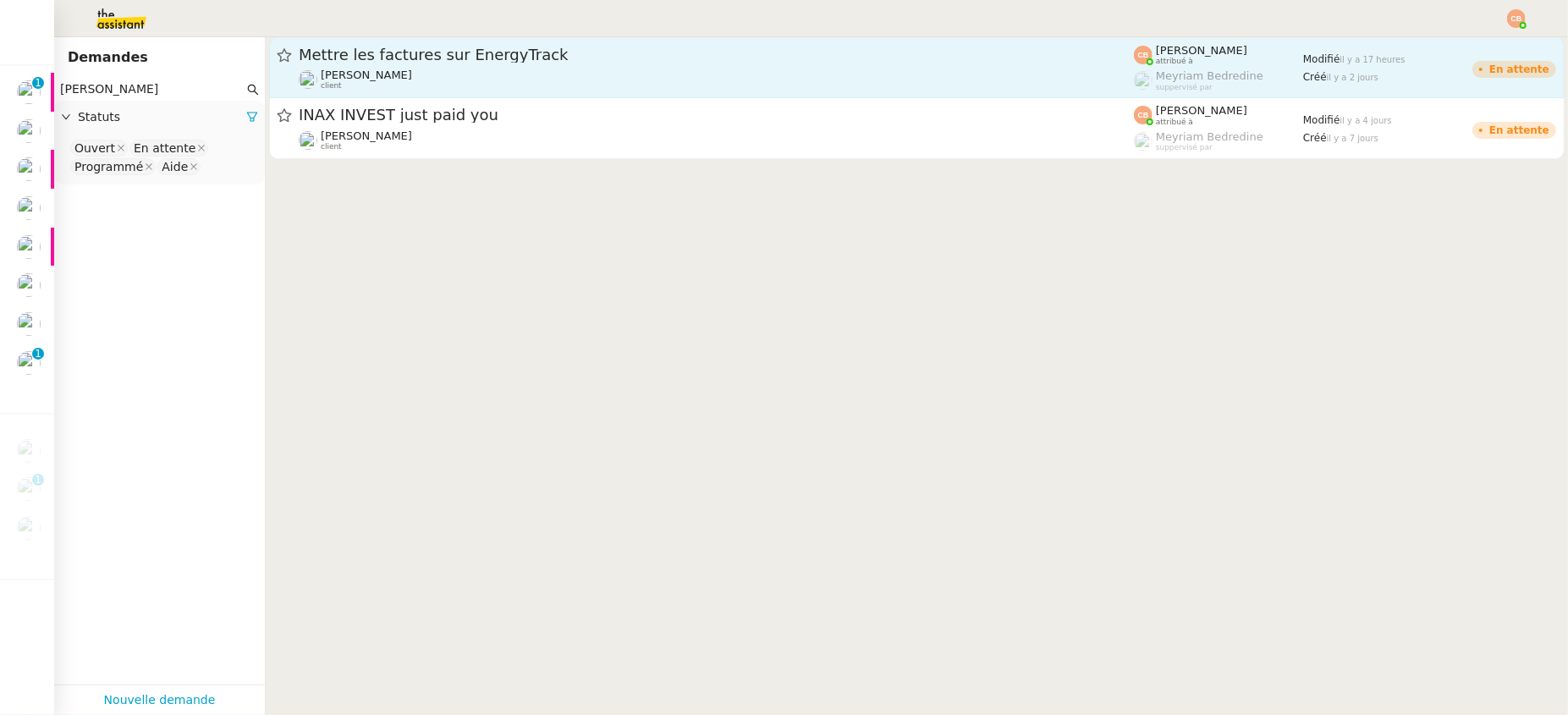
type input "[PERSON_NAME]"
click at [406, 78] on div "[PERSON_NAME] client" at bounding box center [716, 79] width 835 height 22
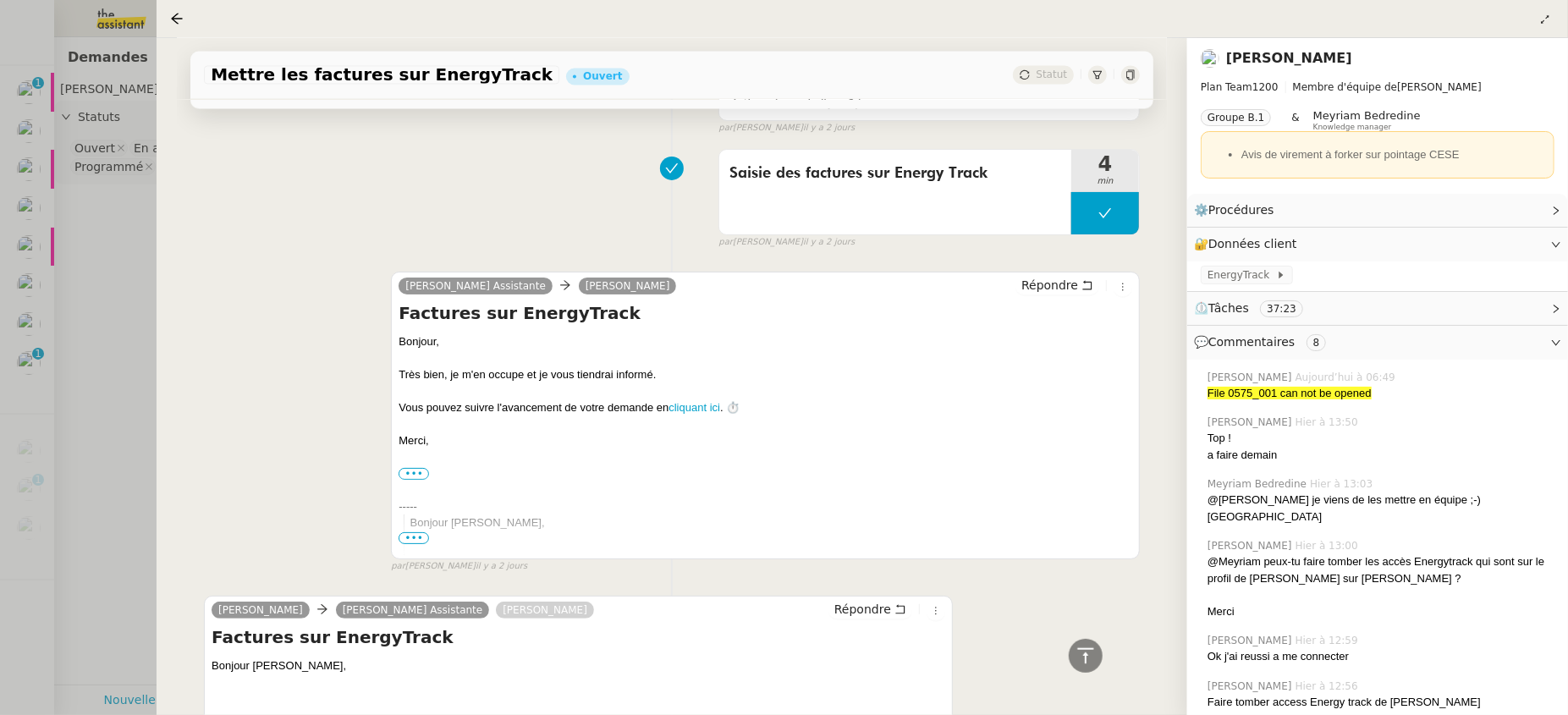
scroll to position [2794, 0]
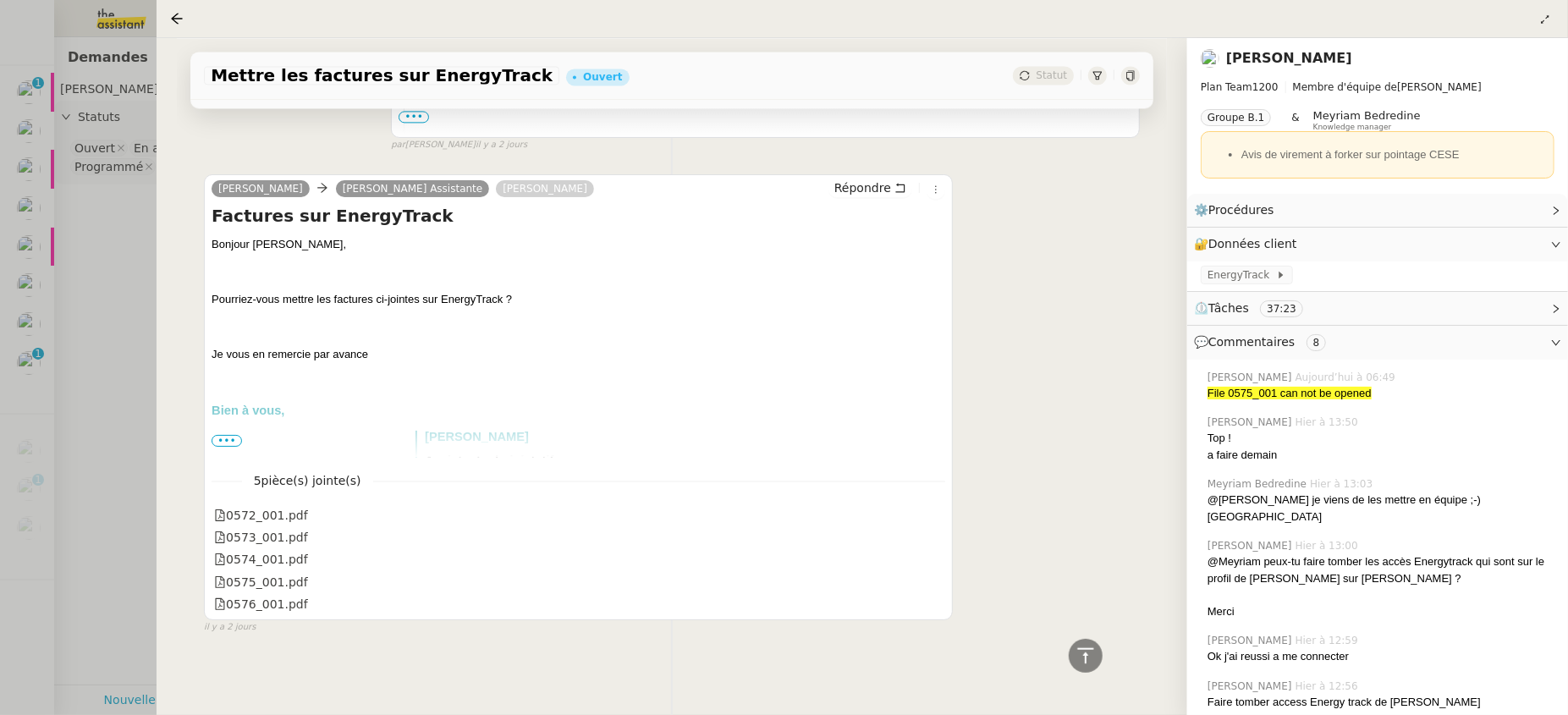
click at [229, 435] on span "•••" at bounding box center [226, 441] width 31 height 12
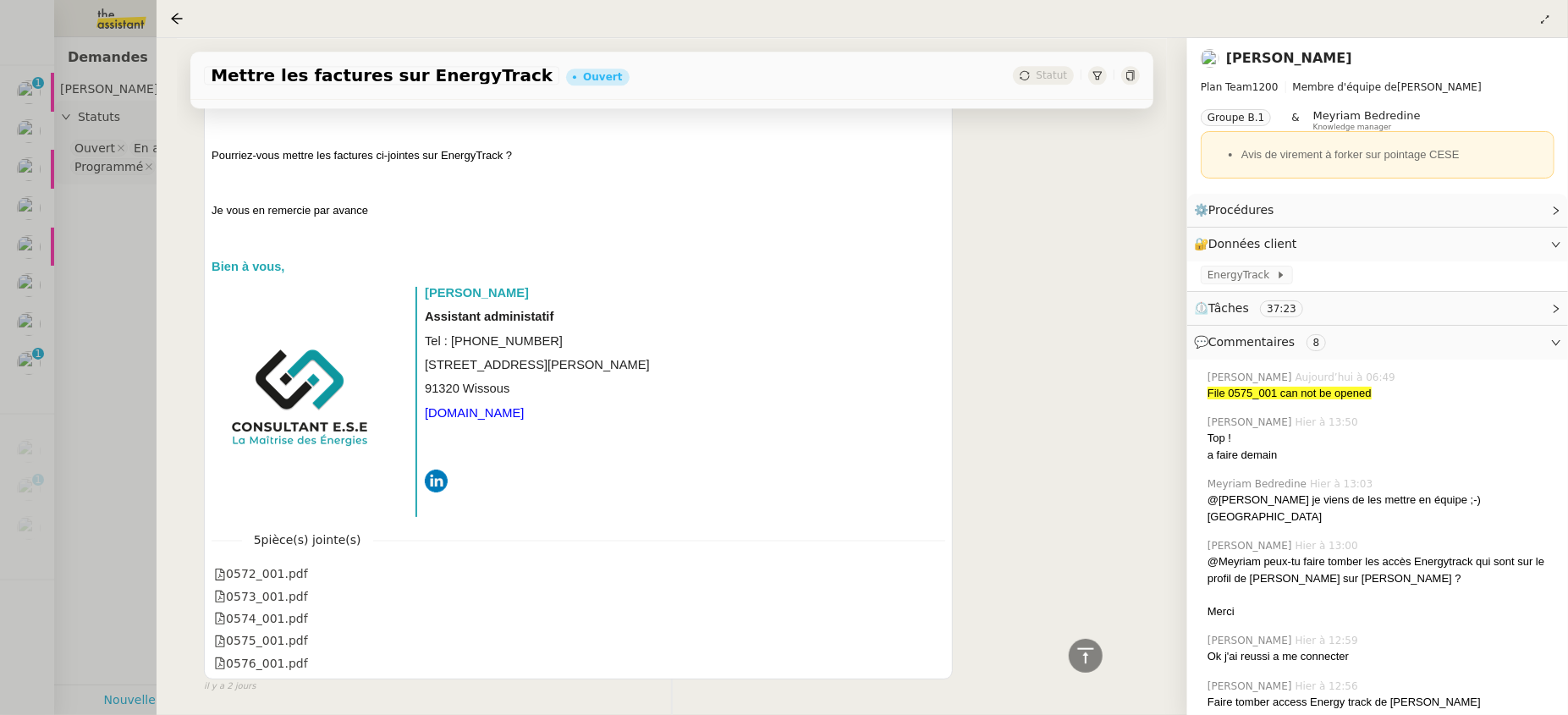
scroll to position [1022, 0]
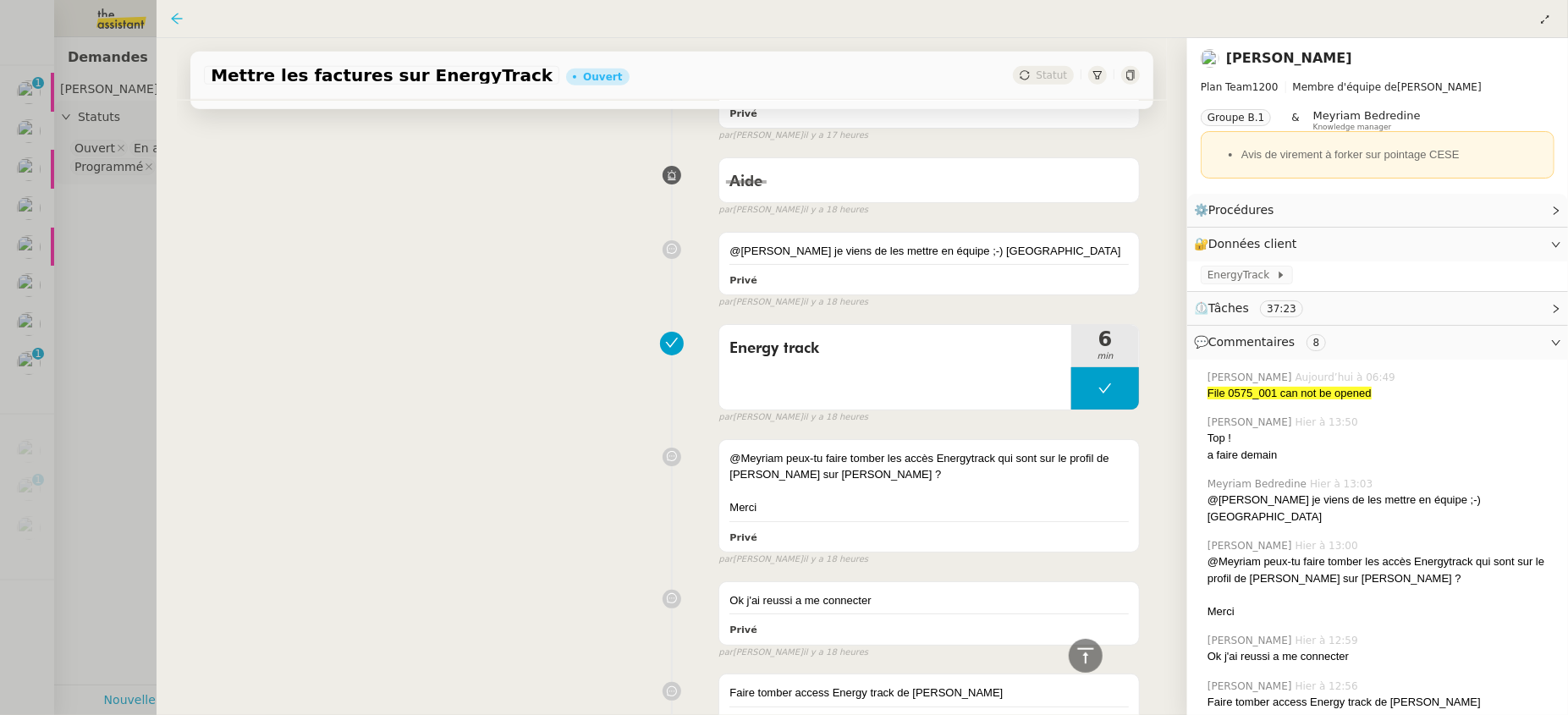
click at [182, 18] on icon at bounding box center [177, 17] width 11 height 11
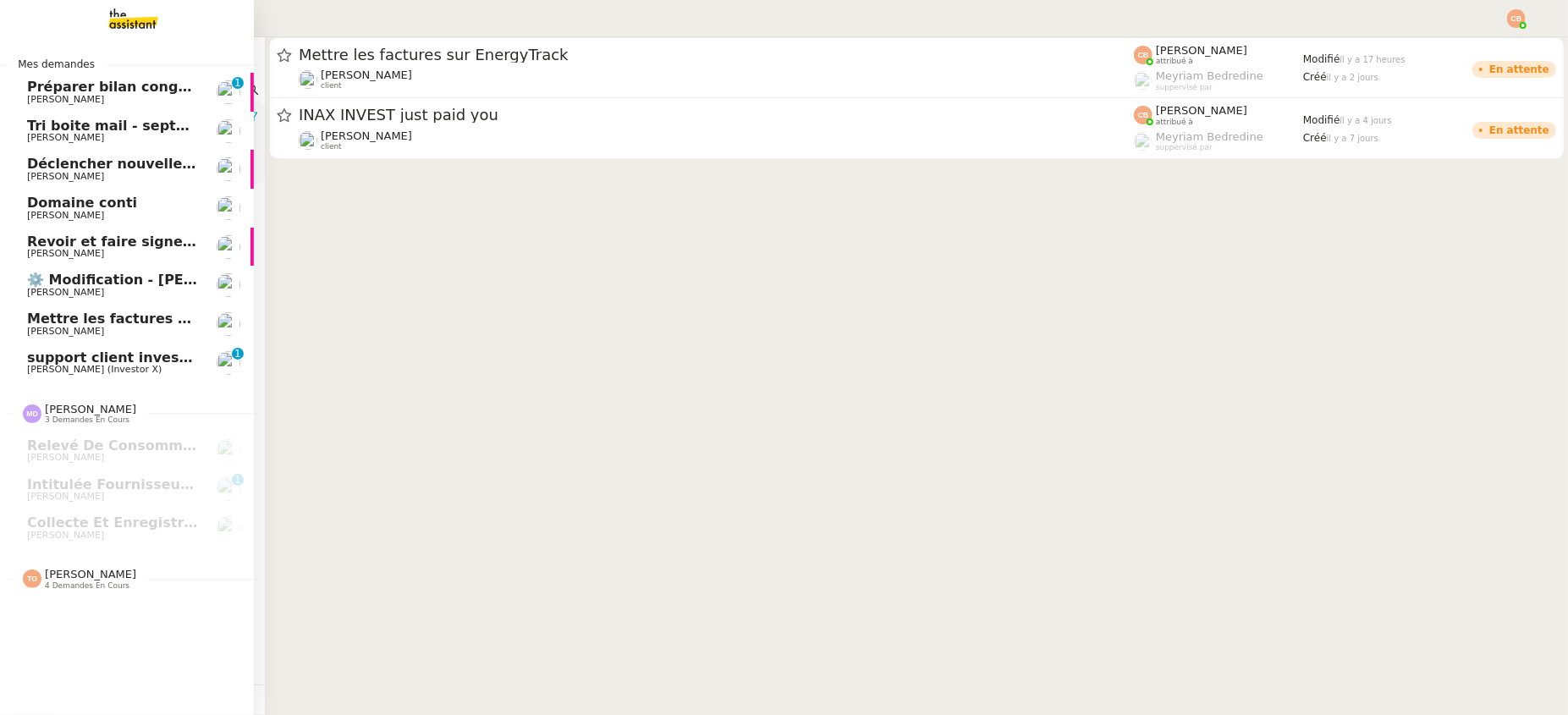
drag, startPoint x: 125, startPoint y: 88, endPoint x: 46, endPoint y: 86, distance: 79.0
click at [45, 87] on nz-layout "Mes demandes Préparer bilan congés équipe [PERSON_NAME] 0 1 2 3 4 5 6 7 8 9 Tri…" at bounding box center [784, 357] width 1568 height 715
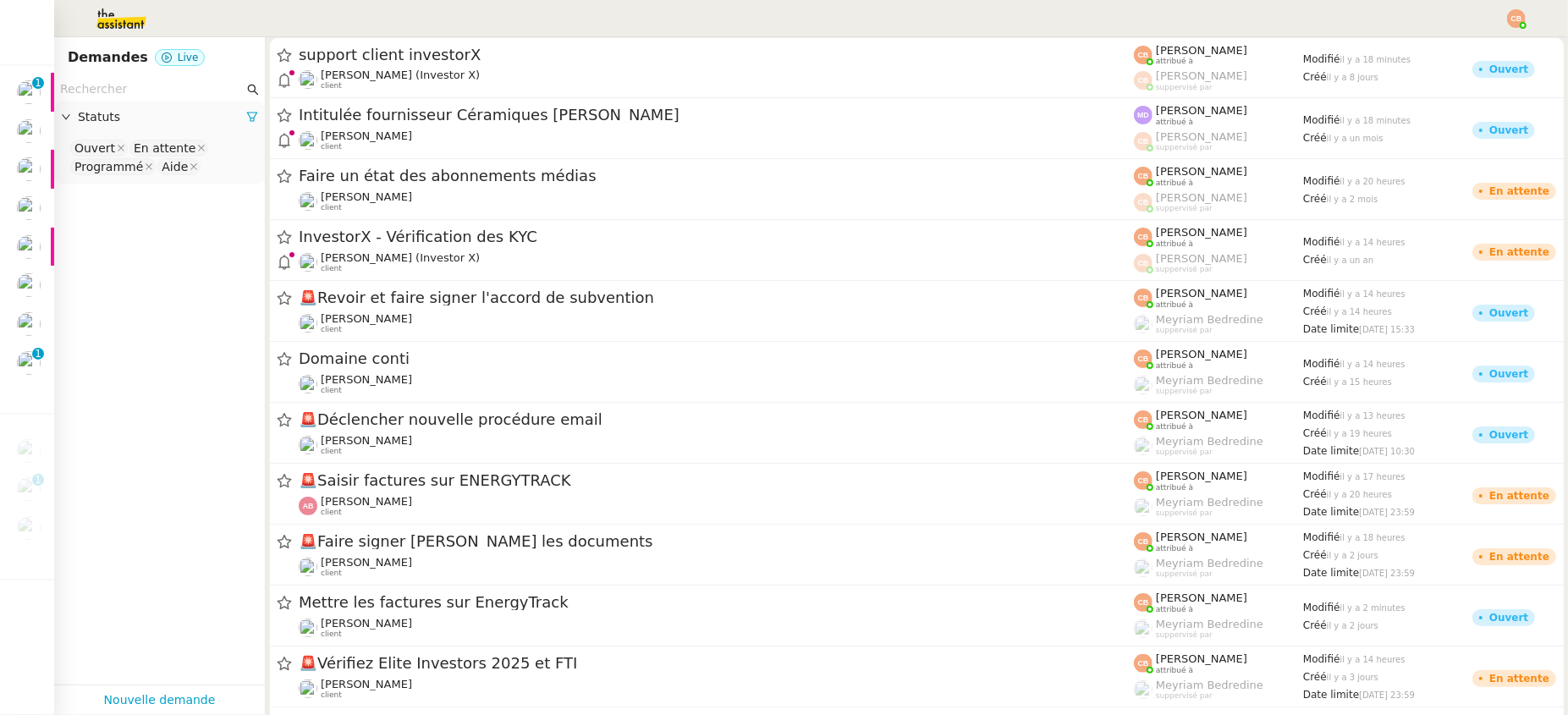
click at [86, 91] on input "text" at bounding box center [152, 89] width 183 height 19
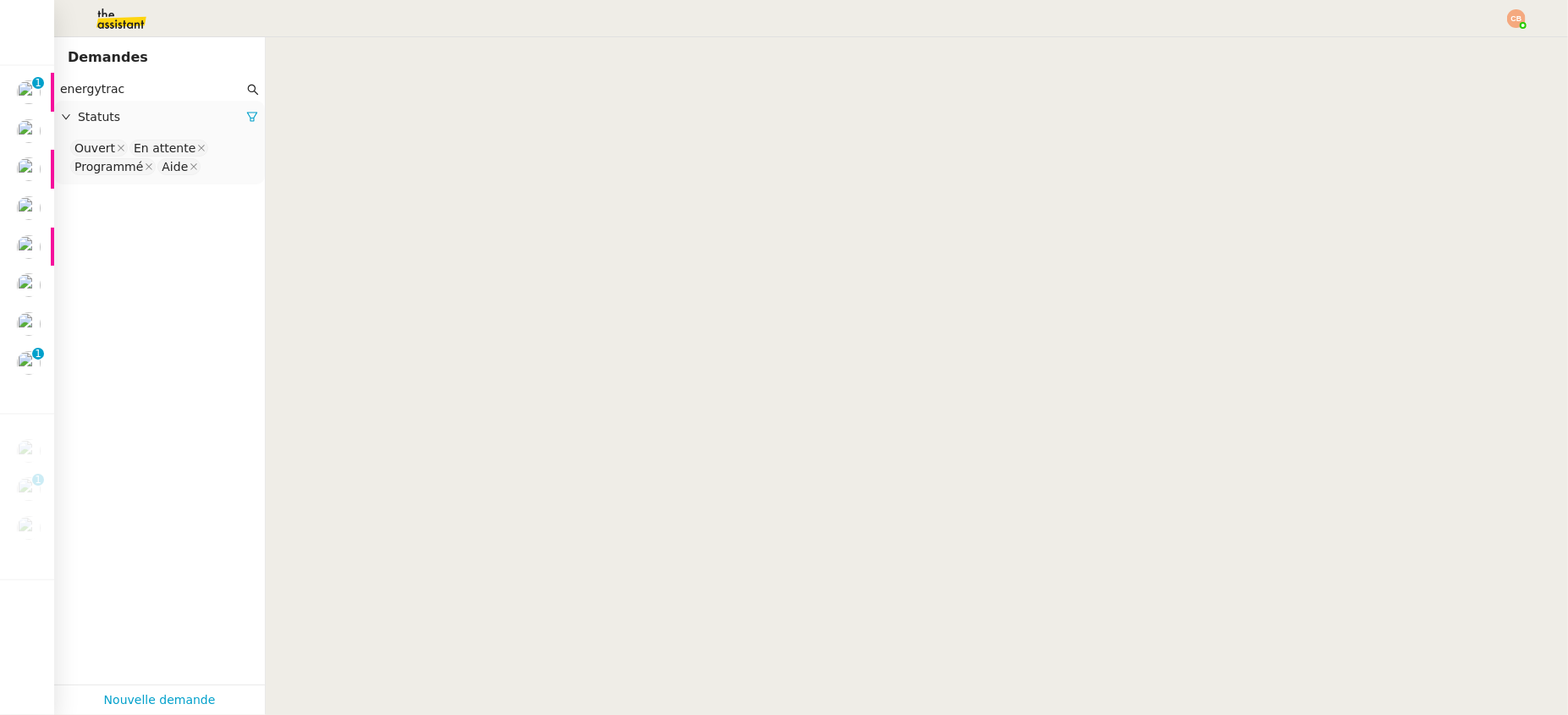
type input "energytrack"
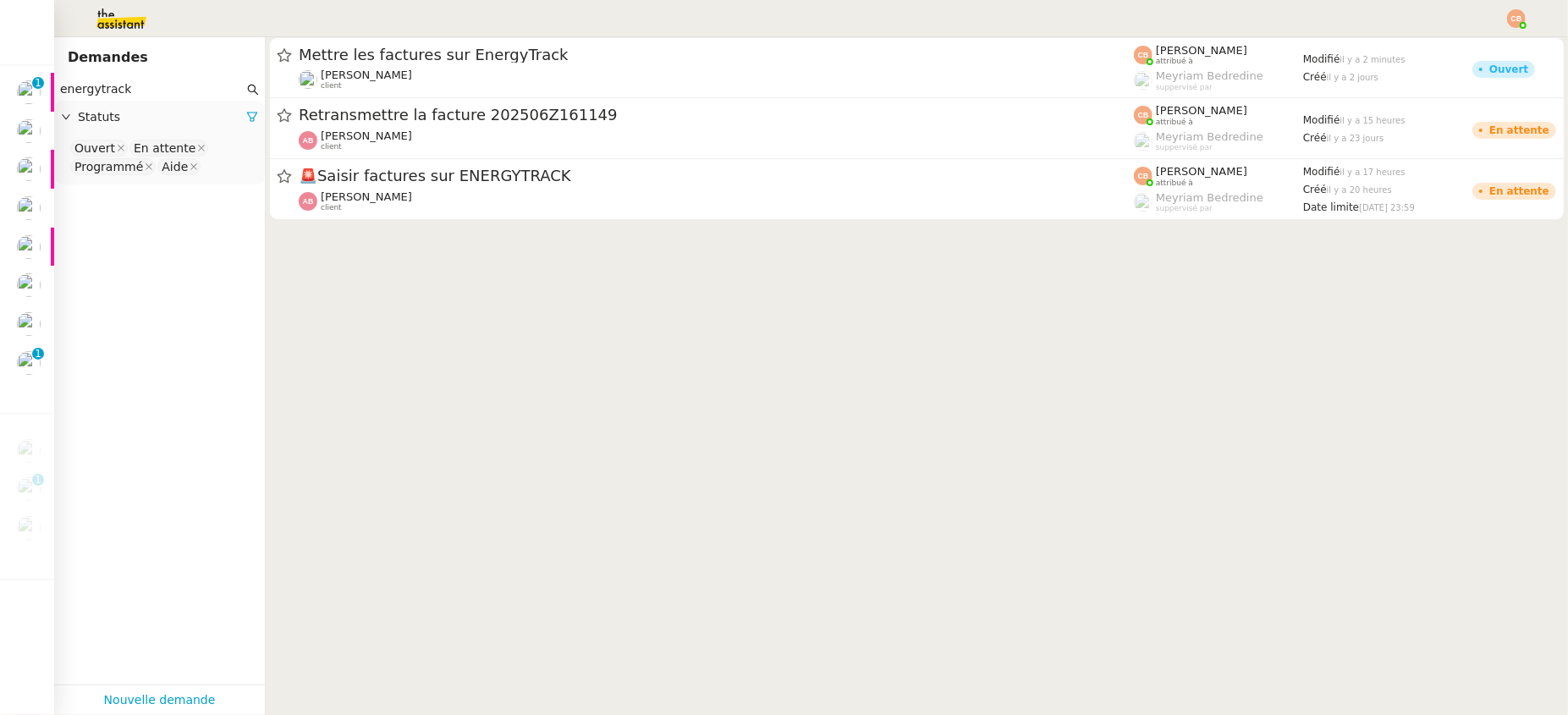
drag, startPoint x: 135, startPoint y: 83, endPoint x: 60, endPoint y: 85, distance: 75.0
click at [60, 85] on input "energytrack" at bounding box center [152, 89] width 183 height 19
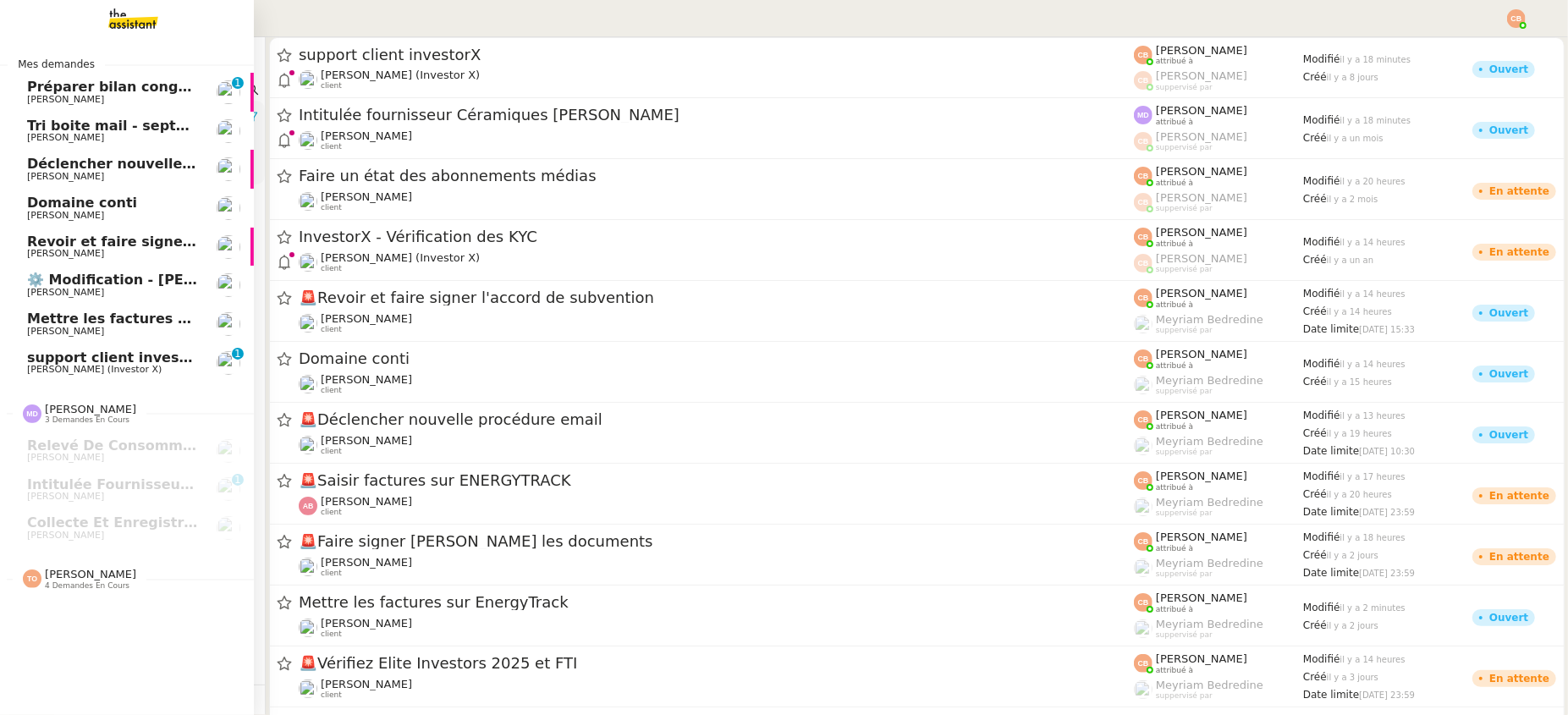
click at [59, 219] on span "[PERSON_NAME]" at bounding box center [65, 215] width 77 height 11
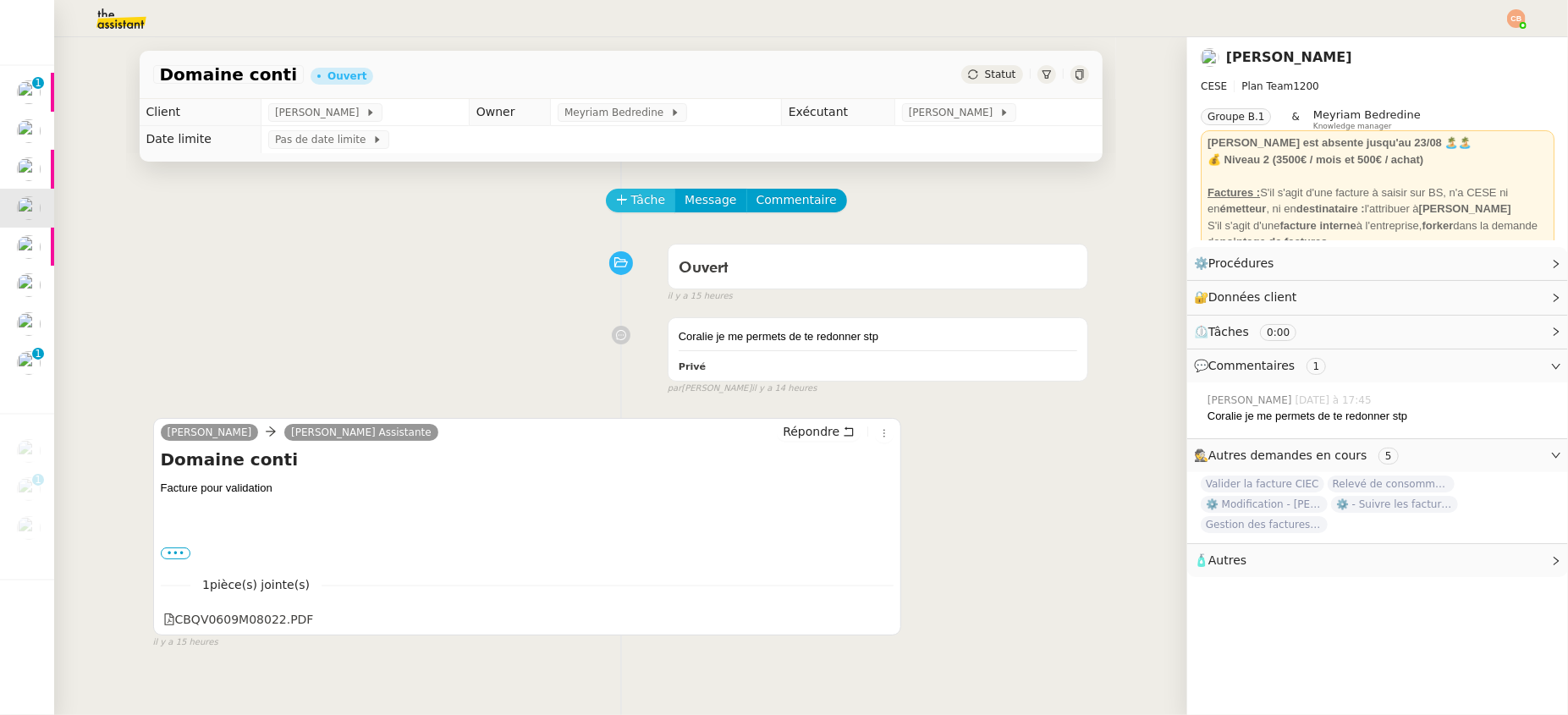
click at [618, 207] on button "Tâche" at bounding box center [640, 201] width 70 height 24
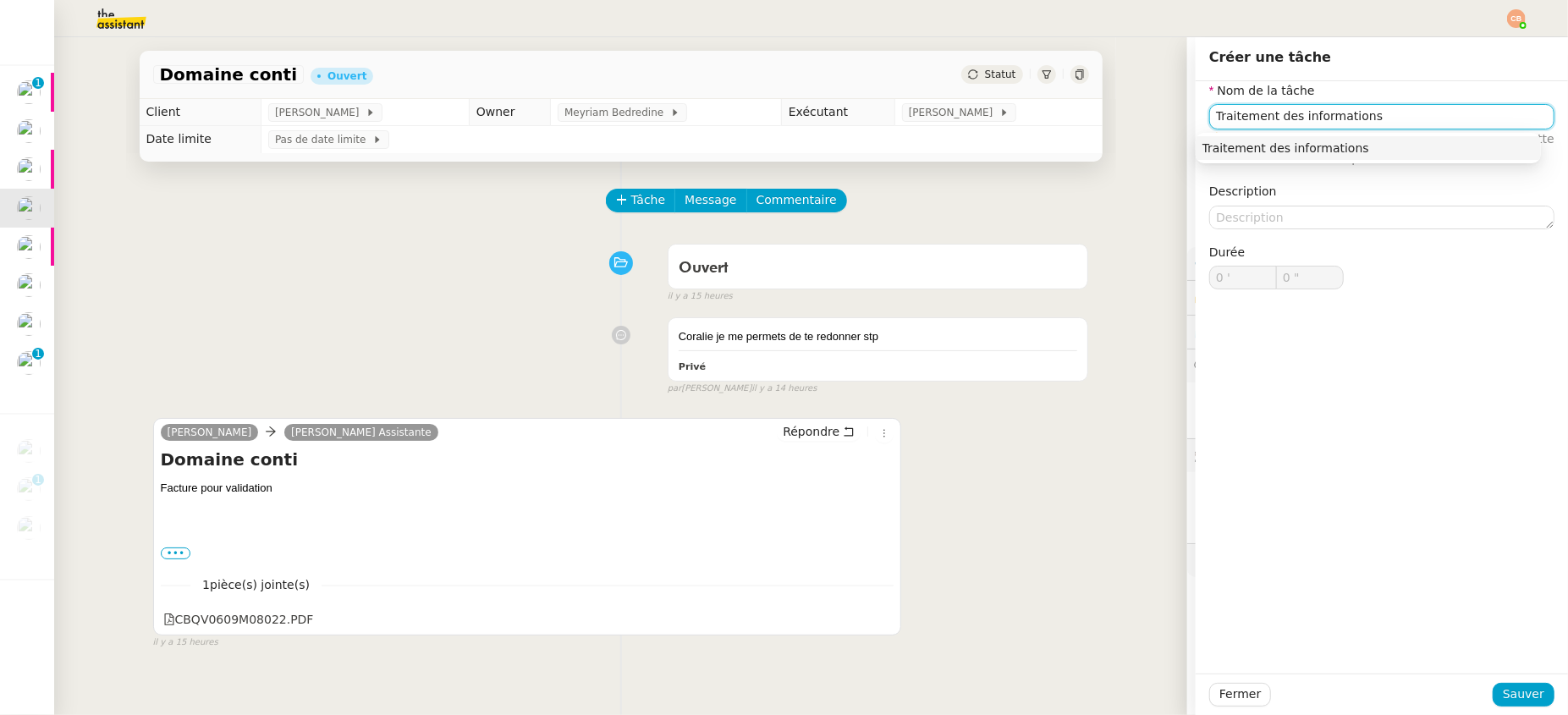
click at [1339, 152] on div "Traitement des informations" at bounding box center [1368, 148] width 332 height 15
type input "Traitement des informations"
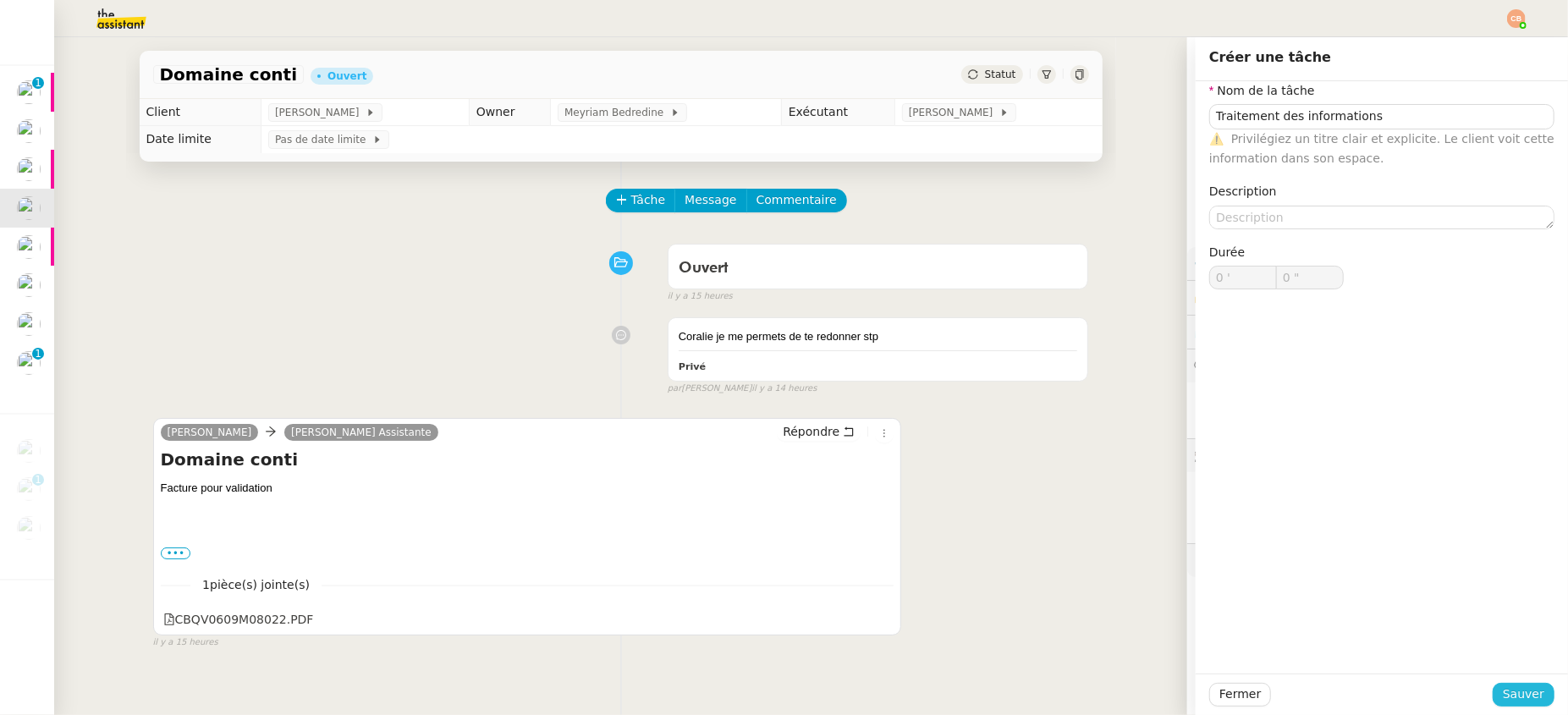
click at [1499, 690] on span "Sauver" at bounding box center [1523, 694] width 41 height 19
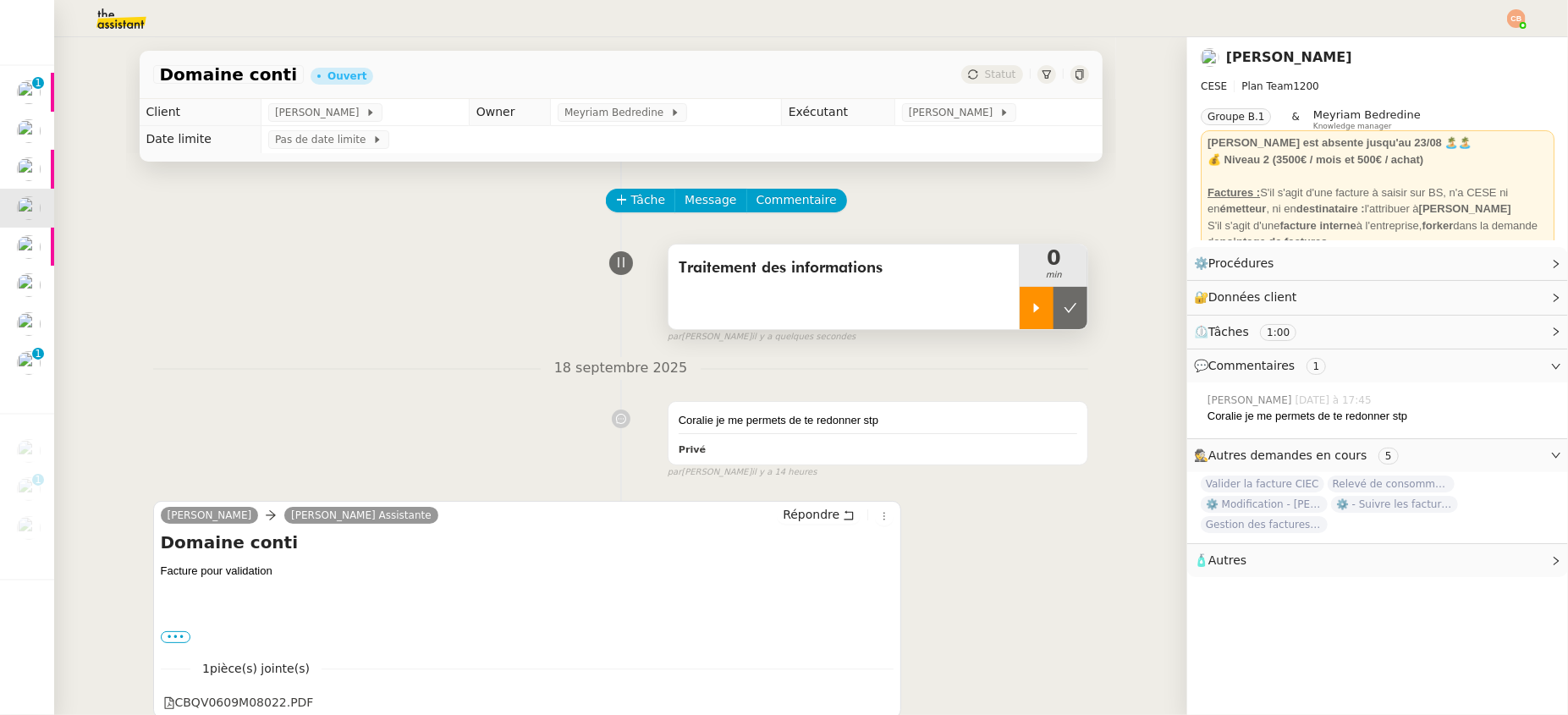
click at [1030, 303] on icon at bounding box center [1036, 308] width 13 height 13
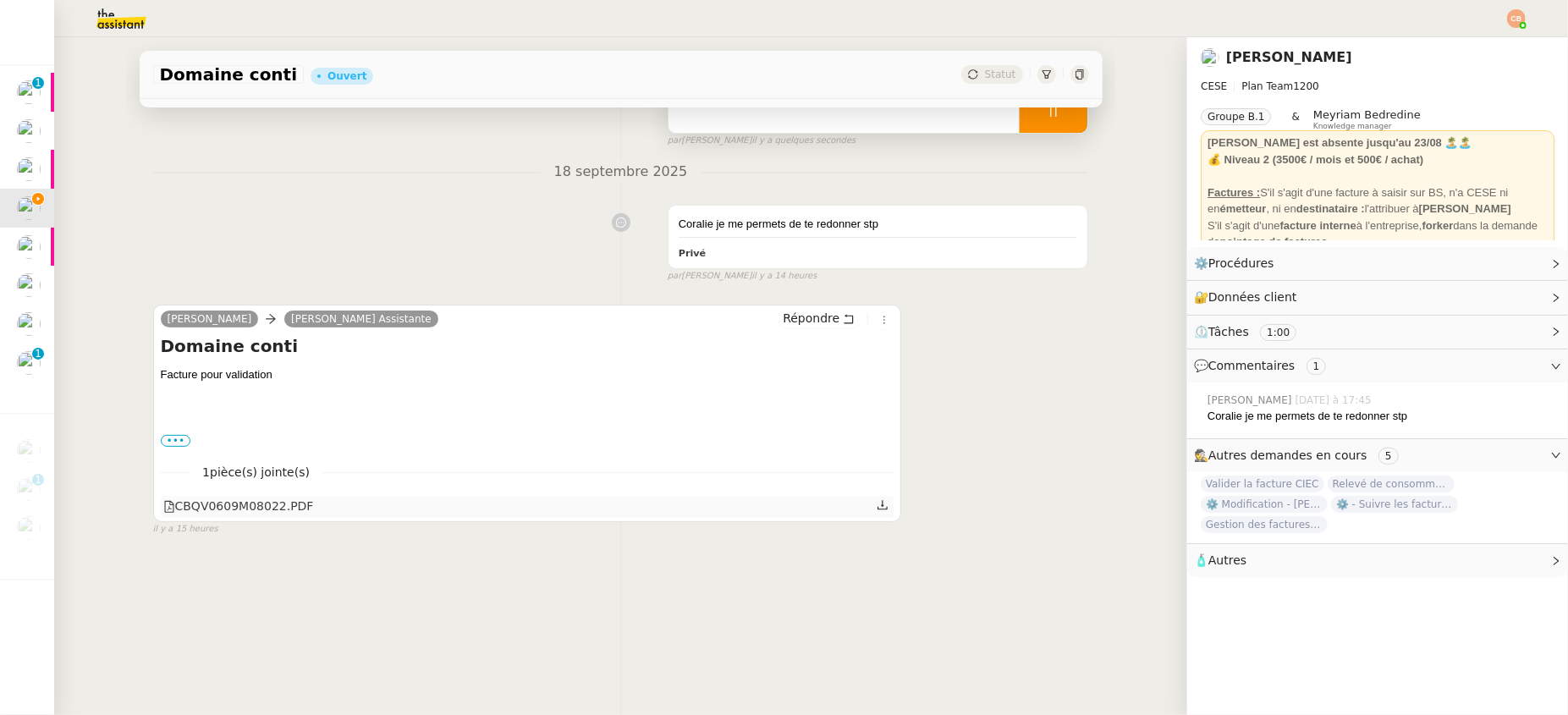
scroll to position [226, 0]
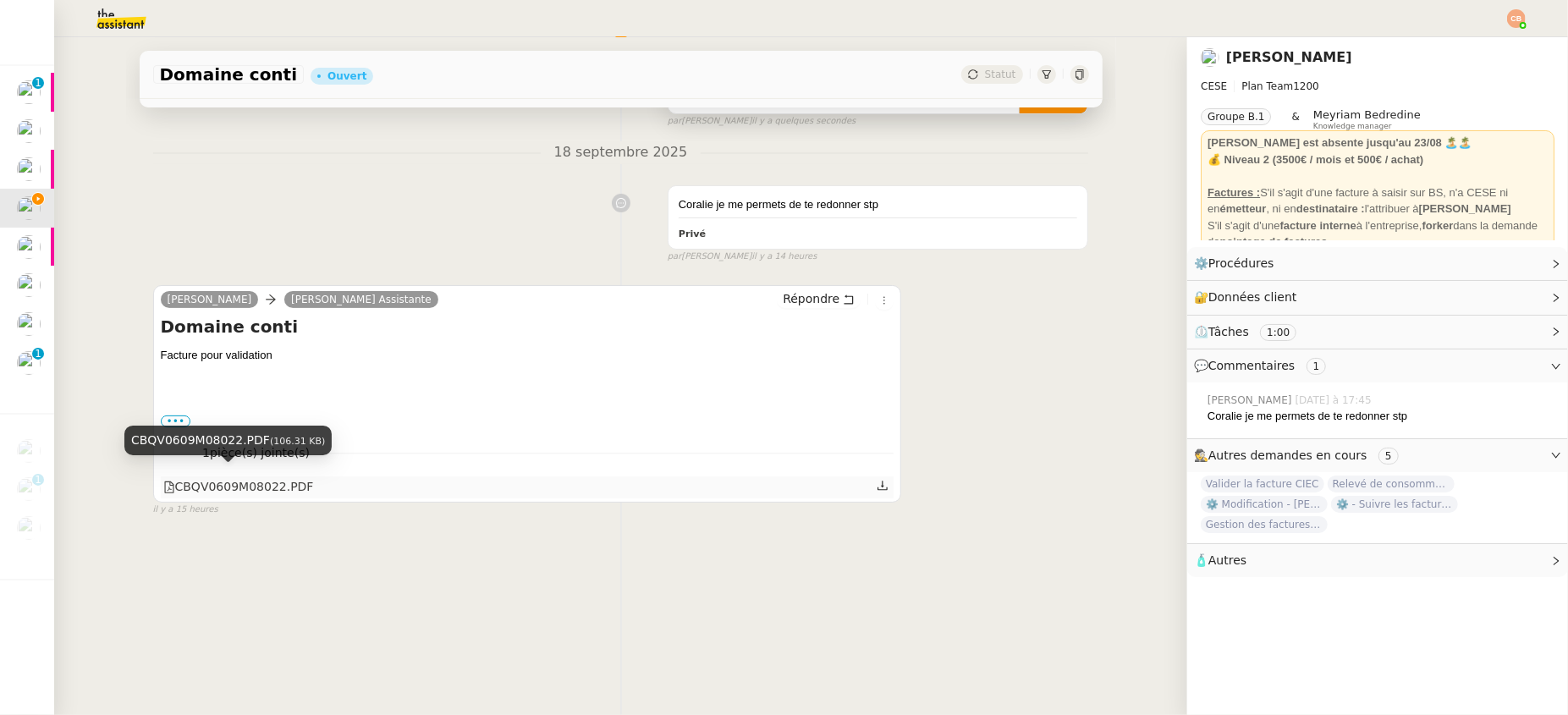
click at [229, 482] on div "CBQV0609M08022.PDF" at bounding box center [238, 487] width 151 height 19
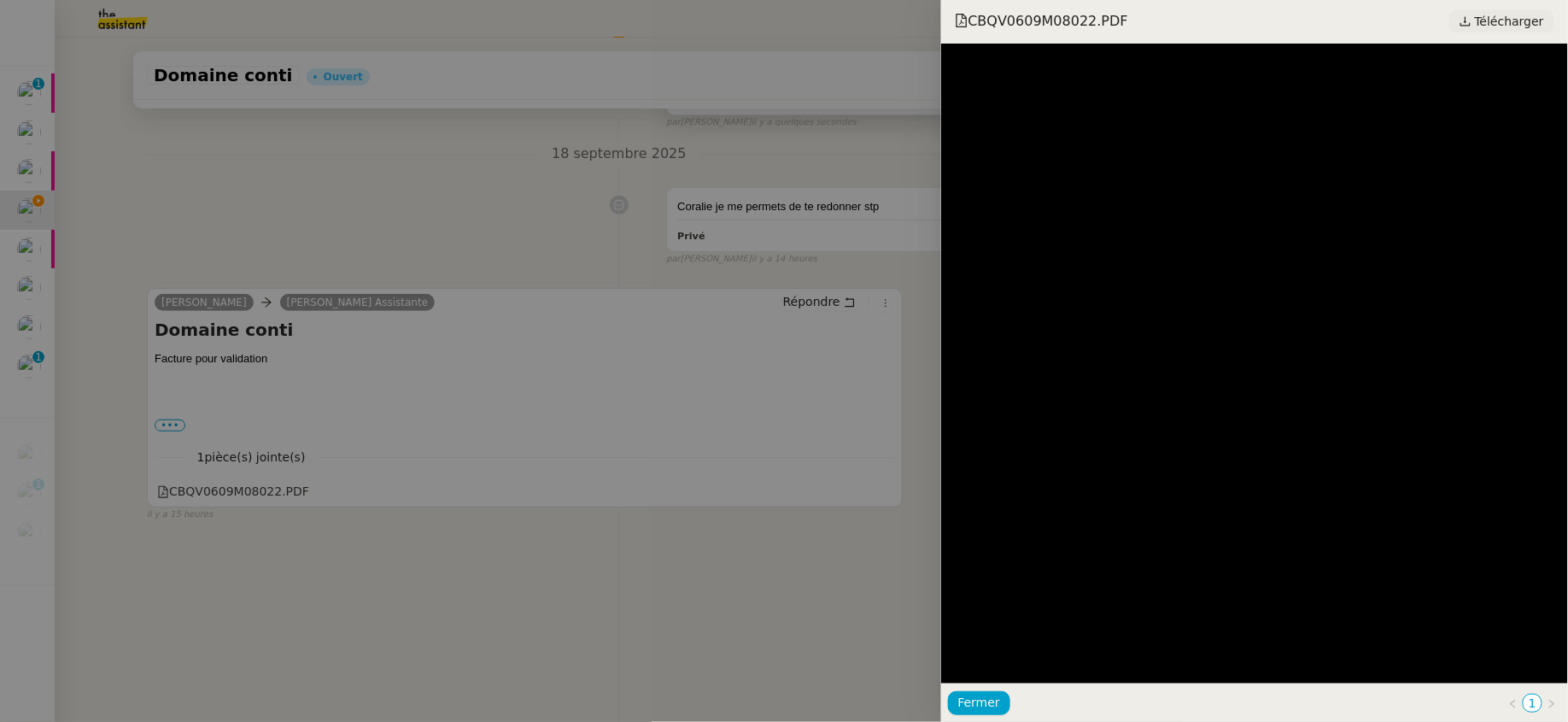
click at [1504, 24] on span "Télécharger" at bounding box center [1509, 21] width 69 height 22
click at [409, 230] on div at bounding box center [784, 361] width 1568 height 722
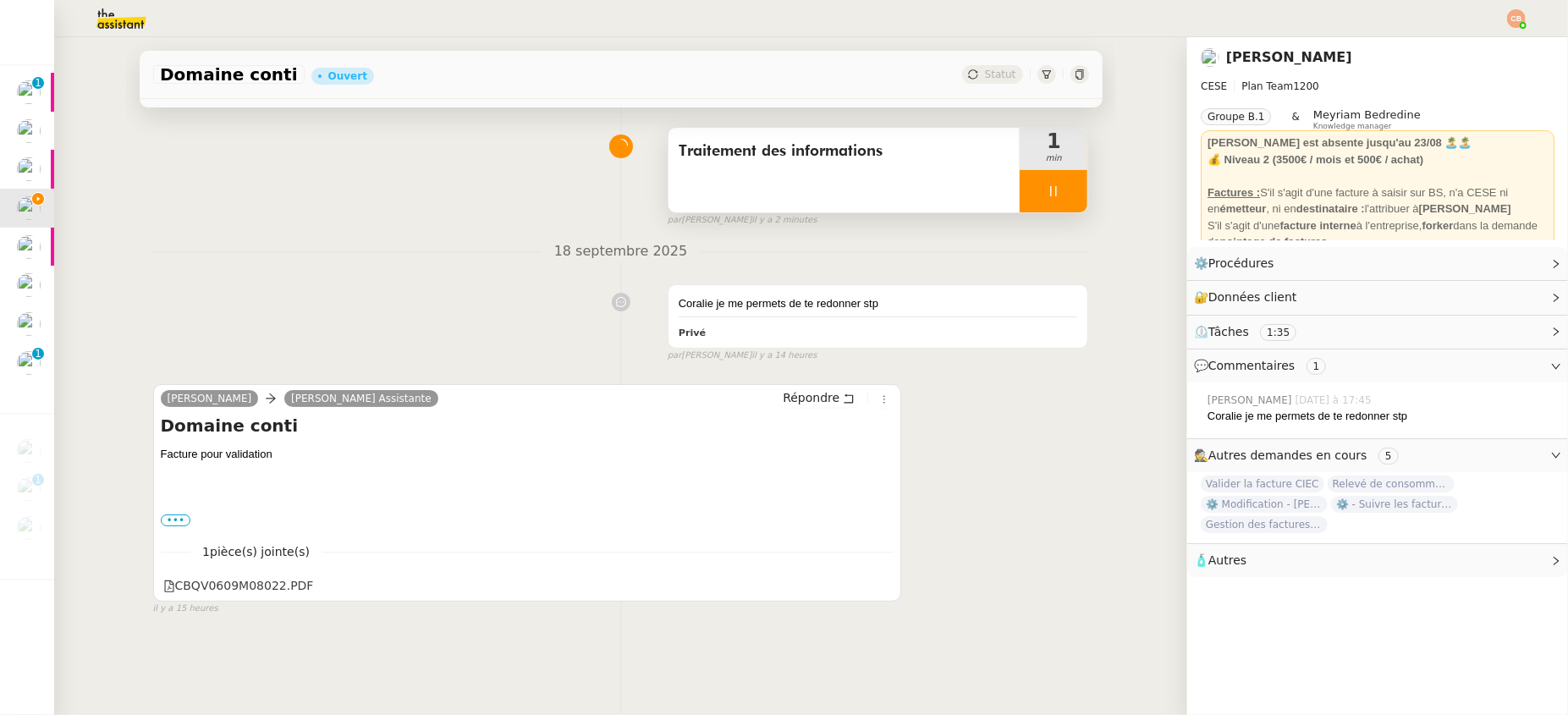
scroll to position [0, 0]
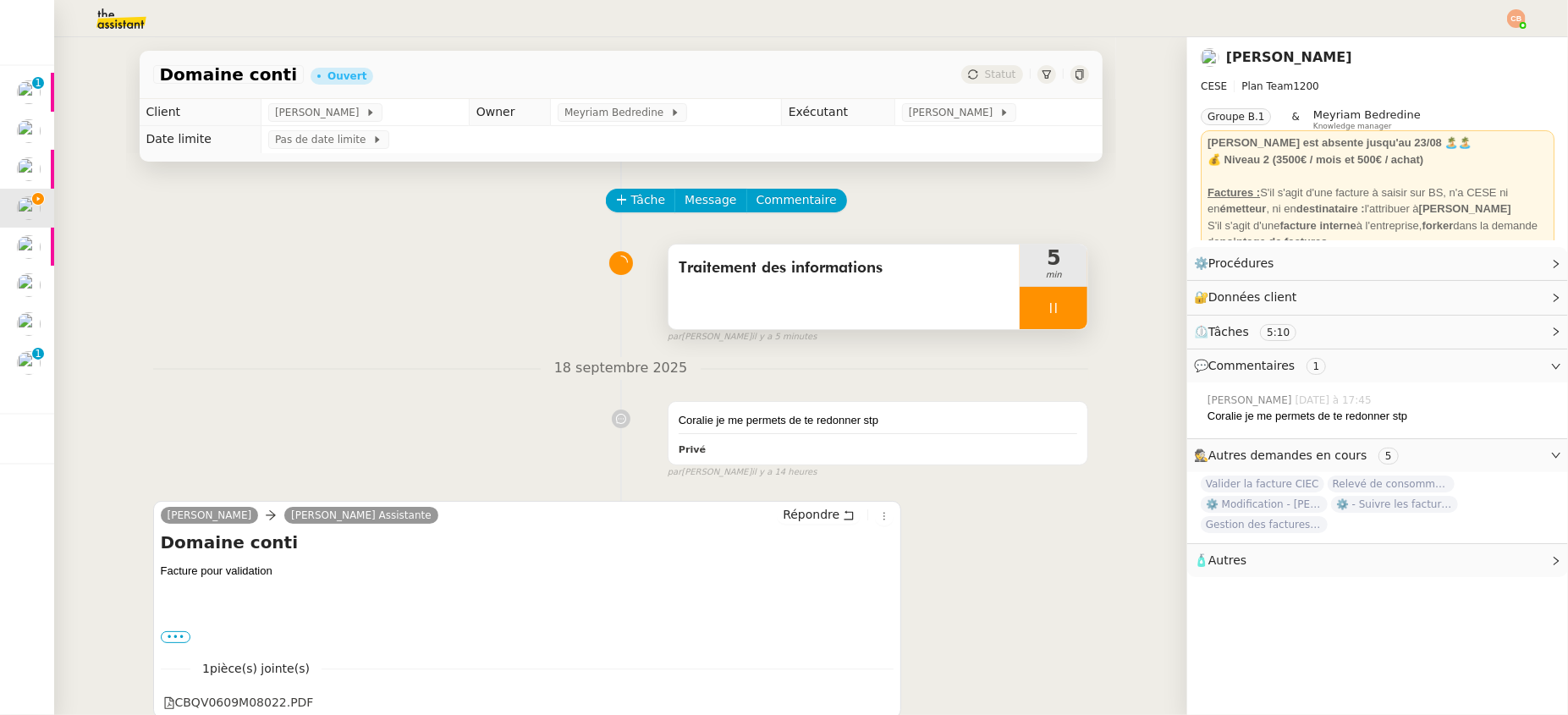
click at [1023, 295] on div at bounding box center [1054, 308] width 68 height 42
click at [631, 199] on span "Tâche" at bounding box center [649, 200] width 35 height 19
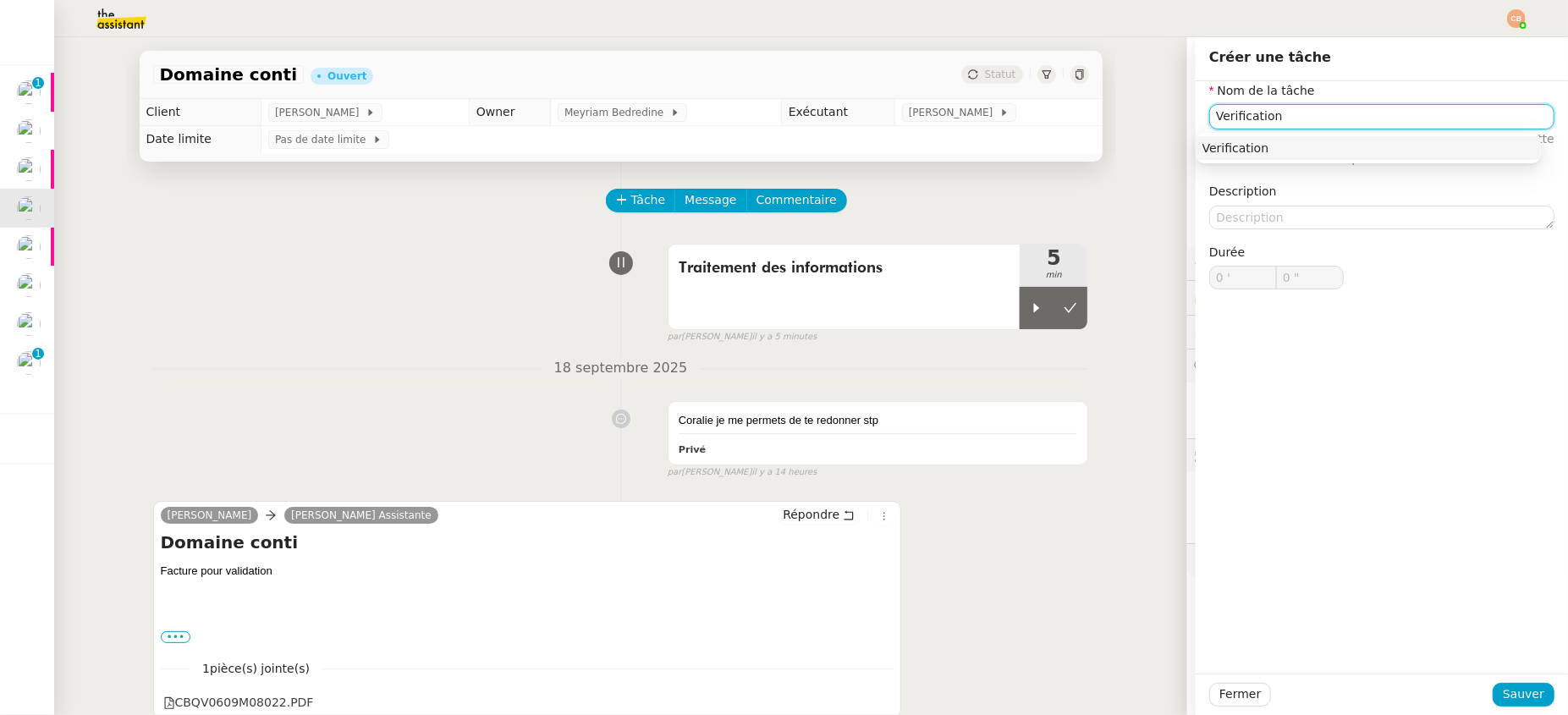
click at [1255, 151] on div "Verification" at bounding box center [1368, 148] width 332 height 15
type input "Verification"
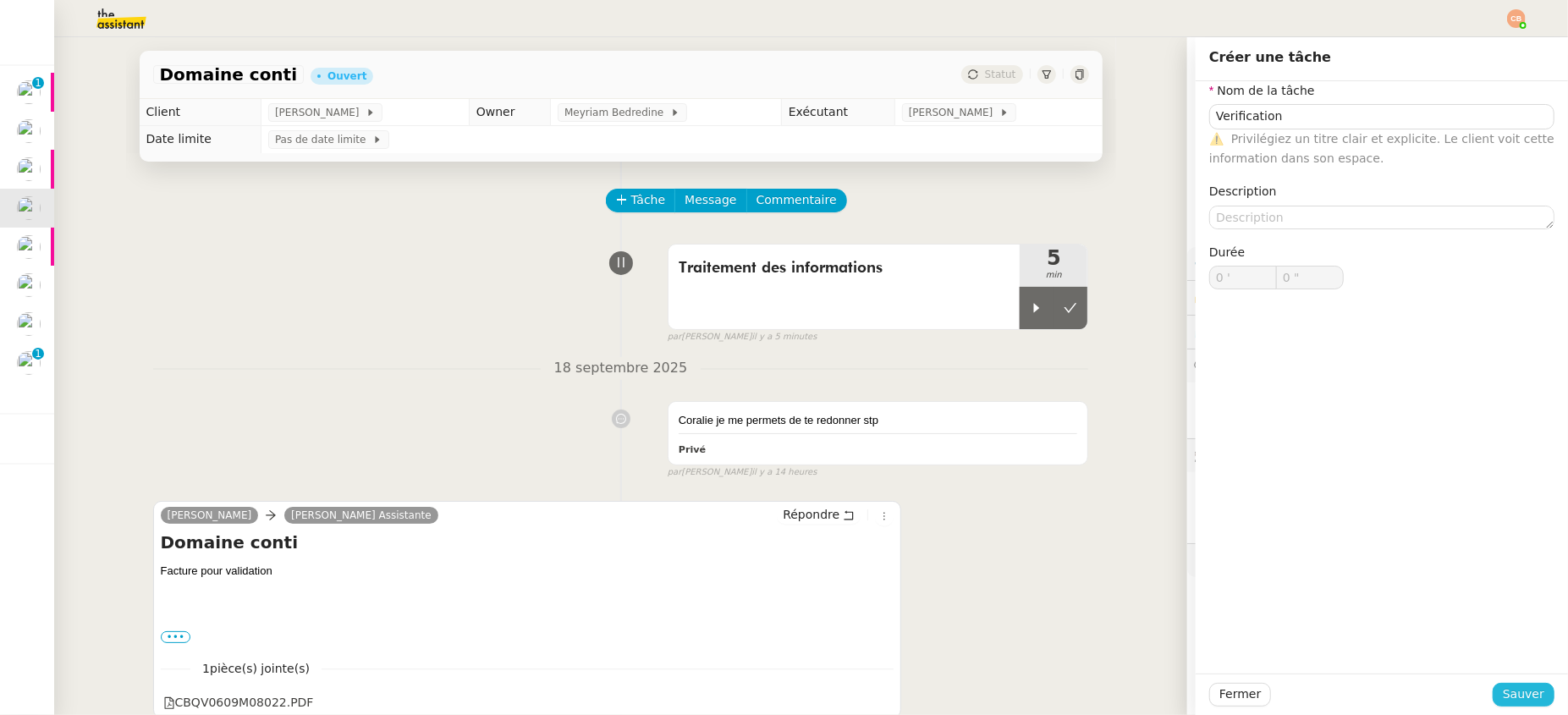
click at [1499, 691] on span "Sauver" at bounding box center [1523, 694] width 41 height 19
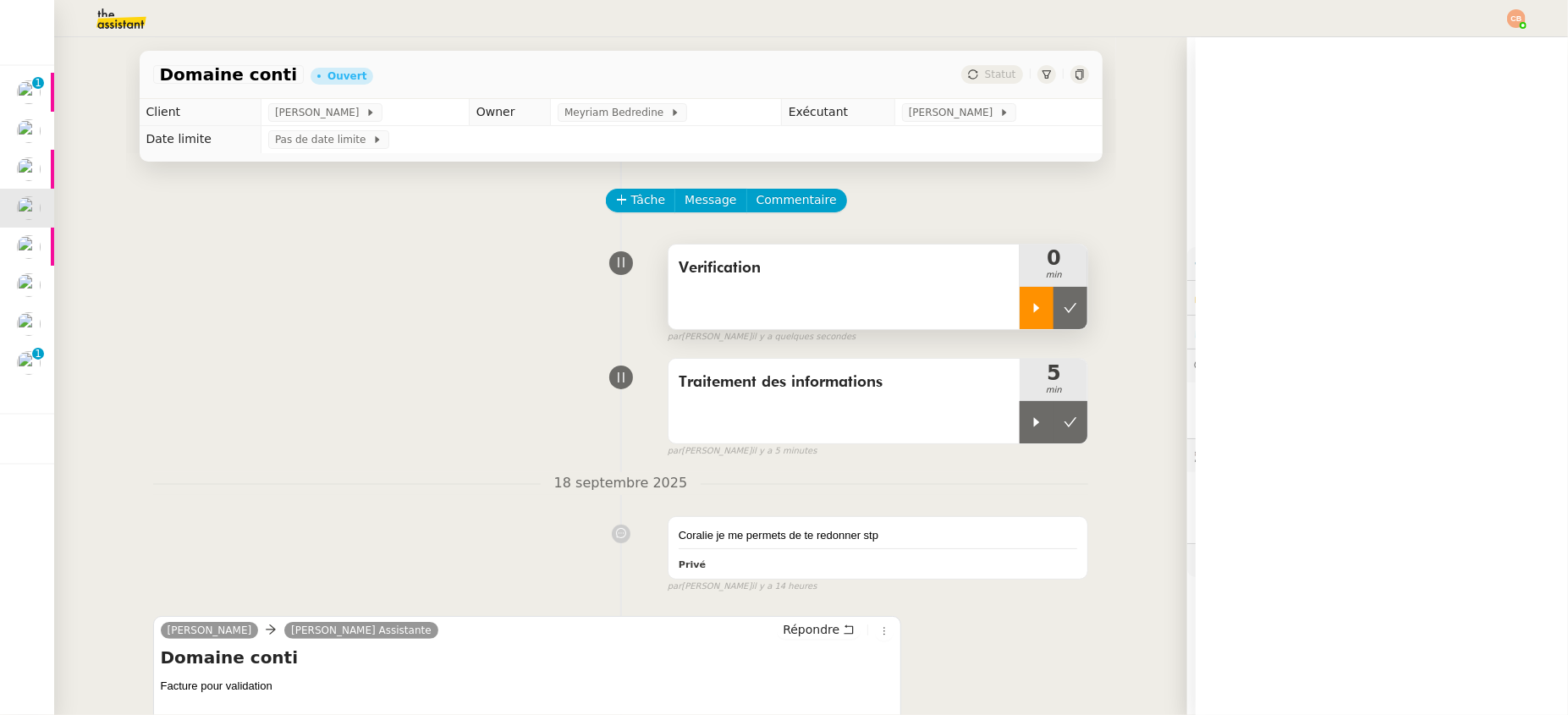
click at [1030, 312] on icon at bounding box center [1036, 308] width 13 height 13
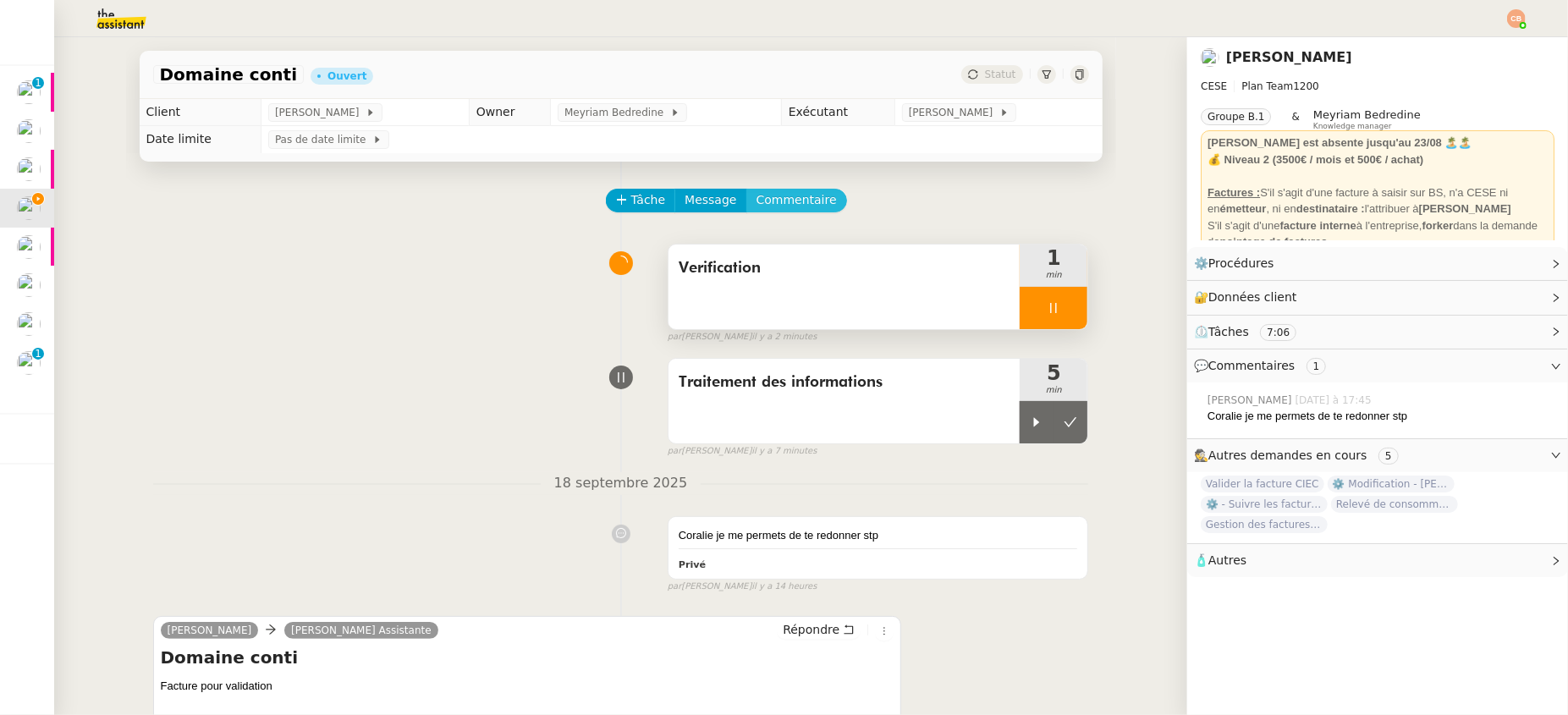
click at [793, 201] on span "Commentaire" at bounding box center [796, 200] width 81 height 19
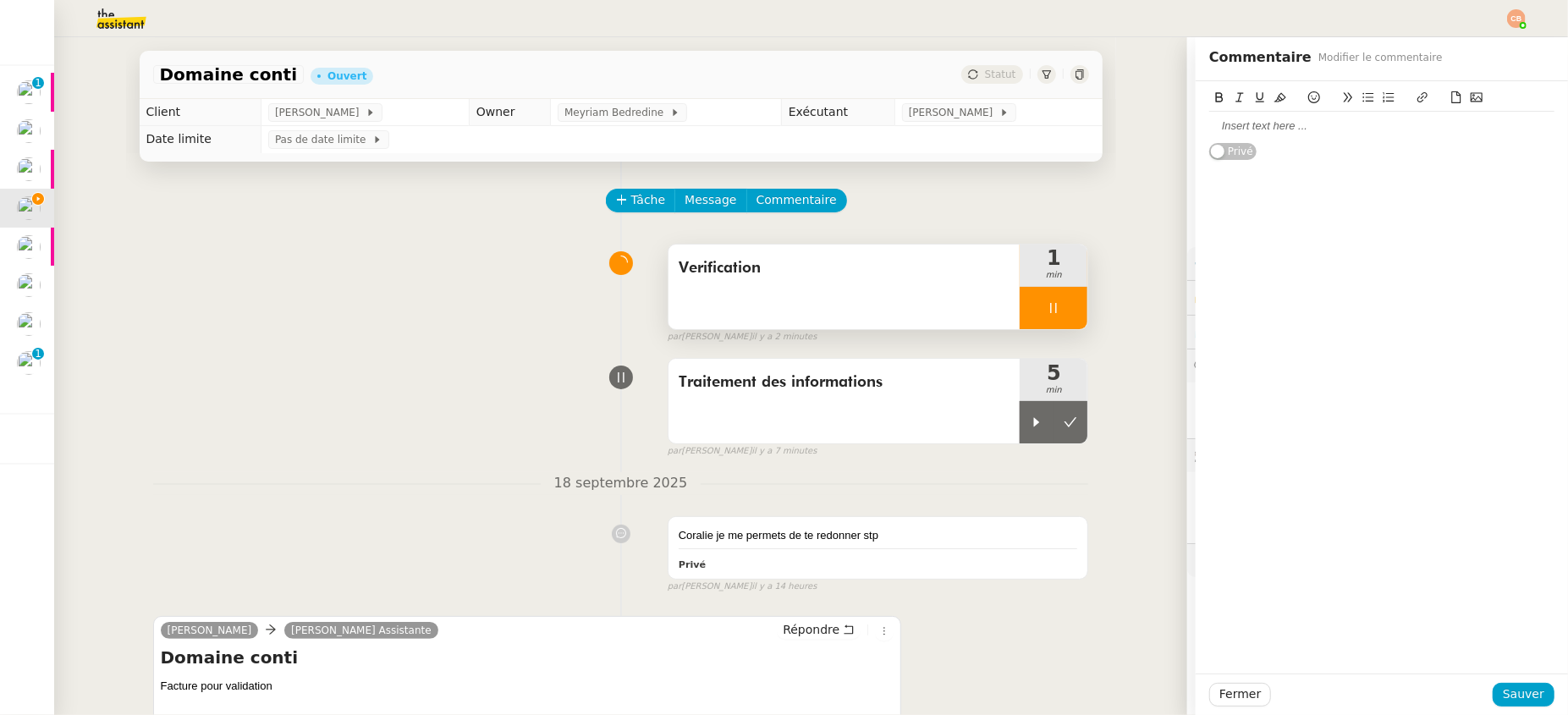
click at [1209, 130] on div at bounding box center [1382, 126] width 345 height 15
paste div
click at [1342, 159] on div "DECOMPTE ECS [DATE]-[DATE] INDEX ECS [DATE] : 19 740 M3 INDEX ECS [DATE] : 21 9…" at bounding box center [1382, 165] width 345 height 32
click at [1366, 172] on div "INDEX ECS [DATE] : 19 740 M3 INDEX ECS [DATE] : 21 907 M3 SOIT 233,01 MWh PCS" at bounding box center [1382, 181] width 345 height 32
click at [1365, 172] on div "INDEX ECS [DATE] : 19 740 M3 INDEX ECS [DATE] : 21 907 M3 SOIT 233,01 MWh PCS" at bounding box center [1382, 181] width 345 height 32
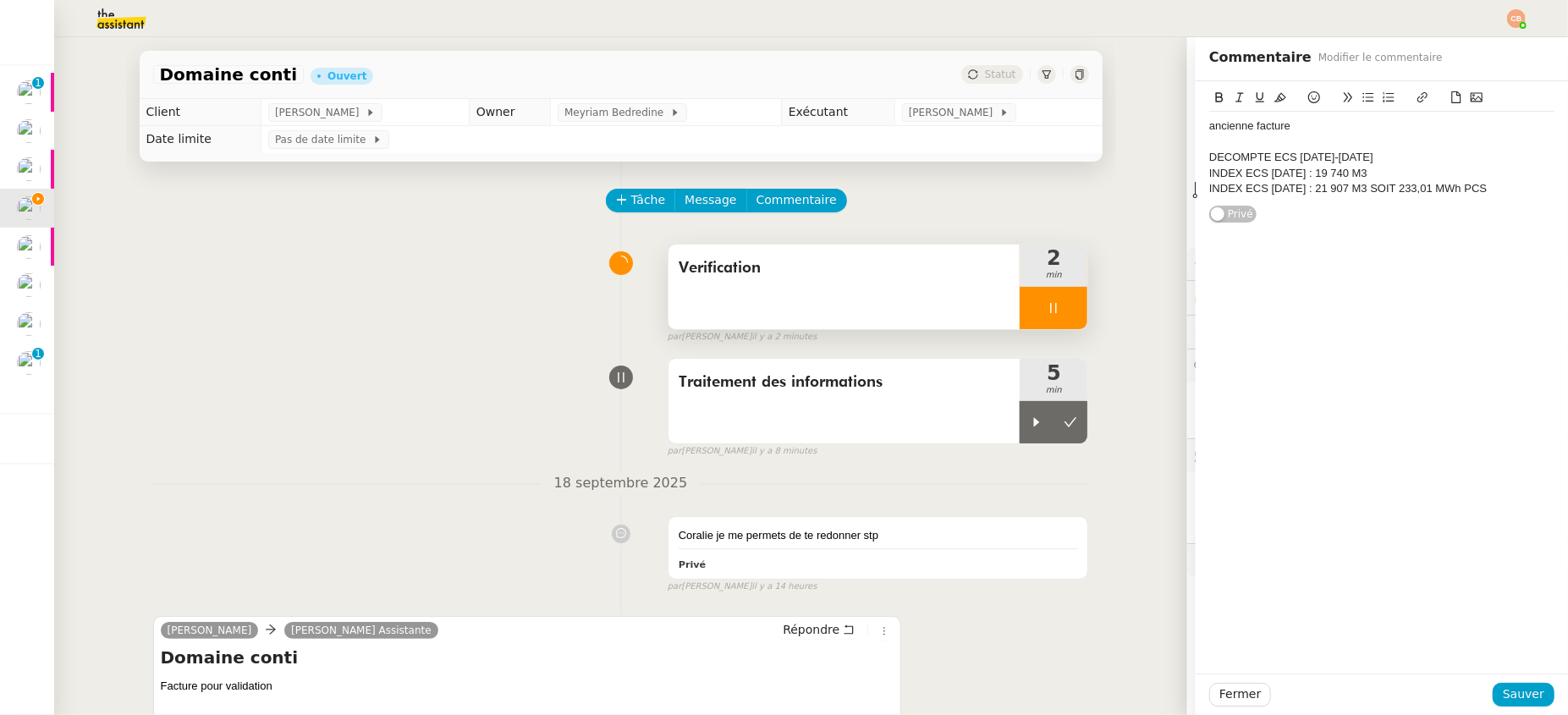
click at [1372, 170] on div "INDEX ECS [DATE] : 19 740 M3" at bounding box center [1382, 174] width 345 height 15
click at [1499, 195] on div "INDEX ECS [DATE] : 21 907 M3 SOIT 233,01 MWh PCS" at bounding box center [1382, 189] width 345 height 15
drag, startPoint x: 1510, startPoint y: 691, endPoint x: 1312, endPoint y: 641, distance: 204.2
click at [1499, 691] on span "Sauver" at bounding box center [1523, 694] width 41 height 19
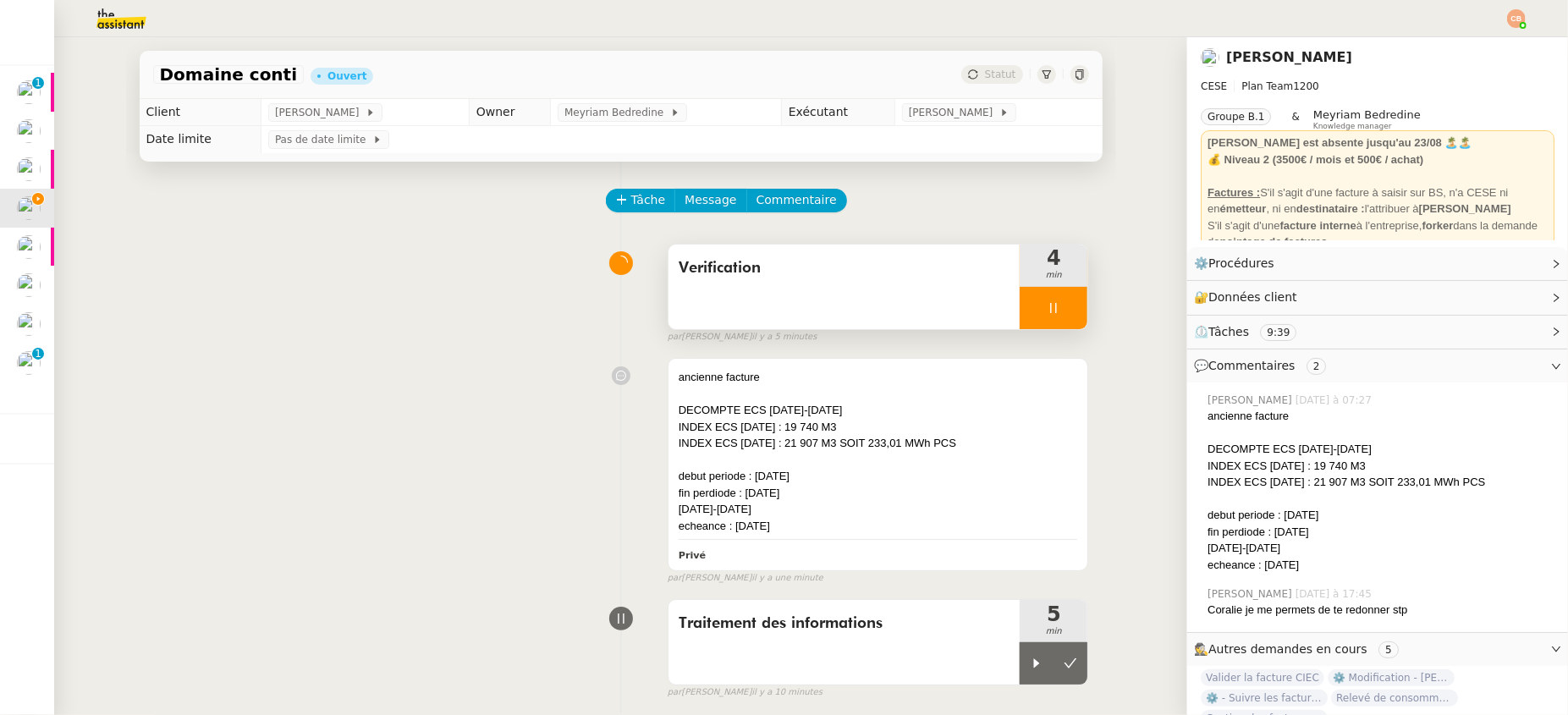
click at [1047, 312] on icon at bounding box center [1054, 308] width 13 height 13
click at [1064, 312] on button at bounding box center [1070, 308] width 34 height 42
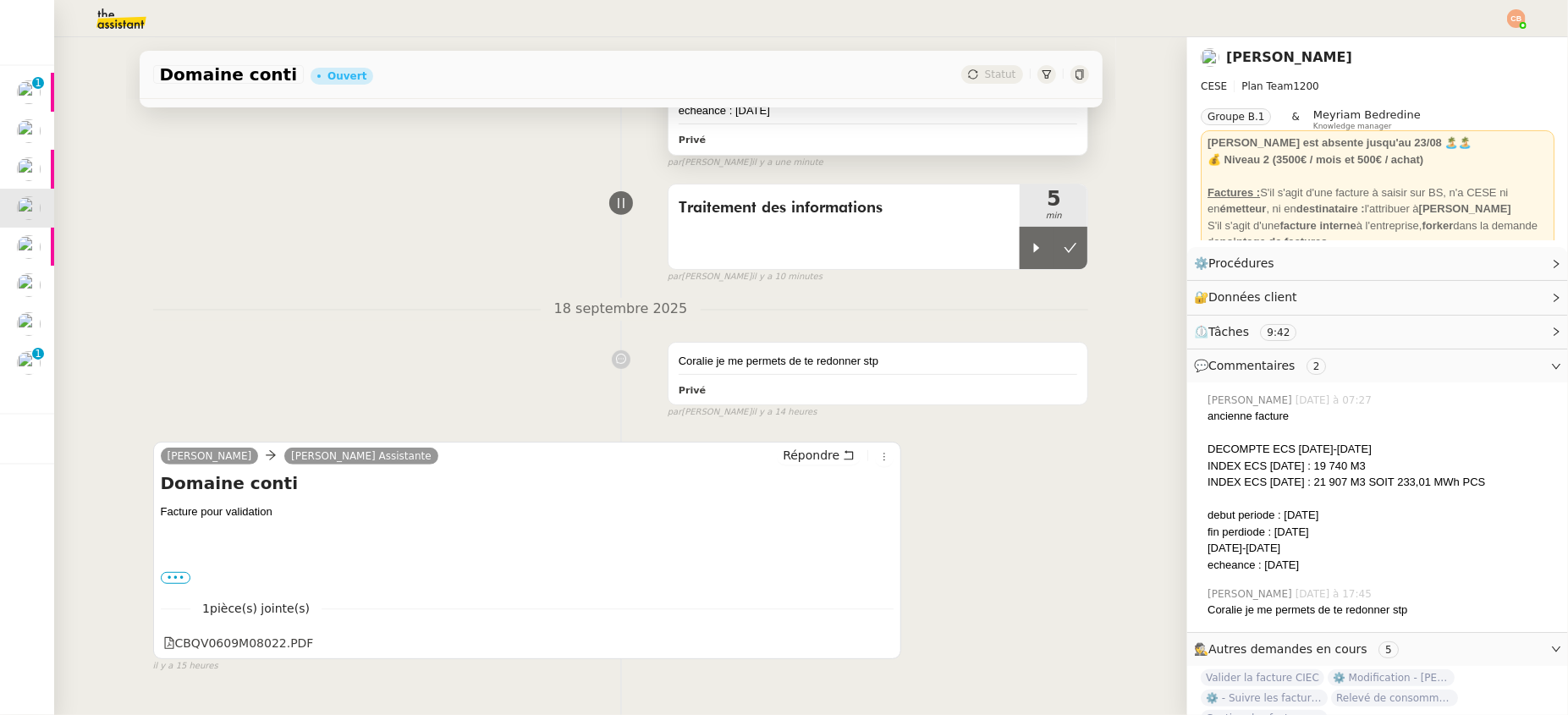
scroll to position [464, 0]
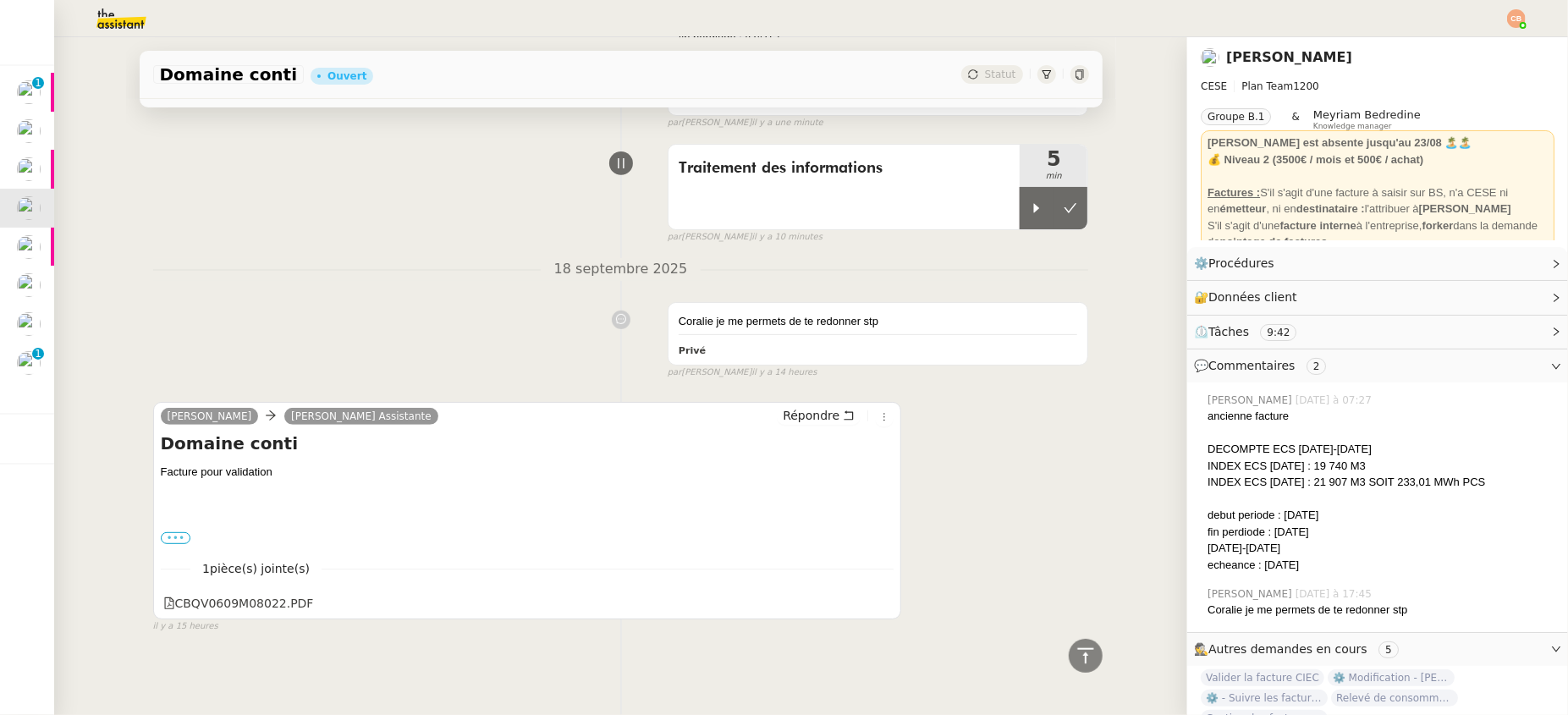
click at [162, 535] on label "•••" at bounding box center [177, 538] width 31 height 12
click at [0, 0] on input "•••" at bounding box center [0, 0] width 0 height 0
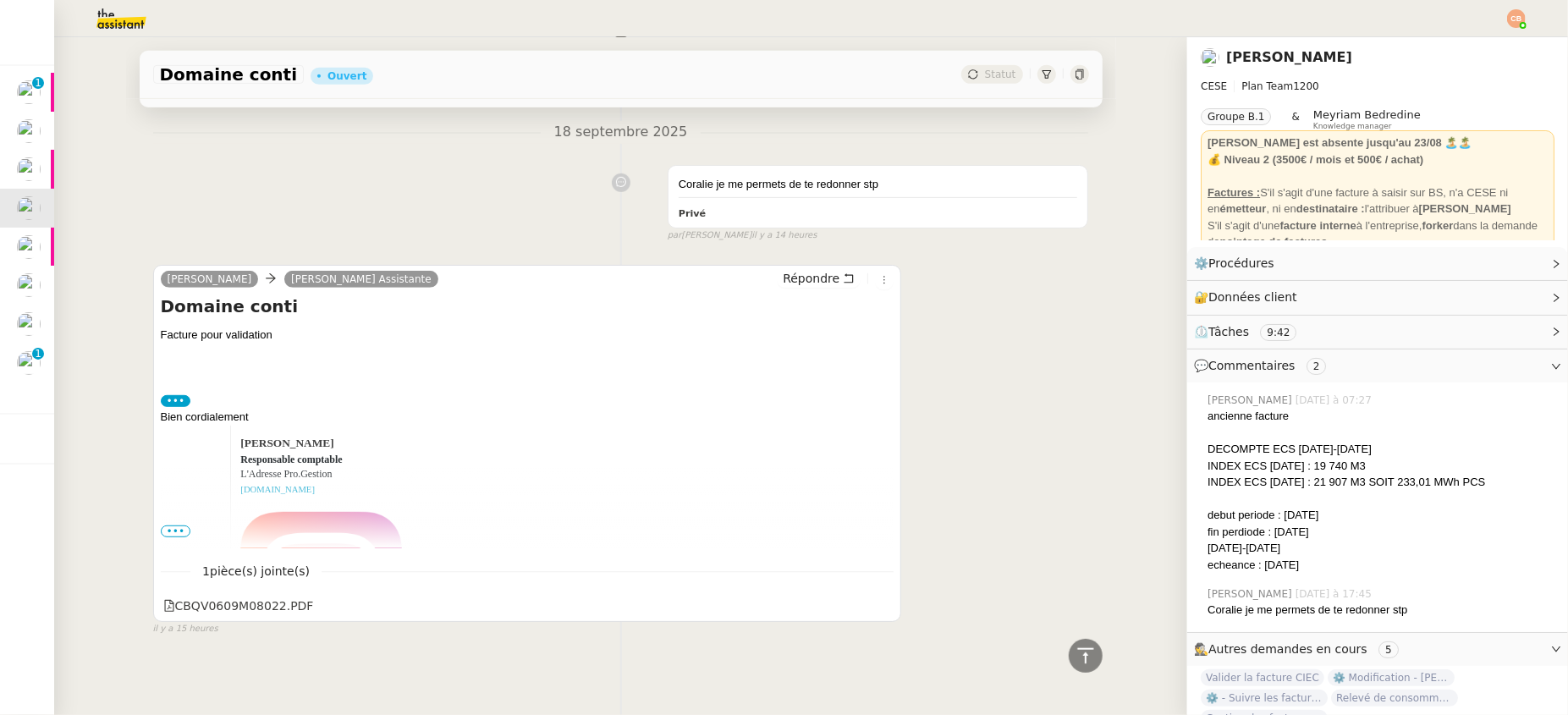
scroll to position [605, 0]
click at [168, 524] on span "•••" at bounding box center [177, 530] width 31 height 12
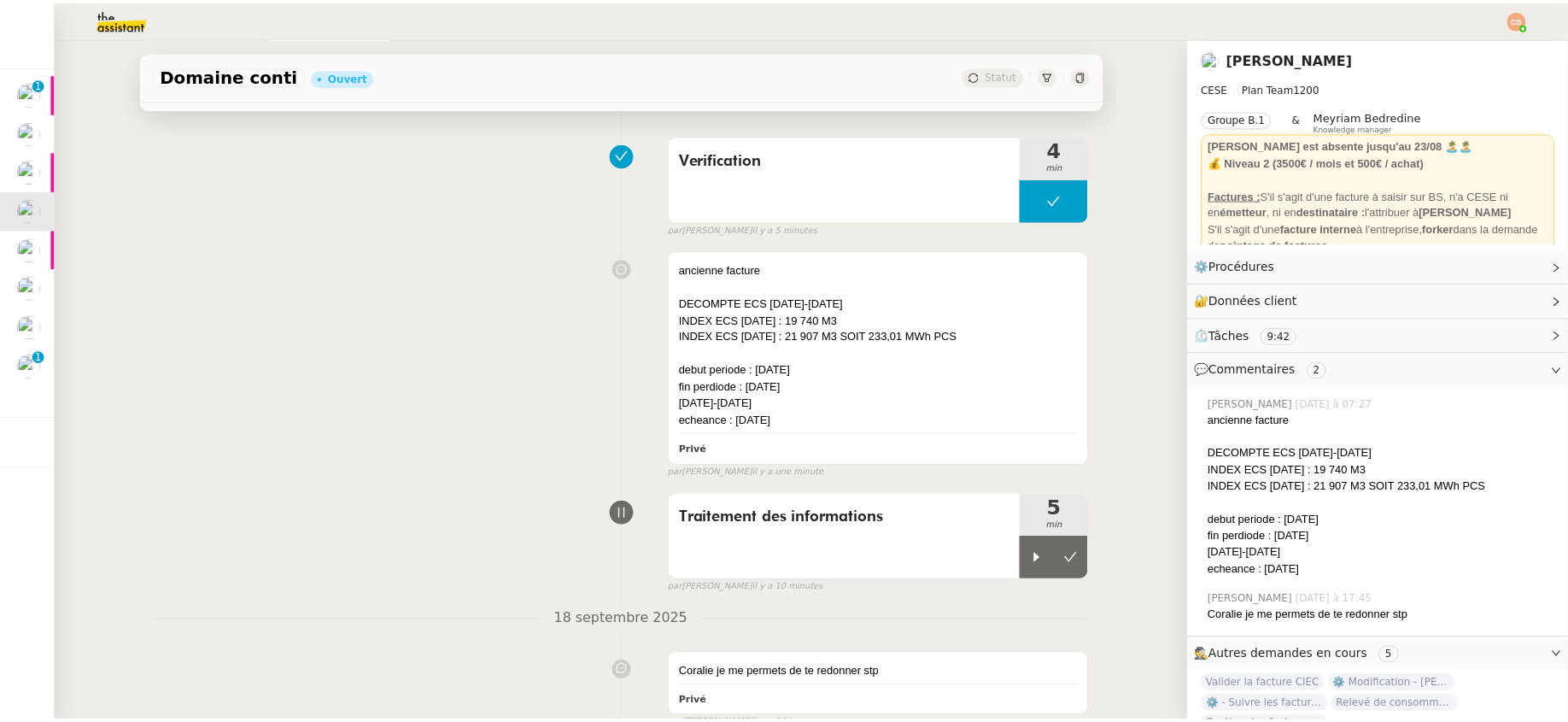
scroll to position [0, 0]
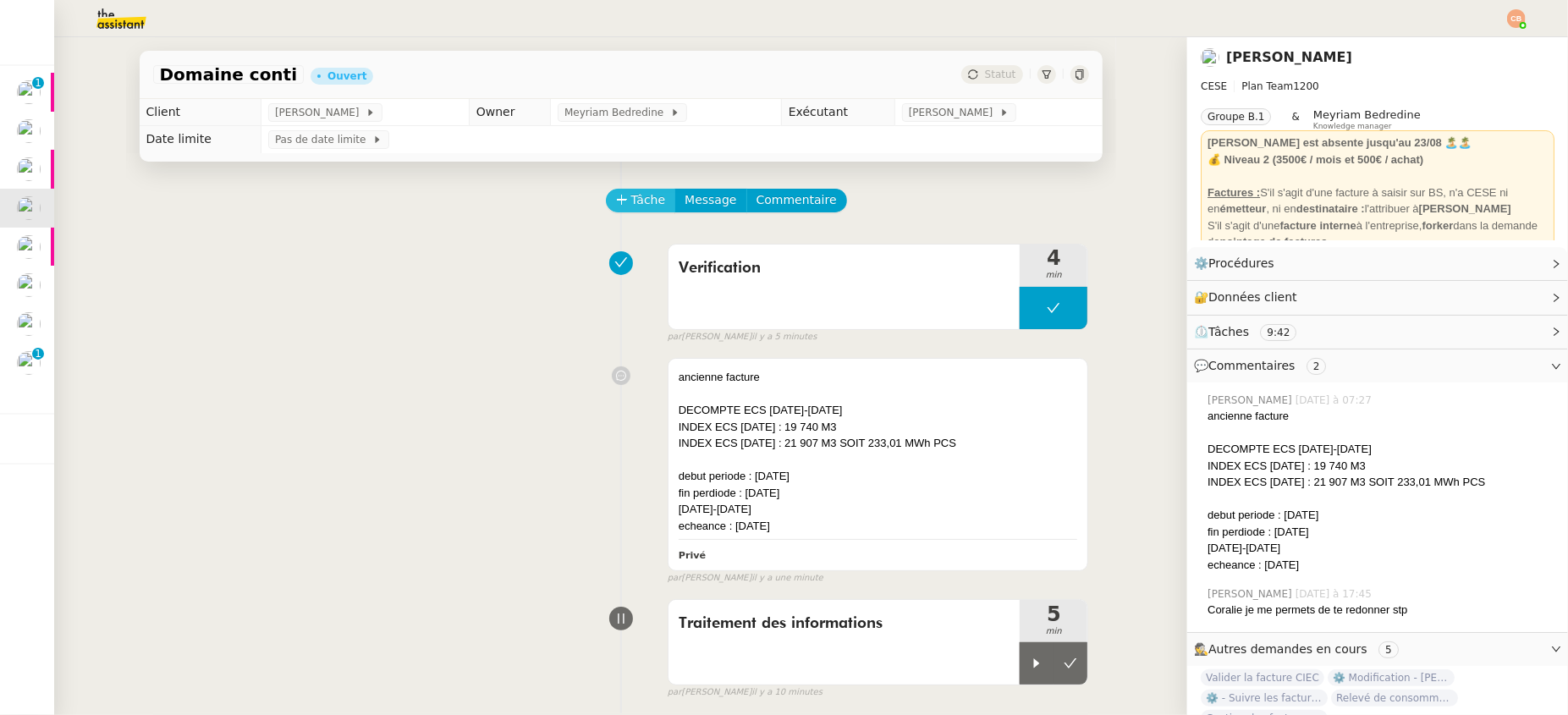
click at [636, 196] on span "Tâche" at bounding box center [649, 200] width 35 height 19
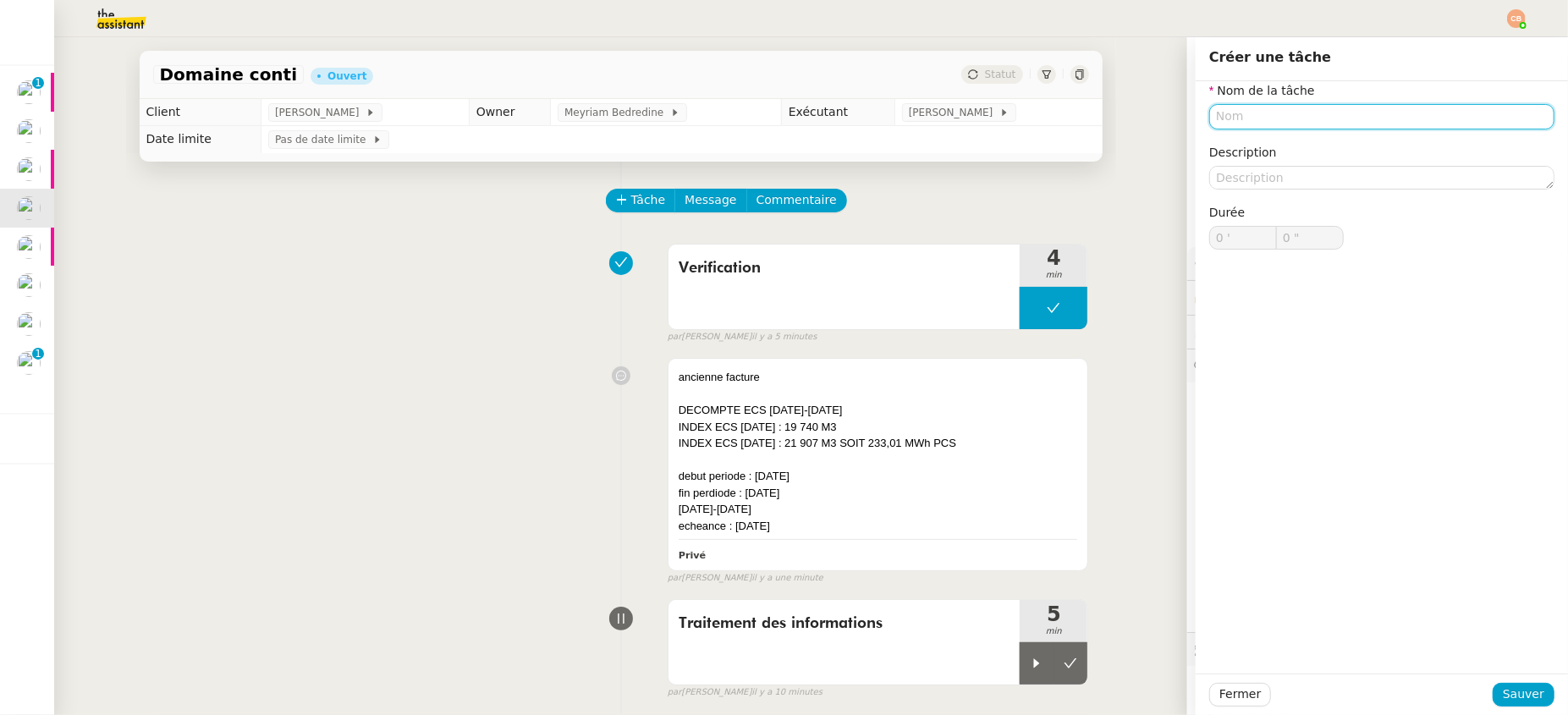
click at [1214, 116] on input "text" at bounding box center [1382, 116] width 345 height 25
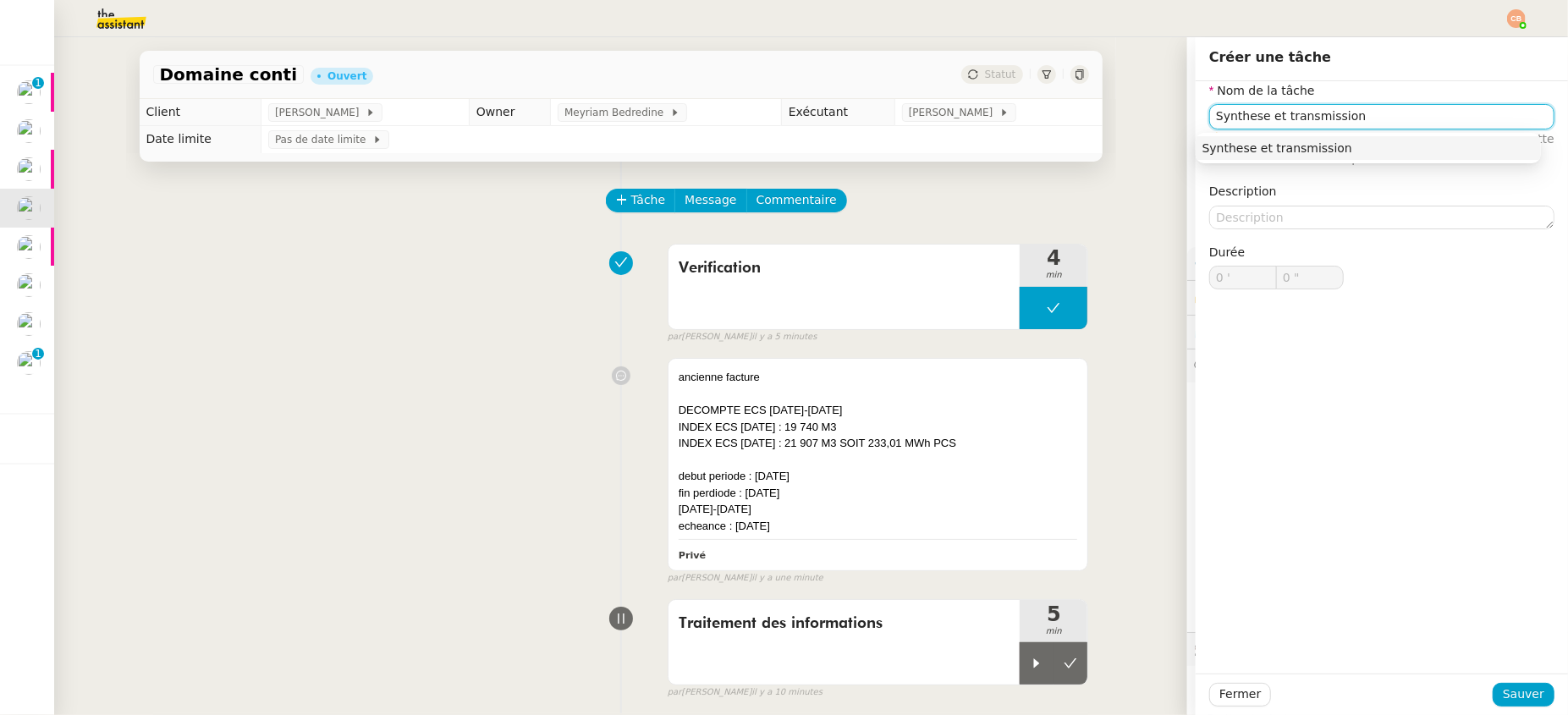
click at [1265, 142] on div "Synthese et transmission" at bounding box center [1368, 148] width 332 height 15
type input "Synthese et transmission"
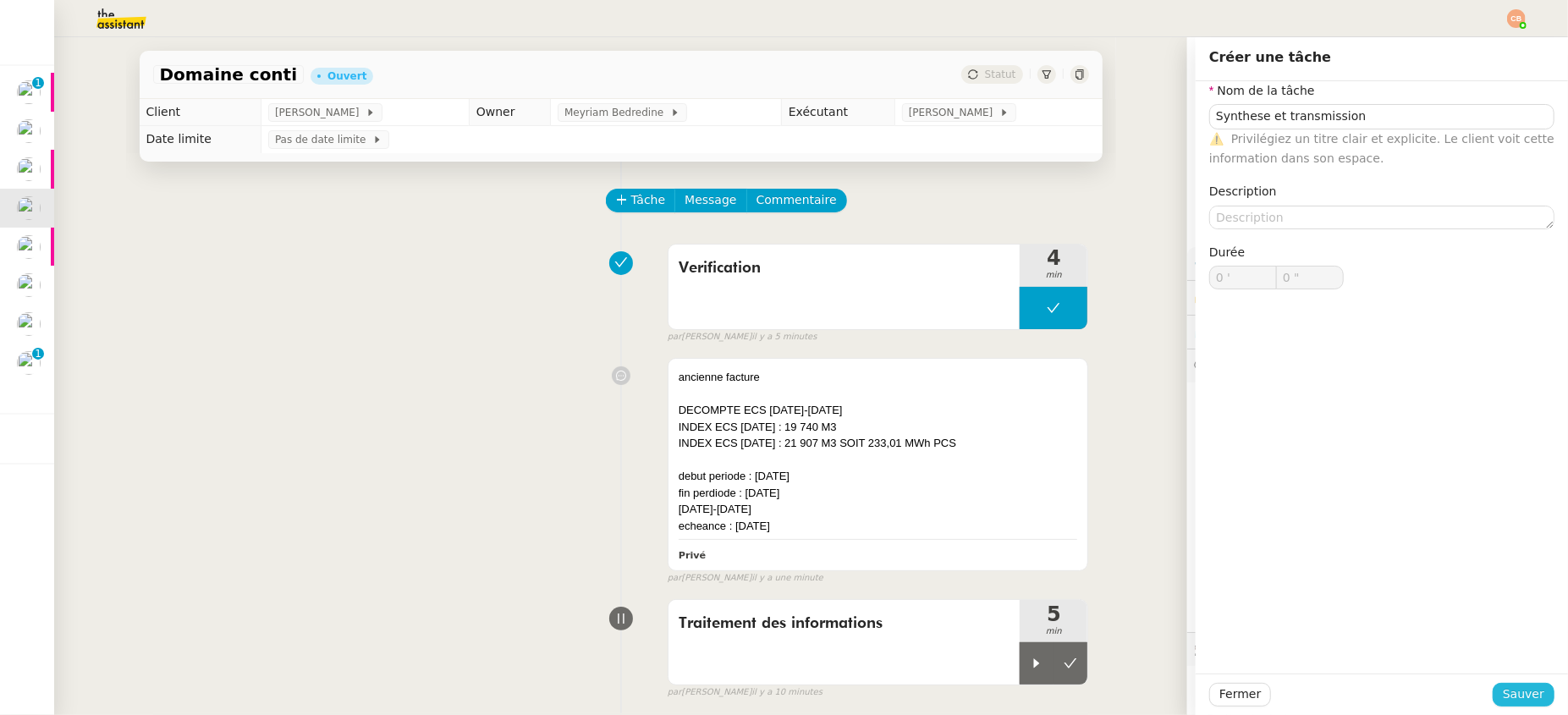
click at [1499, 702] on span "Sauver" at bounding box center [1523, 694] width 41 height 19
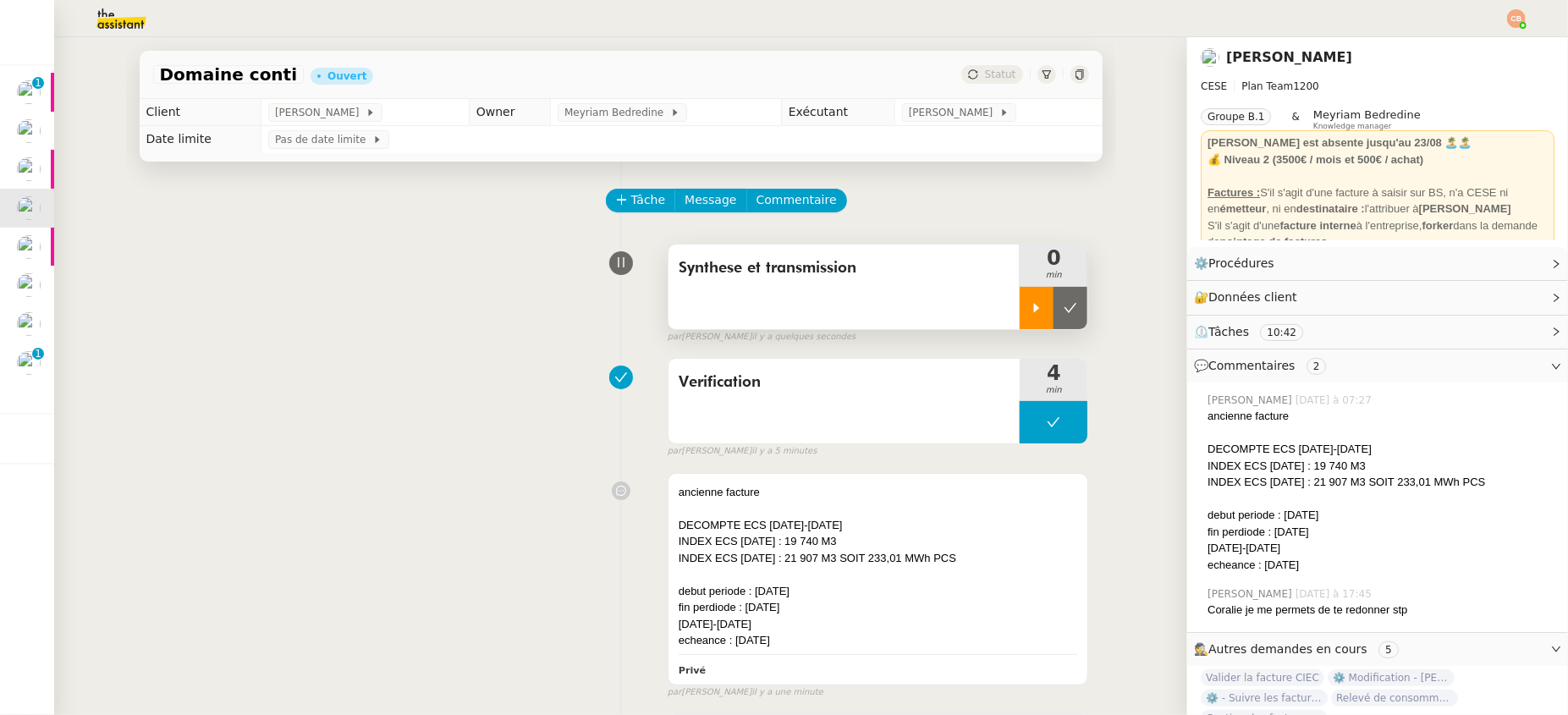
click at [1024, 325] on div at bounding box center [1036, 308] width 34 height 42
click at [709, 191] on span "Message" at bounding box center [710, 200] width 52 height 19
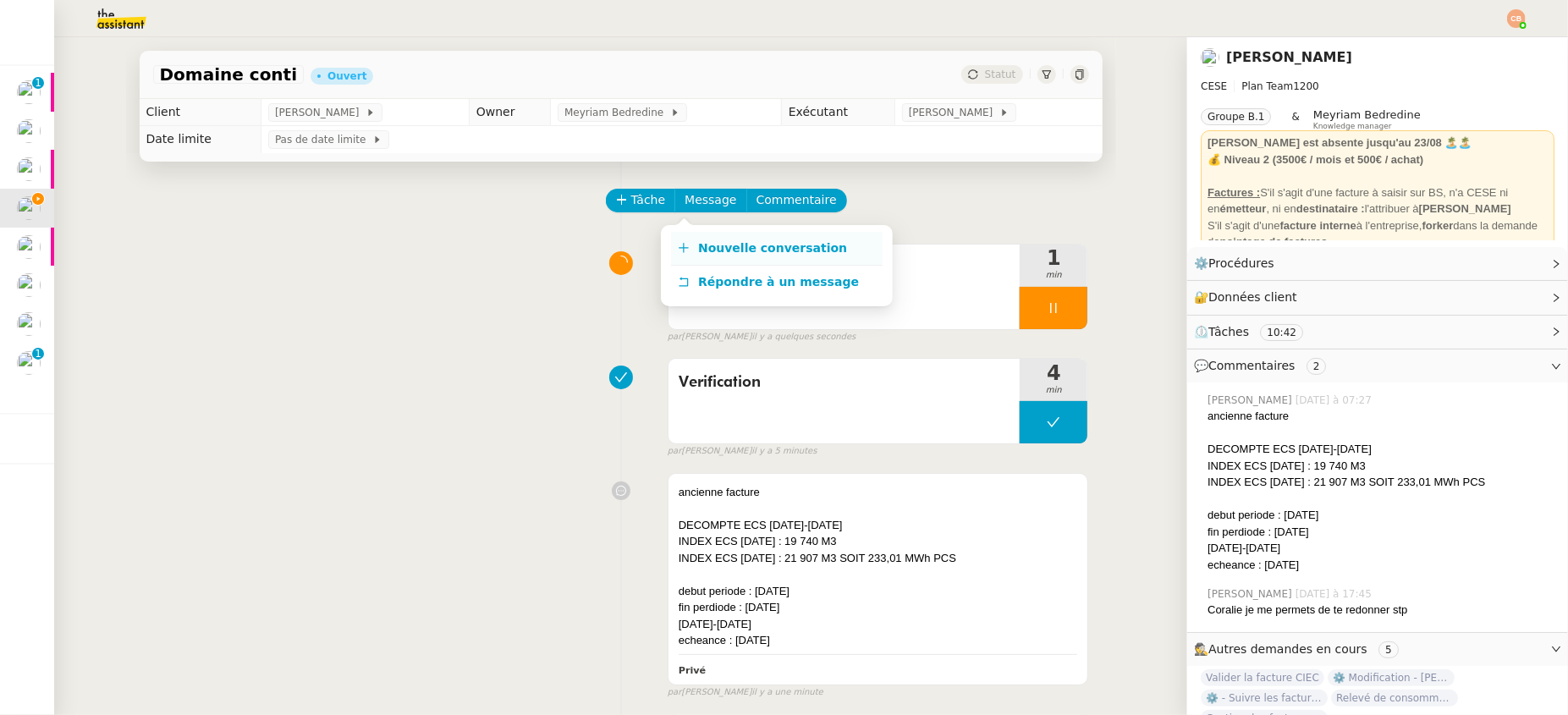
click at [713, 244] on span "Nouvelle conversation" at bounding box center [772, 248] width 149 height 13
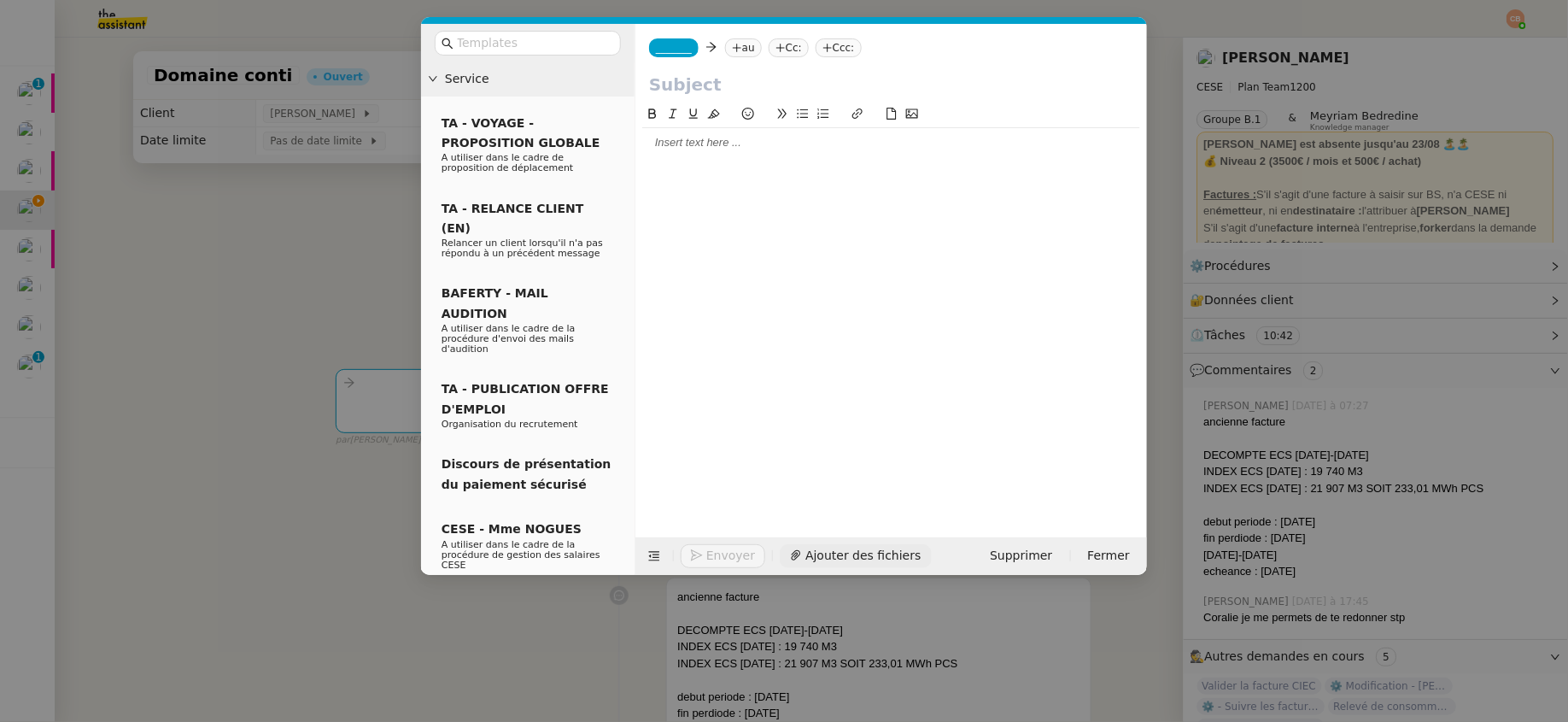
click at [842, 552] on span "Ajouter des fichiers" at bounding box center [863, 555] width 115 height 19
click at [684, 55] on nz-tag "_______" at bounding box center [673, 47] width 49 height 18
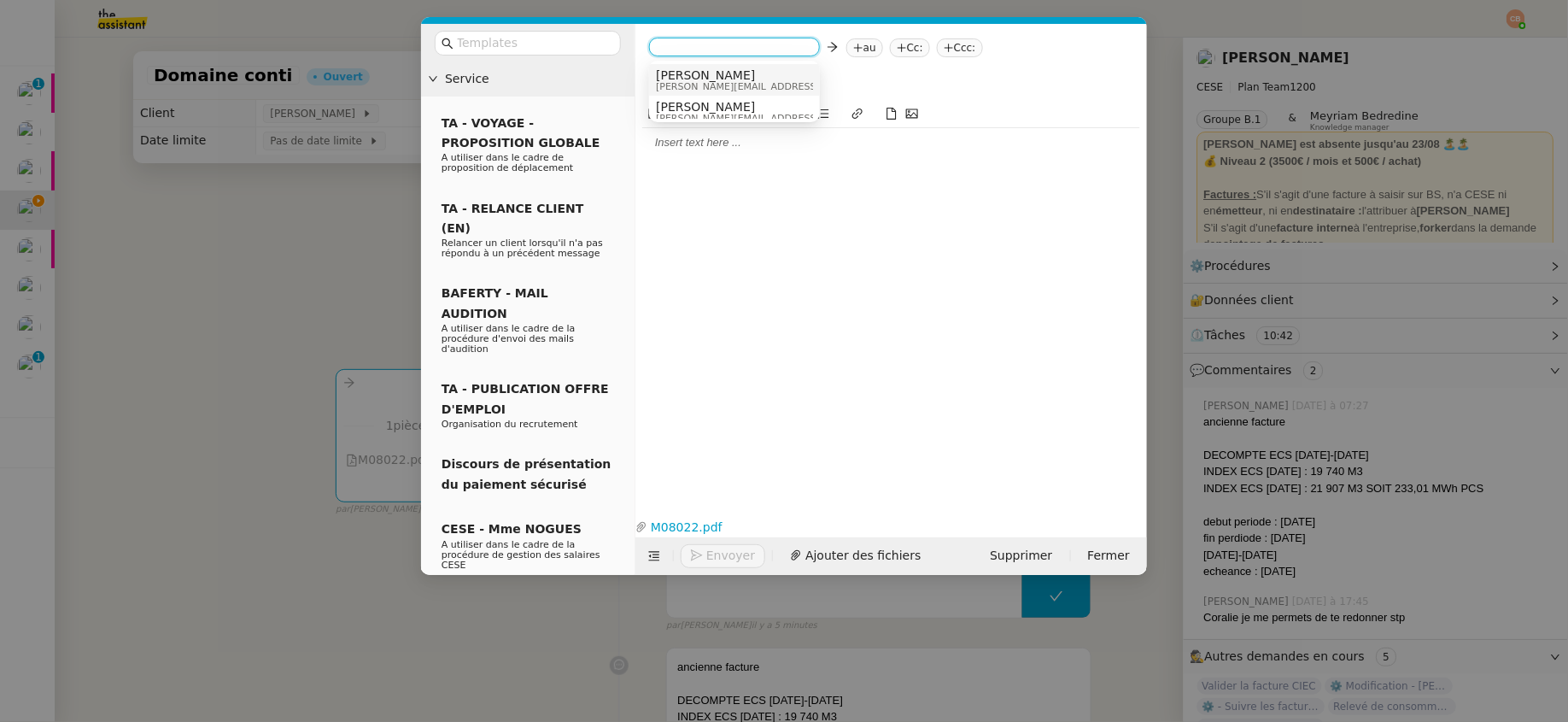
click at [685, 71] on span "[PERSON_NAME]" at bounding box center [777, 76] width 242 height 14
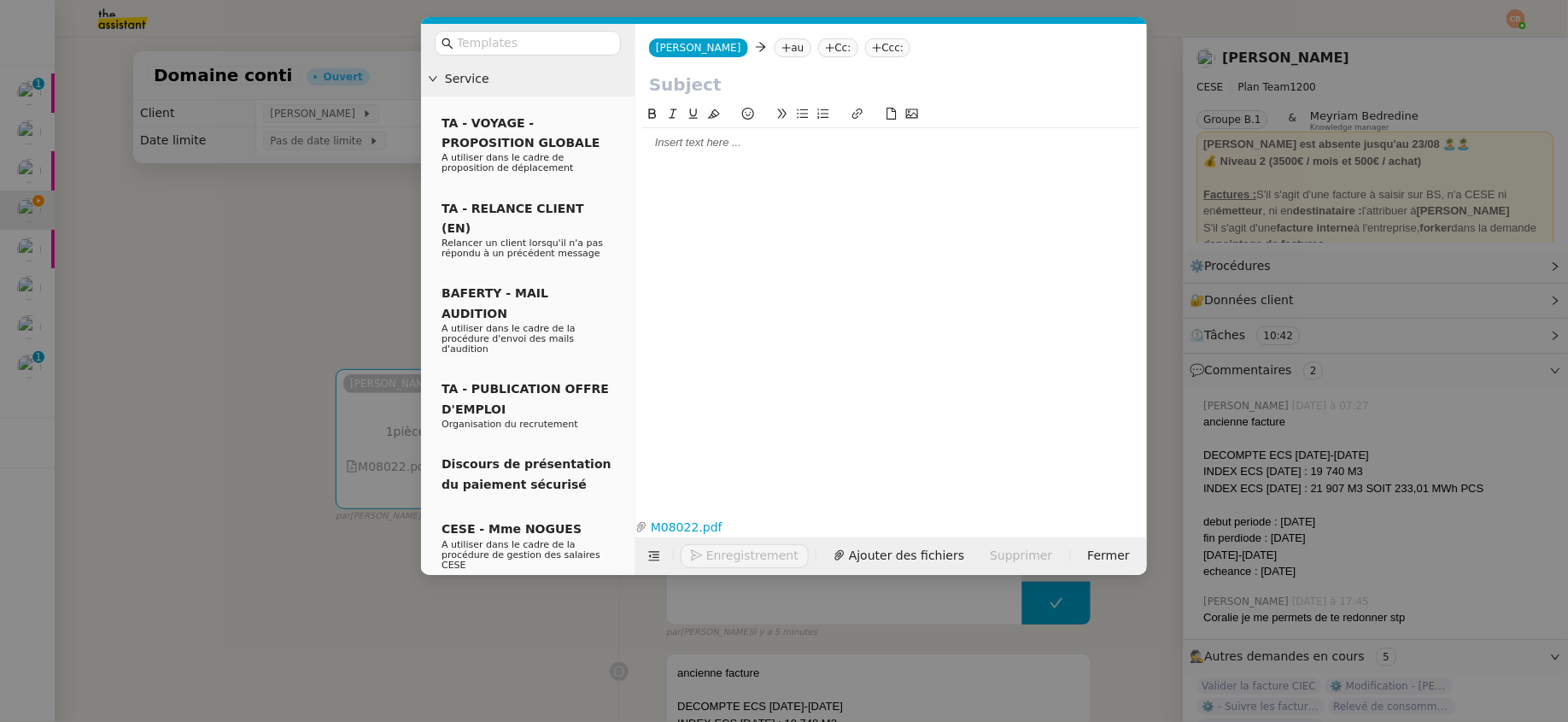
click at [782, 48] on icon at bounding box center [786, 47] width 11 height 11
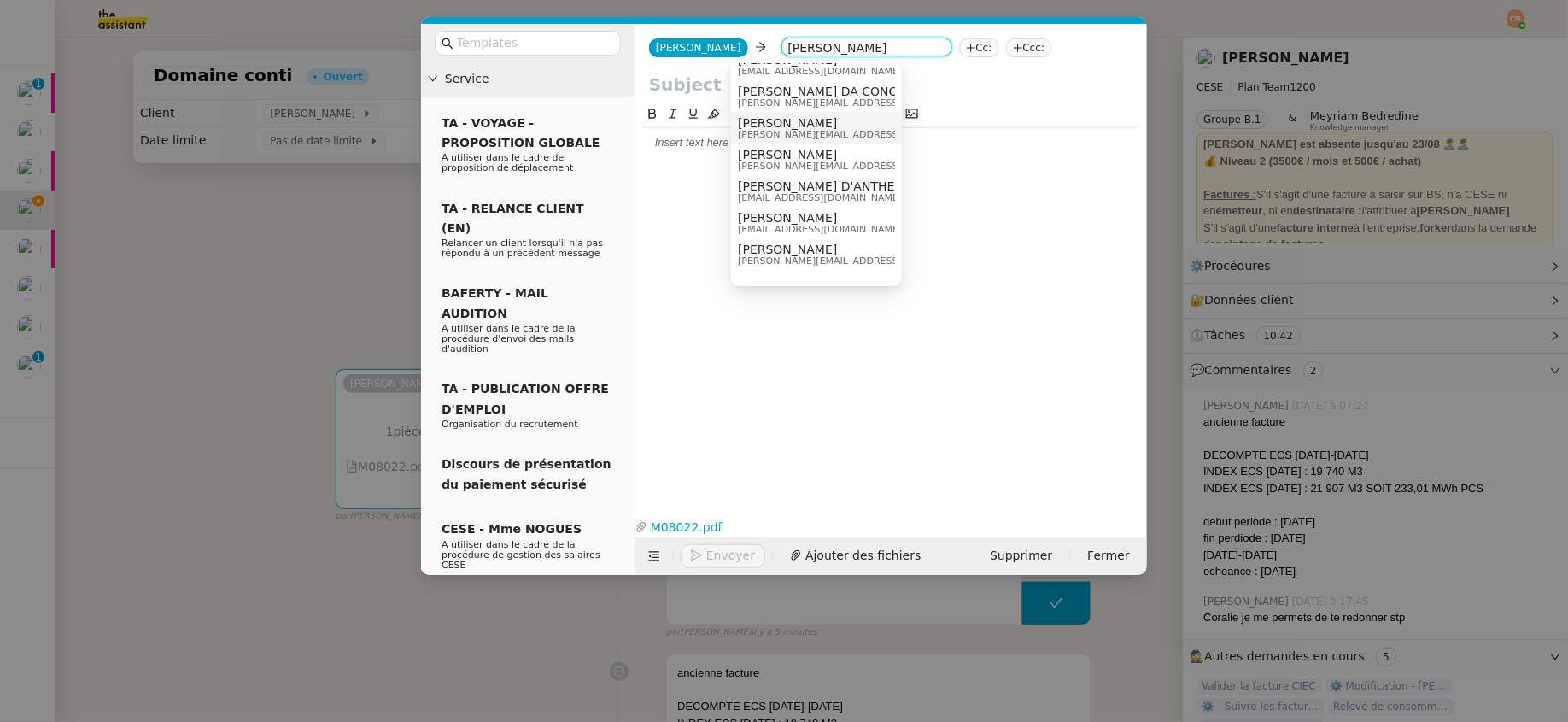
scroll to position [143, 0]
click at [820, 244] on span "[PERSON_NAME]" at bounding box center [859, 248] width 242 height 14
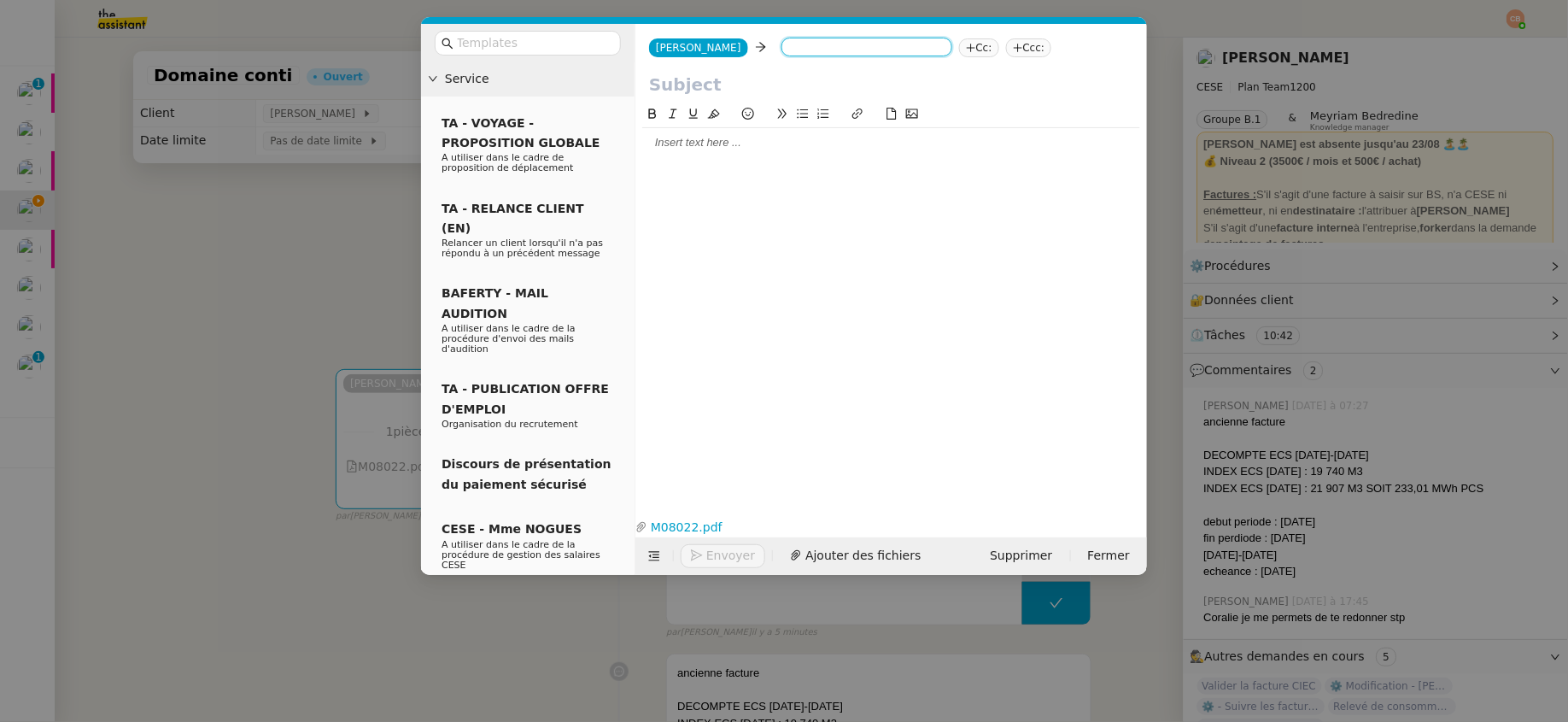
scroll to position [0, 0]
click at [891, 47] on nz-tag "au" at bounding box center [909, 47] width 37 height 18
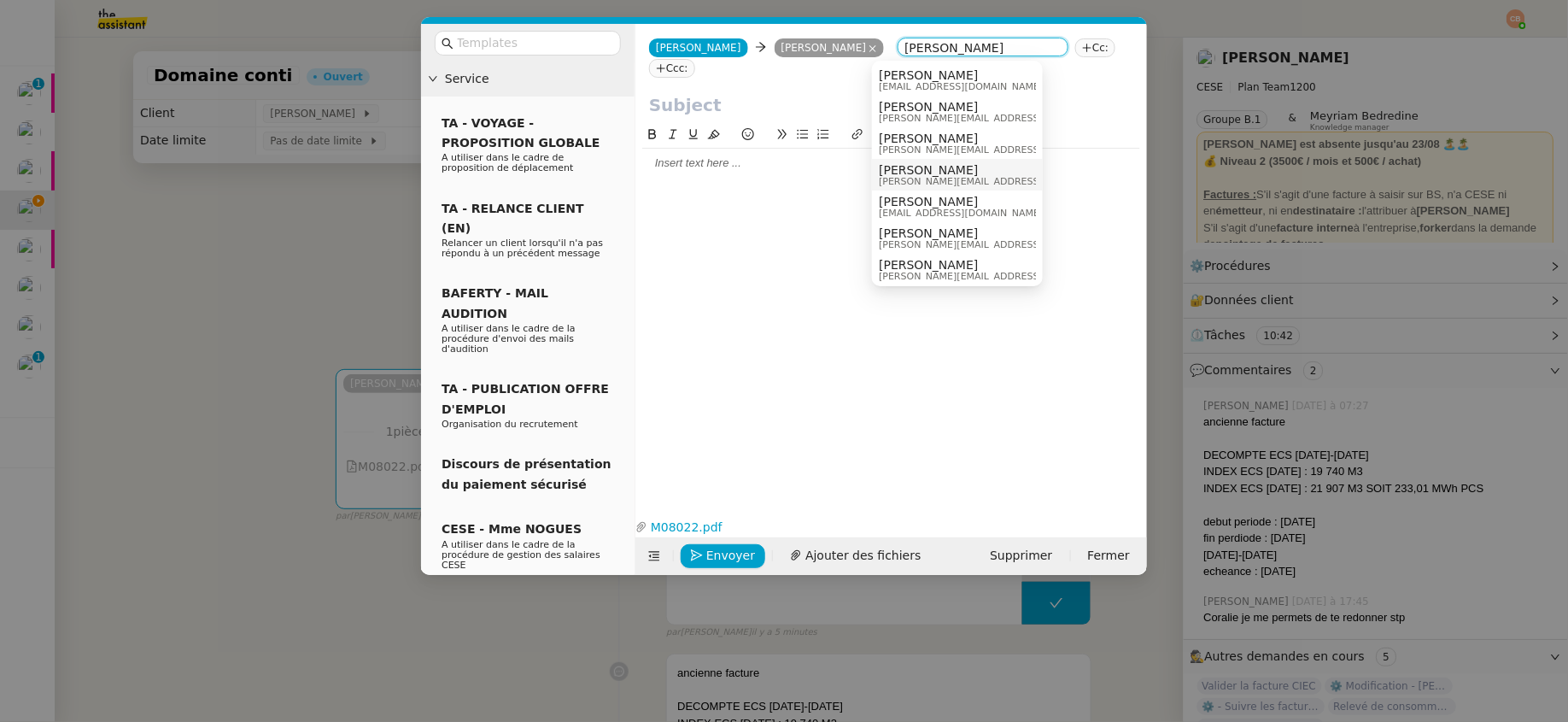
type input "[PERSON_NAME]"
click at [300, 235] on nz-modal-container "Service TA - VOYAGE - PROPOSITION GLOBALE A utiliser dans le cadre de propositi…" at bounding box center [784, 361] width 1568 height 722
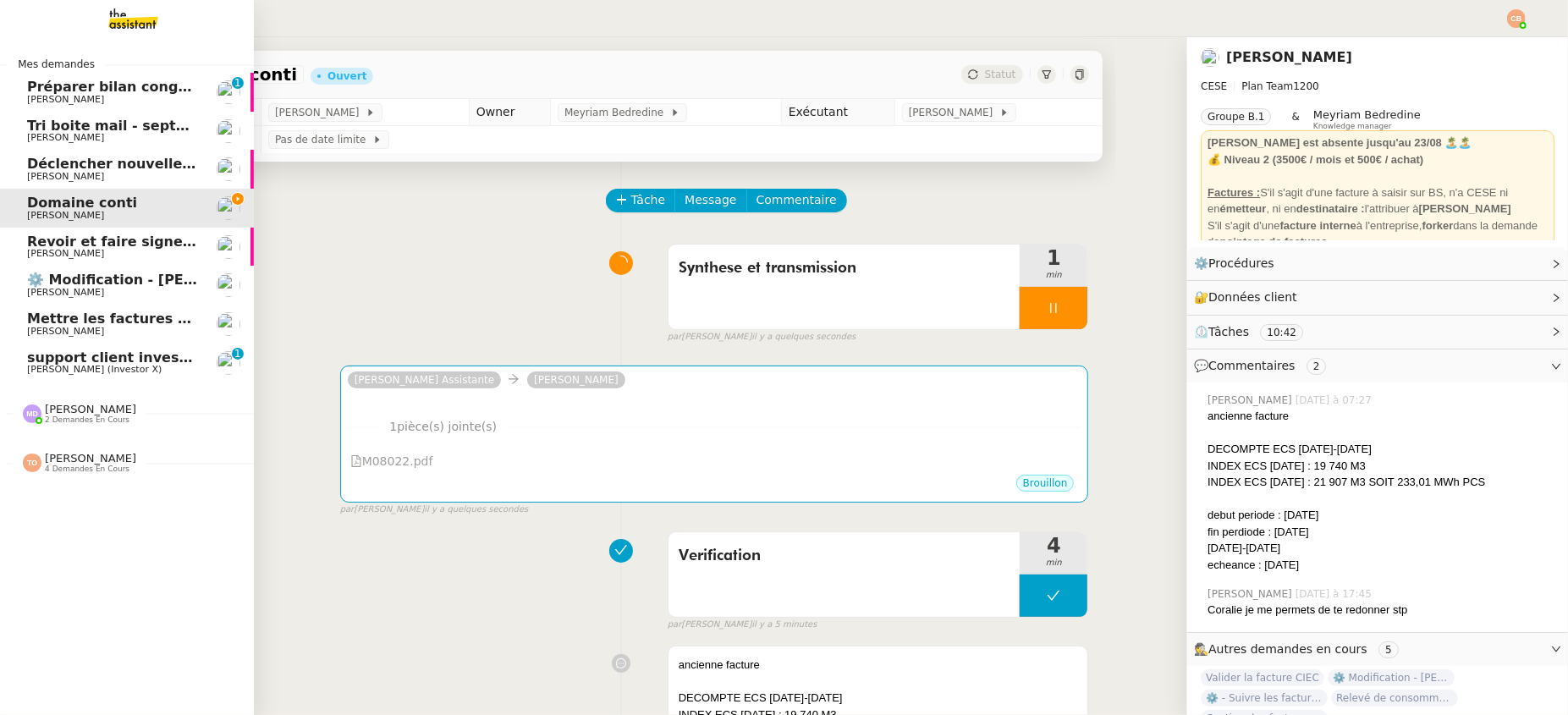
click at [74, 320] on span "Mettre les factures sur EnergyTrack" at bounding box center [163, 319] width 273 height 16
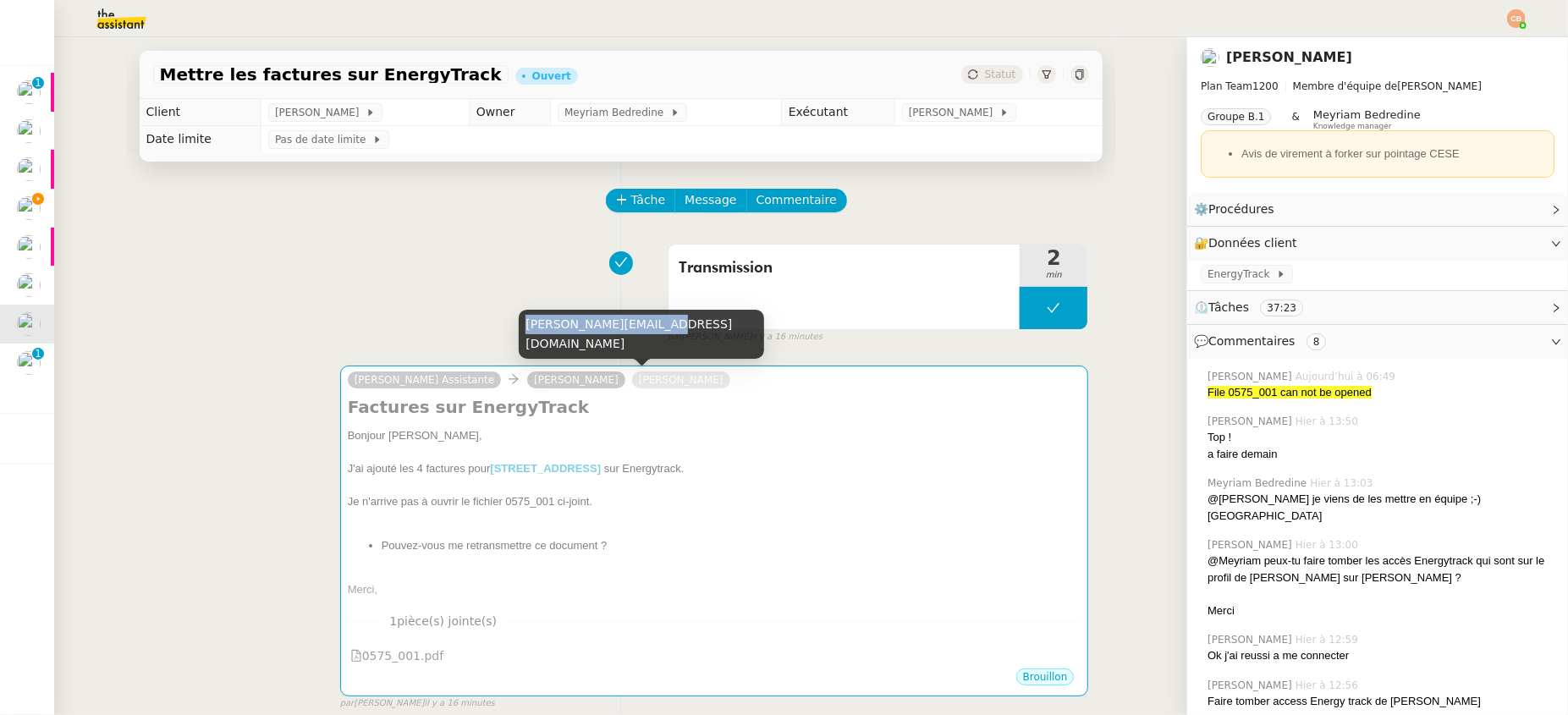
drag, startPoint x: 528, startPoint y: 346, endPoint x: 653, endPoint y: 345, distance: 125.0
click at [653, 345] on div "[PERSON_NAME][EMAIL_ADDRESS][DOMAIN_NAME]" at bounding box center [642, 335] width 246 height 50
copy div "[PERSON_NAME][EMAIL_ADDRESS][DOMAIN_NAME]"
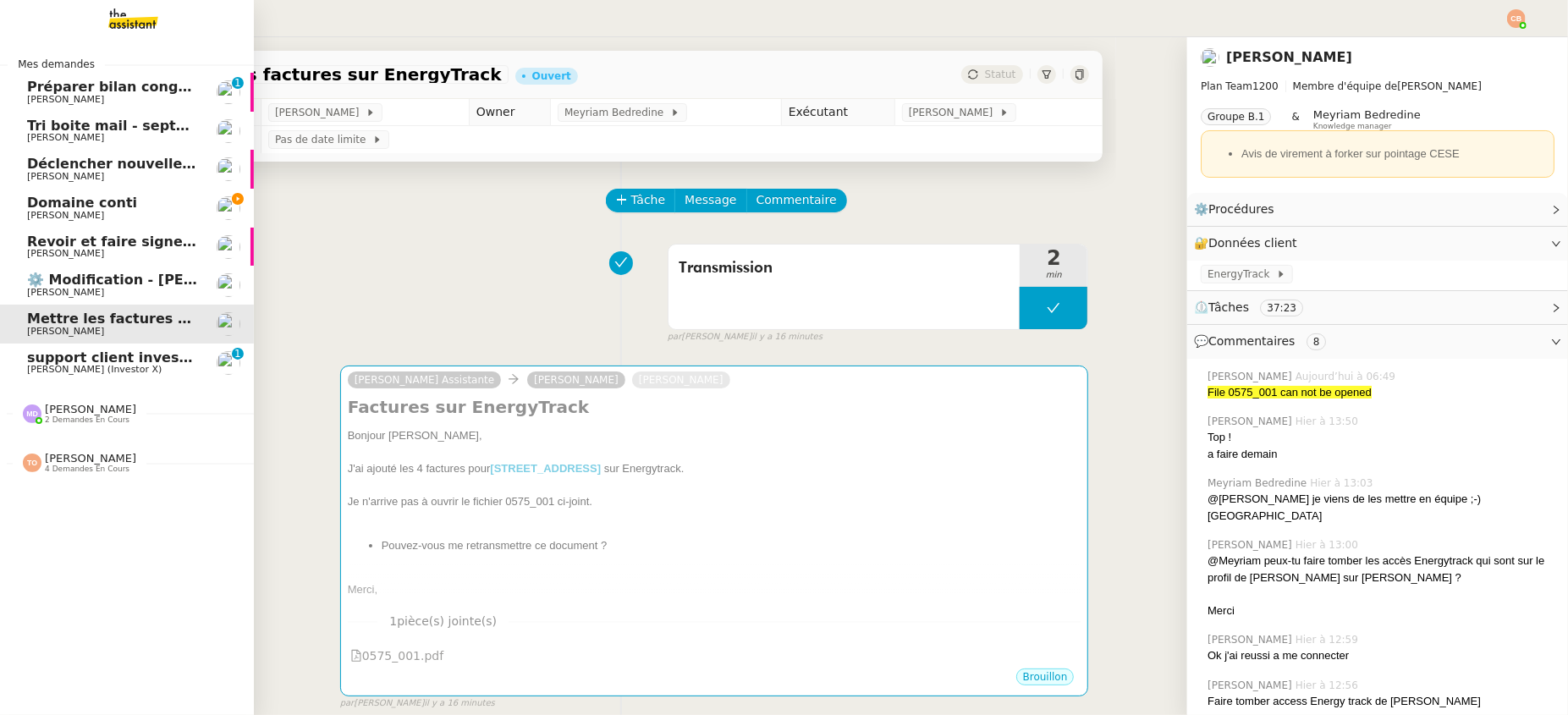
click at [46, 205] on span "Domaine conti" at bounding box center [82, 203] width 110 height 16
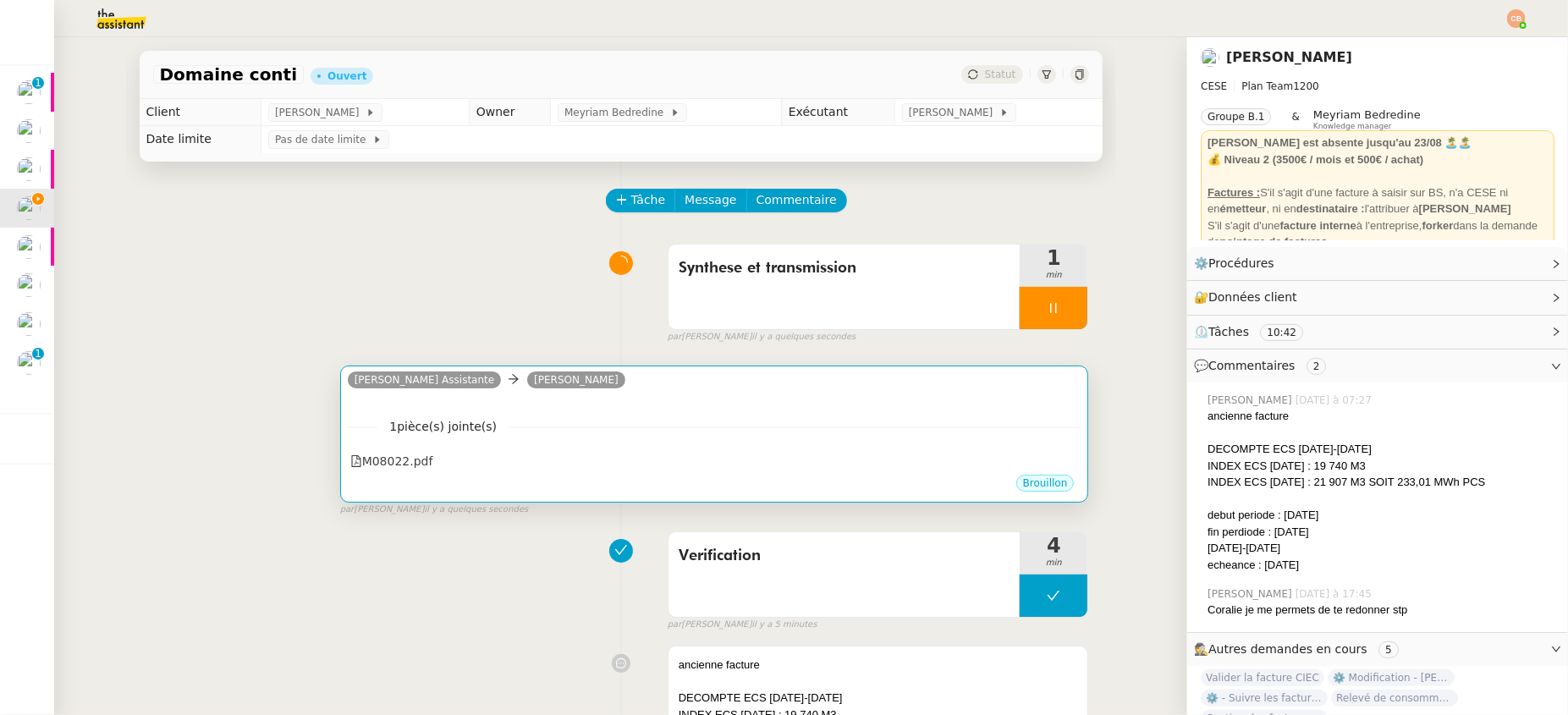
click at [720, 393] on div "[PERSON_NAME] Assistante [PERSON_NAME]" at bounding box center [714, 382] width 734 height 25
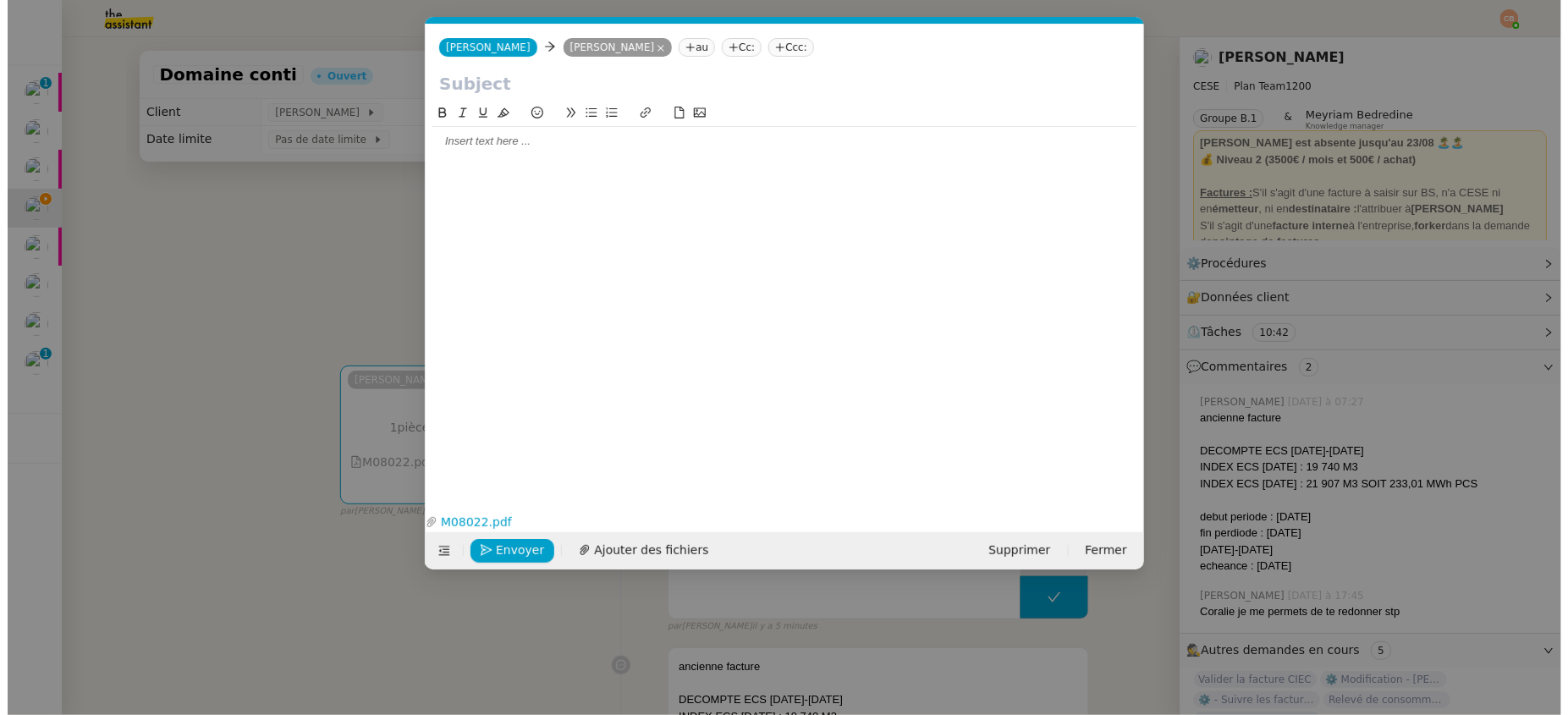
scroll to position [0, 36]
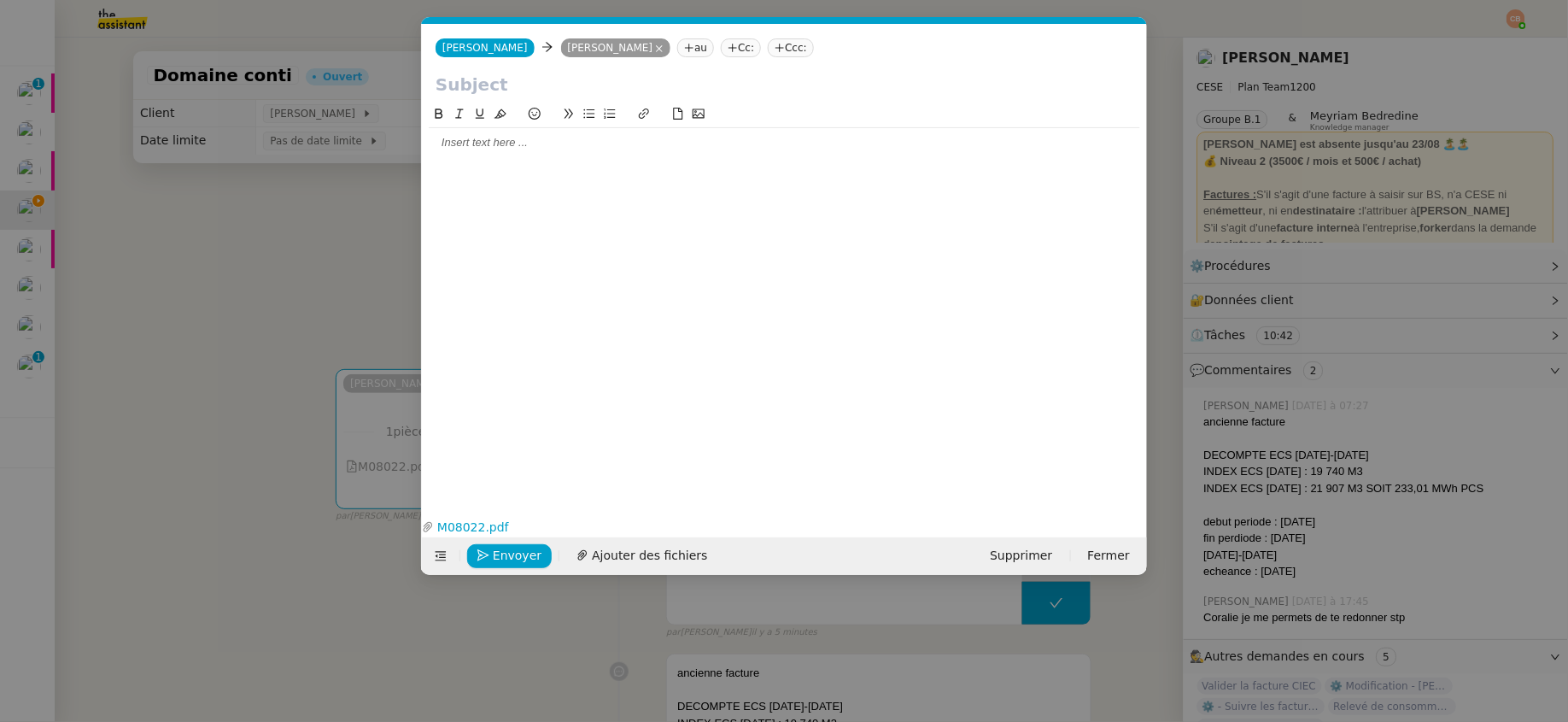
click at [731, 53] on nz-tag "Cc:" at bounding box center [740, 47] width 40 height 18
paste input "[PERSON_NAME][EMAIL_ADDRESS][DOMAIN_NAME]"
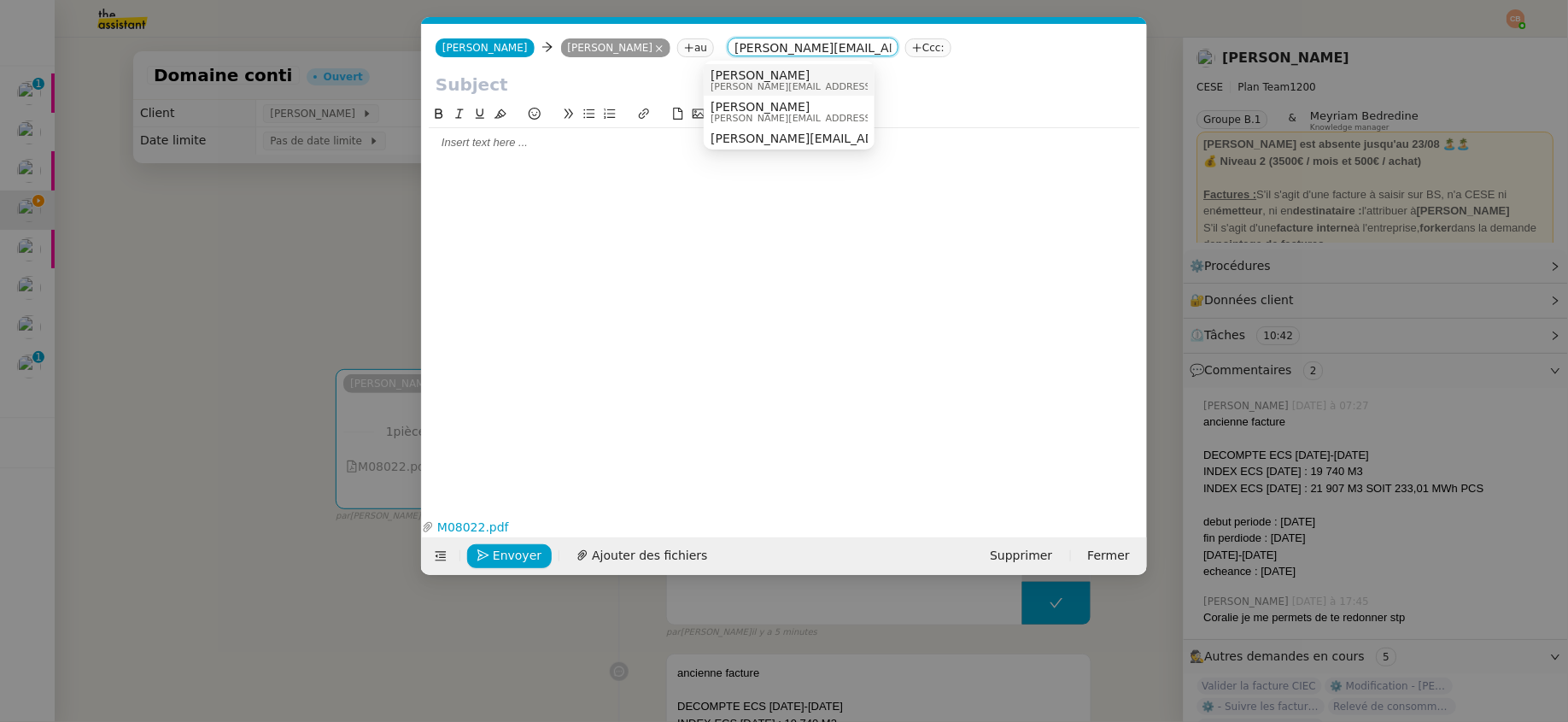
type input "[PERSON_NAME][EMAIL_ADDRESS][DOMAIN_NAME]"
click at [735, 85] on span "[PERSON_NAME][EMAIL_ADDRESS][DOMAIN_NAME]" at bounding box center [832, 87] width 242 height 10
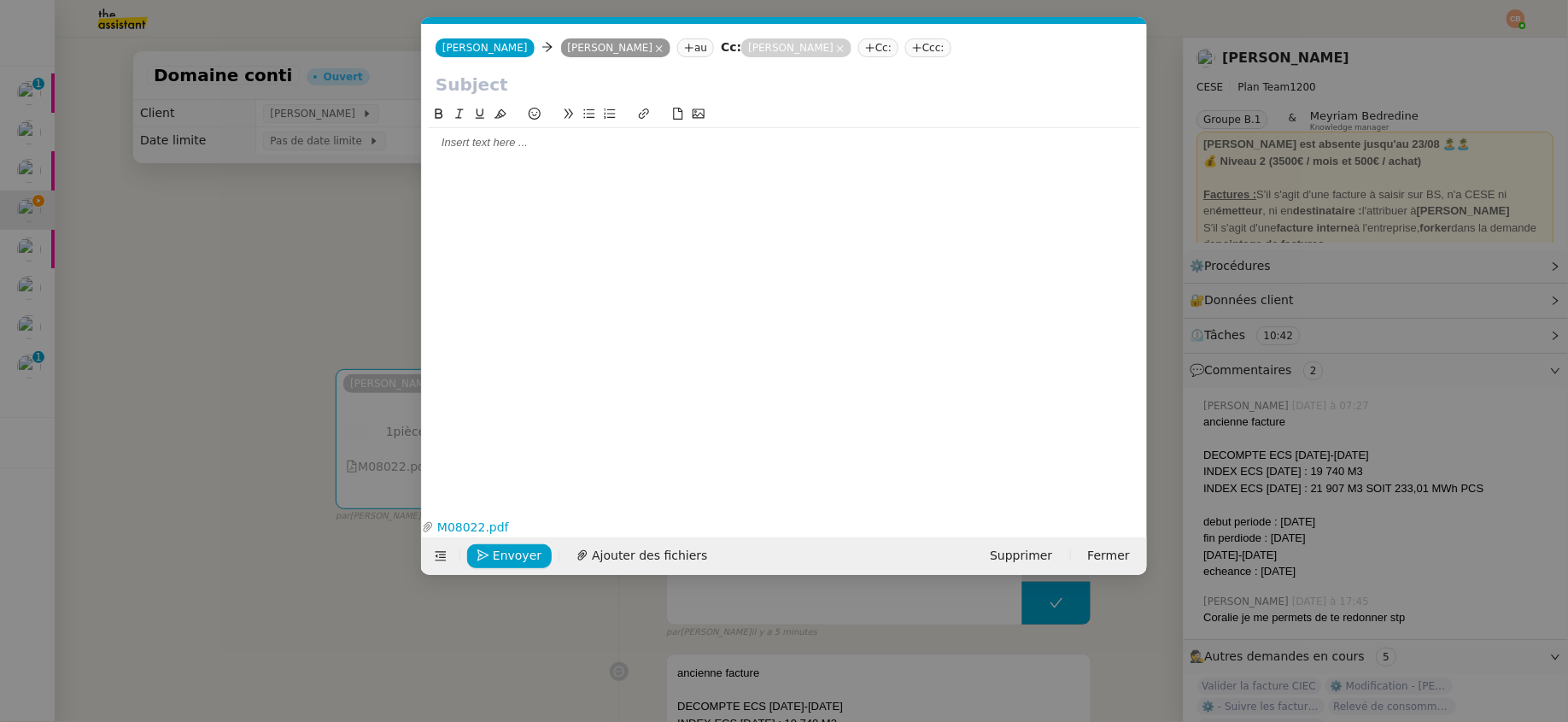
click at [480, 151] on div at bounding box center [784, 142] width 712 height 29
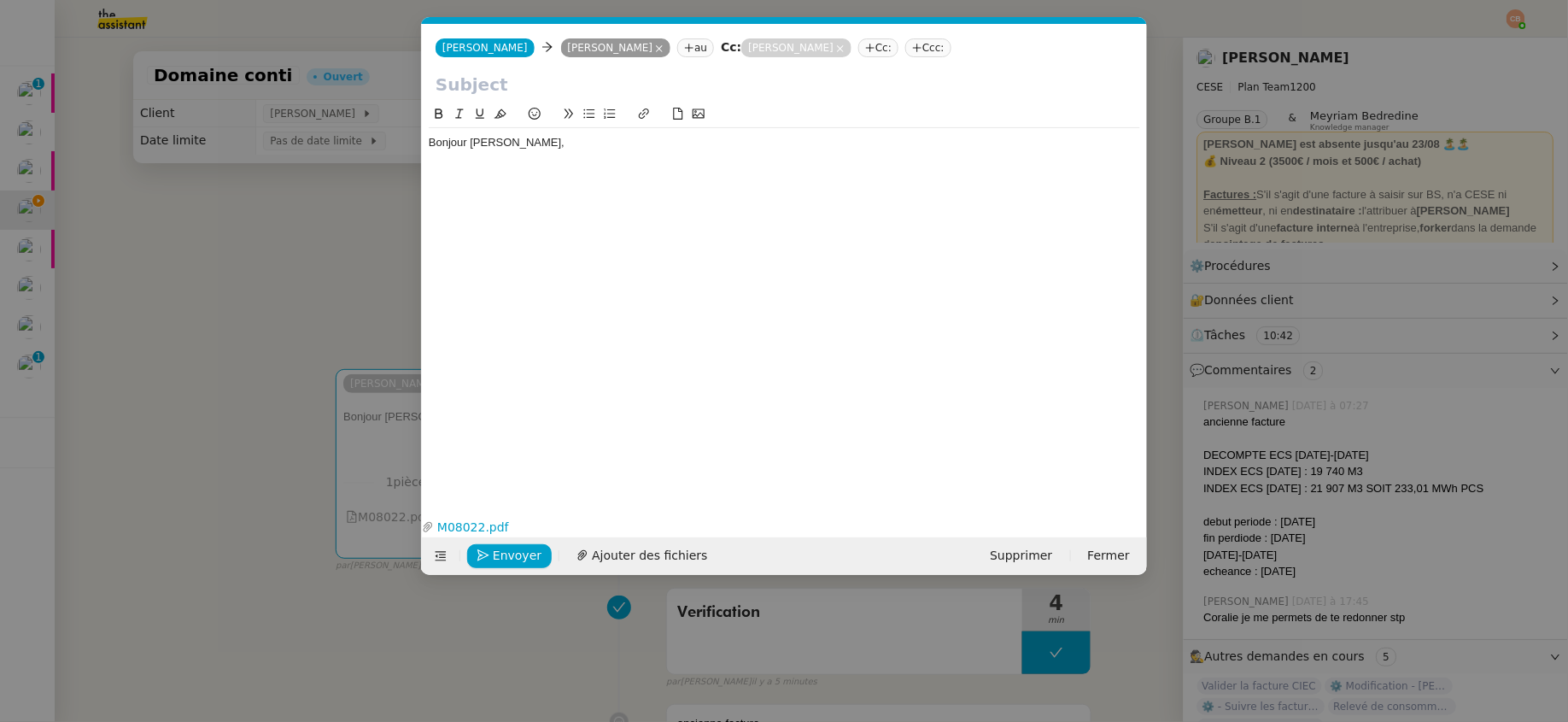
click at [296, 379] on nz-modal-container "Service TA - VOYAGE - PROPOSITION GLOBALE A utiliser dans le cadre de propositi…" at bounding box center [784, 361] width 1568 height 722
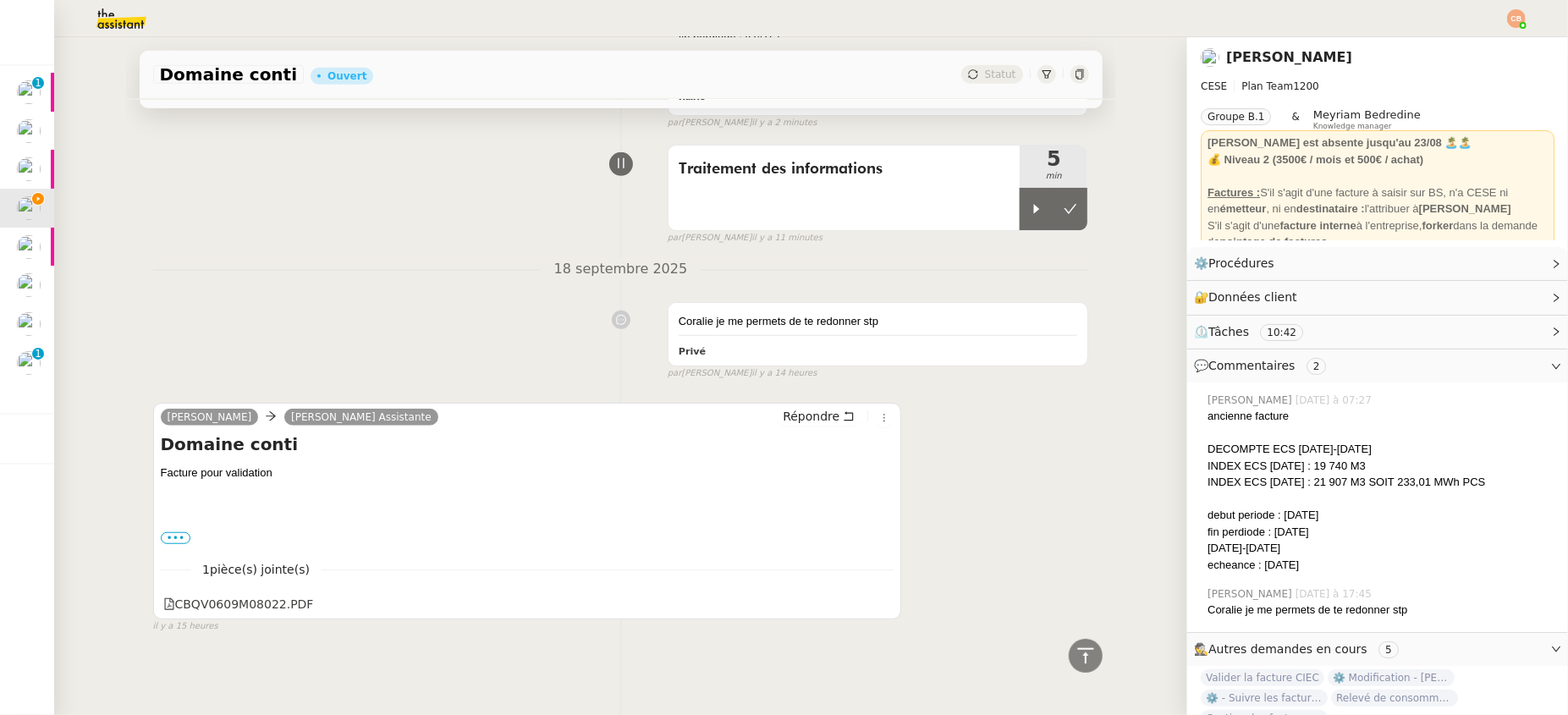
scroll to position [800, 0]
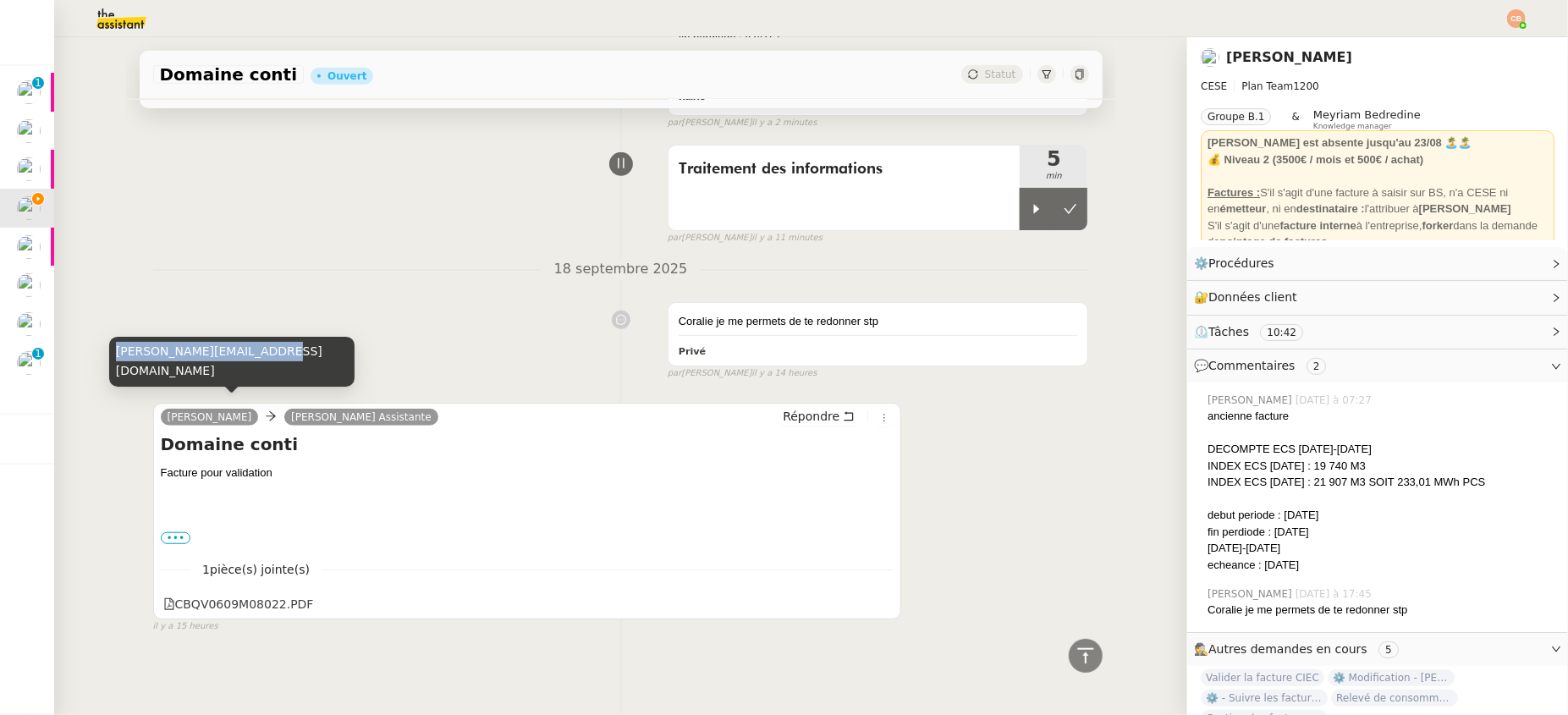
drag, startPoint x: 118, startPoint y: 370, endPoint x: 261, endPoint y: 366, distance: 143.1
click at [261, 366] on div "[PERSON_NAME][EMAIL_ADDRESS][DOMAIN_NAME]" at bounding box center [232, 362] width 246 height 50
copy div "[PERSON_NAME][EMAIL_ADDRESS][DOMAIN_NAME]"
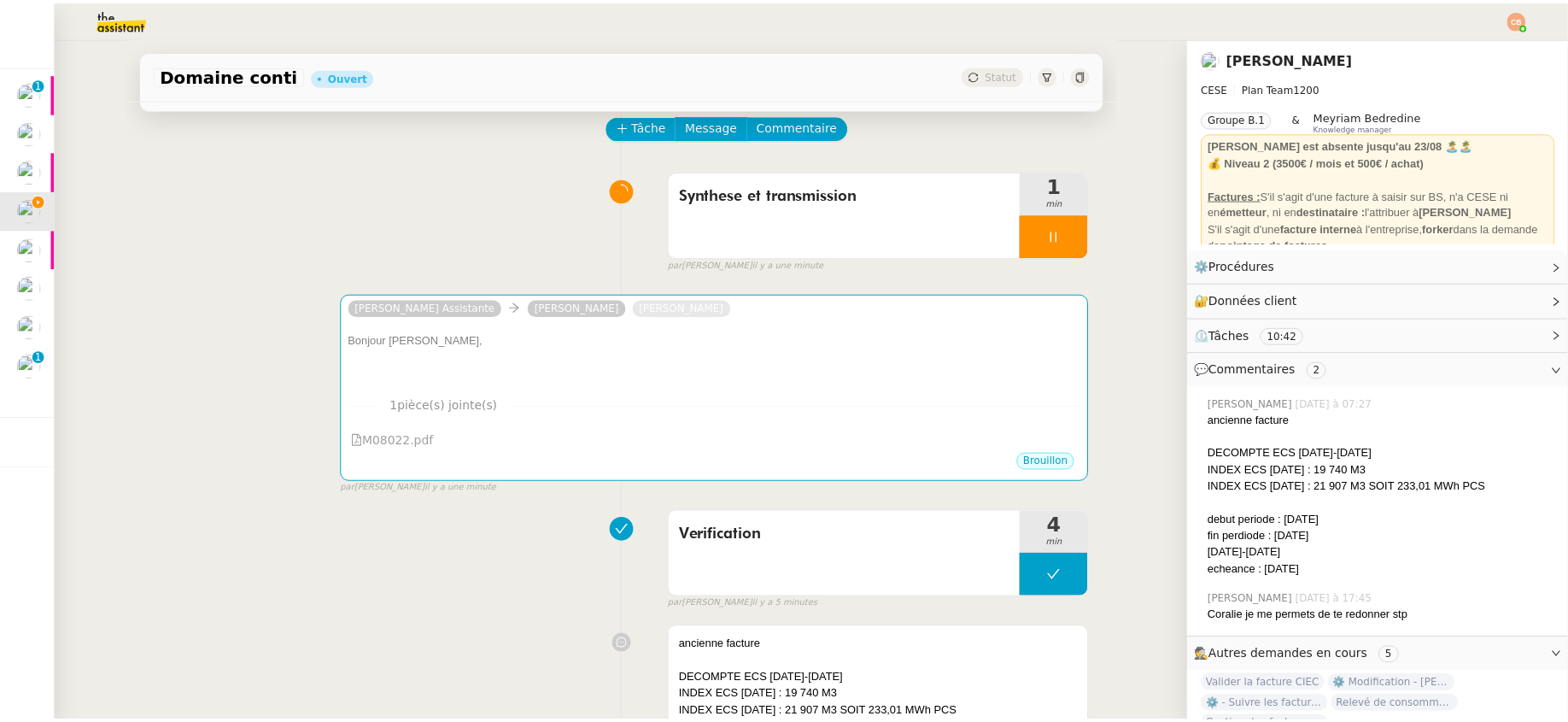
scroll to position [0, 0]
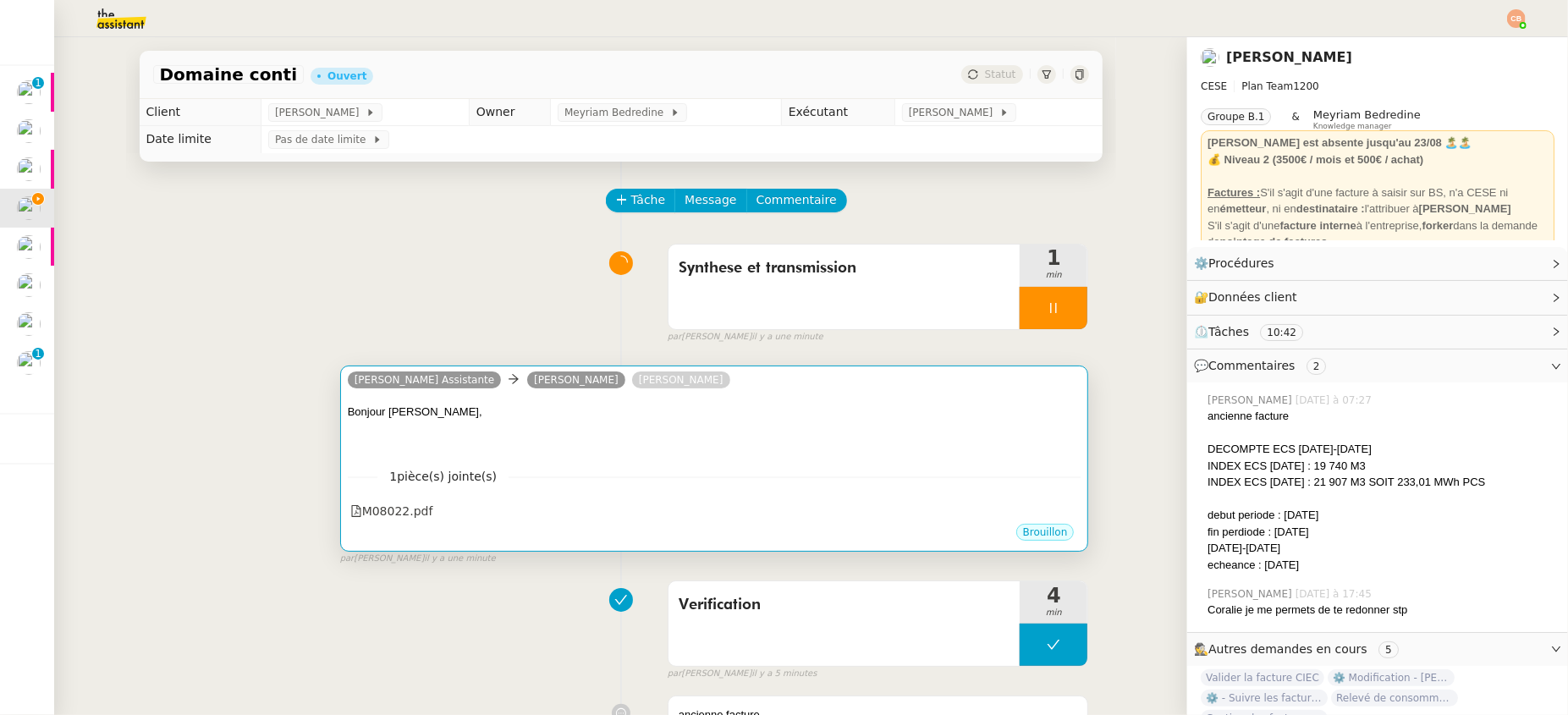
click at [495, 434] on div at bounding box center [714, 429] width 734 height 17
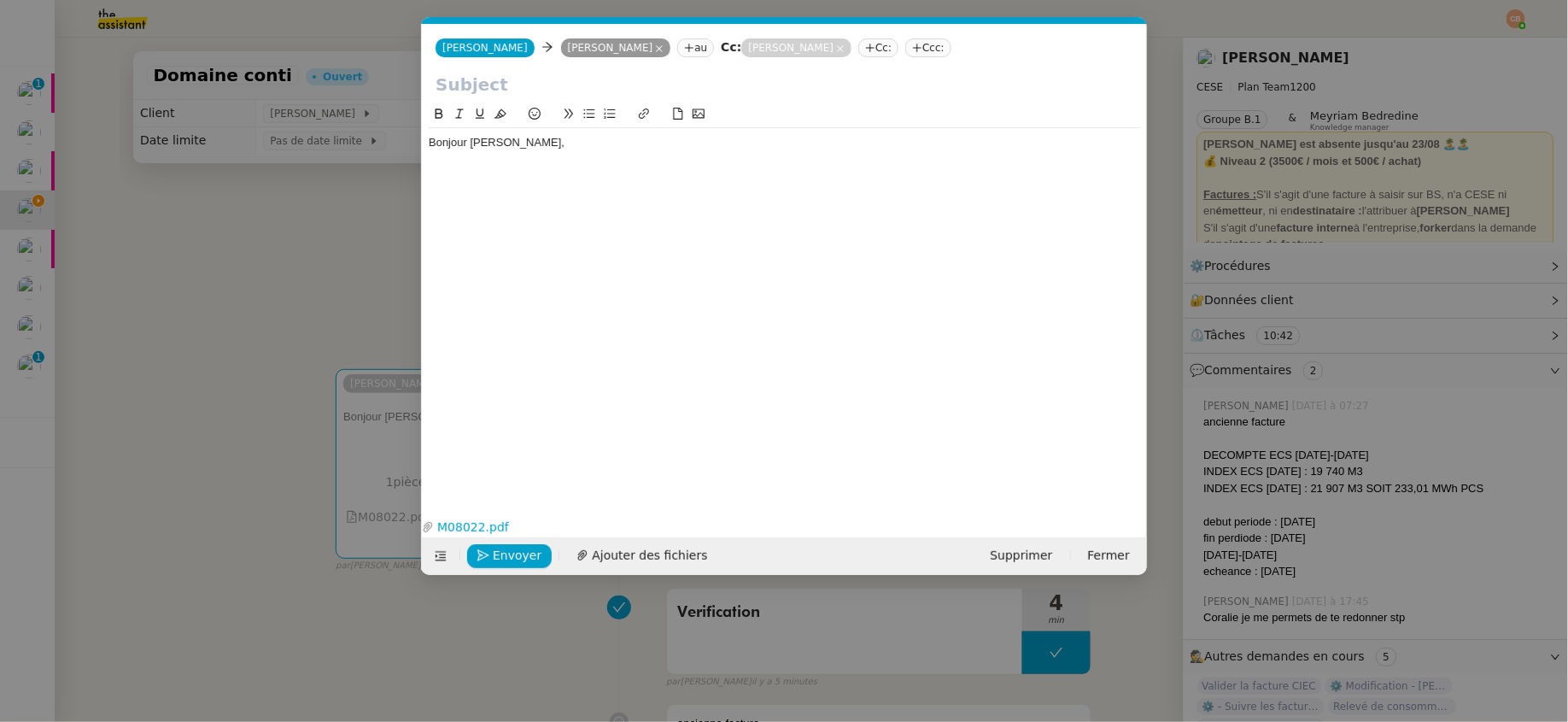
scroll to position [0, 36]
click at [521, 141] on div "Bonjour [PERSON_NAME]," at bounding box center [784, 142] width 712 height 16
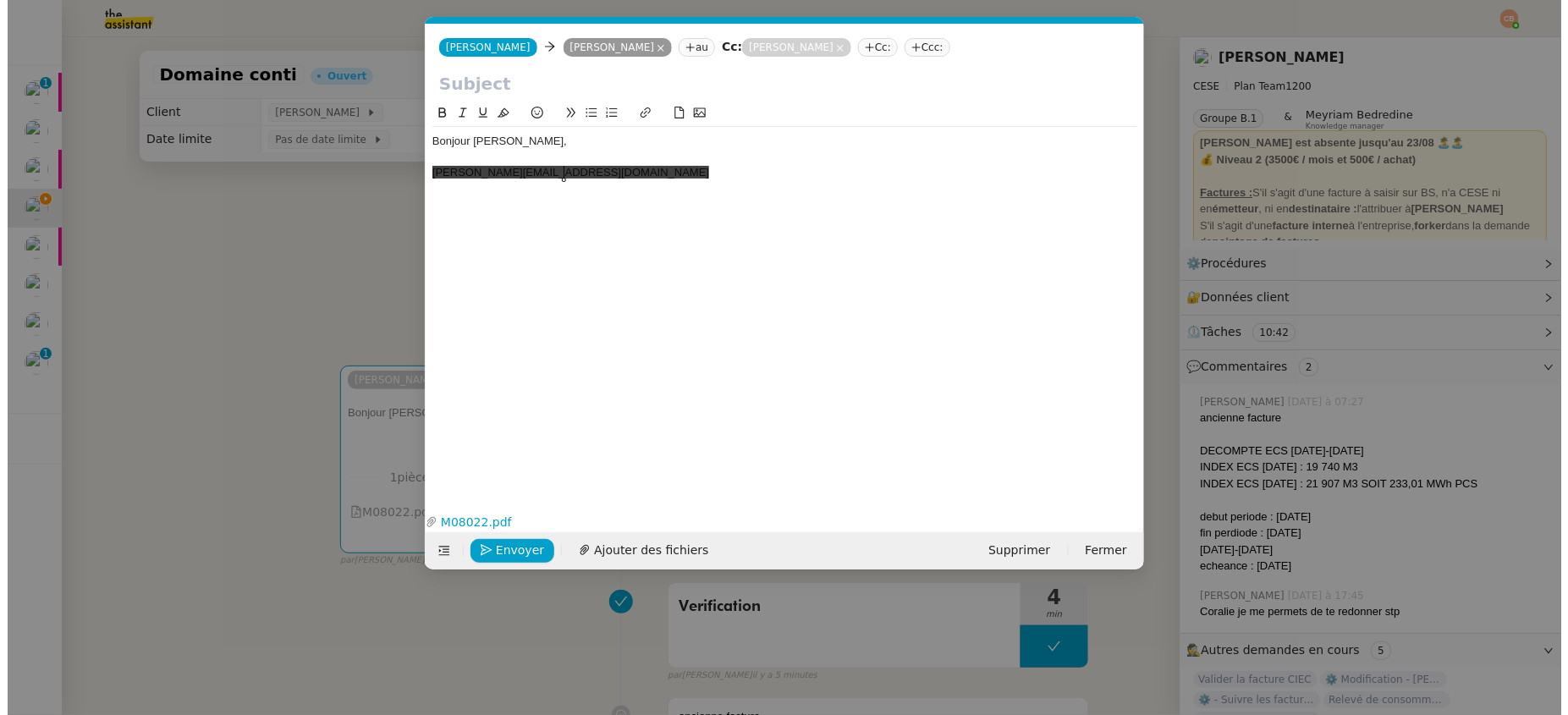
scroll to position [0, 0]
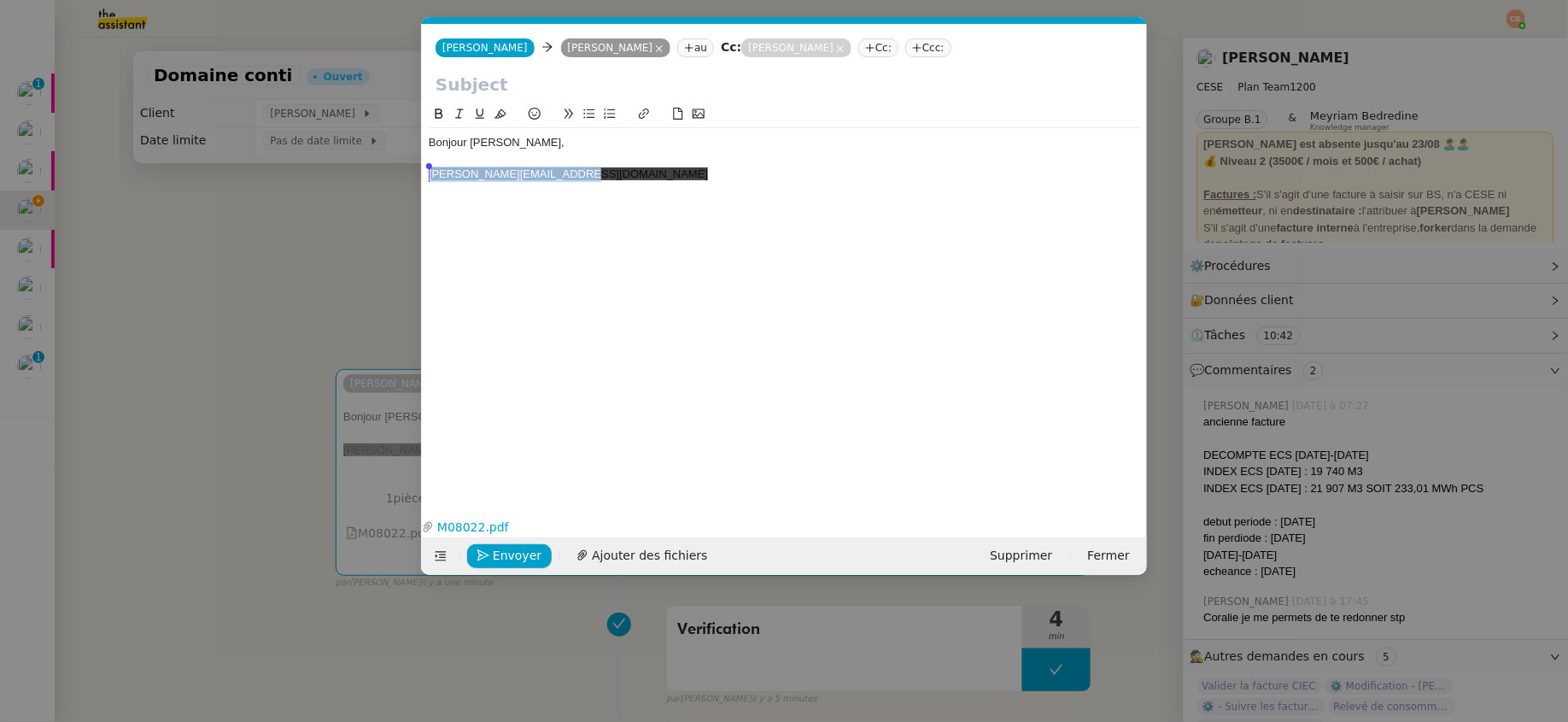
drag, startPoint x: 595, startPoint y: 177, endPoint x: 401, endPoint y: 180, distance: 194.0
click at [401, 180] on nz-modal-container "Service TA - VOYAGE - PROPOSITION GLOBALE A utiliser dans le cadre de propositi…" at bounding box center [784, 361] width 1568 height 722
click at [498, 112] on icon at bounding box center [501, 113] width 12 height 12
click at [565, 144] on div "Bonjour [PERSON_NAME]," at bounding box center [784, 142] width 712 height 16
drag, startPoint x: 572, startPoint y: 173, endPoint x: 399, endPoint y: 173, distance: 173.0
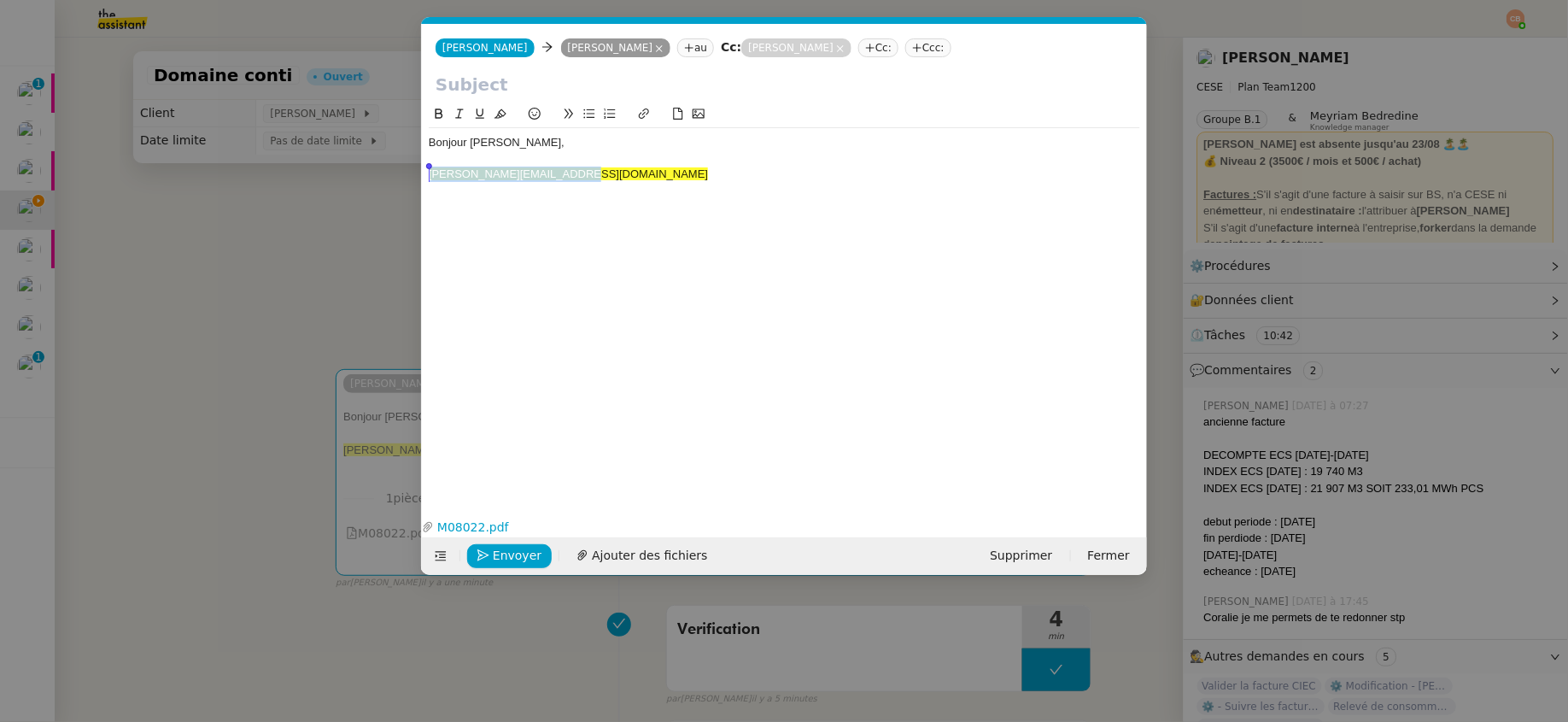
click at [399, 173] on nz-modal-container "Service TA - VOYAGE - PROPOSITION GLOBALE A utiliser dans le cadre de propositi…" at bounding box center [784, 361] width 1568 height 722
click at [495, 110] on icon at bounding box center [501, 113] width 12 height 12
click at [428, 172] on nz-spin "Bonjour Charles, [EMAIL_ADDRESS][DOMAIN_NAME]" at bounding box center [784, 299] width 725 height 390
click at [431, 173] on div "[PERSON_NAME][EMAIL_ADDRESS][DOMAIN_NAME]" at bounding box center [784, 174] width 712 height 16
click at [431, 174] on div "[PERSON_NAME][EMAIL_ADDRESS][DOMAIN_NAME]" at bounding box center [784, 174] width 712 height 16
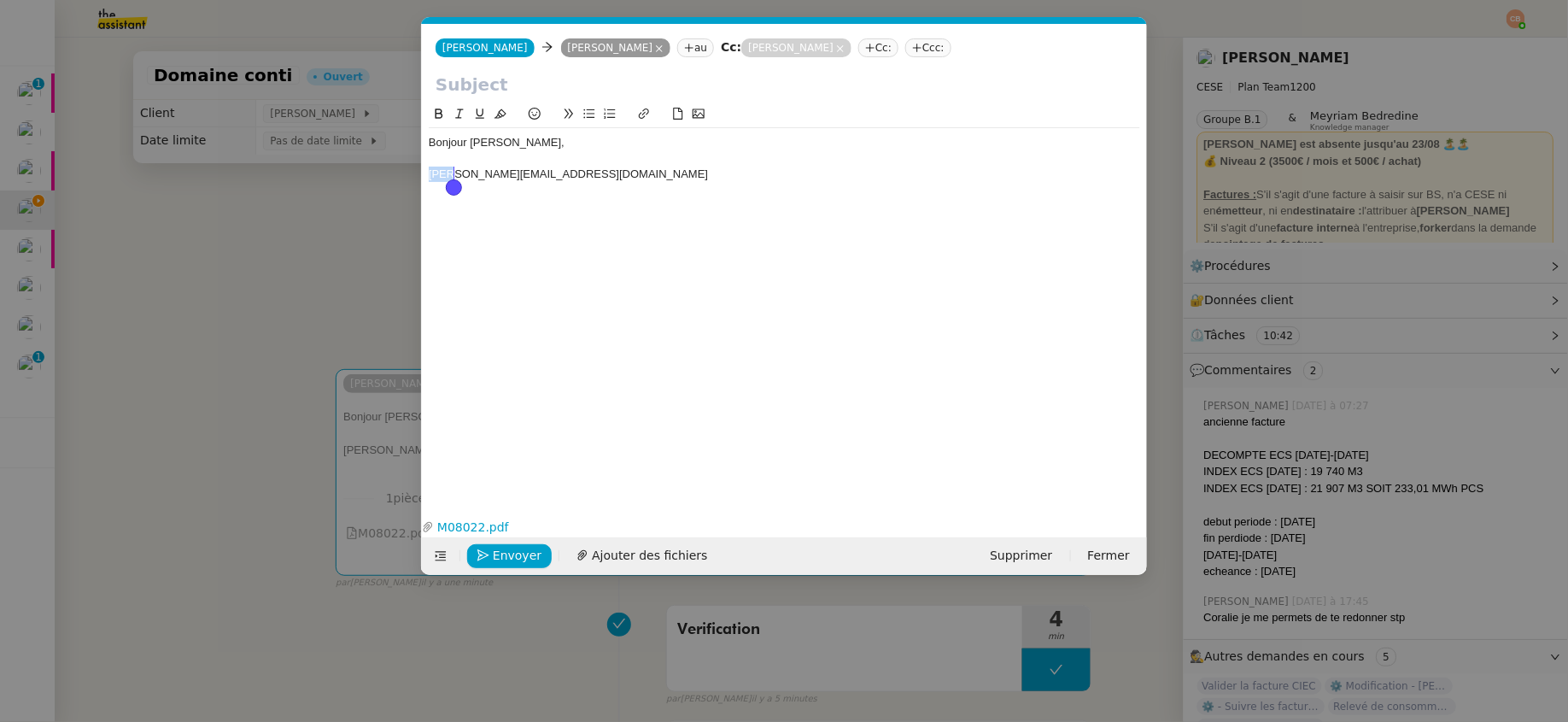
click at [432, 175] on div "[PERSON_NAME][EMAIL_ADDRESS][DOMAIN_NAME]" at bounding box center [784, 174] width 712 height 16
click at [453, 174] on div "[PERSON_NAME][EMAIL_ADDRESS][DOMAIN_NAME]" at bounding box center [784, 174] width 712 height 16
click at [460, 173] on div "[PERSON_NAME] .[EMAIL_ADDRESS][DOMAIN_NAME]" at bounding box center [784, 174] width 712 height 16
click at [463, 173] on div "Anne [EMAIL_ADDRESS][DOMAIN_NAME]" at bounding box center [784, 174] width 712 height 16
drag, startPoint x: 493, startPoint y: 170, endPoint x: 568, endPoint y: 179, distance: 75.5
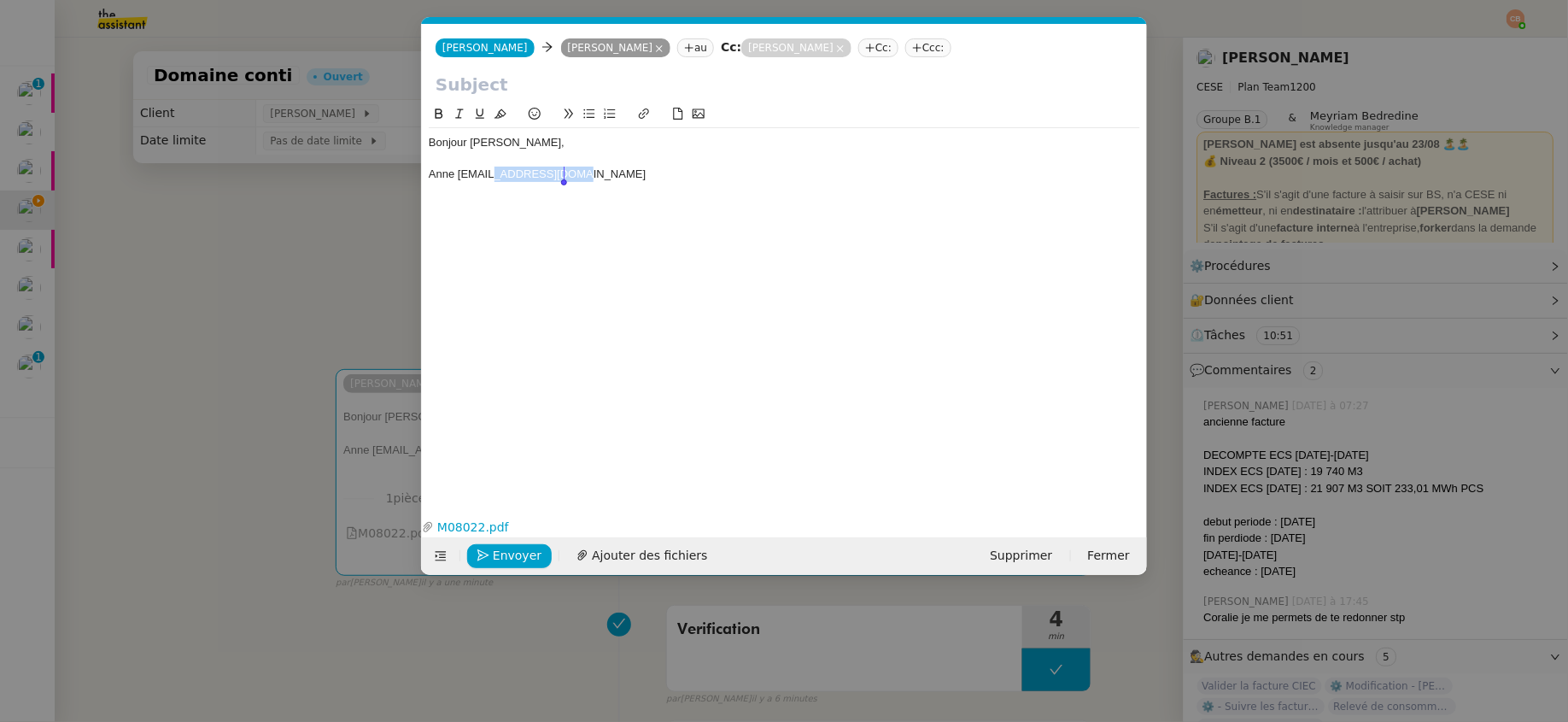
click at [568, 179] on div "Anne [EMAIL_ADDRESS][DOMAIN_NAME]" at bounding box center [784, 174] width 712 height 16
click at [495, 180] on div "Anne [EMAIL_ADDRESS][DOMAIN_NAME]" at bounding box center [784, 174] width 712 height 16
drag, startPoint x: 809, startPoint y: 176, endPoint x: 727, endPoint y: 173, distance: 82.1
click at [727, 173] on div "[PERSON_NAME] de Progestion m'a transmis la facture M08022 @[DOMAIN_NAME]" at bounding box center [784, 174] width 712 height 16
click at [787, 181] on div "[PERSON_NAME] de Progestion m'a transmis la facture M08022 ci-joint pour le SDC…" at bounding box center [784, 174] width 712 height 16
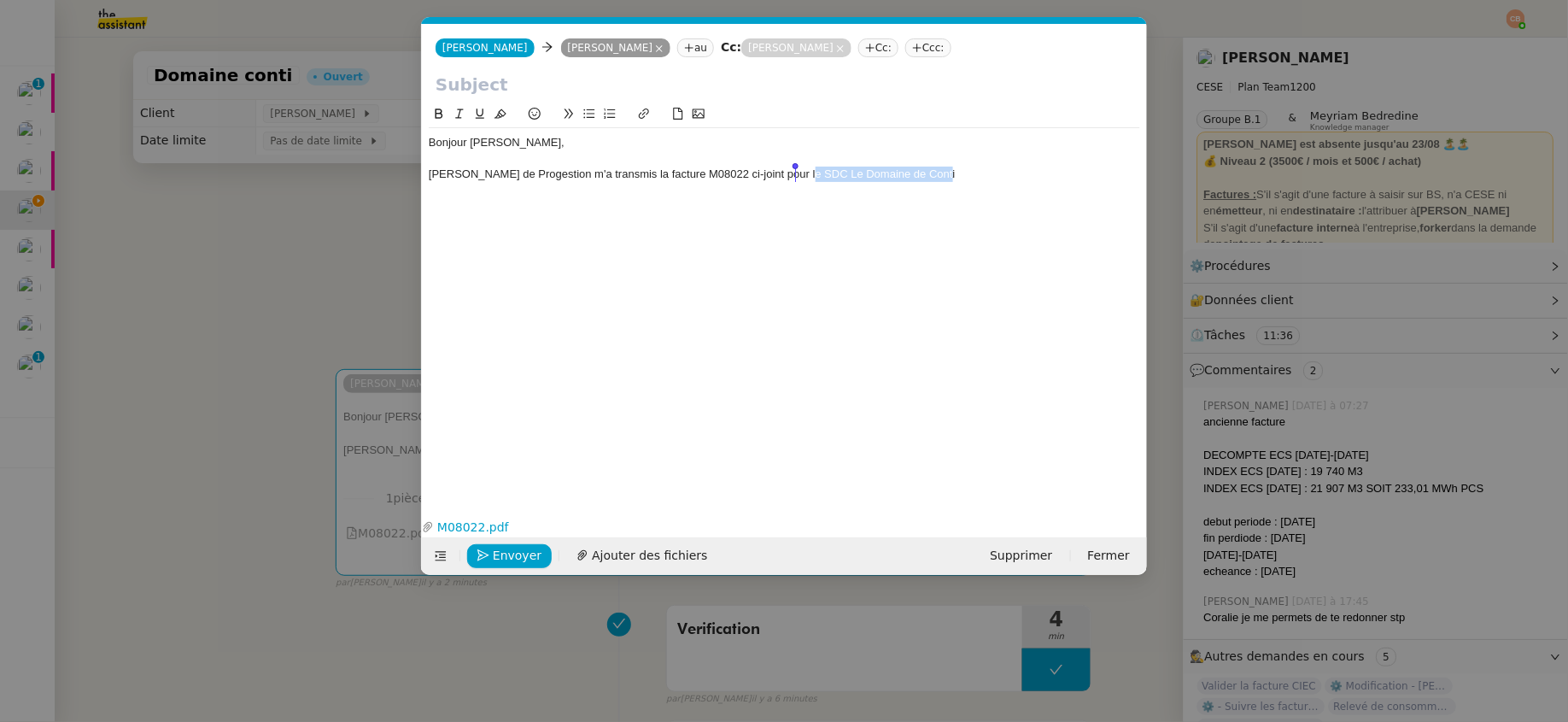
drag, startPoint x: 938, startPoint y: 176, endPoint x: 797, endPoint y: 178, distance: 141.0
click at [797, 178] on div "[PERSON_NAME] de Progestion m'a transmis la facture M08022 ci-joint pour le SDC…" at bounding box center [784, 174] width 712 height 16
click at [437, 108] on icon at bounding box center [439, 113] width 12 height 12
click at [257, 267] on nz-modal-container "Service TA - VOYAGE - PROPOSITION GLOBALE A utiliser dans le cadre de propositi…" at bounding box center [784, 361] width 1568 height 722
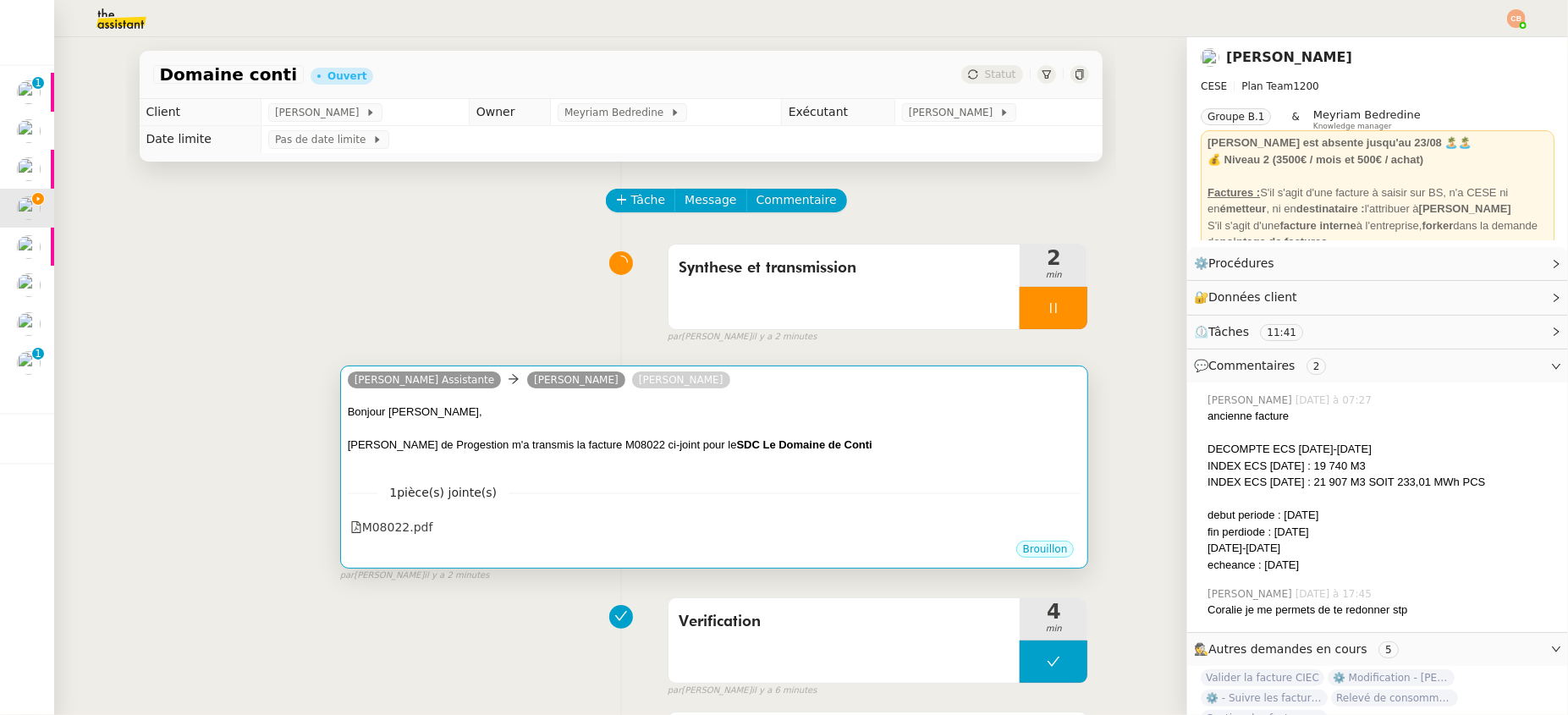
click at [741, 417] on div "Bonjour [PERSON_NAME]," at bounding box center [714, 413] width 734 height 17
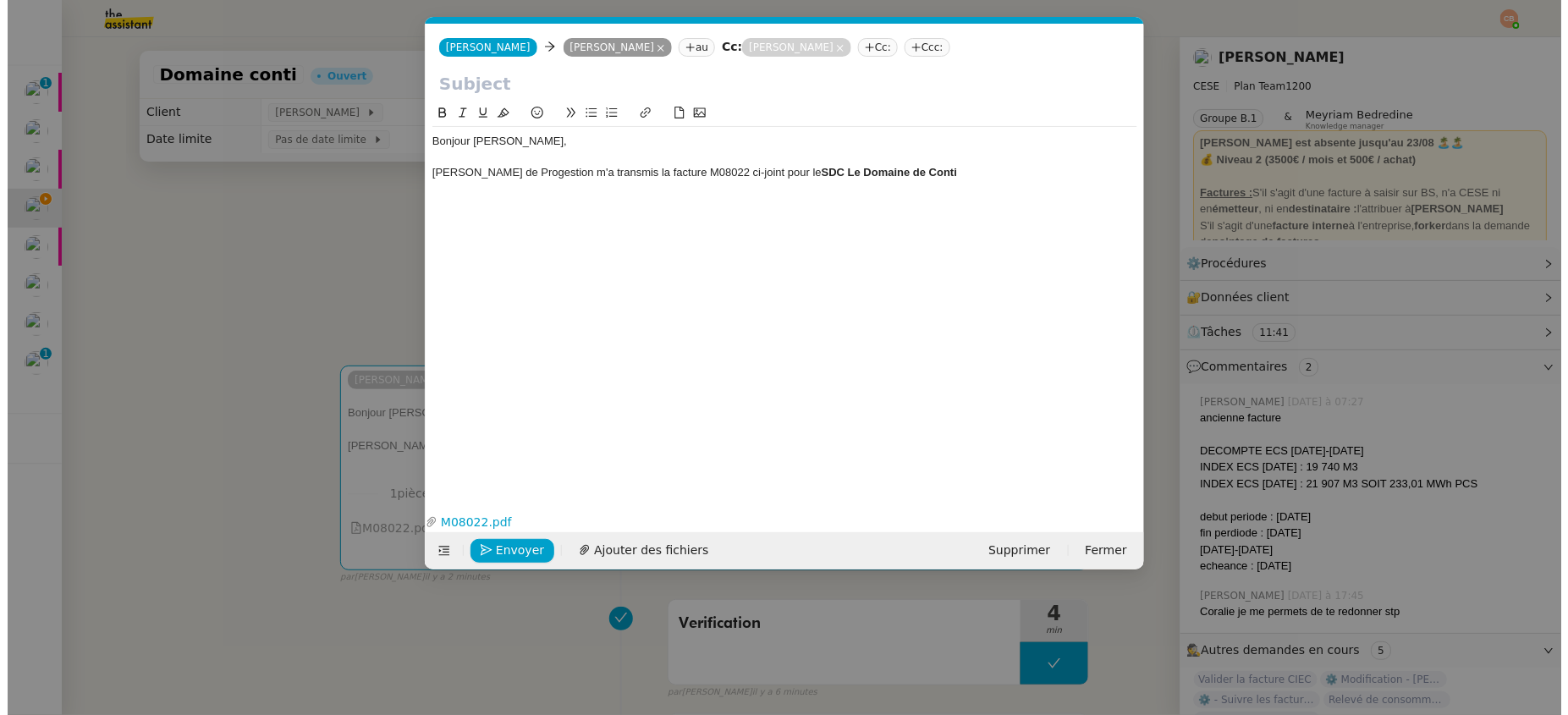
scroll to position [0, 36]
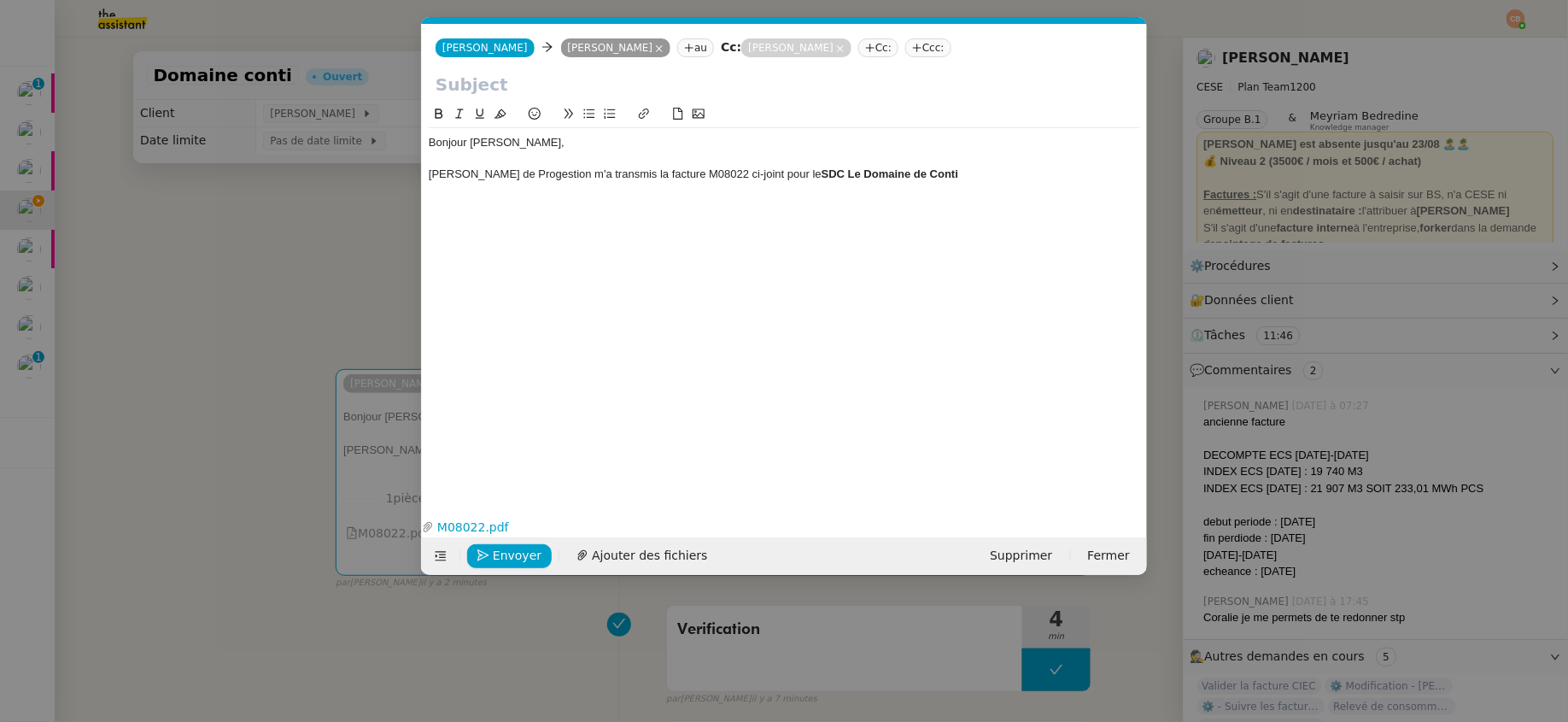
click at [971, 182] on div "[PERSON_NAME] de Progestion m'a transmis la facture M08022 ci-joint pour le SDC…" at bounding box center [784, 174] width 712 height 16
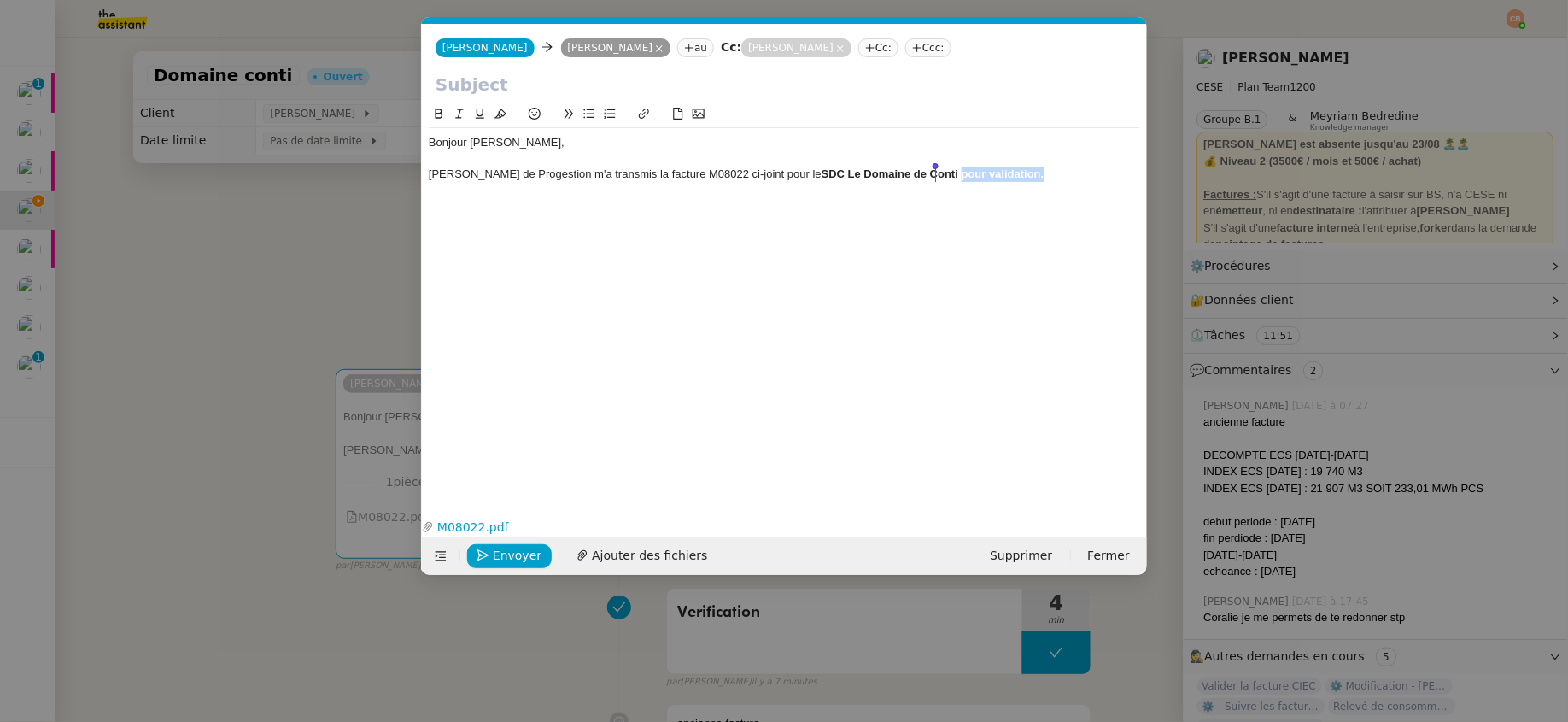
drag, startPoint x: 1033, startPoint y: 173, endPoint x: 936, endPoint y: 178, distance: 97.1
click at [936, 178] on div "[PERSON_NAME] de Progestion m'a transmis la facture M08022 ci-joint pour le SDC…" at bounding box center [784, 174] width 712 height 16
click at [439, 111] on icon at bounding box center [439, 113] width 12 height 12
click at [1030, 173] on div "[PERSON_NAME] de Progestion m'a transmis la facture M08022 ci-joint pour le SDC…" at bounding box center [784, 174] width 712 height 16
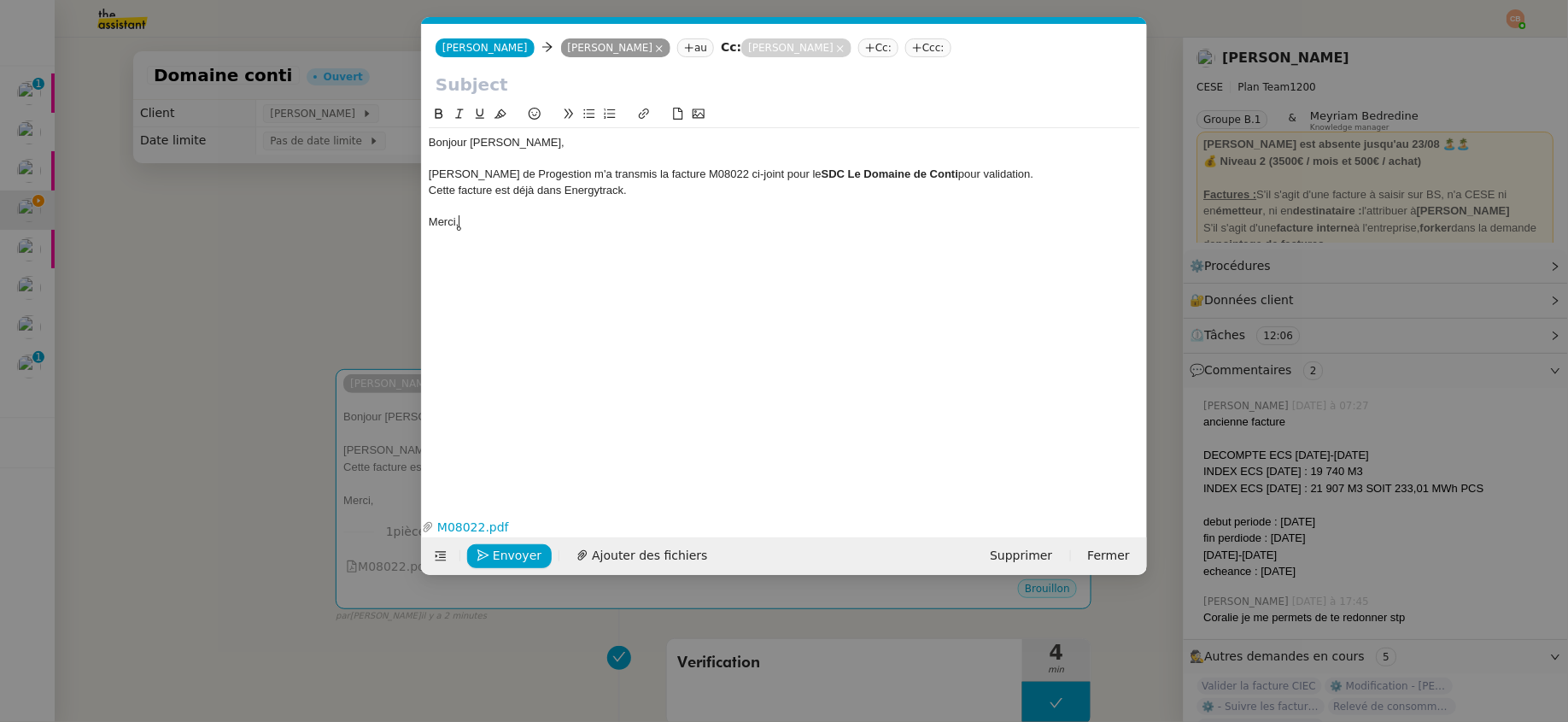
click at [470, 79] on input "text" at bounding box center [784, 84] width 697 height 25
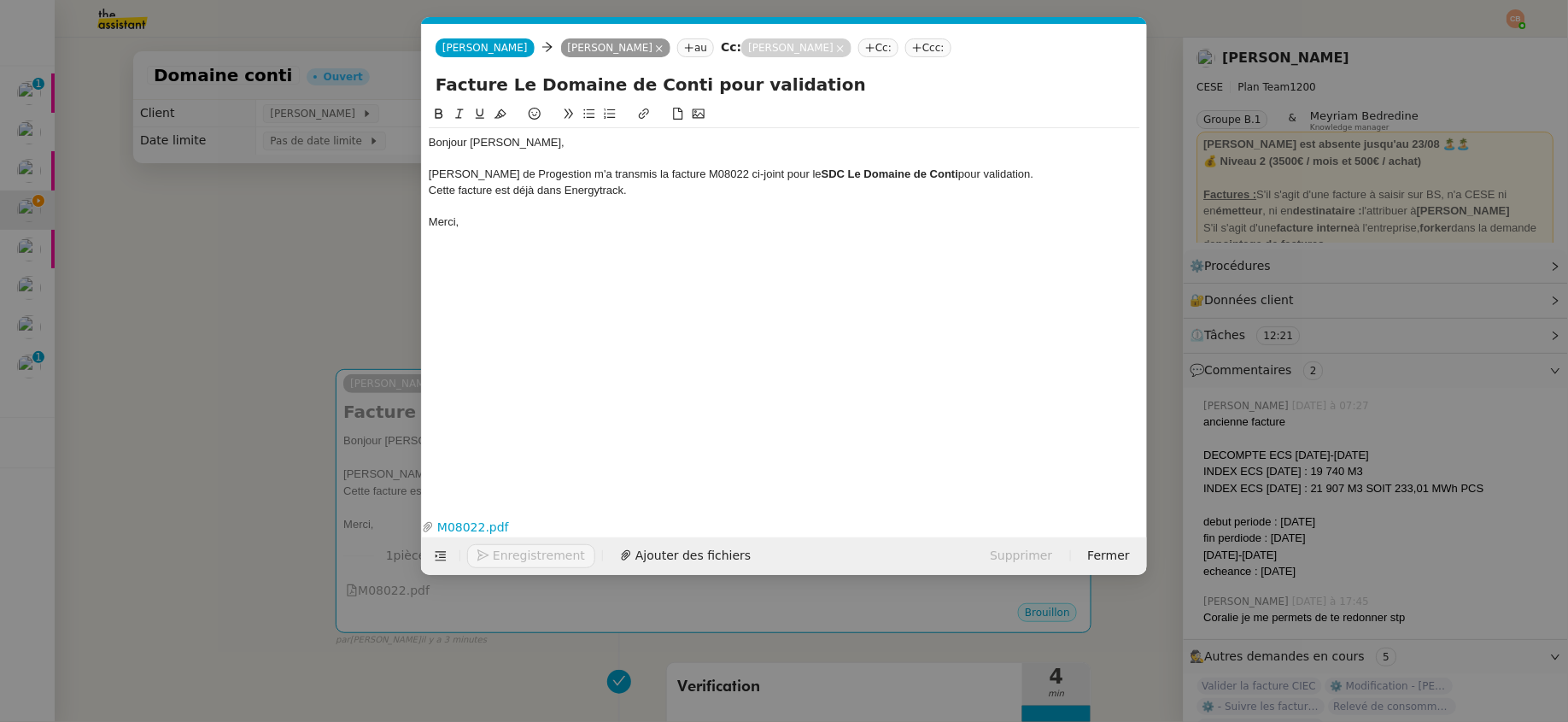
type input "Facture Le Domaine de Conti pour validation"
click at [160, 268] on nz-modal-container "Service TA - VOYAGE - PROPOSITION GLOBALE A utiliser dans le cadre de propositi…" at bounding box center [784, 361] width 1568 height 722
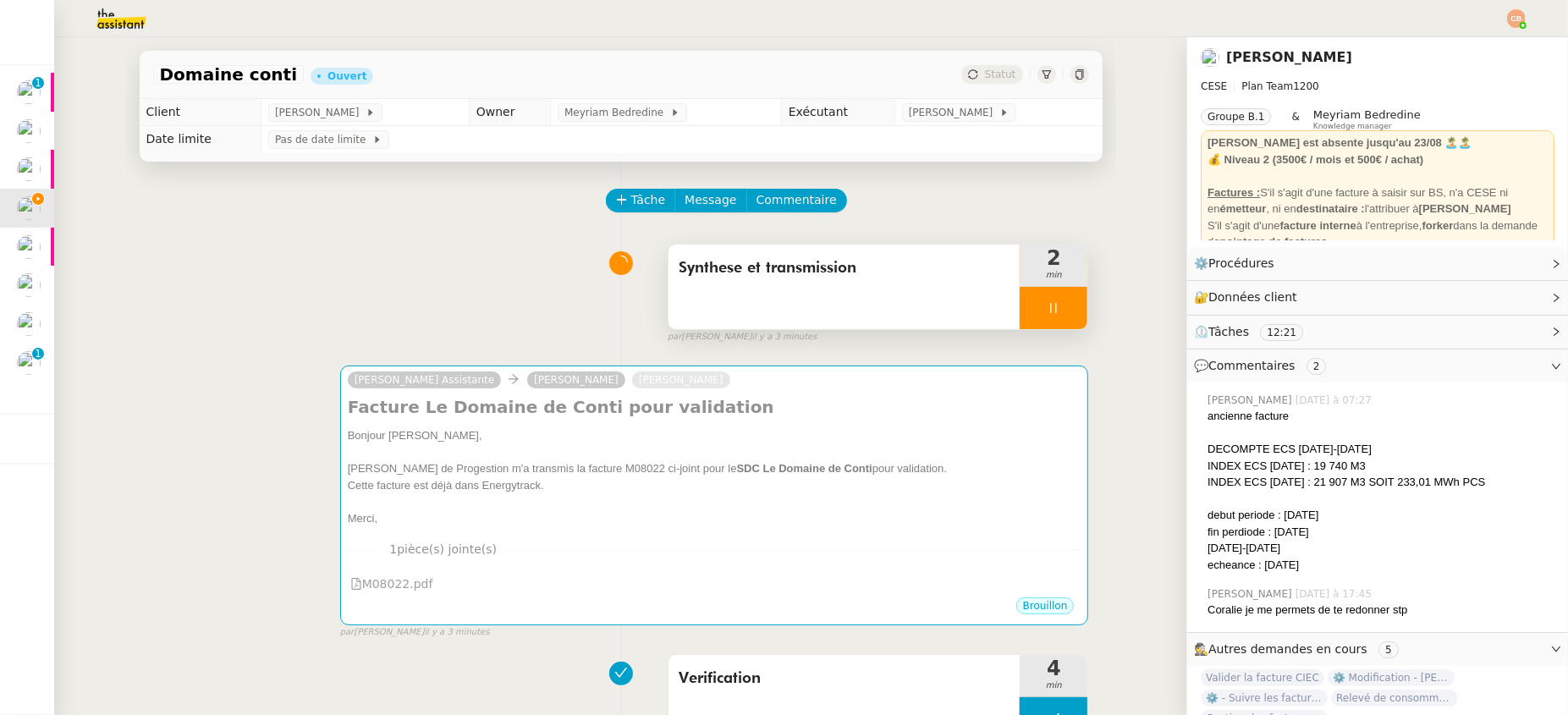
click at [1051, 303] on icon at bounding box center [1054, 308] width 6 height 11
click at [1064, 311] on icon at bounding box center [1070, 308] width 12 height 10
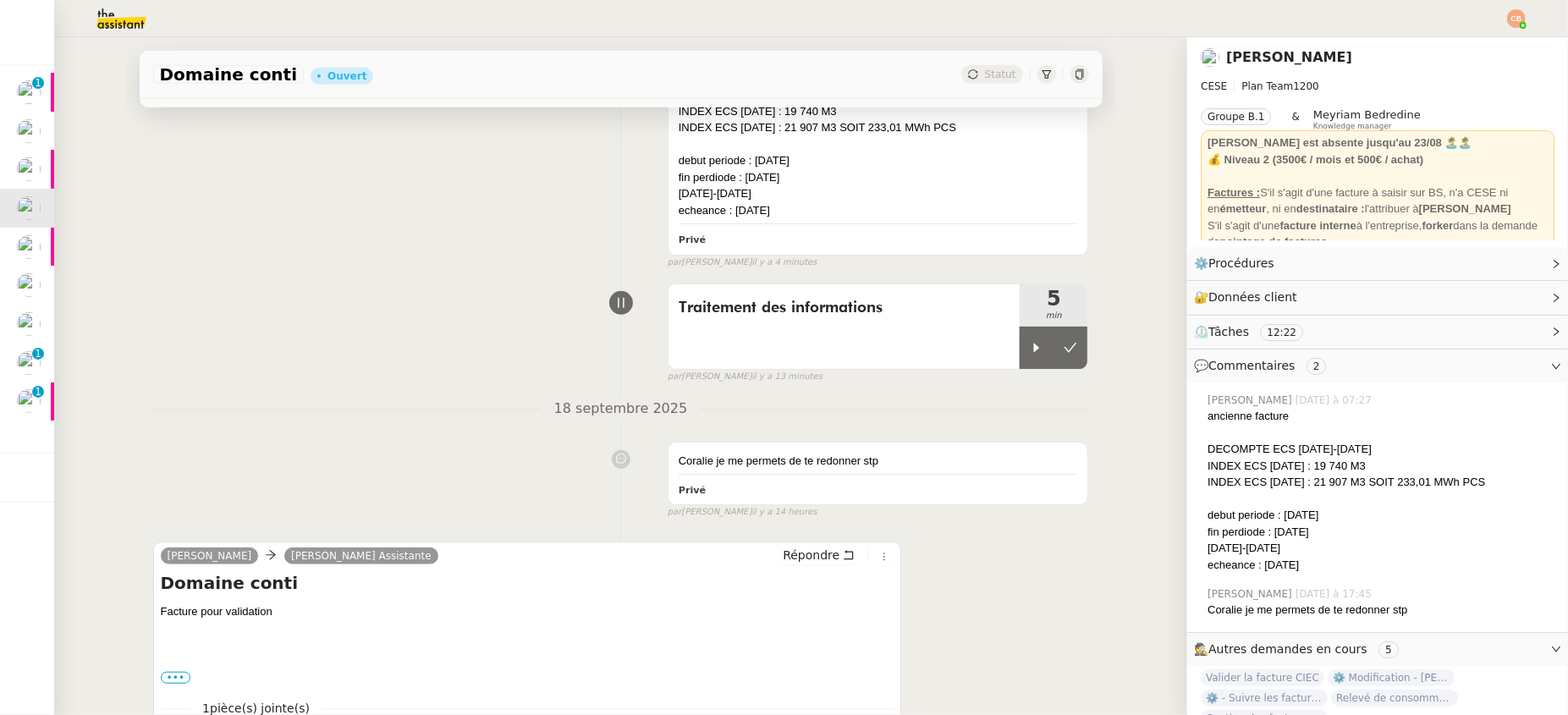
scroll to position [821, 0]
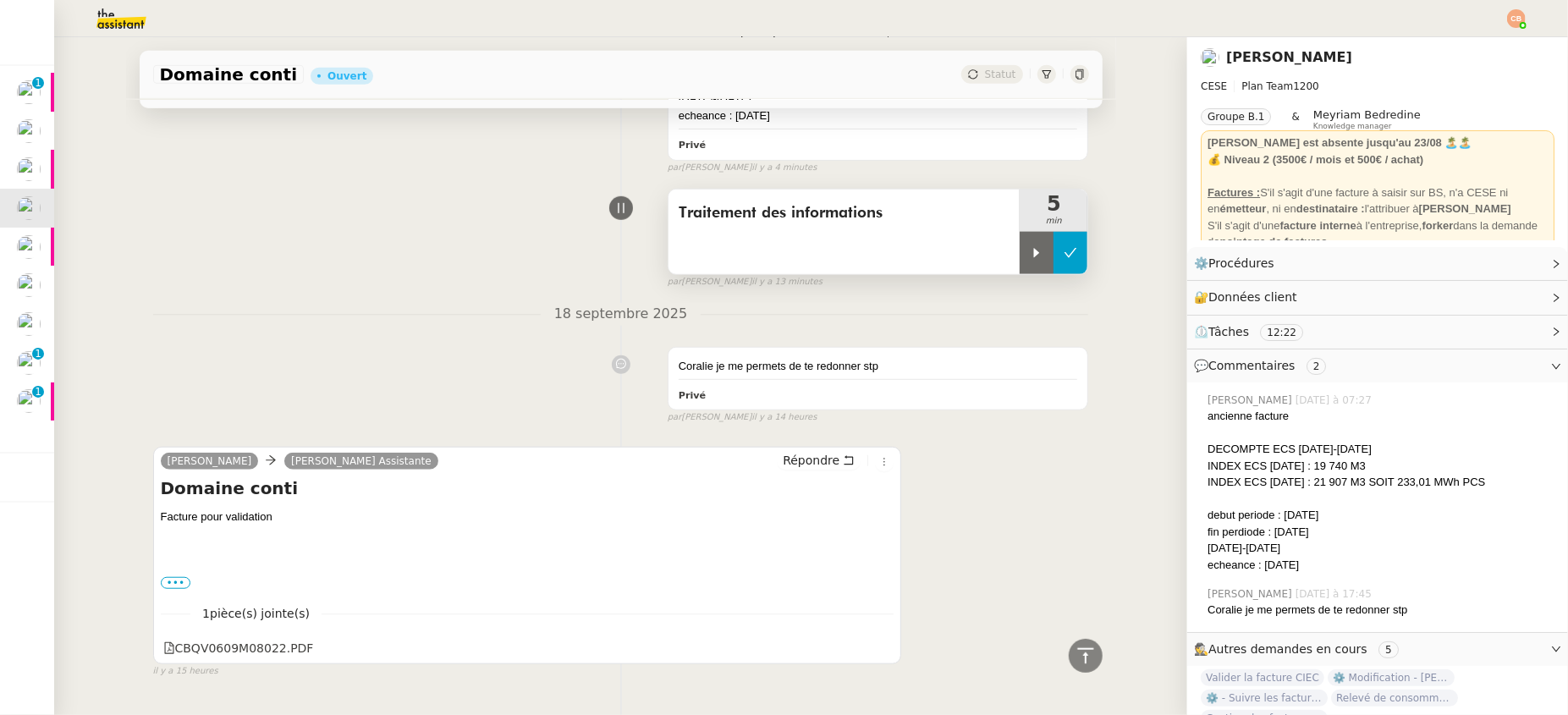
click at [1063, 249] on icon at bounding box center [1070, 253] width 13 height 13
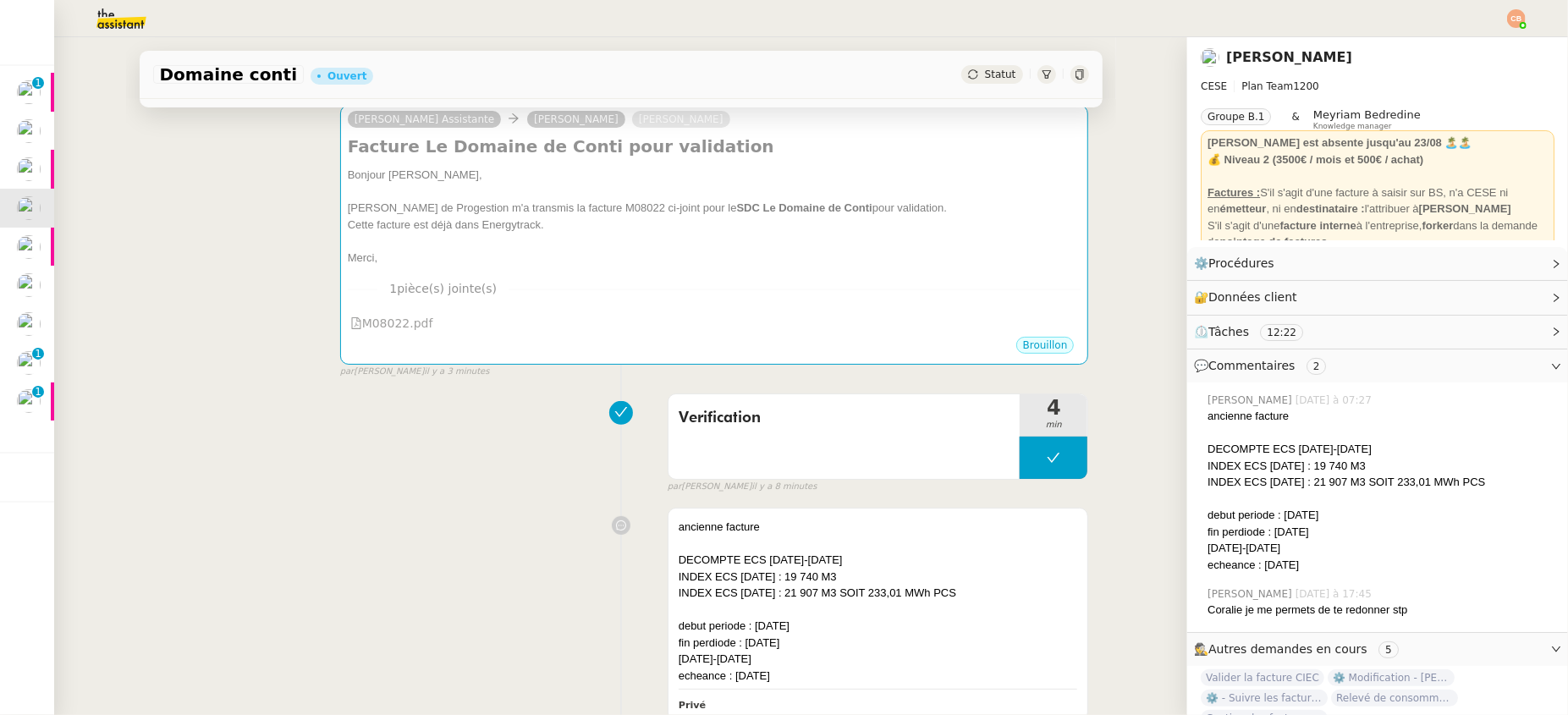
scroll to position [0, 0]
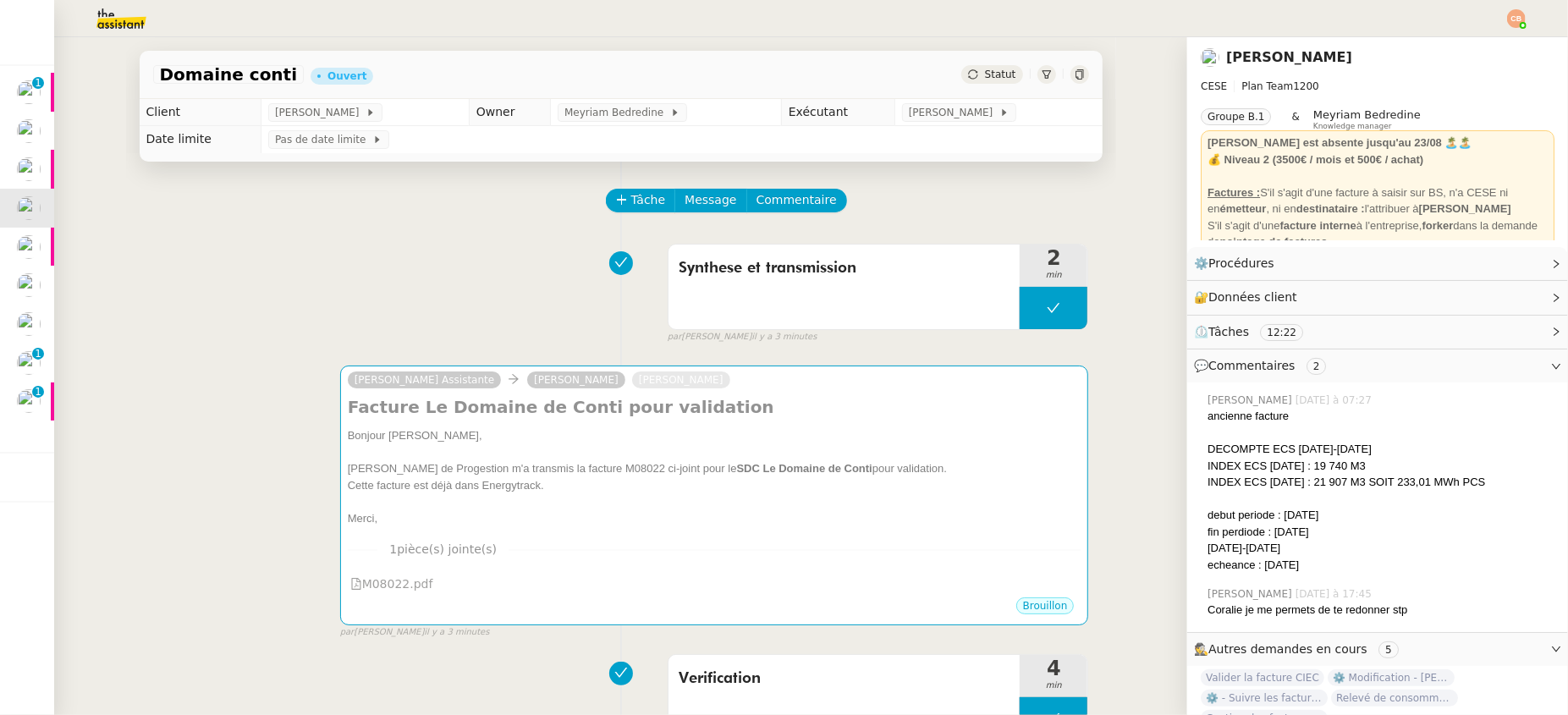
click at [122, 28] on img at bounding box center [107, 18] width 131 height 37
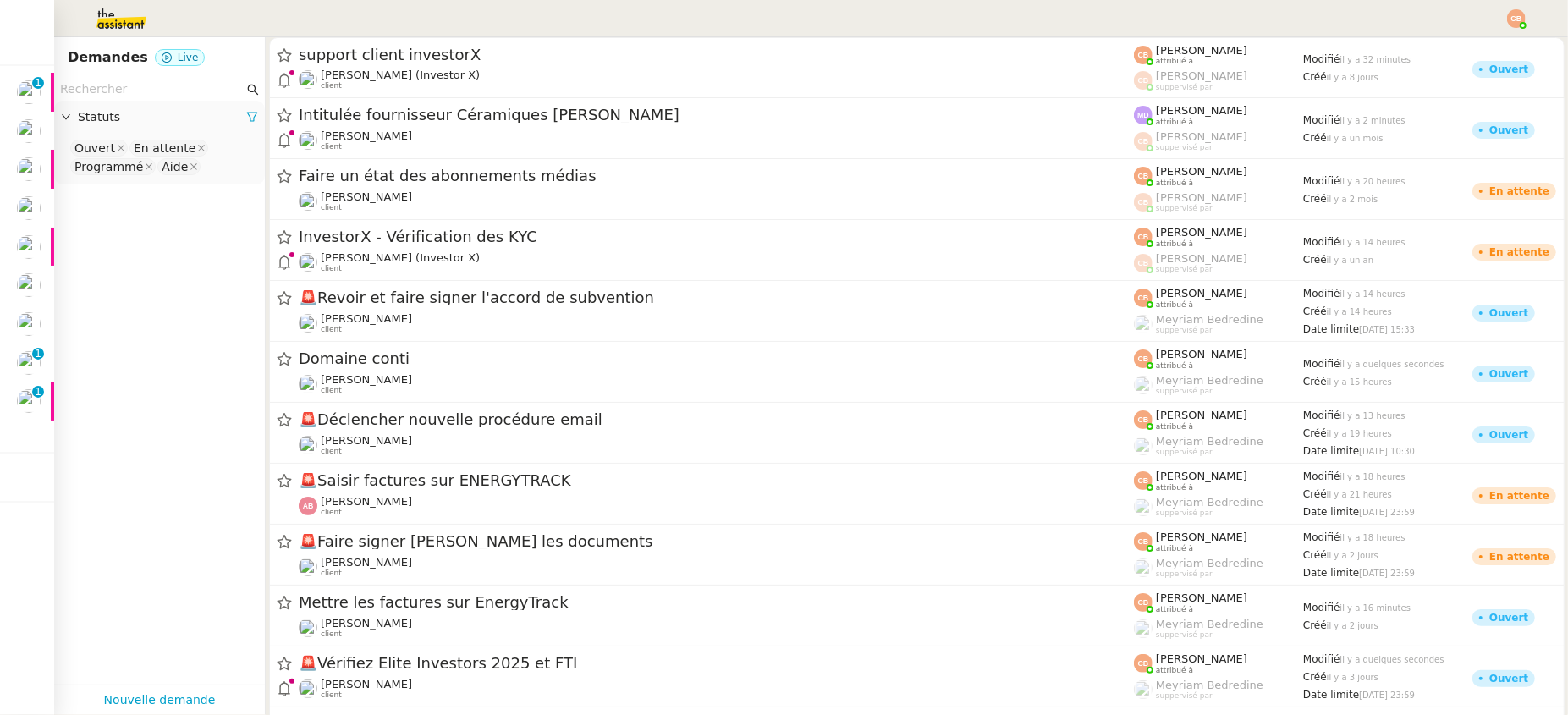
click at [105, 84] on input "text" at bounding box center [152, 89] width 183 height 19
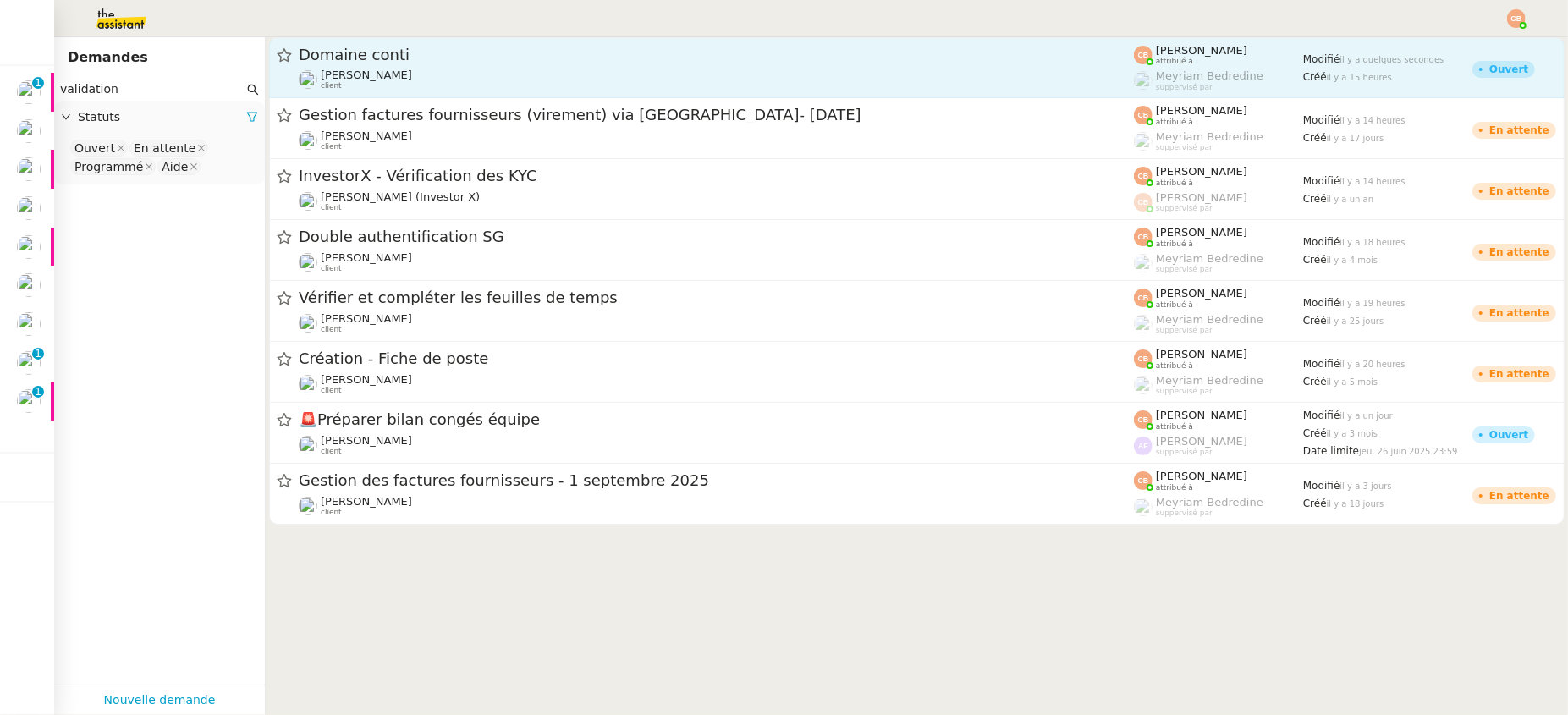
type input "validation"
click at [344, 59] on span "Domaine conti" at bounding box center [716, 55] width 835 height 15
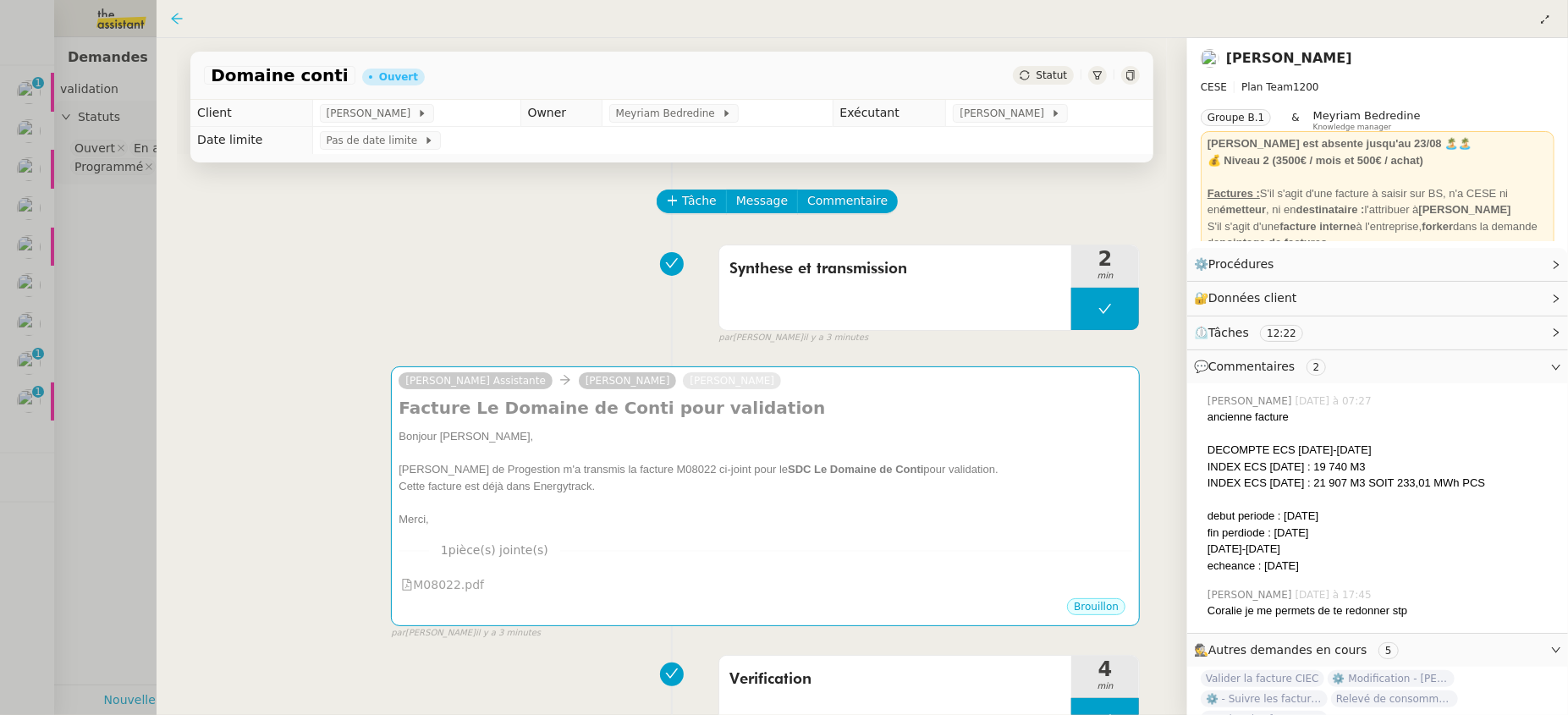
click at [175, 14] on icon at bounding box center [177, 18] width 13 height 13
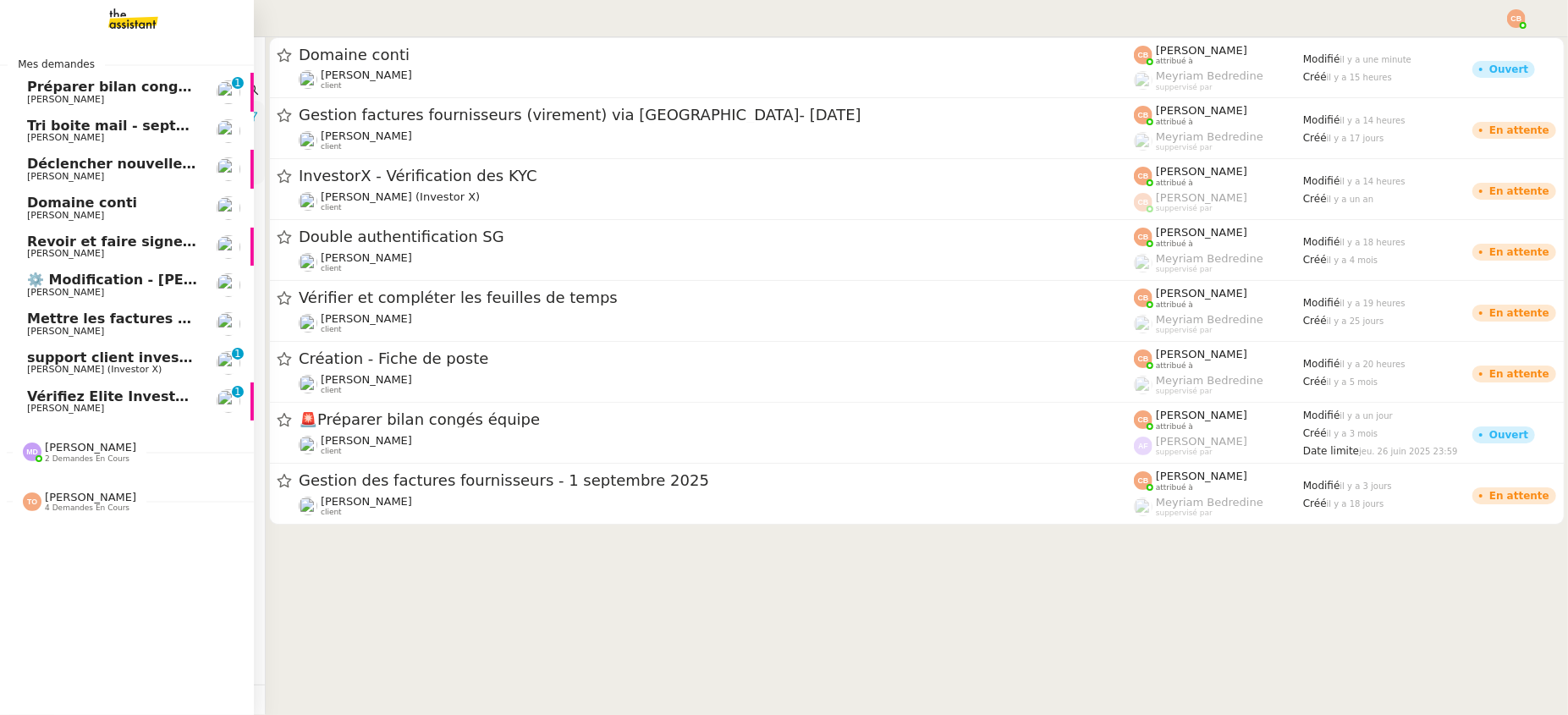
click at [82, 201] on span "Domaine conti" at bounding box center [82, 203] width 110 height 16
